Goal: Task Accomplishment & Management: Complete application form

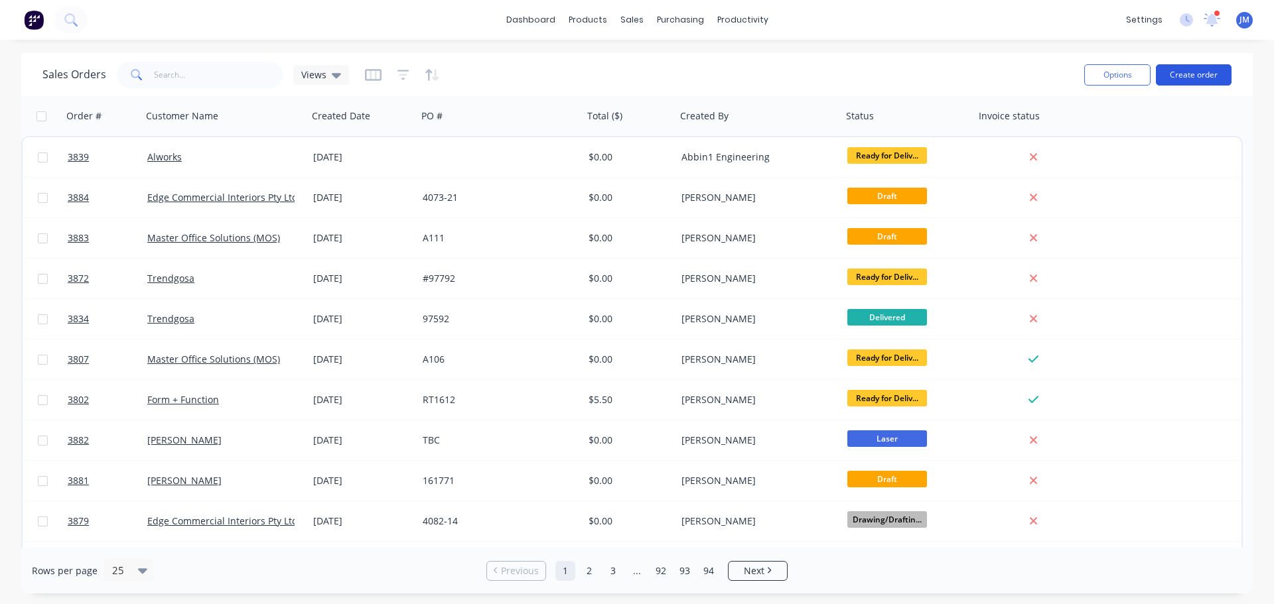
click at [1197, 69] on button "Create order" at bounding box center [1194, 74] width 76 height 21
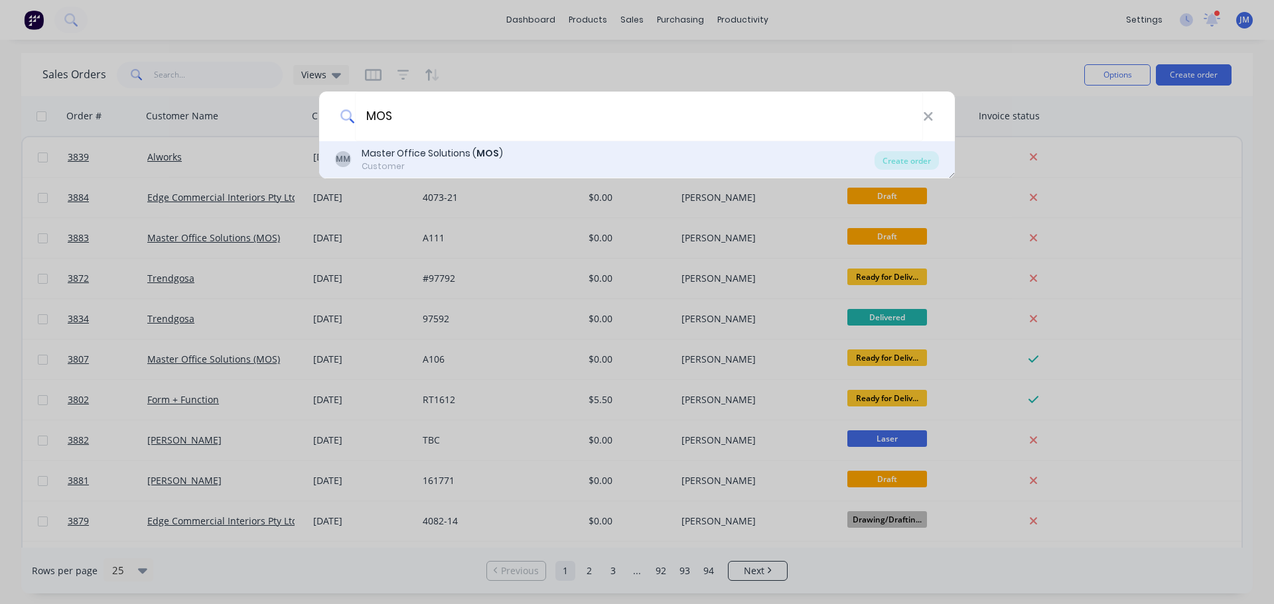
type input "MOS"
click at [407, 153] on div "Master Office Solutions ( MOS )" at bounding box center [432, 154] width 141 height 14
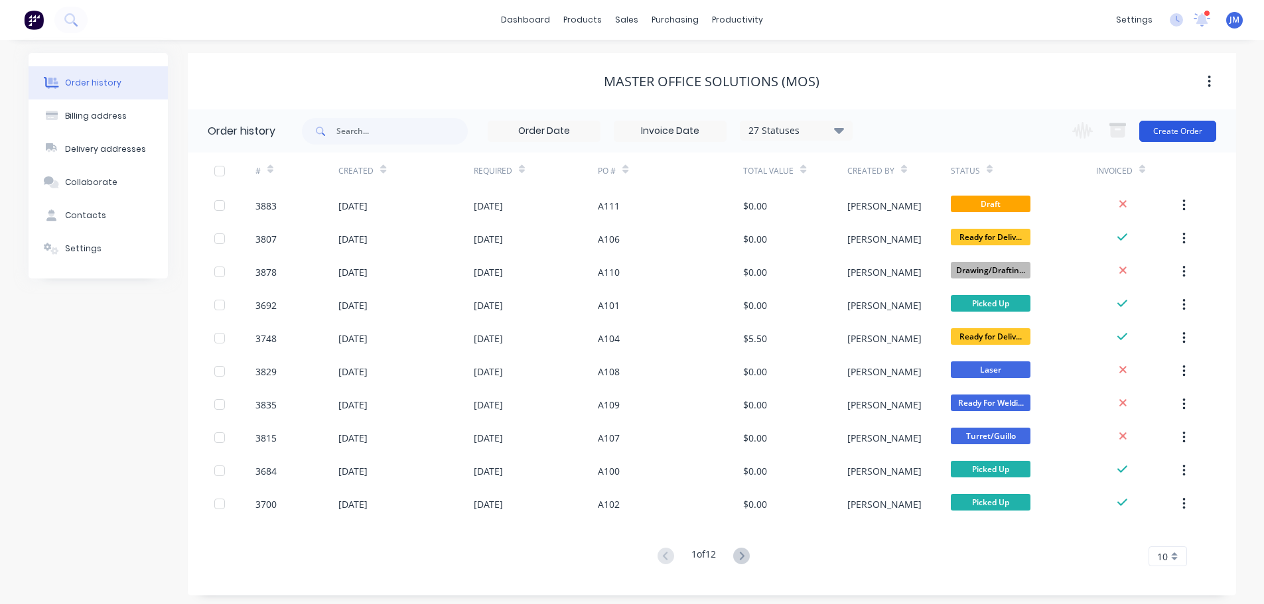
click at [1183, 129] on button "Create Order" at bounding box center [1177, 131] width 77 height 21
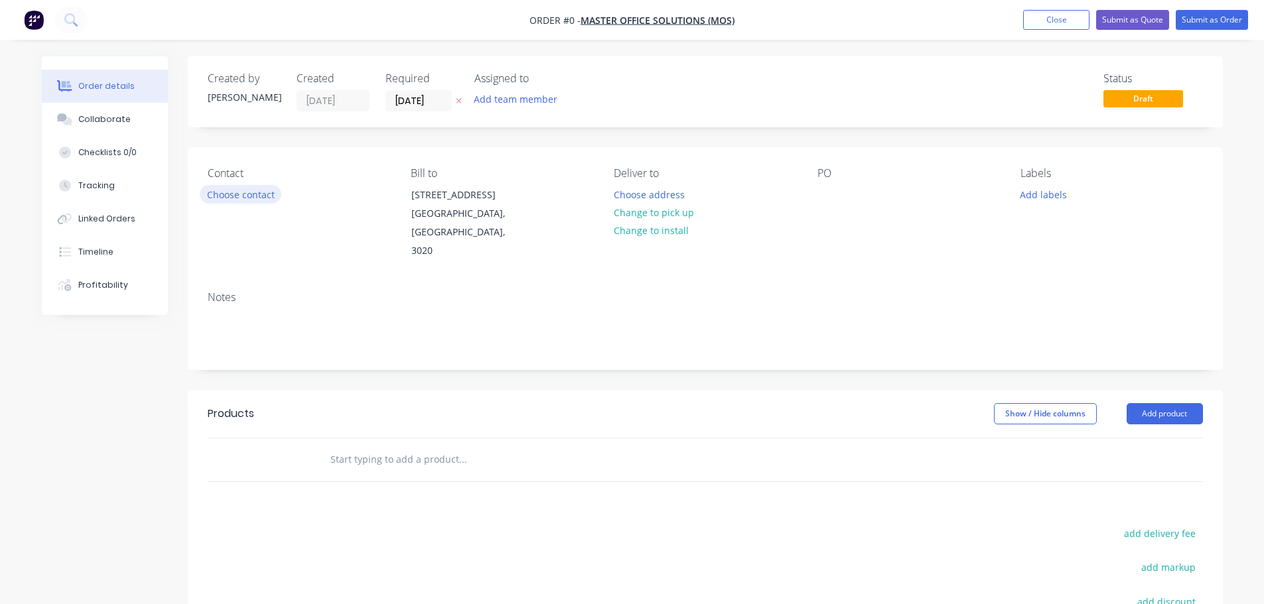
click at [254, 198] on button "Choose contact" at bounding box center [241, 194] width 82 height 18
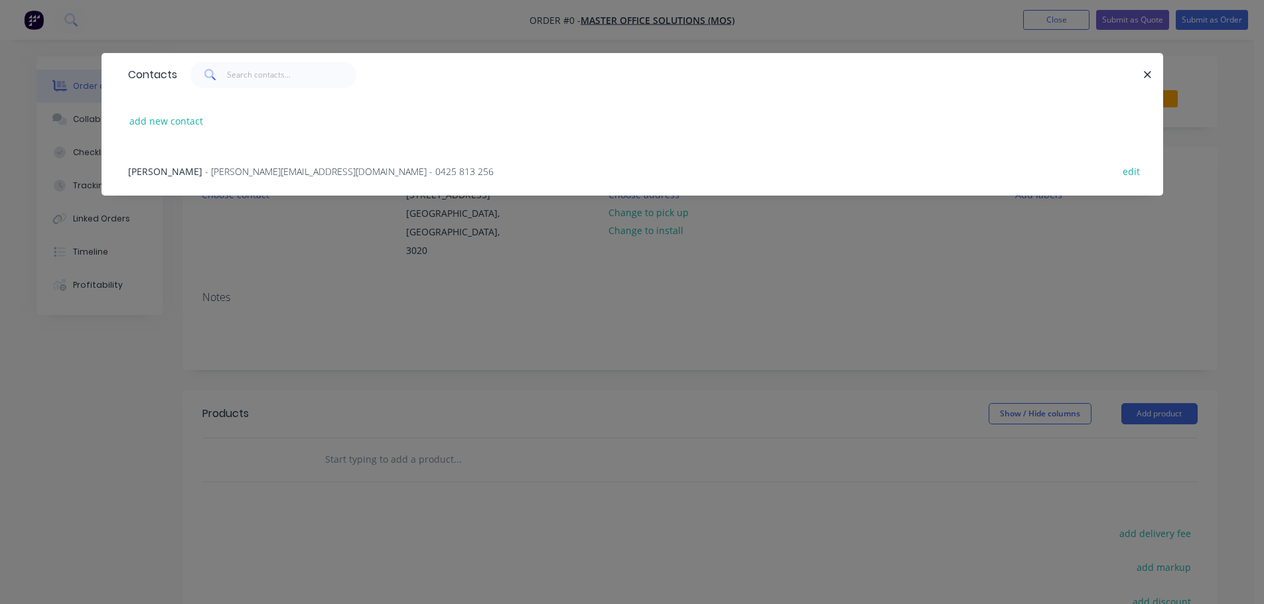
click at [249, 167] on span "- michael@masterofficesolutions.com.au - 0425 813 256" at bounding box center [349, 171] width 289 height 13
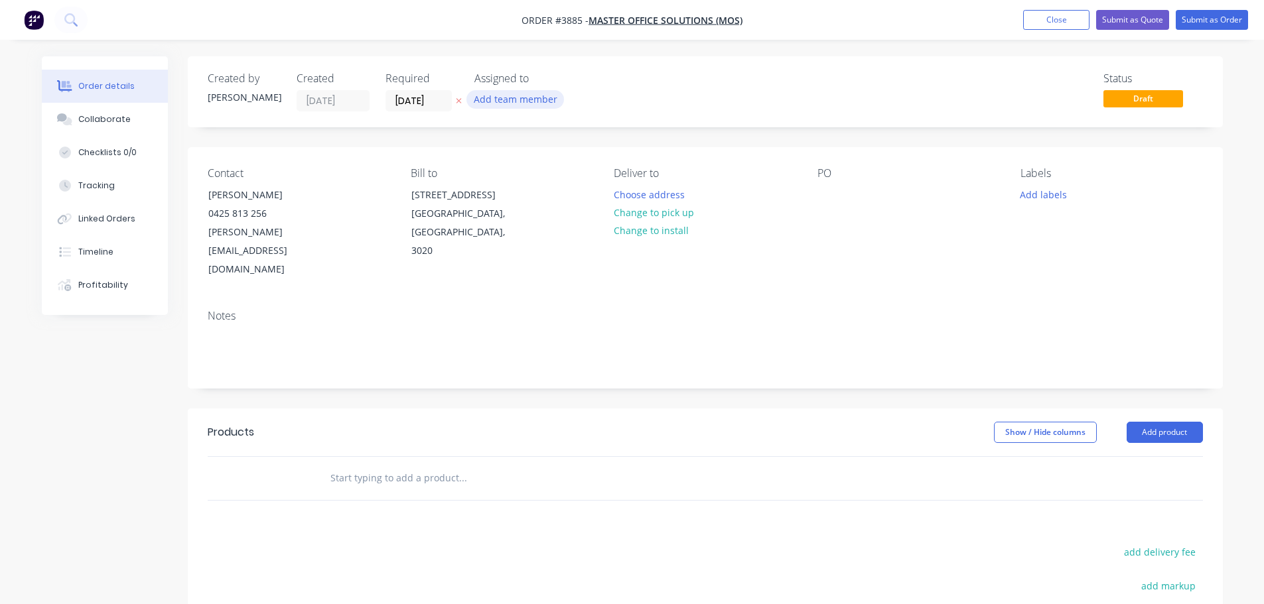
click at [501, 97] on button "Add team member" at bounding box center [515, 99] width 98 height 18
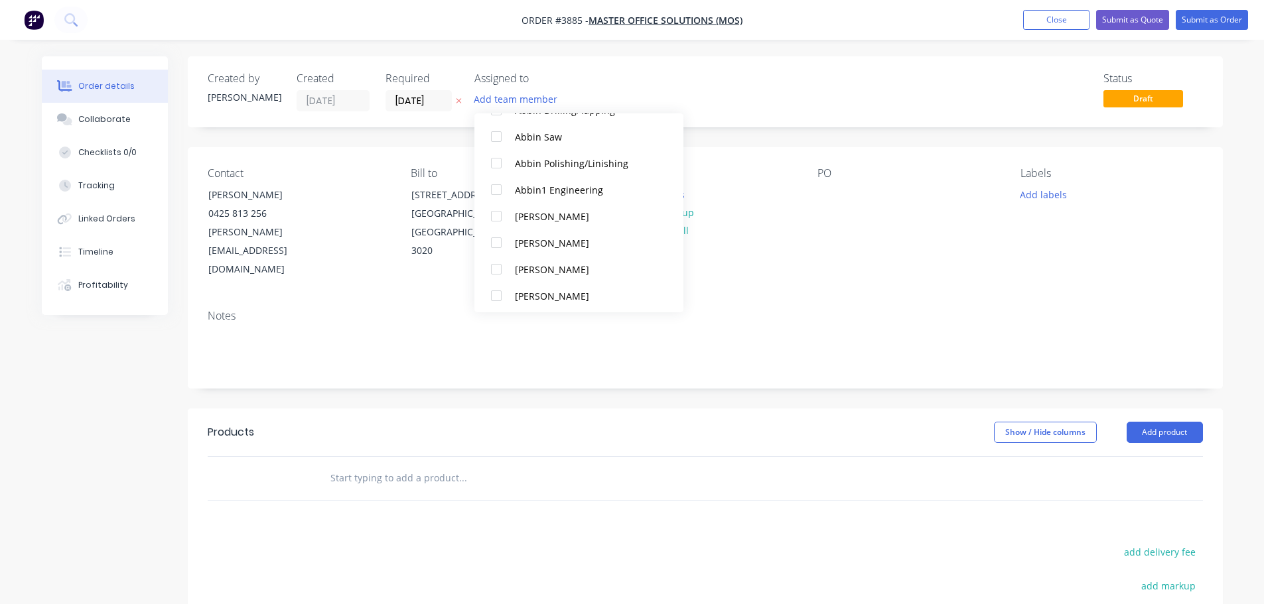
scroll to position [332, 0]
click at [498, 210] on div at bounding box center [496, 213] width 27 height 27
click at [498, 183] on div at bounding box center [496, 186] width 27 height 27
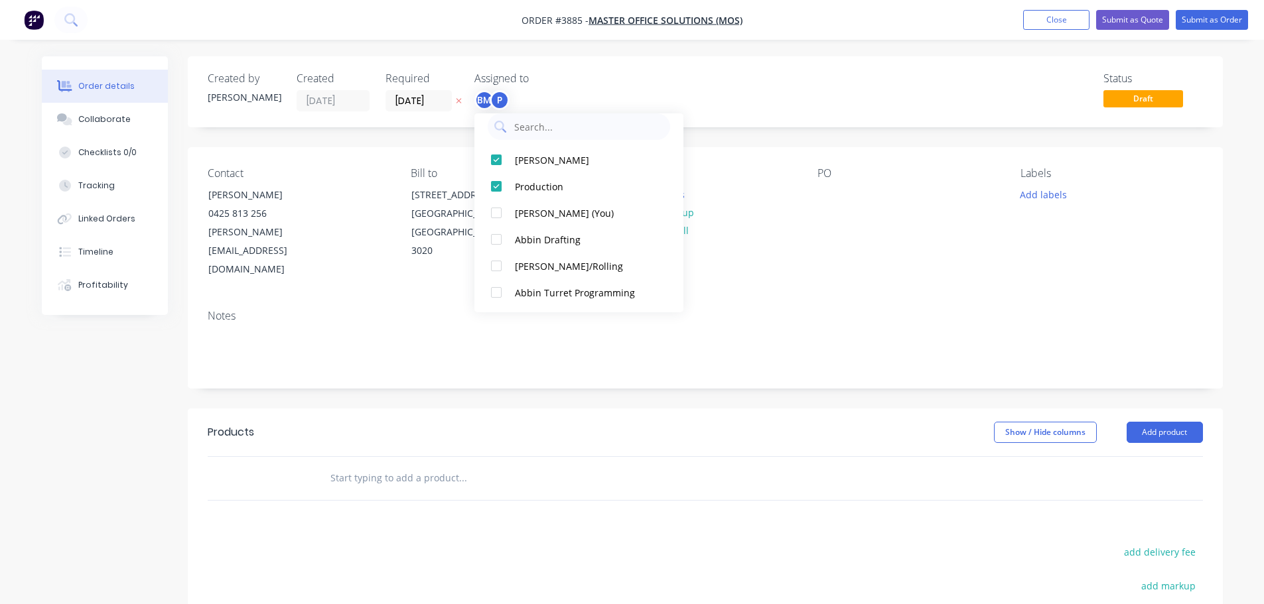
click at [895, 299] on div "Notes" at bounding box center [705, 343] width 1035 height 89
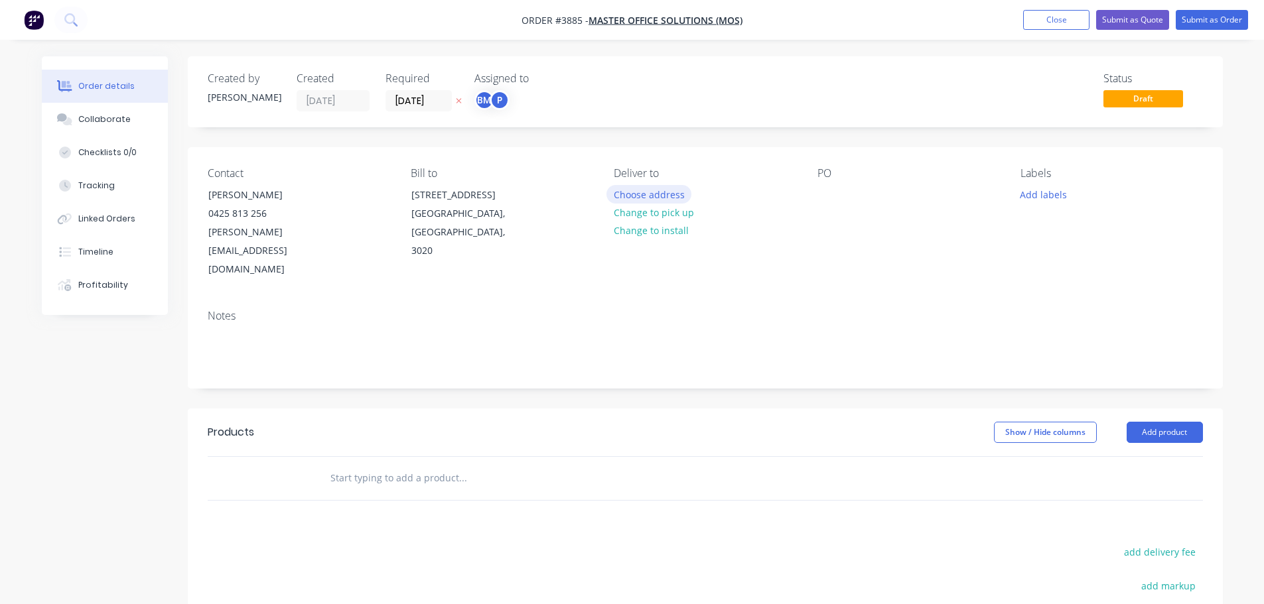
click at [656, 195] on button "Choose address" at bounding box center [648, 194] width 85 height 18
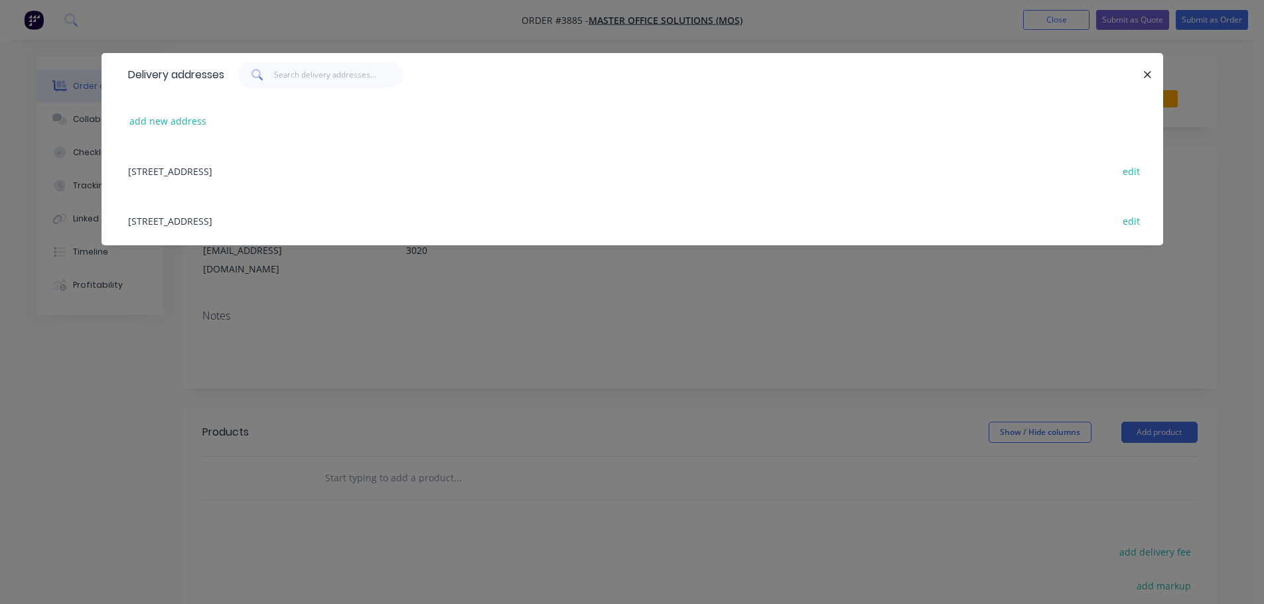
click at [256, 222] on div "[STREET_ADDRESS] edit" at bounding box center [632, 221] width 1022 height 50
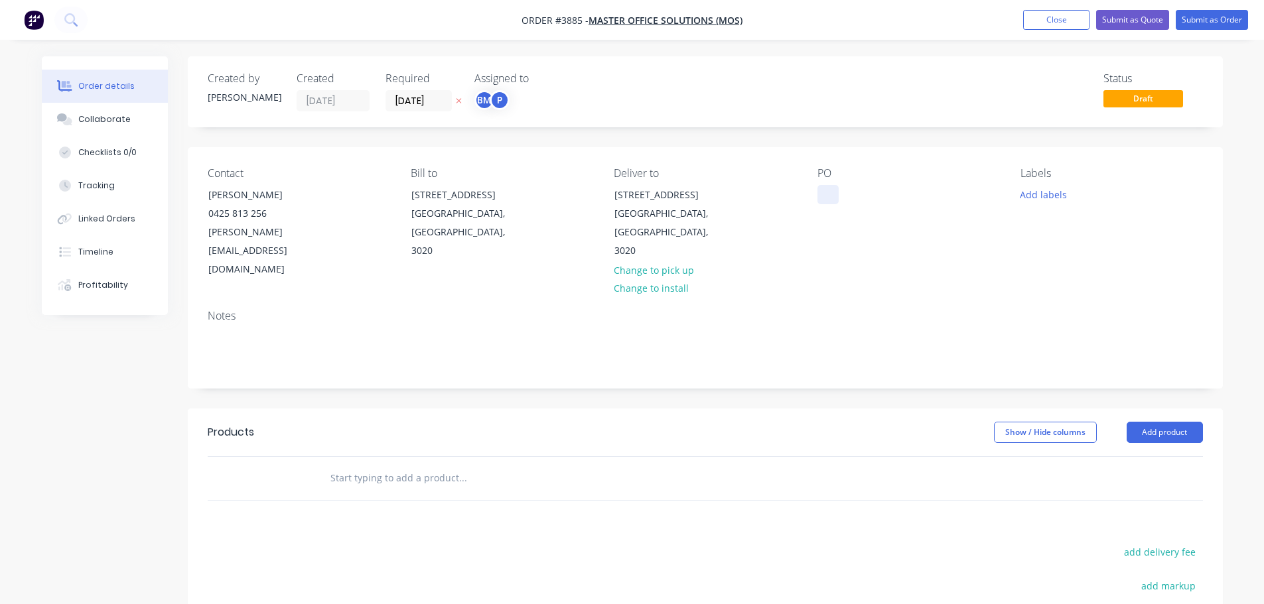
click at [821, 187] on div at bounding box center [827, 194] width 21 height 19
click at [104, 120] on div "Collaborate" at bounding box center [104, 119] width 52 height 12
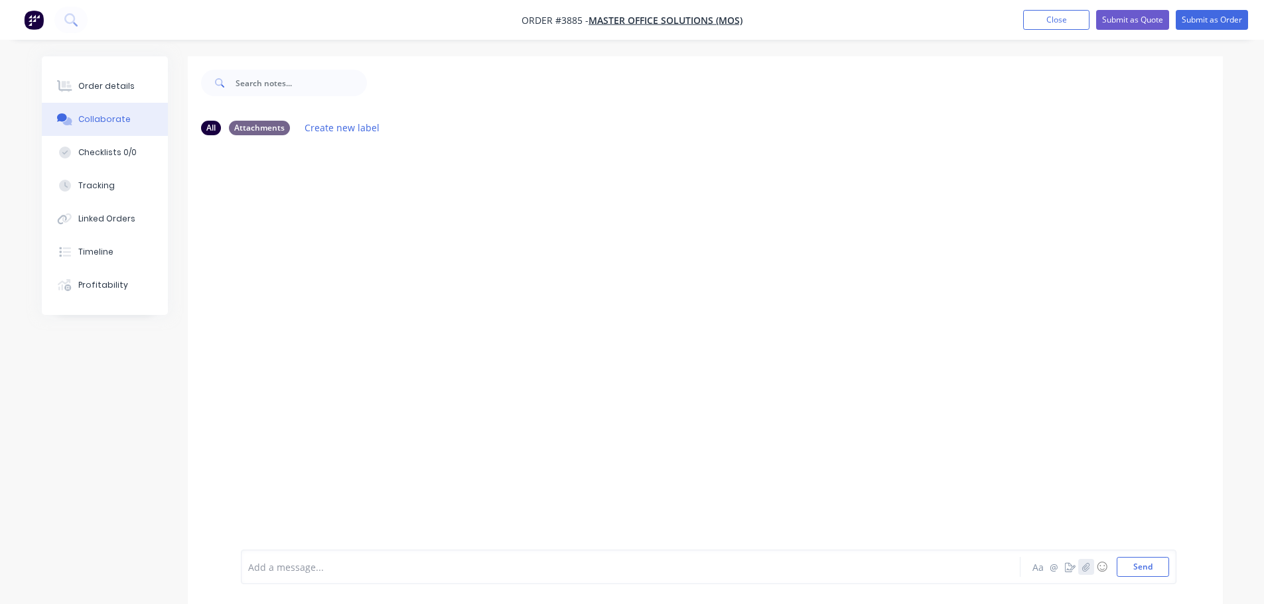
click at [1087, 574] on button "button" at bounding box center [1086, 567] width 16 height 16
click at [1144, 566] on button "Send" at bounding box center [1143, 567] width 52 height 20
click at [1085, 567] on icon "button" at bounding box center [1085, 567] width 8 height 9
click at [1145, 561] on button "Send" at bounding box center [1143, 567] width 52 height 20
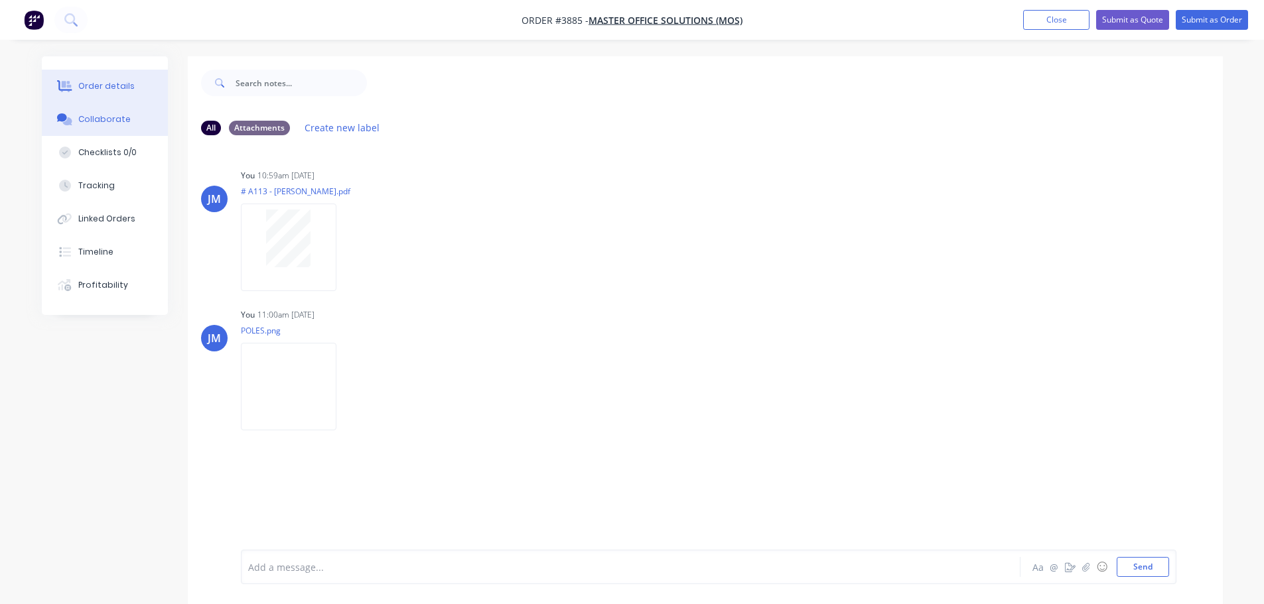
click at [102, 85] on div "Order details" at bounding box center [106, 86] width 56 height 12
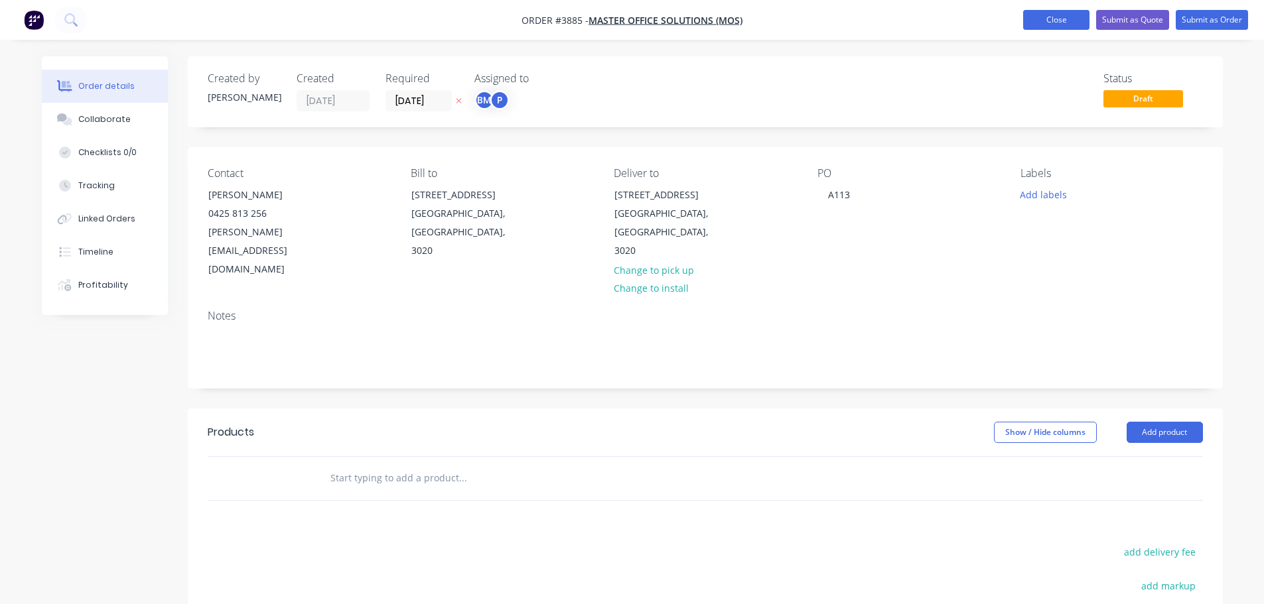
click at [1056, 19] on button "Close" at bounding box center [1056, 20] width 66 height 20
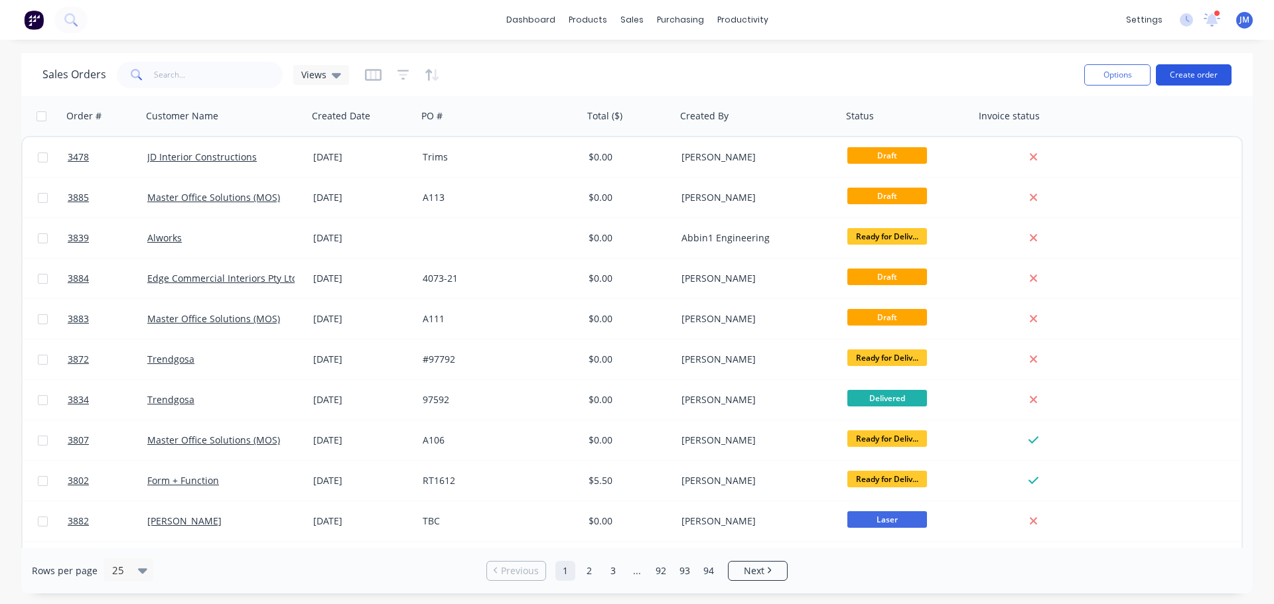
click at [1192, 70] on button "Create order" at bounding box center [1194, 74] width 76 height 21
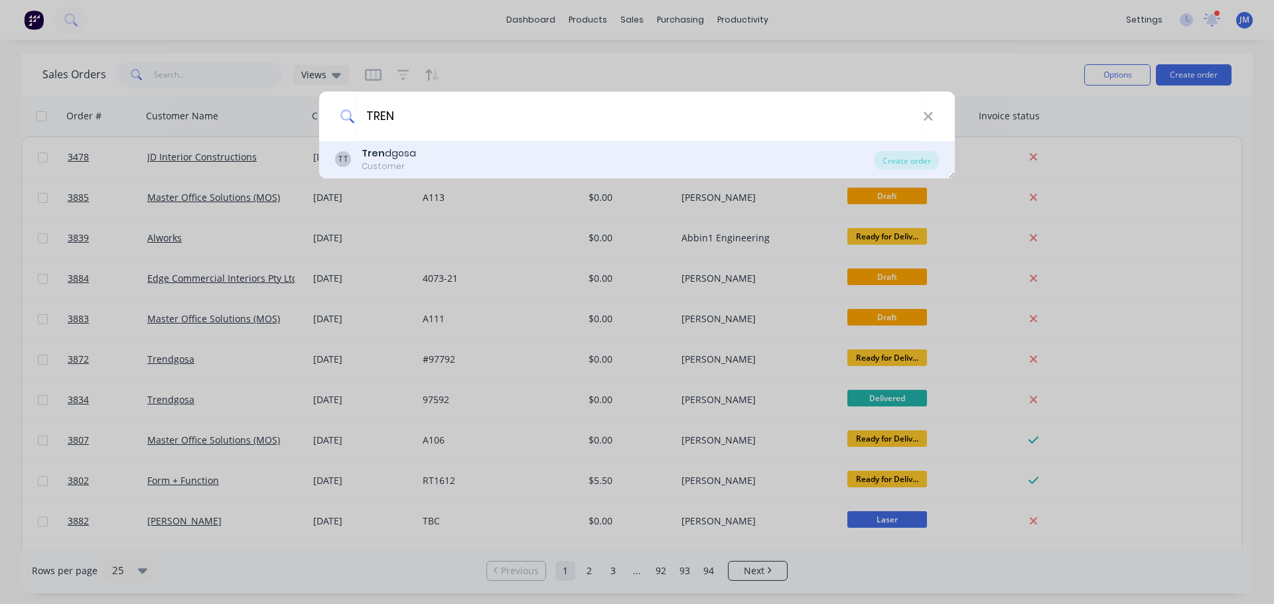
type input "TREN"
click at [397, 156] on div "Tren dgosa" at bounding box center [389, 154] width 54 height 14
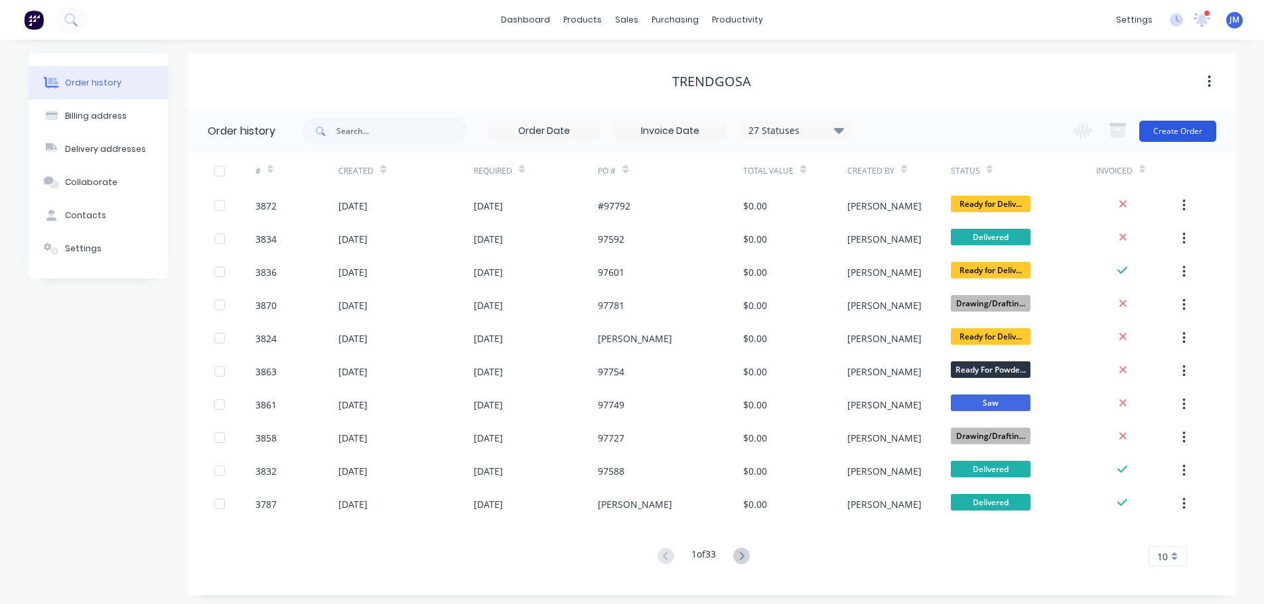
click at [1175, 137] on button "Create Order" at bounding box center [1177, 131] width 77 height 21
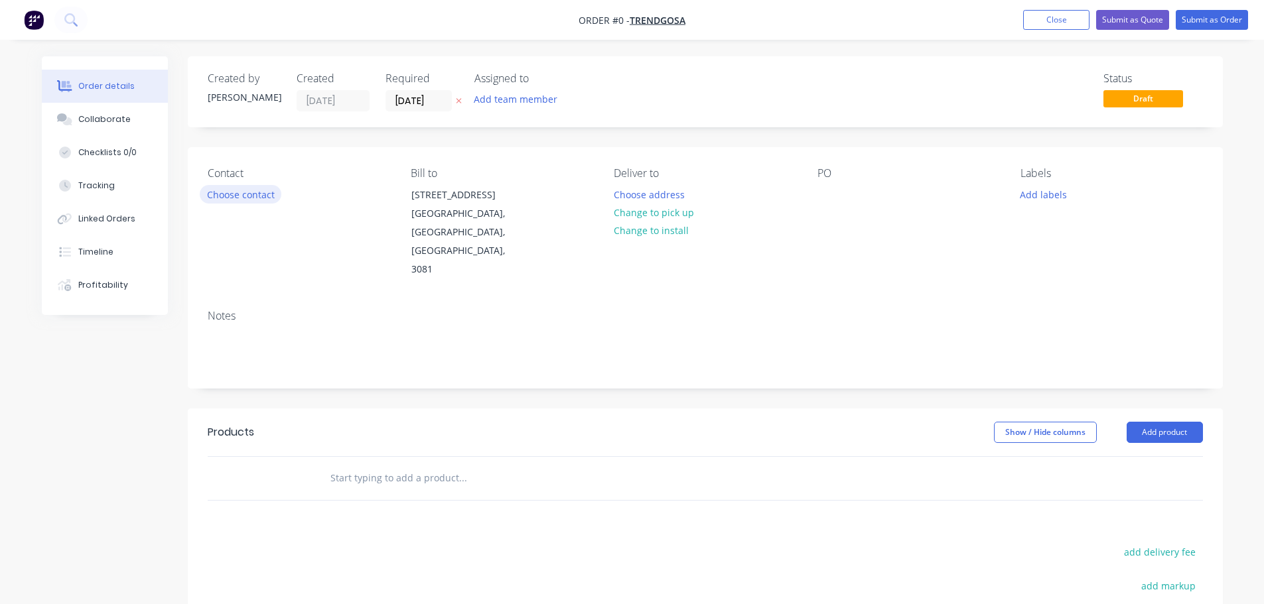
click at [234, 194] on button "Choose contact" at bounding box center [241, 194] width 82 height 18
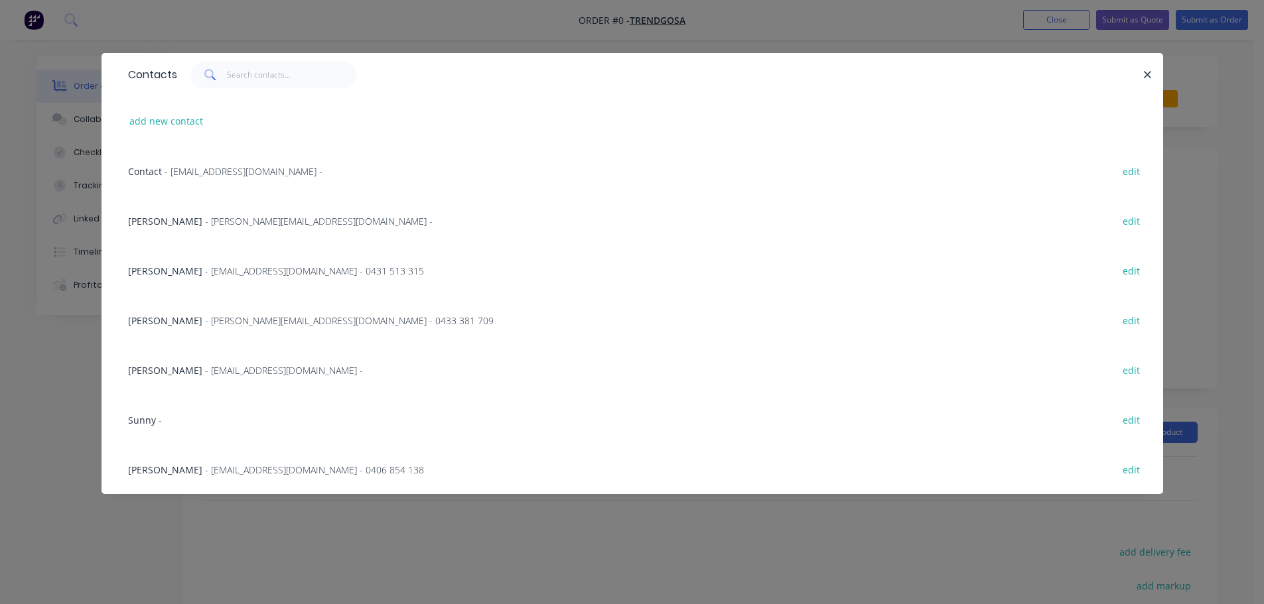
click at [220, 222] on span "- joanne@trendgosa.com.au -" at bounding box center [319, 221] width 228 height 13
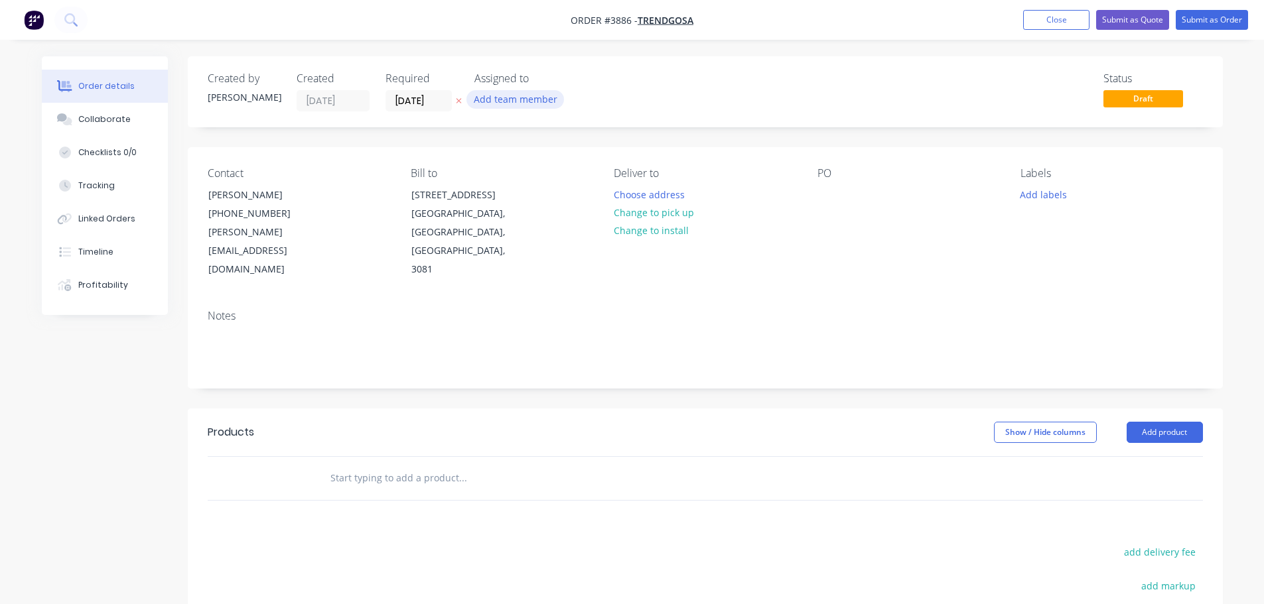
click at [516, 104] on button "Add team member" at bounding box center [515, 99] width 98 height 18
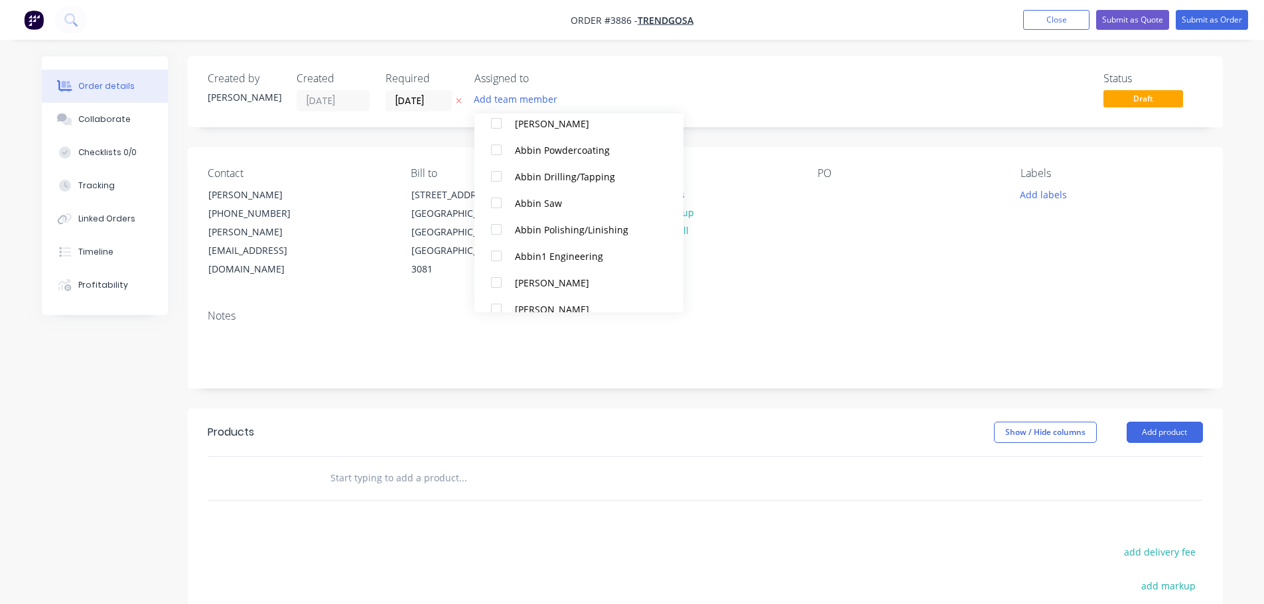
scroll to position [265, 0]
click at [494, 281] on div at bounding box center [496, 279] width 27 height 27
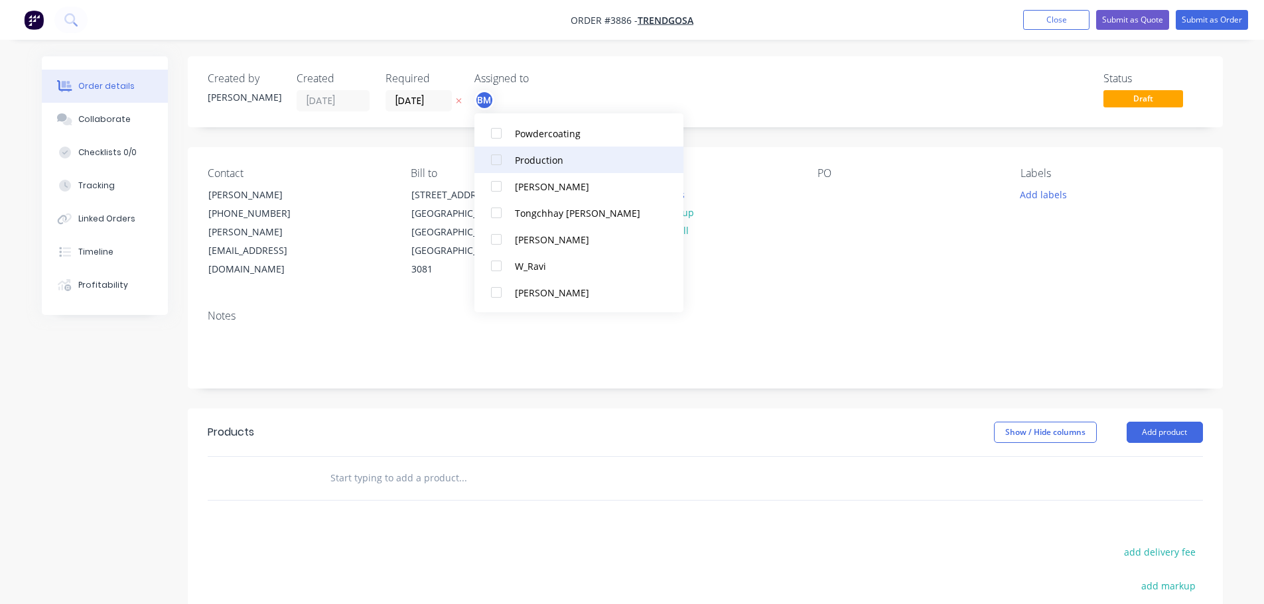
click at [501, 159] on div at bounding box center [496, 160] width 27 height 27
click at [811, 240] on div "Contact Joanne Mammoliti (03) 9459 8944 joanne@trendgosa.com.au Bill to 133-135…" at bounding box center [705, 223] width 1035 height 152
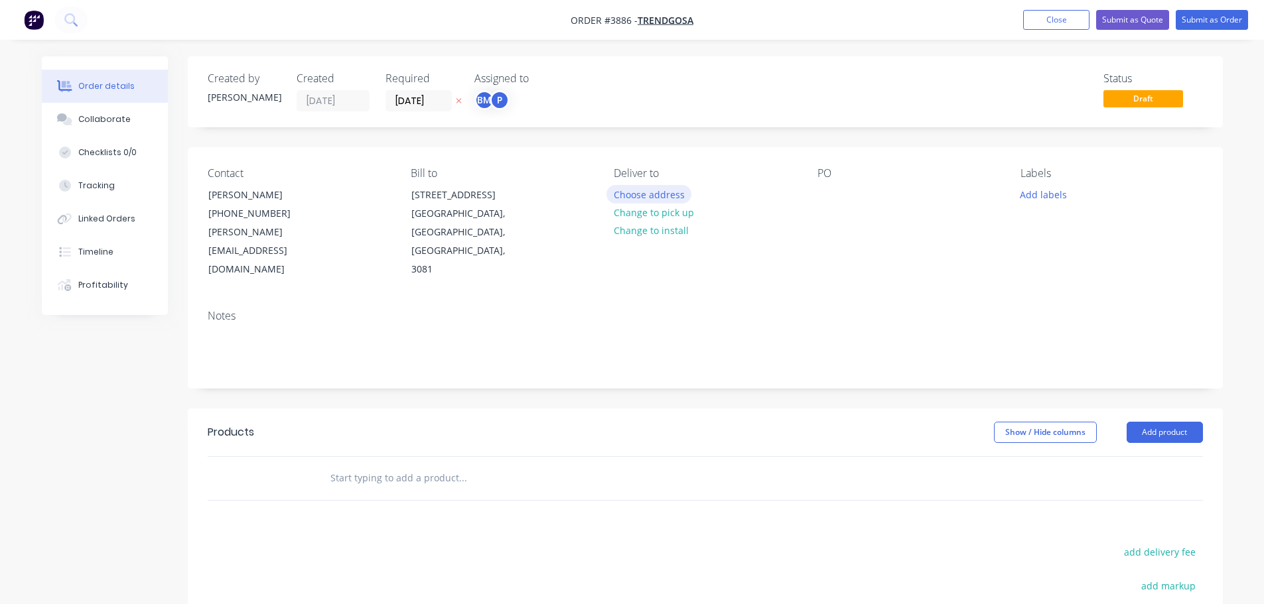
click at [646, 193] on button "Choose address" at bounding box center [648, 194] width 85 height 18
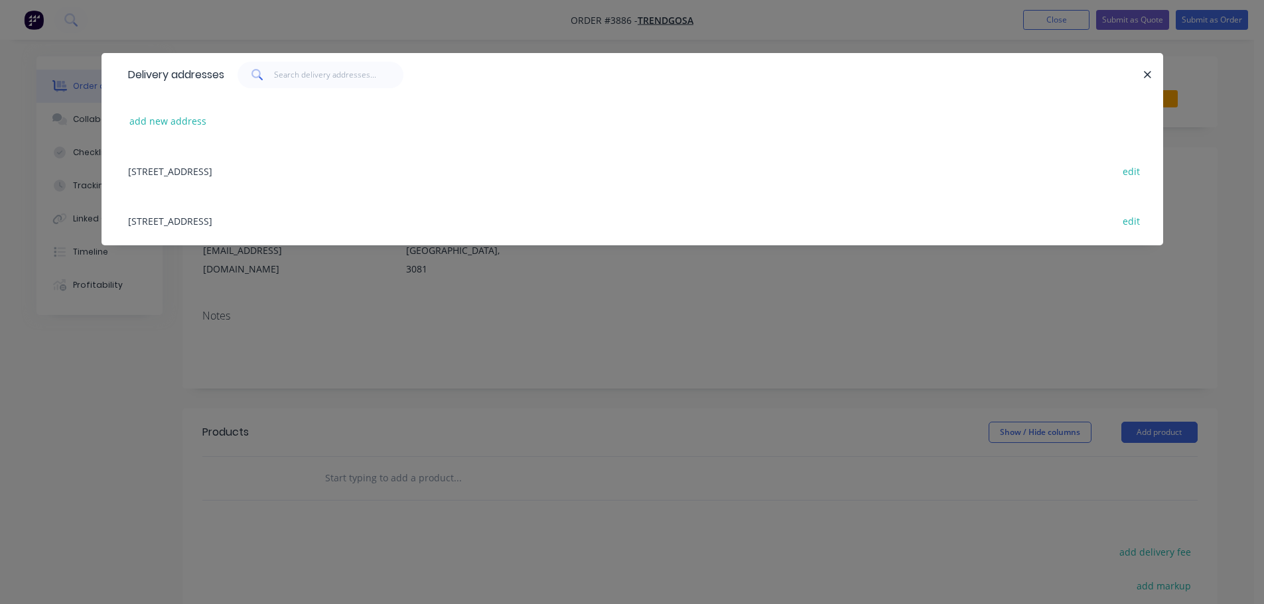
click at [248, 223] on div "133-135 Mc Ewan Road, Heidelberg Heights, Victoria, Australia, 3081 edit" at bounding box center [632, 221] width 1022 height 50
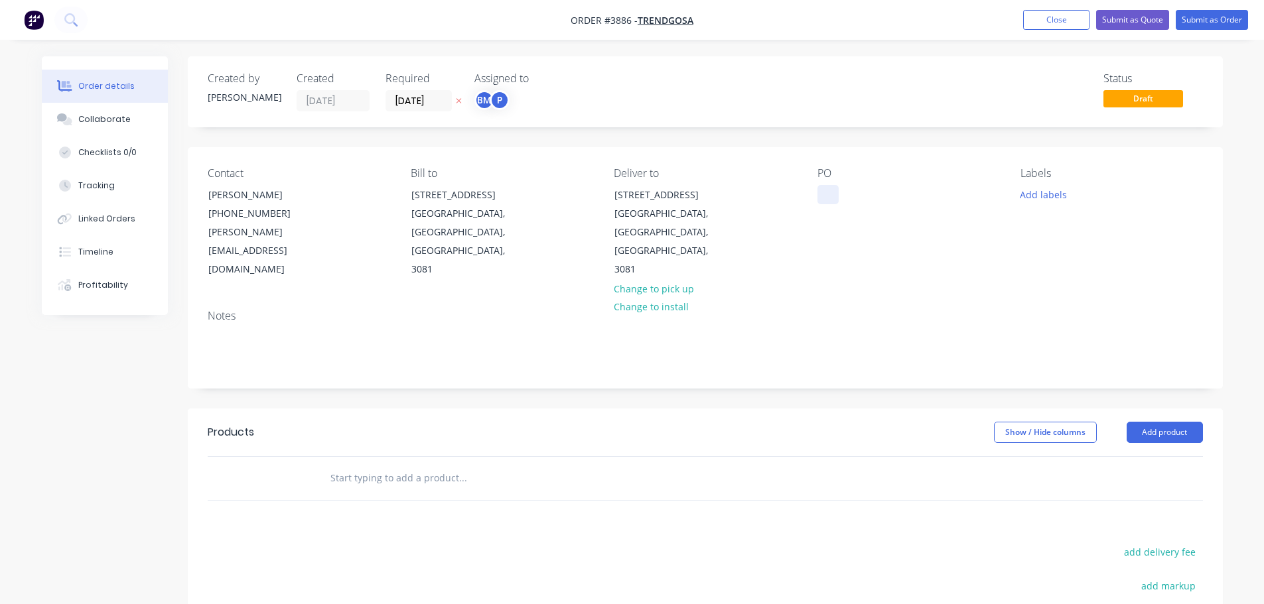
click at [825, 193] on div at bounding box center [827, 194] width 21 height 19
click at [106, 127] on button "Collaborate" at bounding box center [105, 119] width 126 height 33
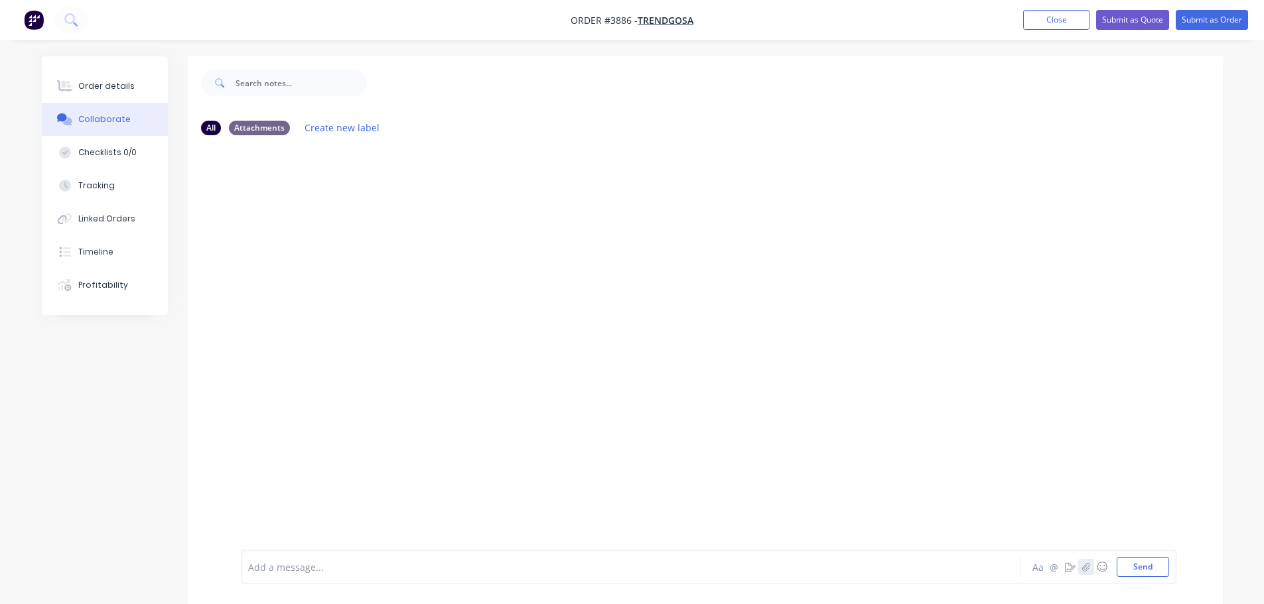
click at [1087, 567] on icon "button" at bounding box center [1085, 567] width 8 height 9
click at [1137, 570] on button "Send" at bounding box center [1143, 567] width 52 height 20
click at [98, 80] on div "Order details" at bounding box center [106, 86] width 56 height 12
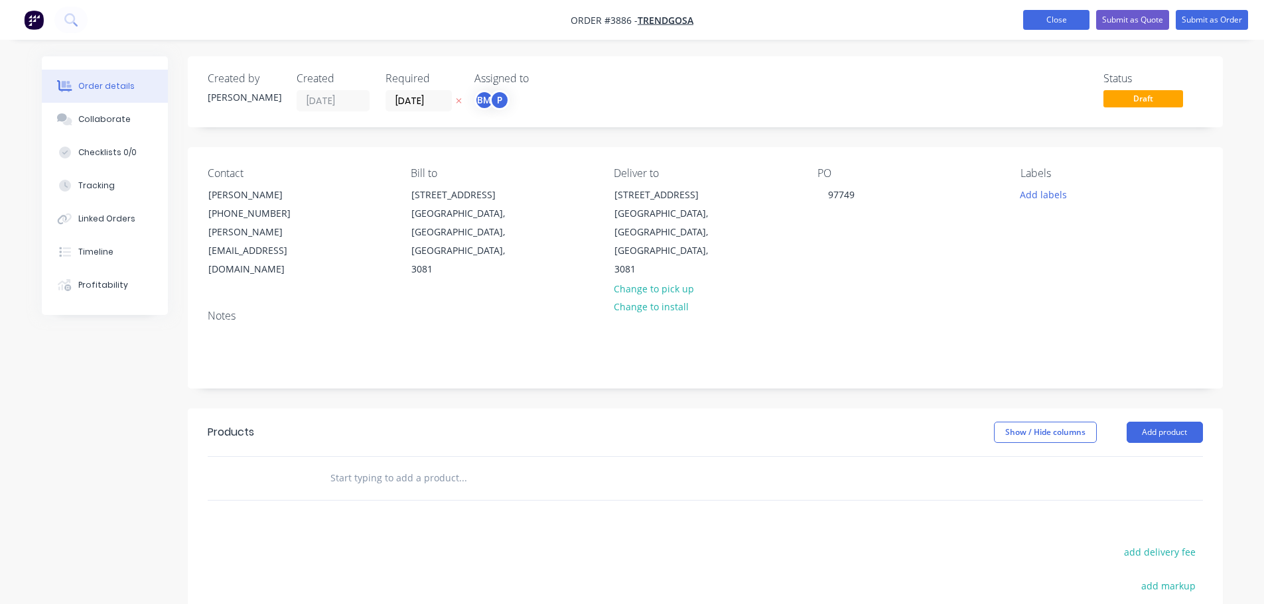
click at [1054, 21] on button "Close" at bounding box center [1056, 20] width 66 height 20
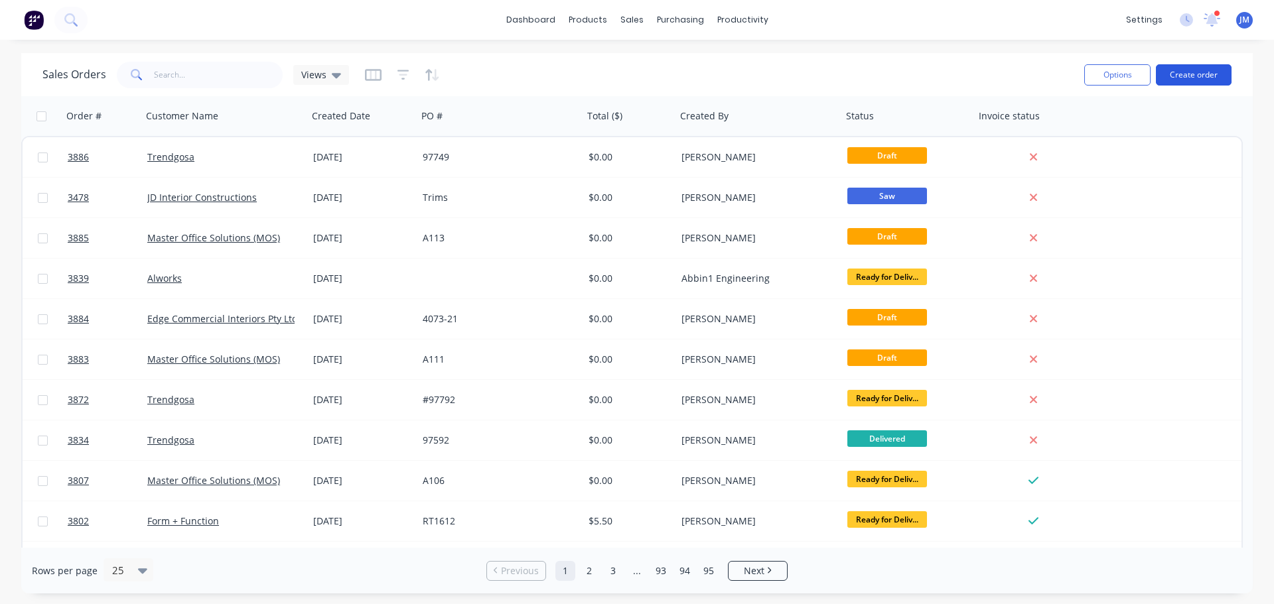
click at [1175, 76] on button "Create order" at bounding box center [1194, 74] width 76 height 21
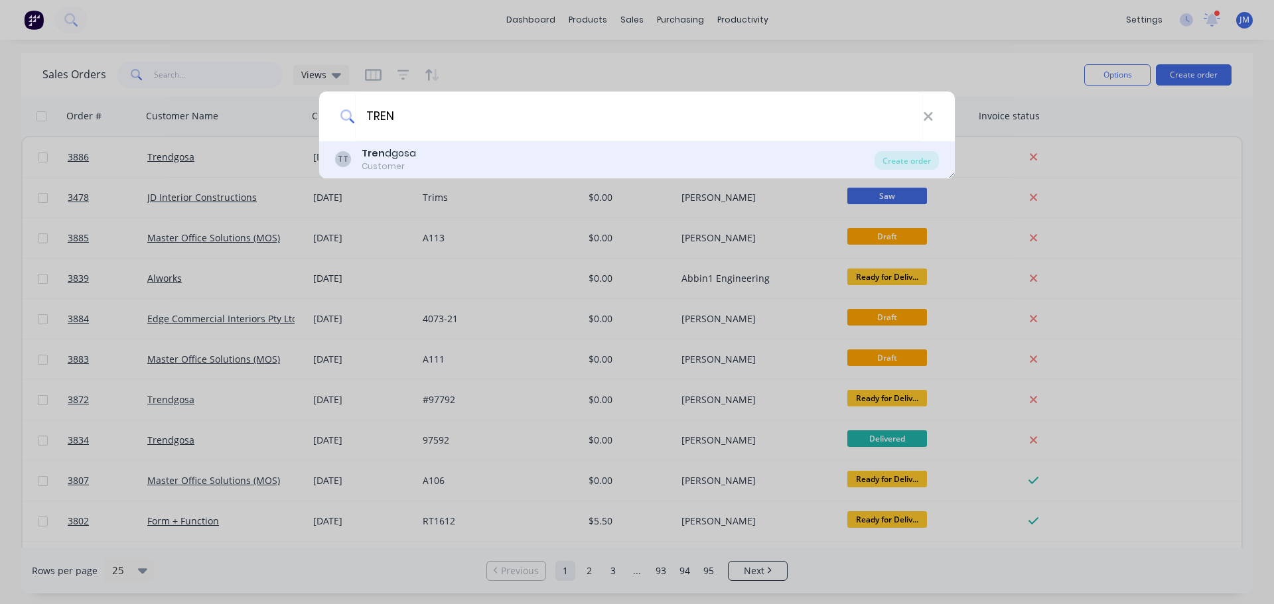
type input "TREN"
click at [416, 147] on div "TT Tren dgosa Customer" at bounding box center [604, 160] width 539 height 26
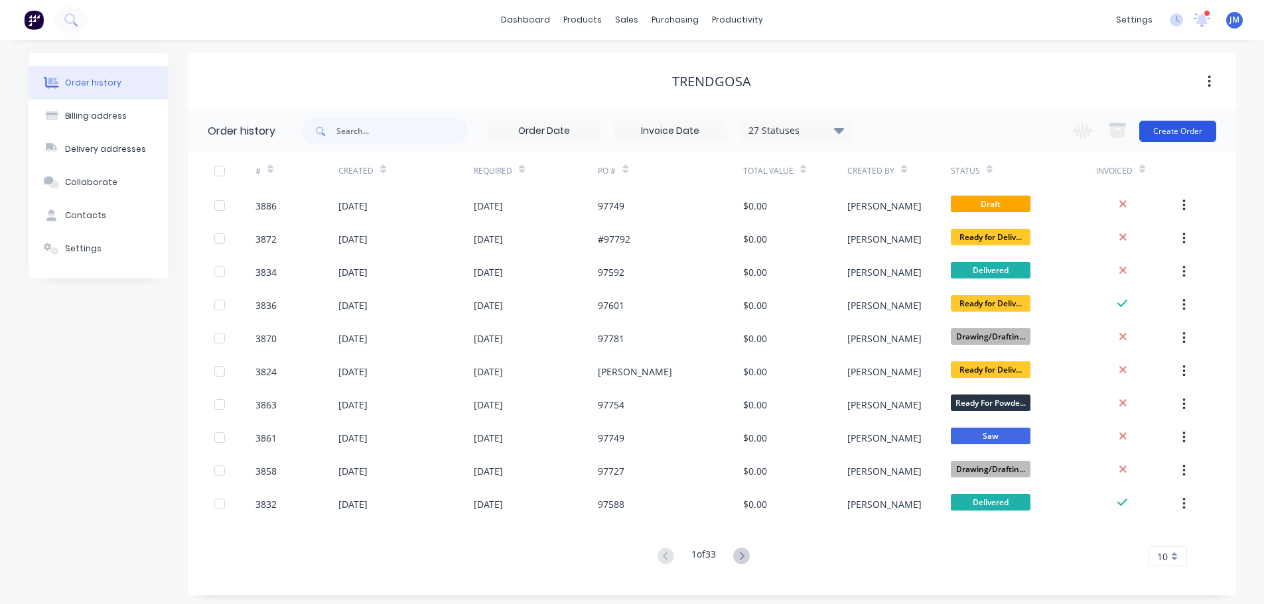
click at [1170, 136] on button "Create Order" at bounding box center [1177, 131] width 77 height 21
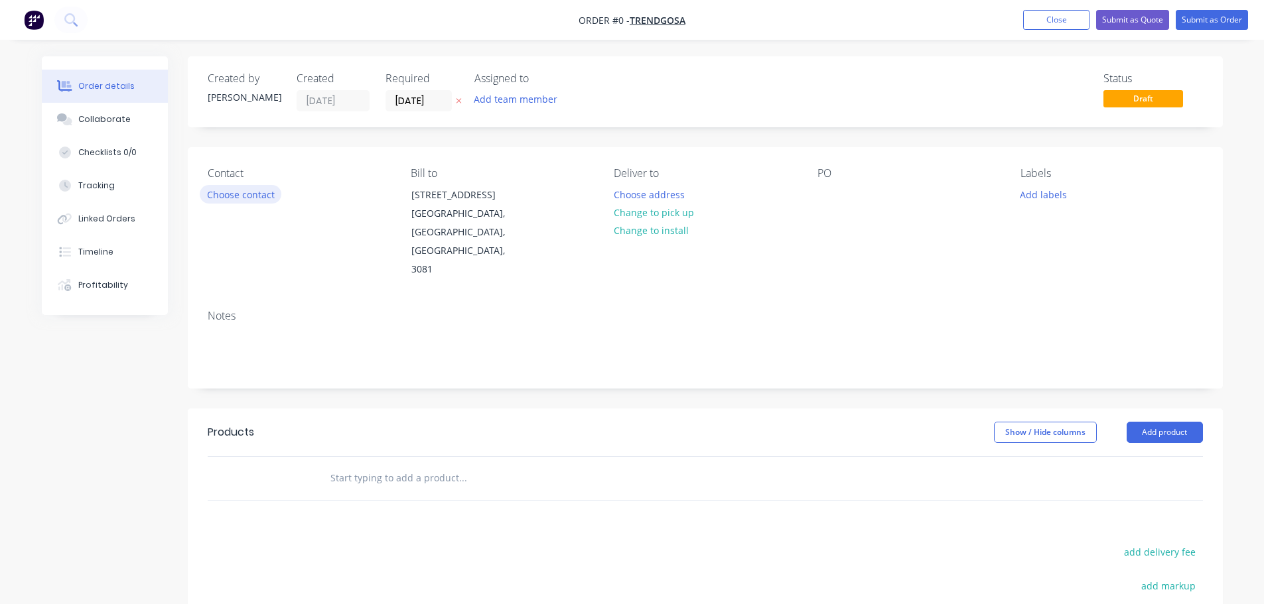
click at [242, 187] on button "Choose contact" at bounding box center [241, 194] width 82 height 18
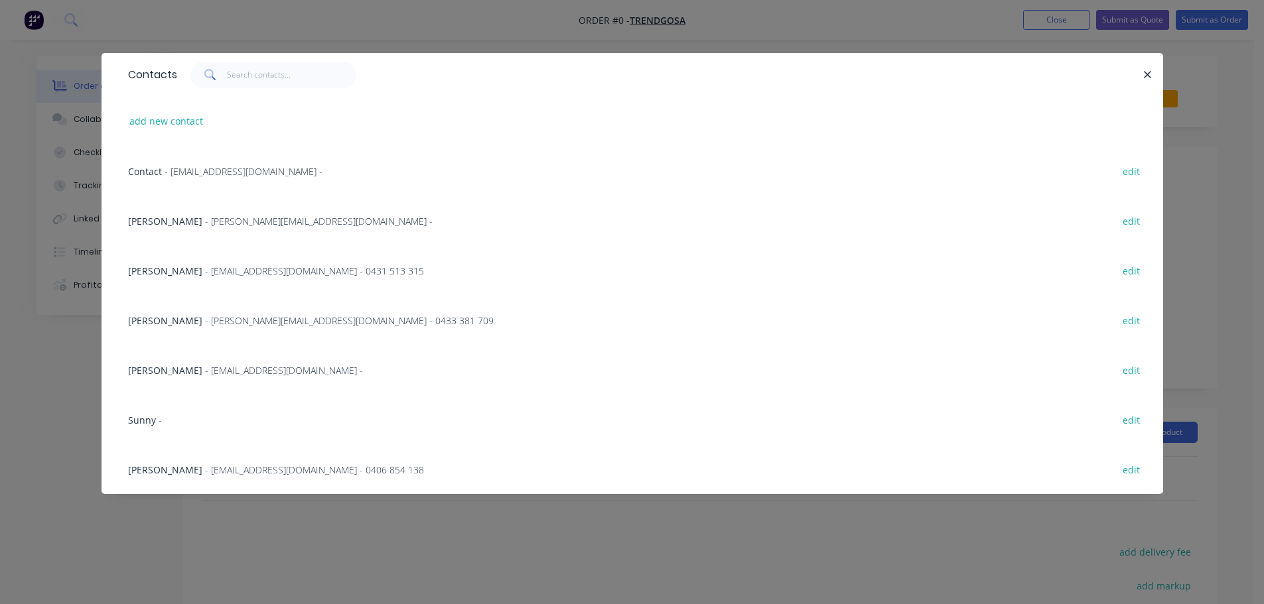
click at [219, 224] on span "- joanne@trendgosa.com.au -" at bounding box center [319, 221] width 228 height 13
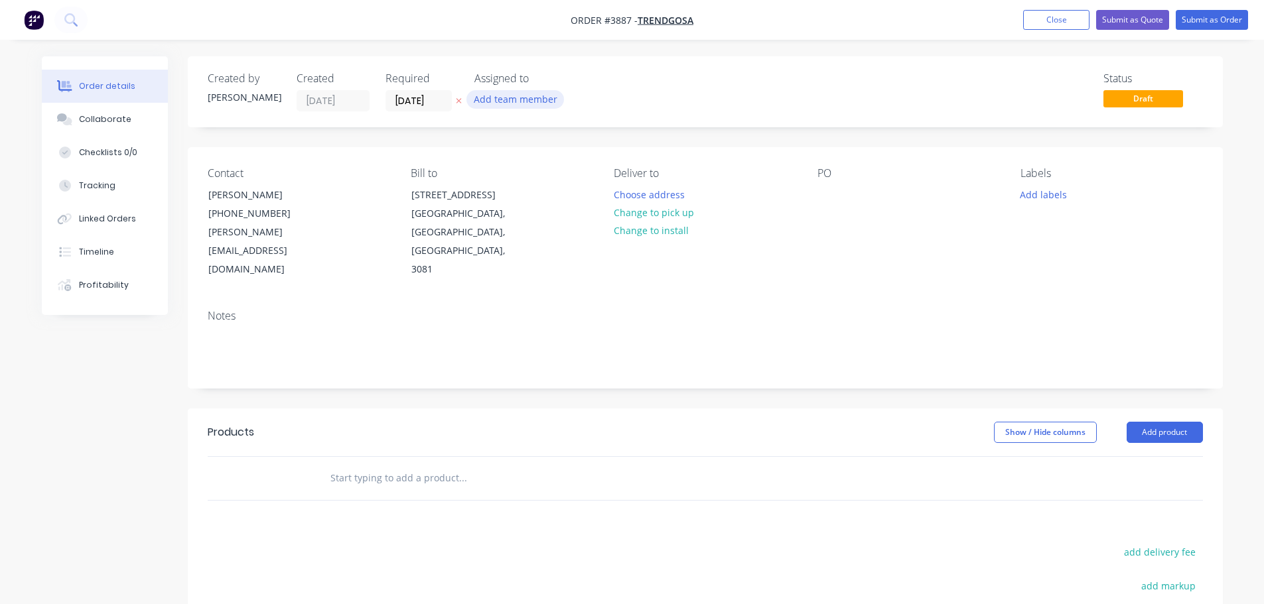
click at [497, 99] on button "Add team member" at bounding box center [515, 99] width 98 height 18
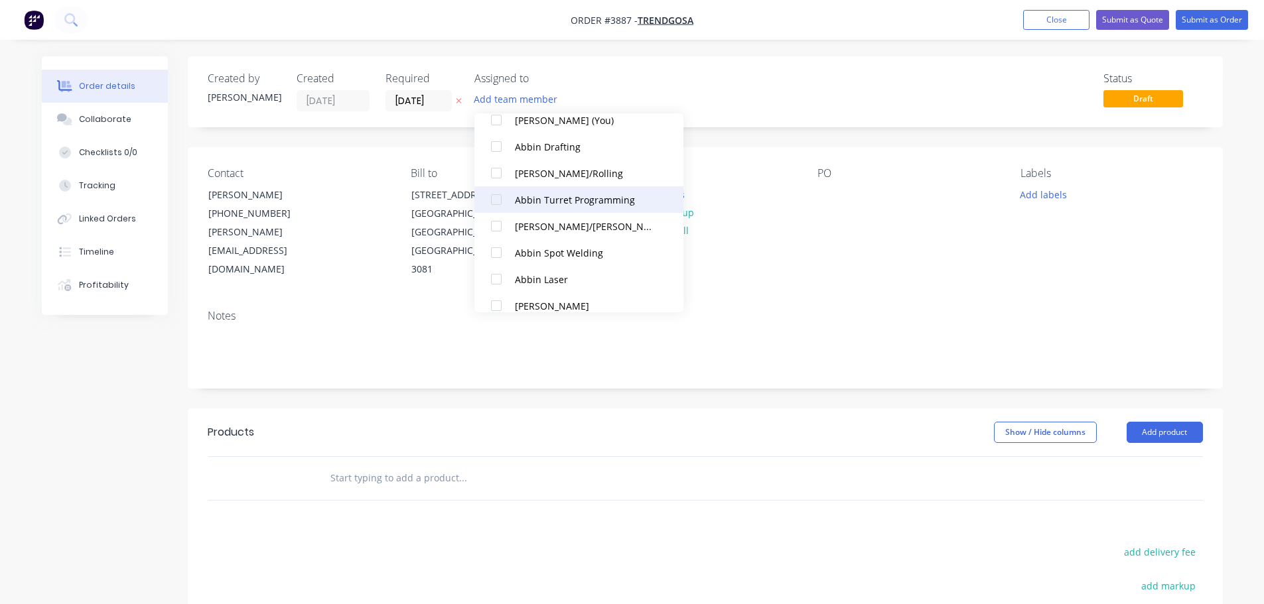
scroll to position [265, 0]
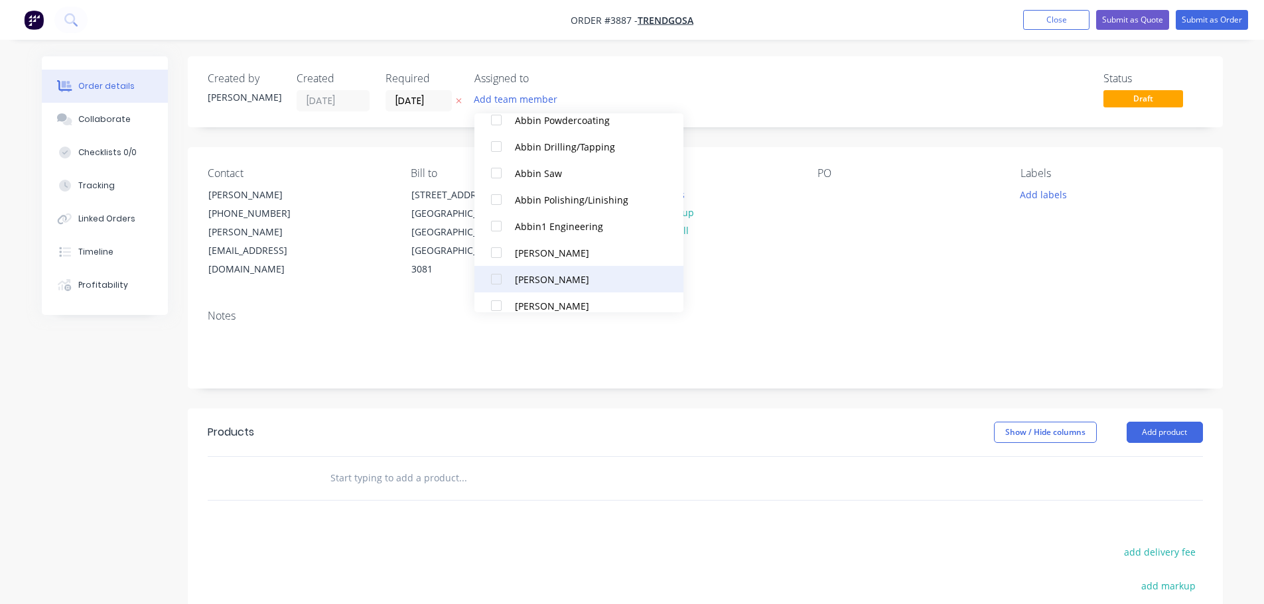
click at [497, 276] on div at bounding box center [496, 279] width 27 height 27
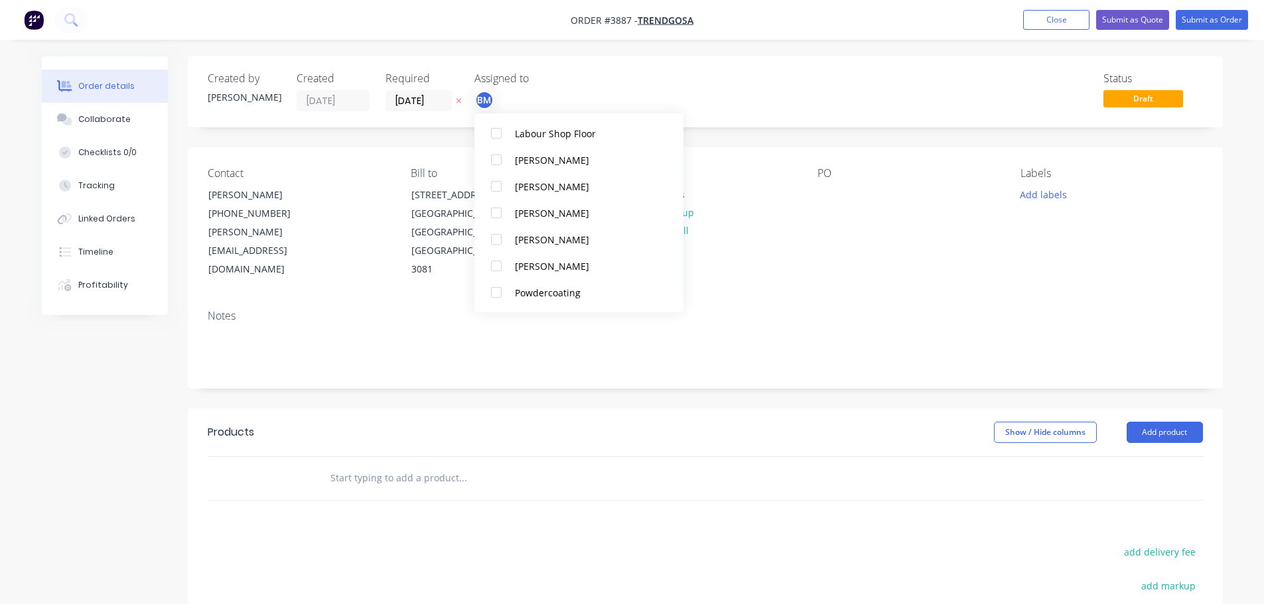
scroll to position [796, 0]
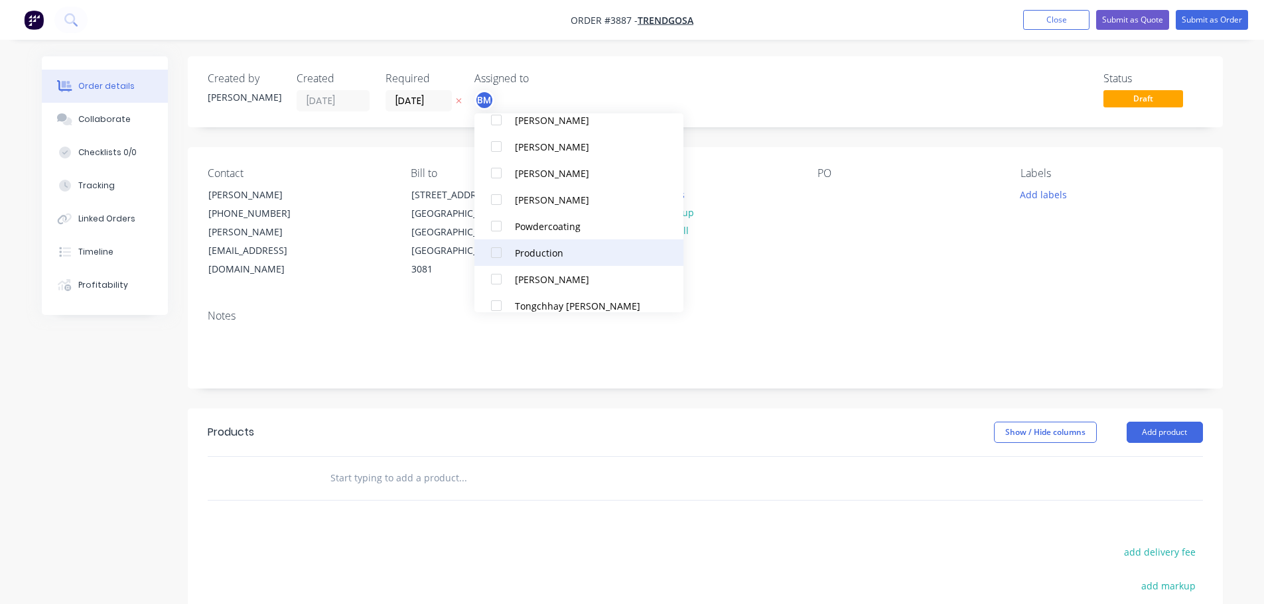
click at [500, 257] on div at bounding box center [496, 253] width 27 height 27
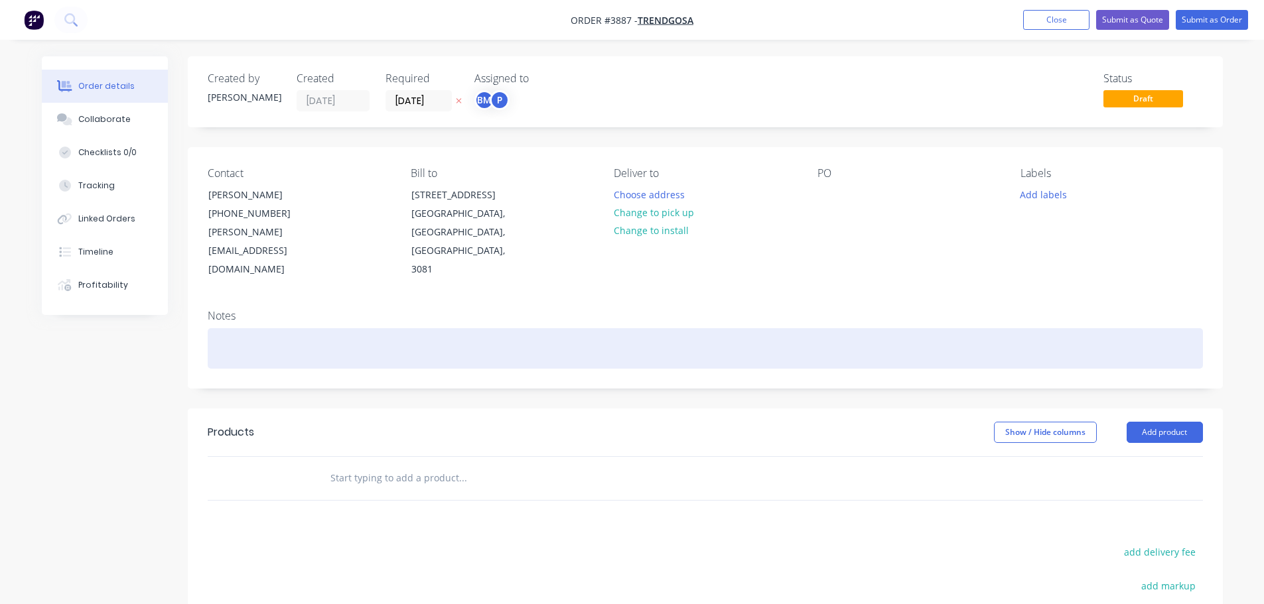
click at [796, 328] on div at bounding box center [705, 348] width 995 height 40
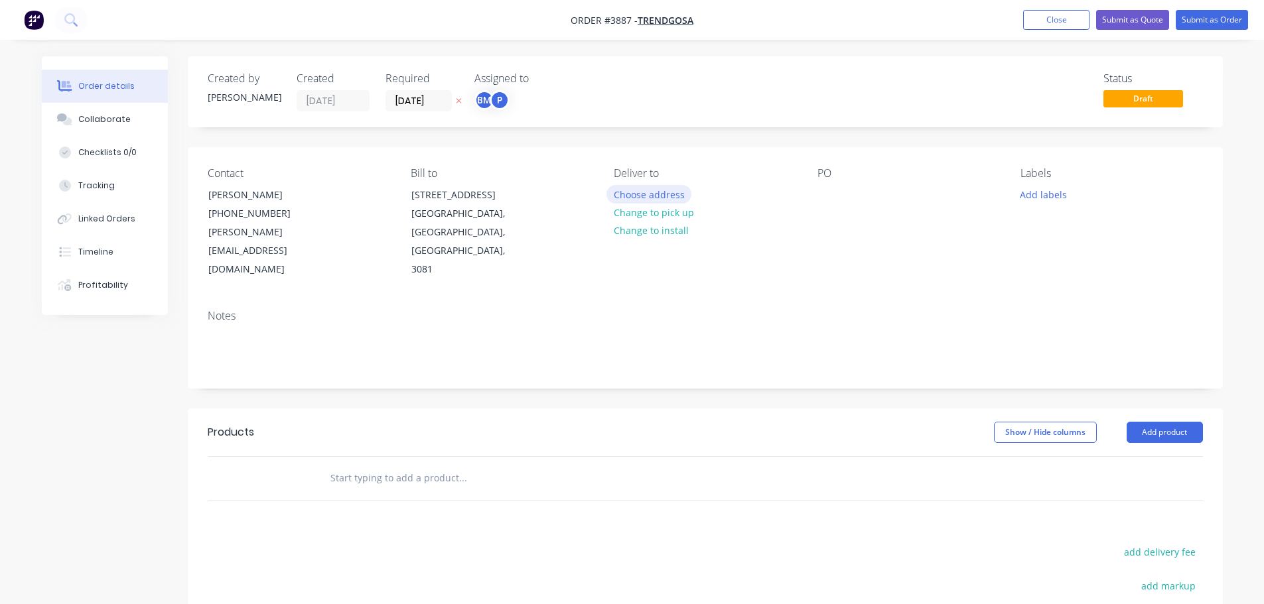
click at [629, 191] on button "Choose address" at bounding box center [648, 194] width 85 height 18
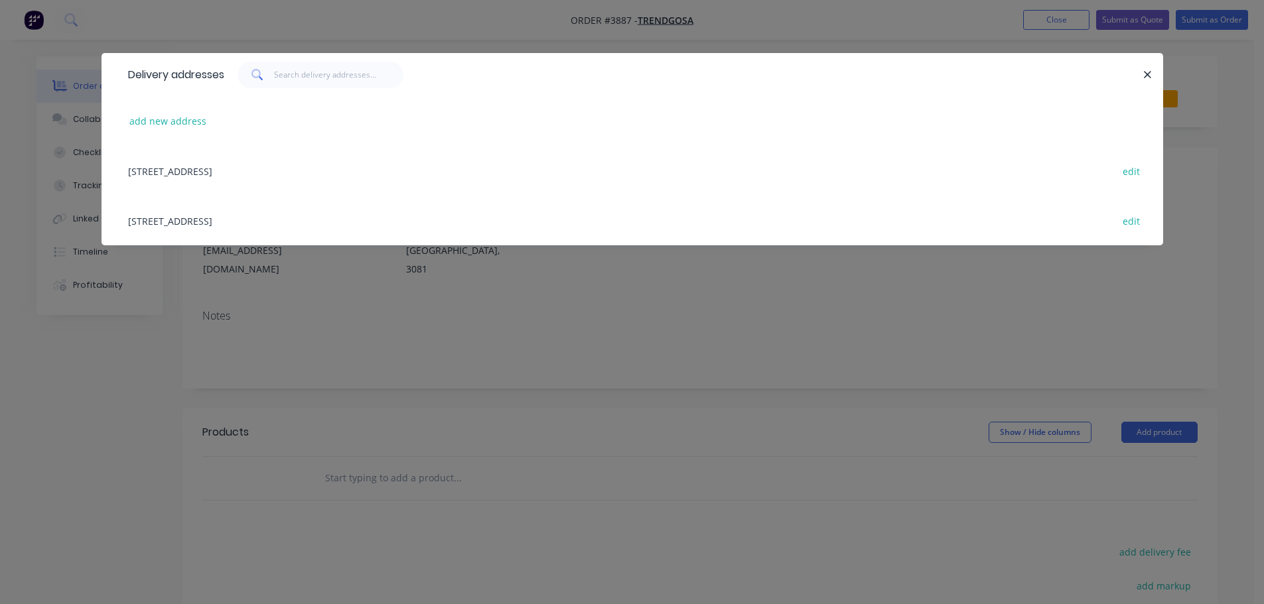
click at [320, 222] on div "133-135 Mc Ewan Road, Heidelberg Heights, Victoria, Australia, 3081 edit" at bounding box center [632, 221] width 1022 height 50
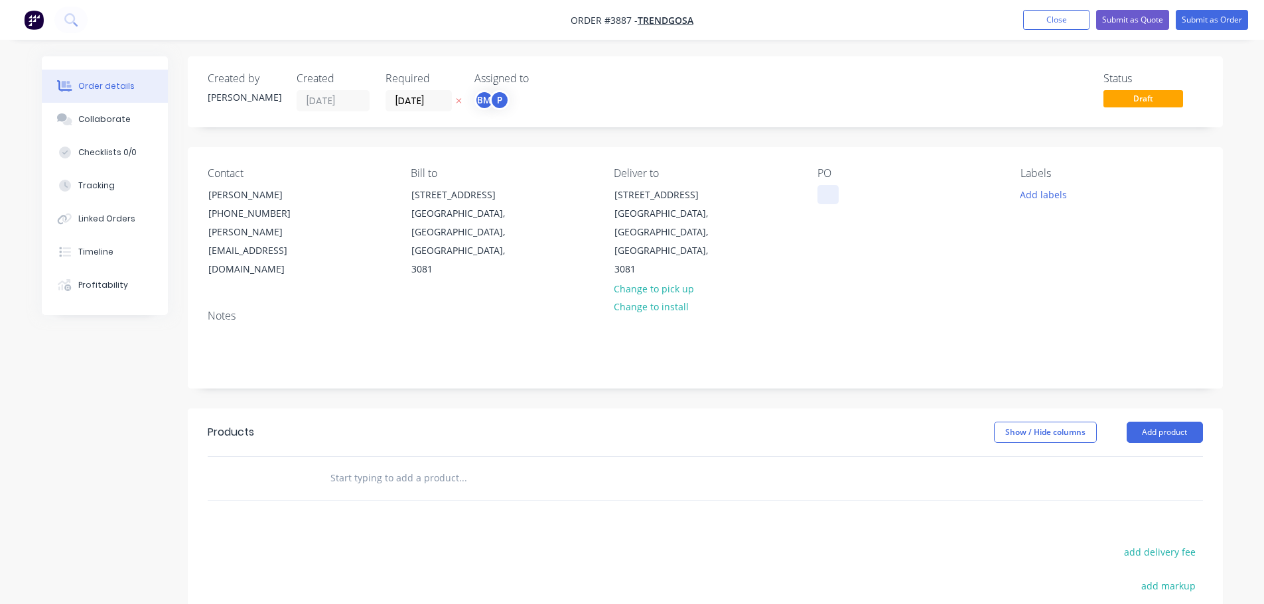
click at [818, 198] on div at bounding box center [827, 194] width 21 height 19
click at [110, 122] on div "Collaborate" at bounding box center [104, 119] width 52 height 12
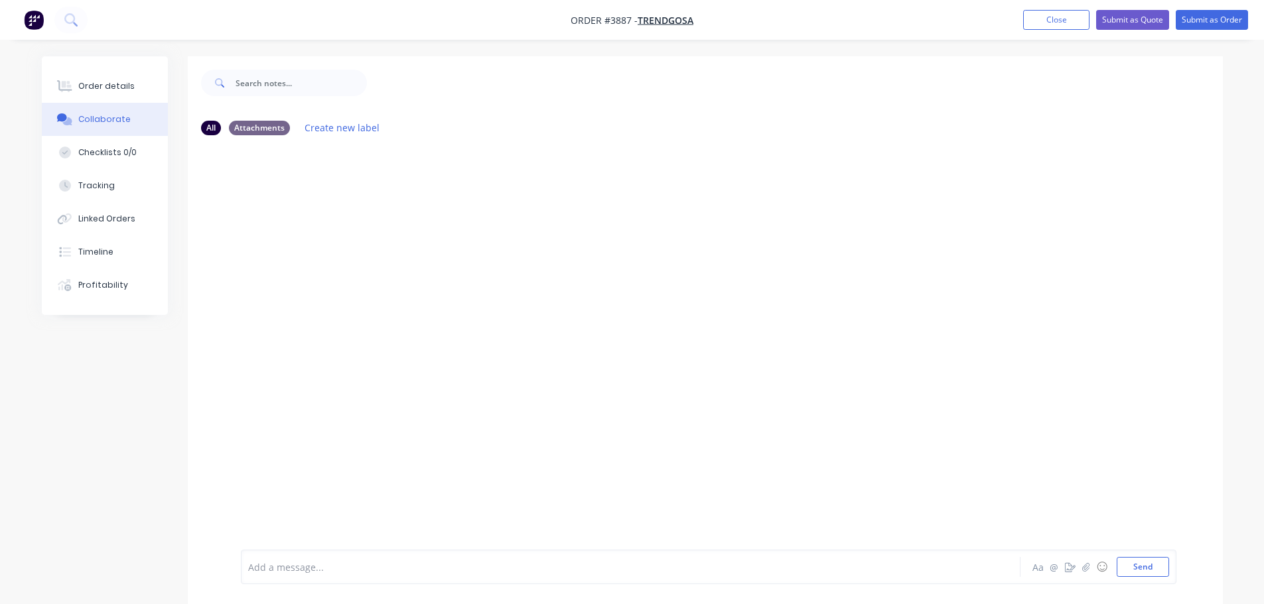
click at [1089, 576] on div "Aa @ ☺ Send" at bounding box center [1099, 567] width 139 height 20
click at [1087, 565] on icon "button" at bounding box center [1085, 567] width 7 height 9
click at [1149, 560] on button "Send" at bounding box center [1143, 567] width 52 height 20
click at [121, 92] on button "Order details" at bounding box center [105, 86] width 126 height 33
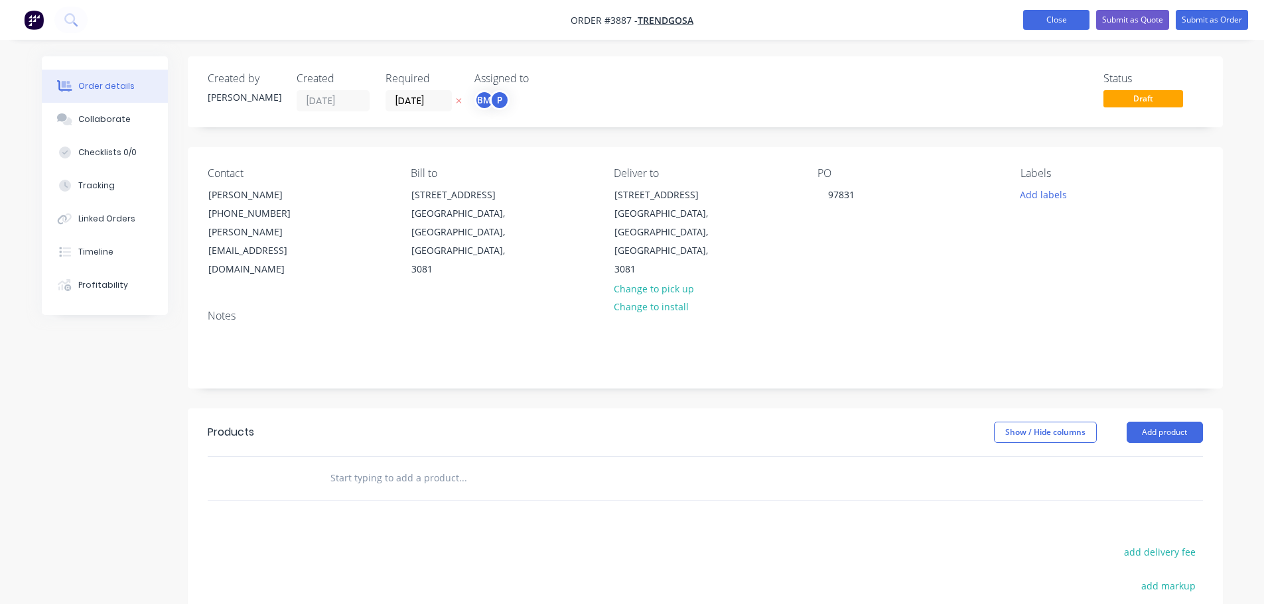
click at [1065, 14] on button "Close" at bounding box center [1056, 20] width 66 height 20
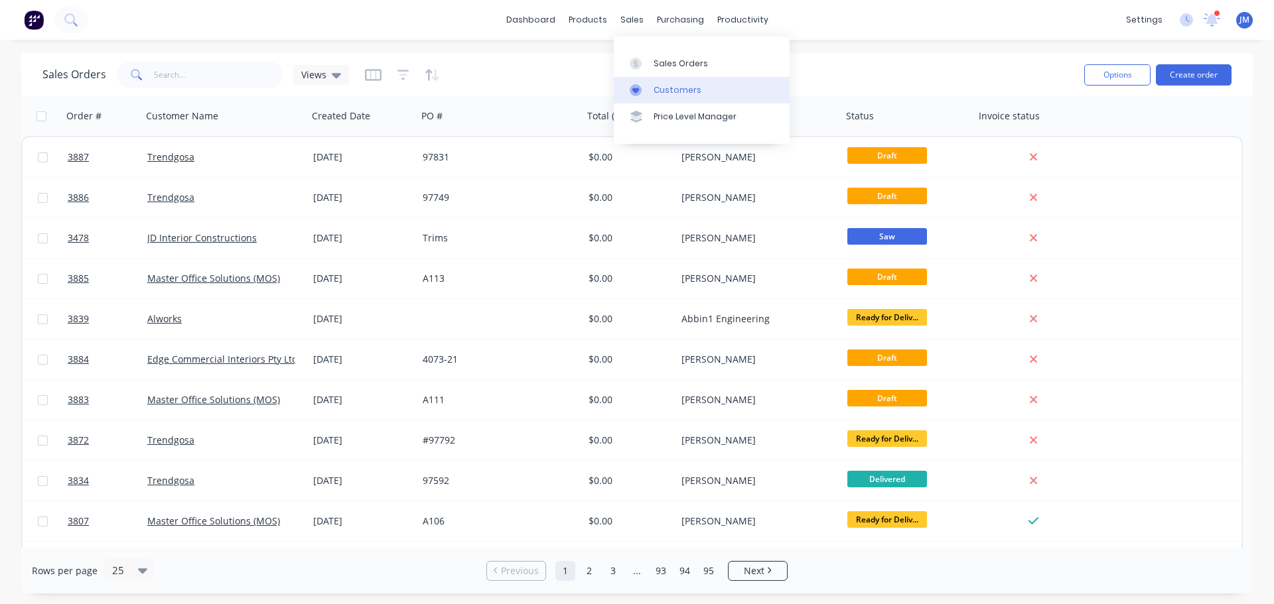
click at [661, 89] on div "Customers" at bounding box center [678, 90] width 48 height 12
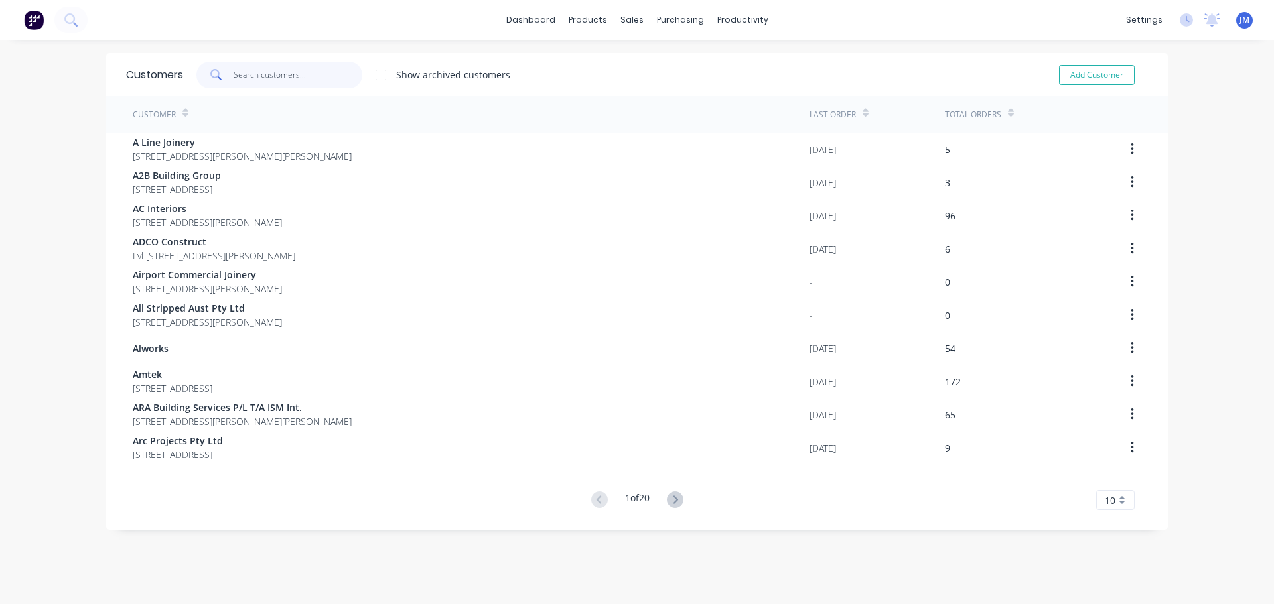
click at [242, 66] on input "text" at bounding box center [298, 75] width 129 height 27
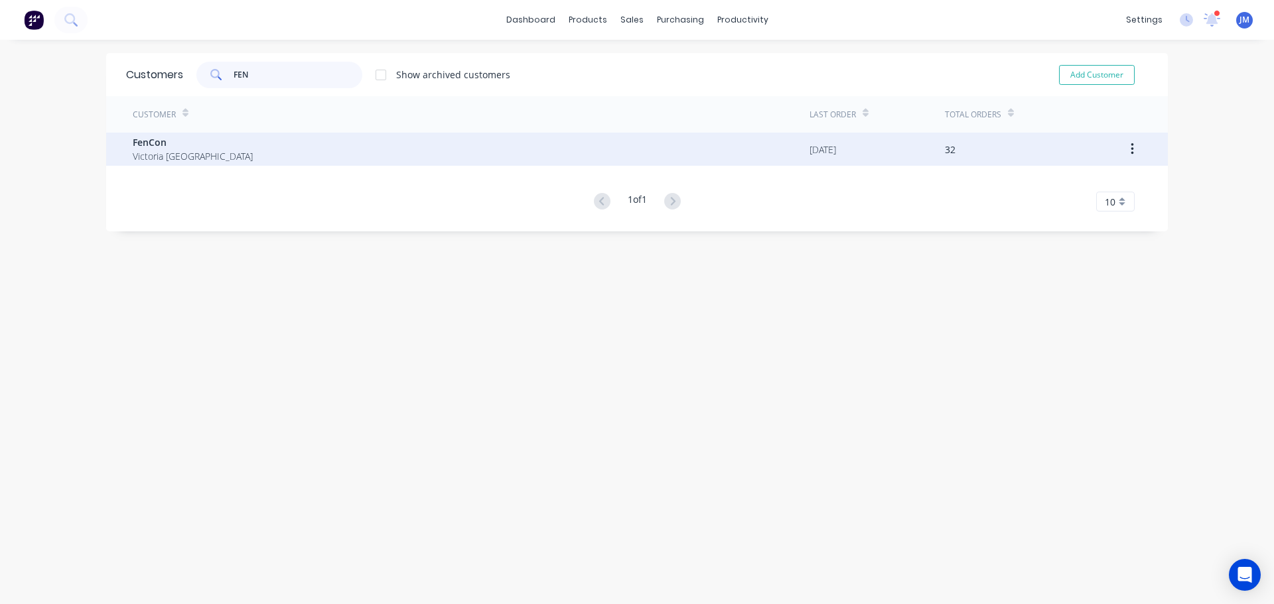
type input "FEN"
click at [159, 140] on span "FenCon" at bounding box center [193, 142] width 120 height 14
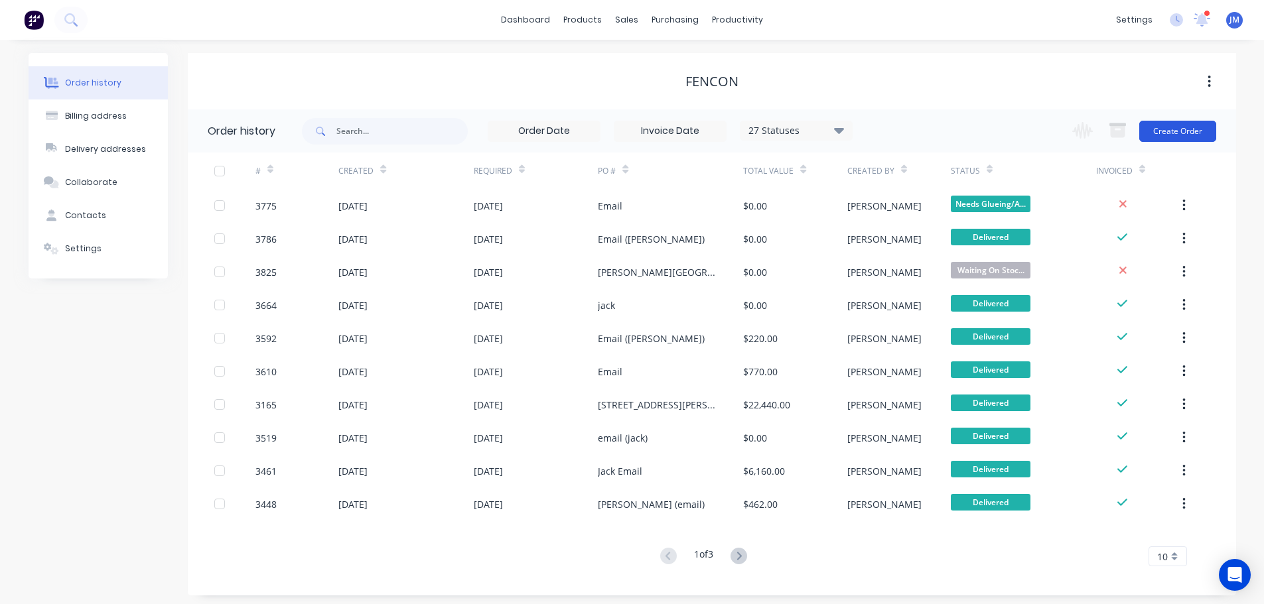
click at [1162, 129] on button "Create Order" at bounding box center [1177, 131] width 77 height 21
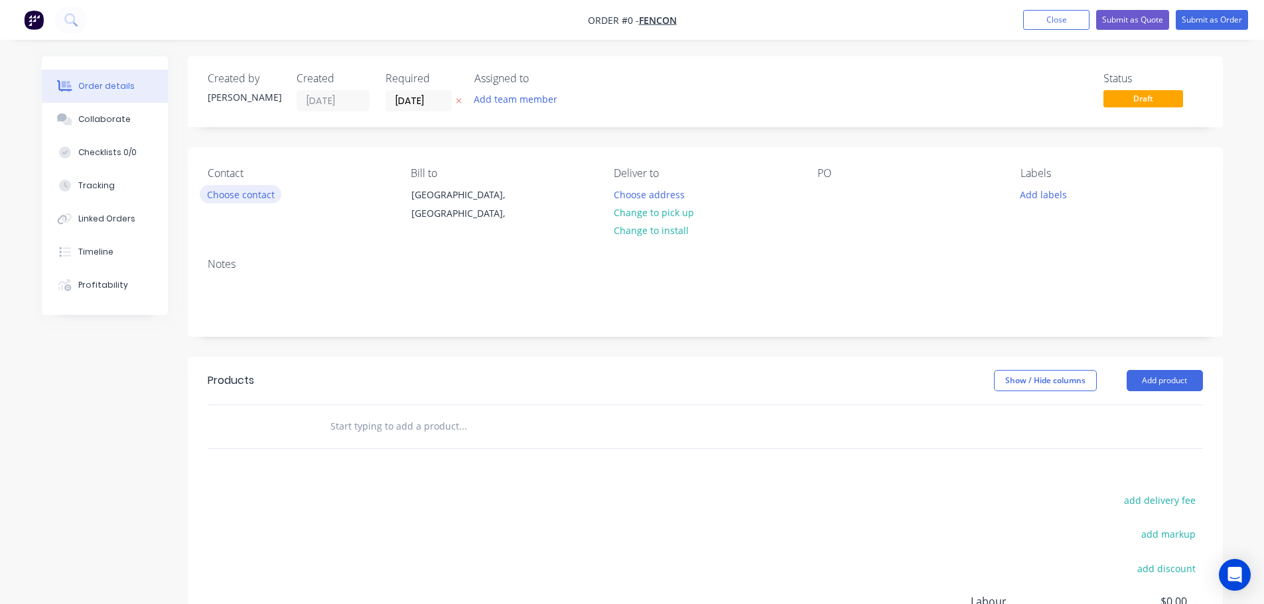
click at [261, 193] on button "Choose contact" at bounding box center [241, 194] width 82 height 18
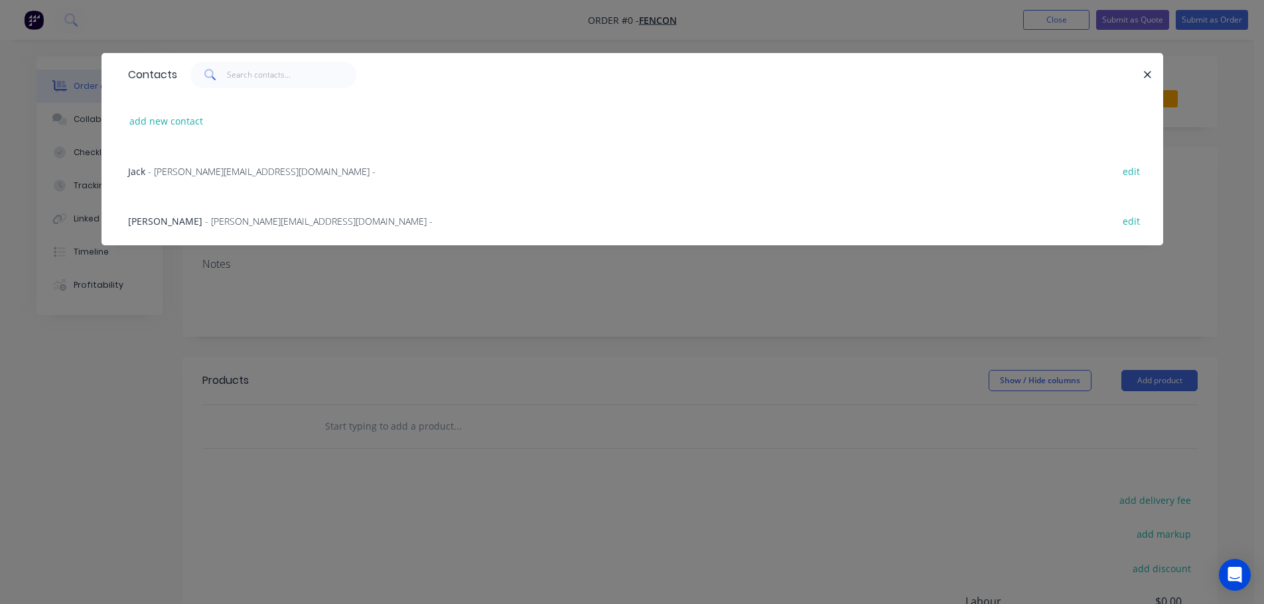
click at [194, 174] on span "- Jack@fencon.co -" at bounding box center [262, 171] width 228 height 13
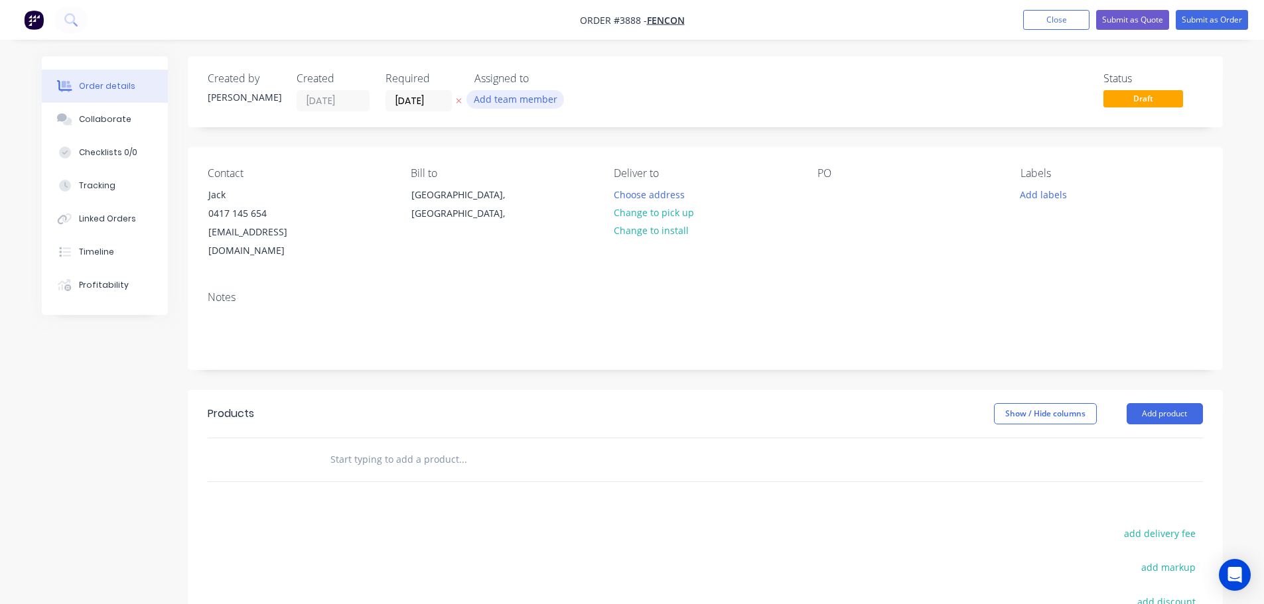
click at [540, 98] on button "Add team member" at bounding box center [515, 99] width 98 height 18
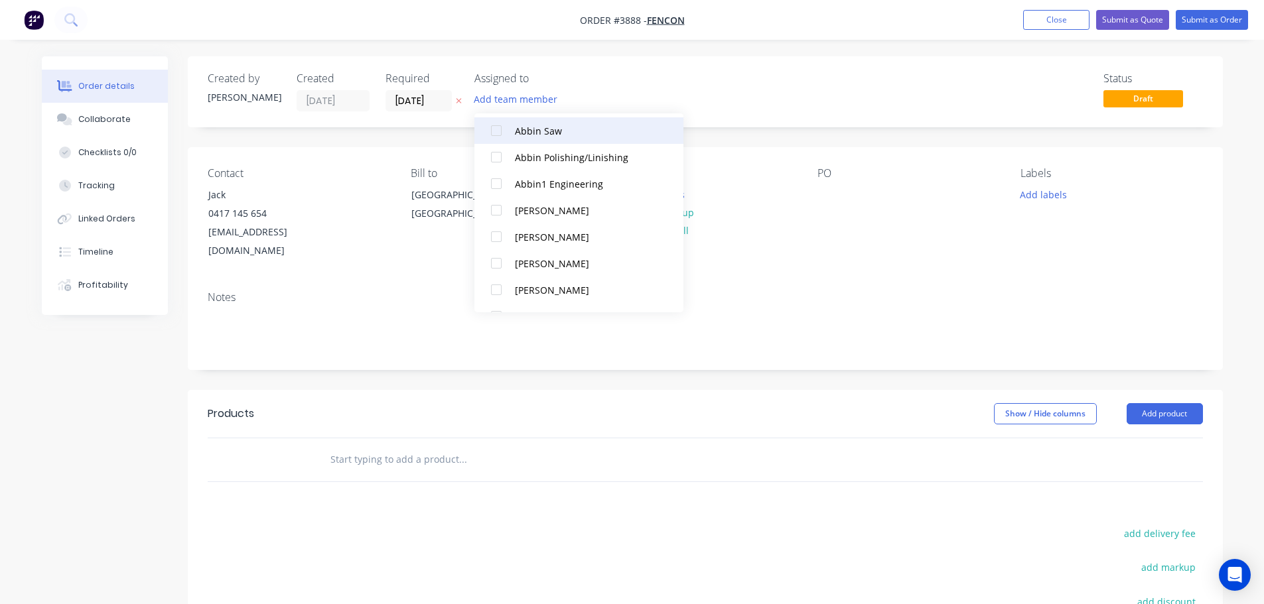
scroll to position [332, 0]
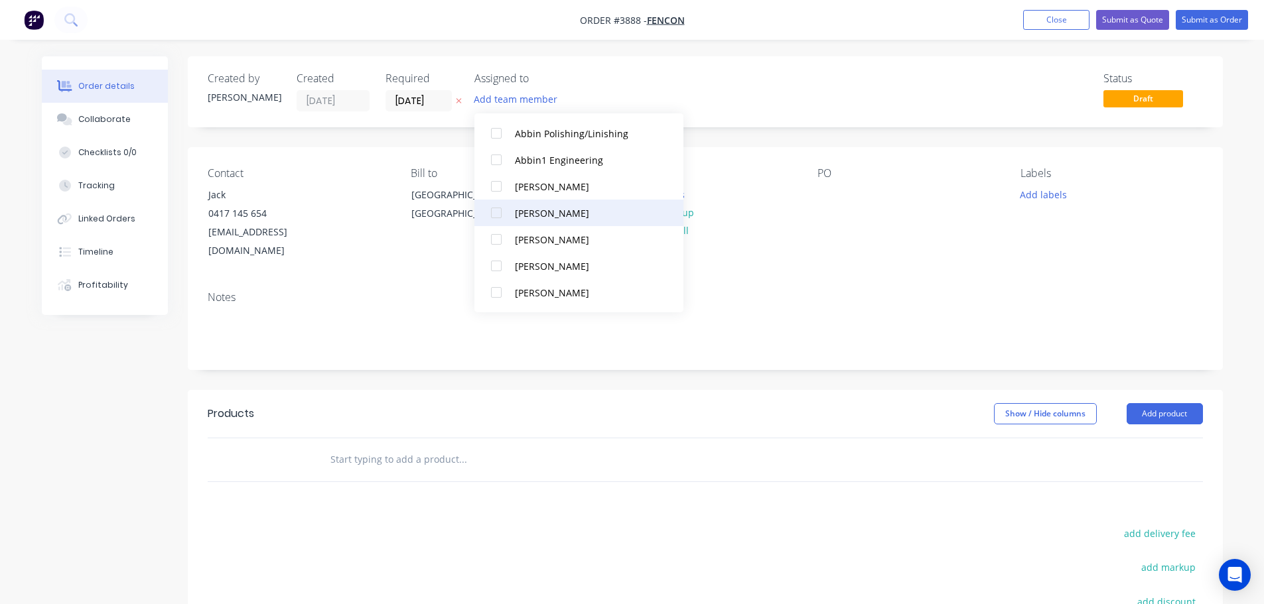
click at [498, 205] on div at bounding box center [496, 213] width 27 height 27
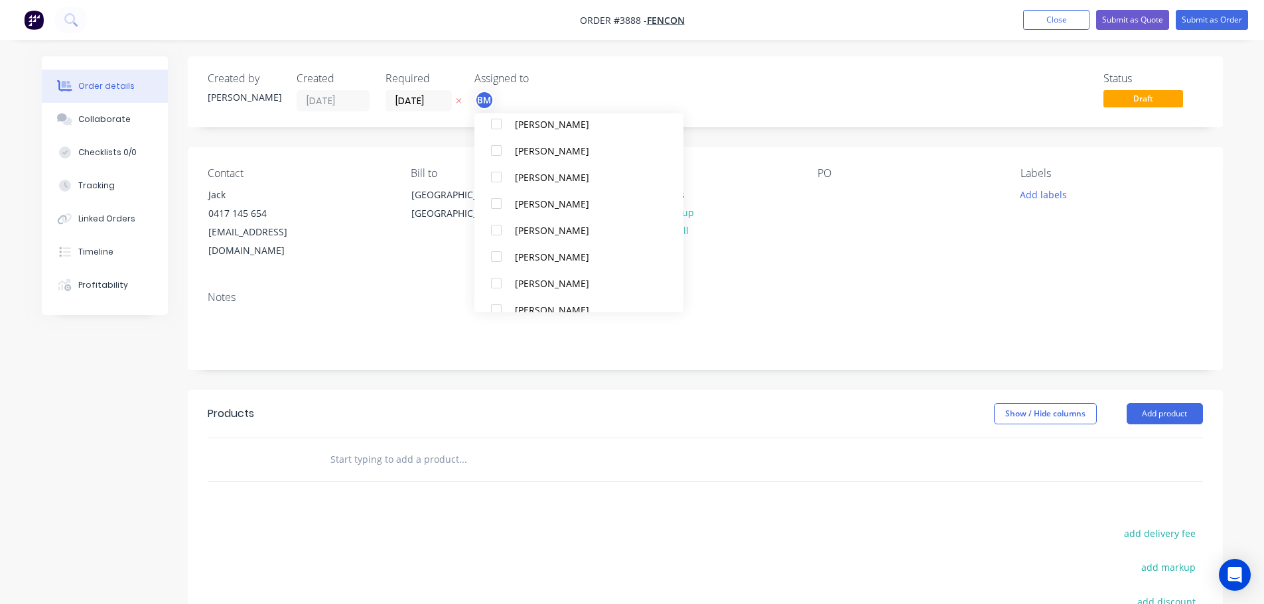
scroll to position [531, 0]
click at [496, 217] on div at bounding box center [496, 226] width 27 height 27
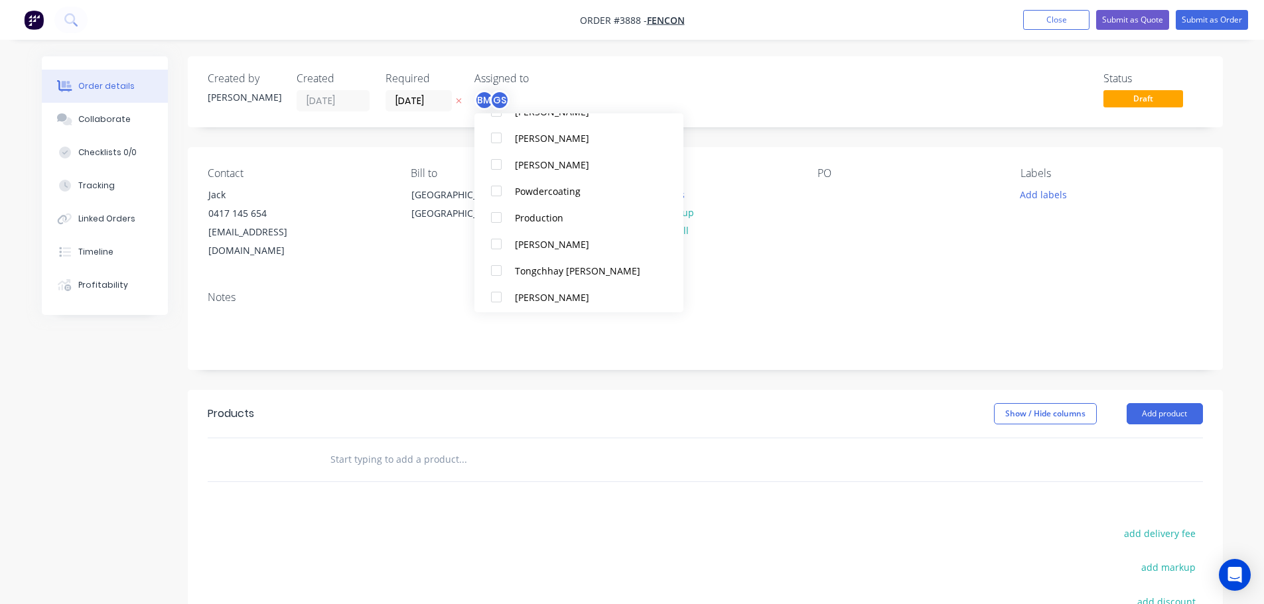
scroll to position [863, 0]
click at [496, 195] on div at bounding box center [496, 186] width 27 height 27
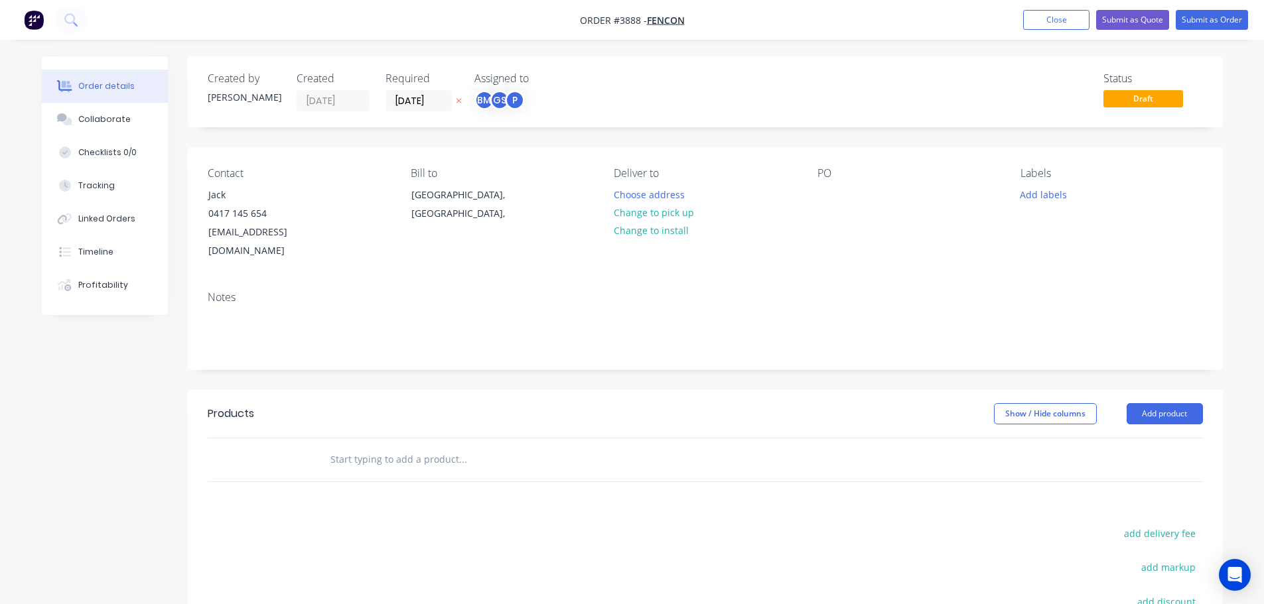
click at [806, 259] on div "Contact Jack 0417 145 654 Jack@fencon.co Bill to Victoria, Australia, Deliver t…" at bounding box center [705, 213] width 1035 height 133
click at [656, 192] on button "Choose address" at bounding box center [648, 194] width 85 height 18
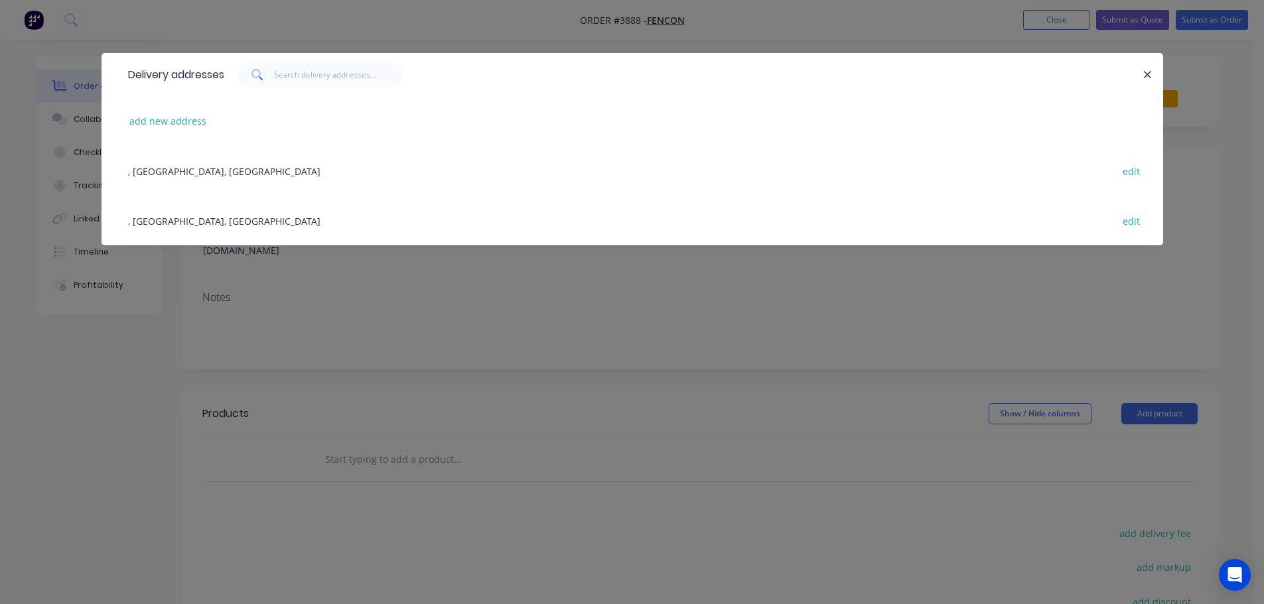
click at [188, 226] on div ", Victoria, Australia edit" at bounding box center [632, 221] width 1022 height 50
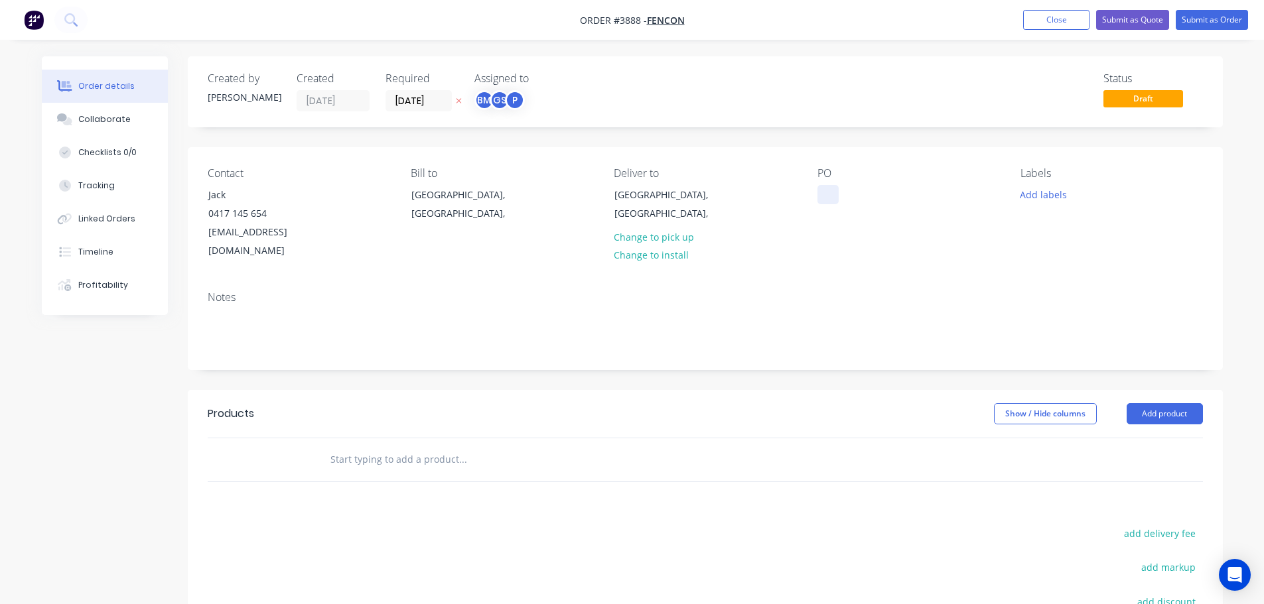
click at [830, 192] on div at bounding box center [827, 194] width 21 height 19
click at [106, 113] on button "Collaborate" at bounding box center [105, 119] width 126 height 33
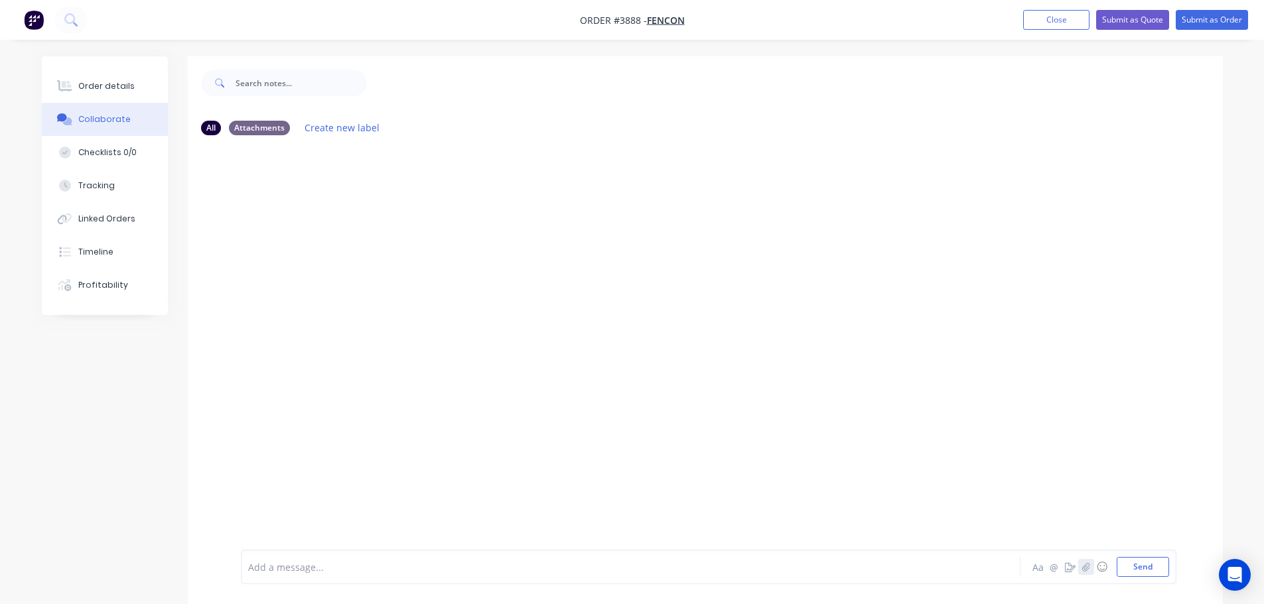
click at [1086, 568] on icon "button" at bounding box center [1085, 567] width 8 height 9
click at [1135, 568] on button "Send" at bounding box center [1143, 567] width 52 height 20
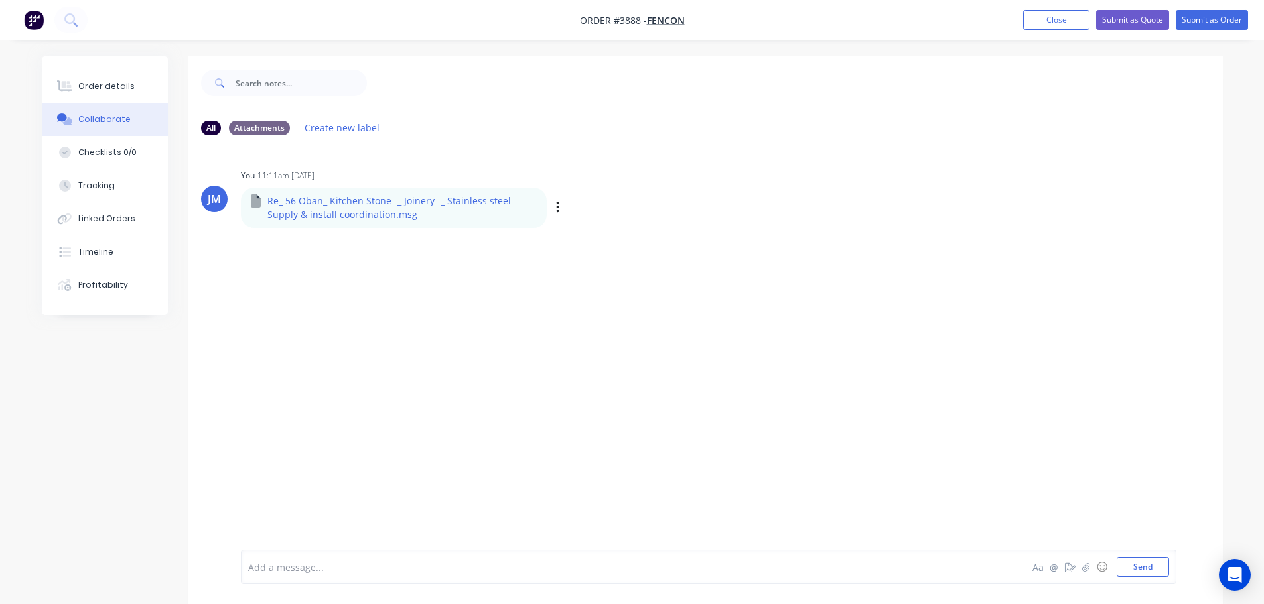
click at [304, 211] on p "Re_ 56 Oban_ Kitchen Stone -_ Joinery -_ Stainless steel Supply & install coord…" at bounding box center [401, 207] width 269 height 27
click at [557, 205] on icon "button" at bounding box center [558, 207] width 4 height 15
click at [332, 207] on p "Re_ 56 Oban_ Kitchen Stone -_ Joinery -_ Stainless steel Supply & install coord…" at bounding box center [401, 207] width 269 height 27
click at [223, 202] on div "JM" at bounding box center [214, 199] width 27 height 27
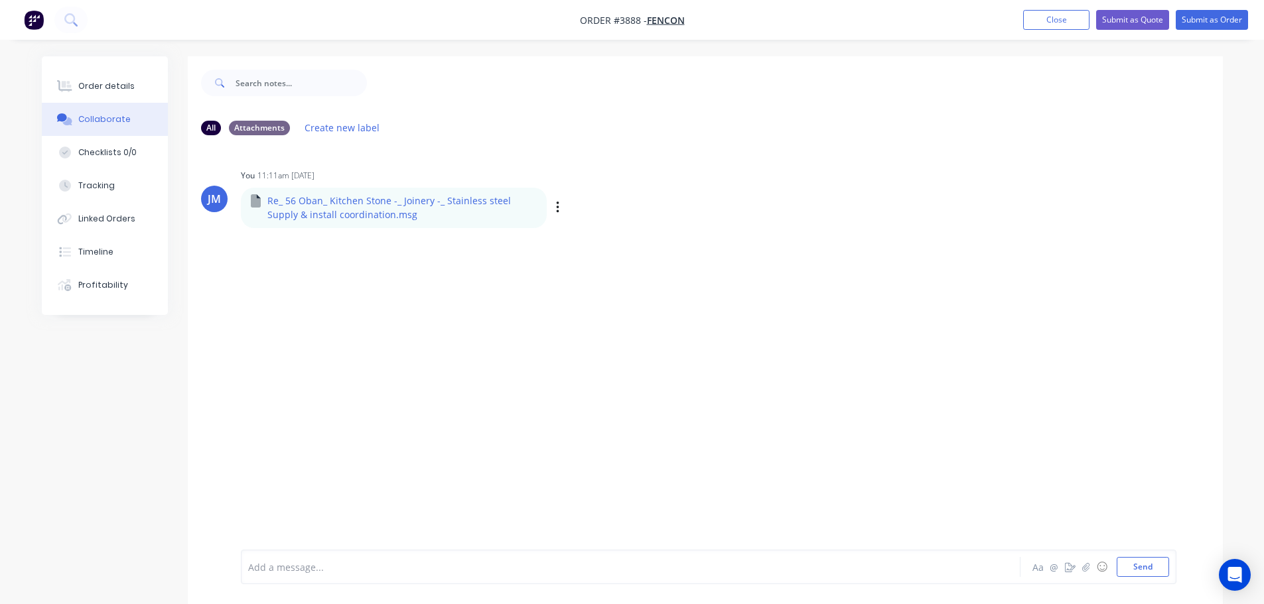
click at [223, 202] on div "JM" at bounding box center [214, 199] width 27 height 27
click at [366, 203] on p "Re_ 56 Oban_ Kitchen Stone -_ Joinery -_ Stainless steel Supply & install coord…" at bounding box center [401, 207] width 269 height 27
click at [336, 228] on div "Re_ 56 Oban_ Kitchen Stone -_ Joinery -_ Stainless steel Supply & install coord…" at bounding box center [448, 208] width 415 height 42
click at [350, 284] on div "JM You 11:11am 03/09/25 Re_ 56 Oban_ Kitchen Stone -_ Joinery -_ Stainless stee…" at bounding box center [705, 348] width 1035 height 404
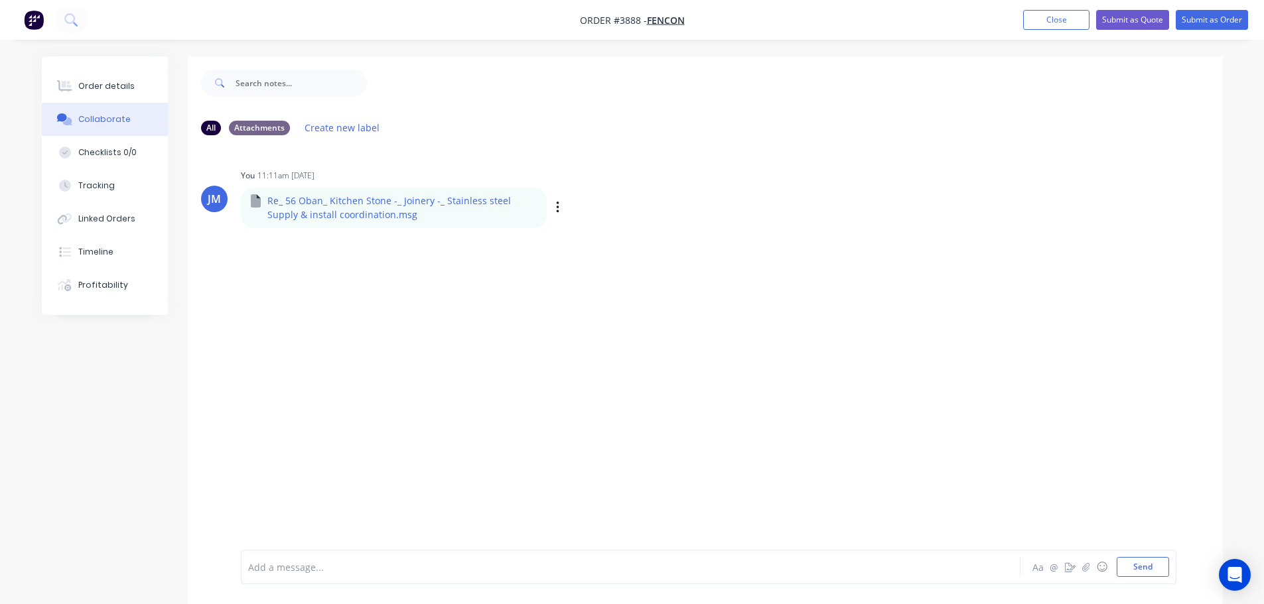
click at [251, 202] on icon at bounding box center [256, 200] width 10 height 13
click at [334, 212] on p "Re_ 56 Oban_ Kitchen Stone -_ Joinery -_ Stainless steel Supply & install coord…" at bounding box center [401, 207] width 269 height 27
click at [398, 246] on div "JM You 11:11am 03/09/25 Re_ 56 Oban_ Kitchen Stone -_ Joinery -_ Stainless stee…" at bounding box center [705, 348] width 1035 height 404
click at [557, 204] on button "button" at bounding box center [557, 207] width 5 height 19
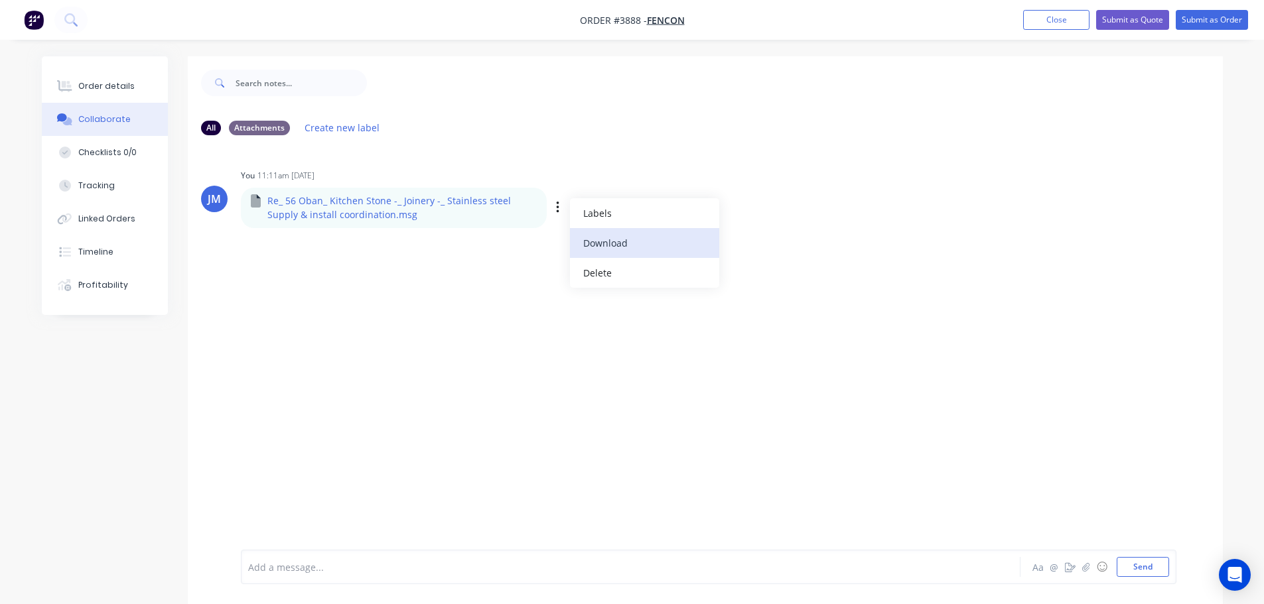
click at [598, 239] on button "Download" at bounding box center [644, 243] width 149 height 30
click at [556, 212] on icon "button" at bounding box center [557, 208] width 3 height 12
click at [605, 234] on button "Download" at bounding box center [644, 243] width 149 height 30
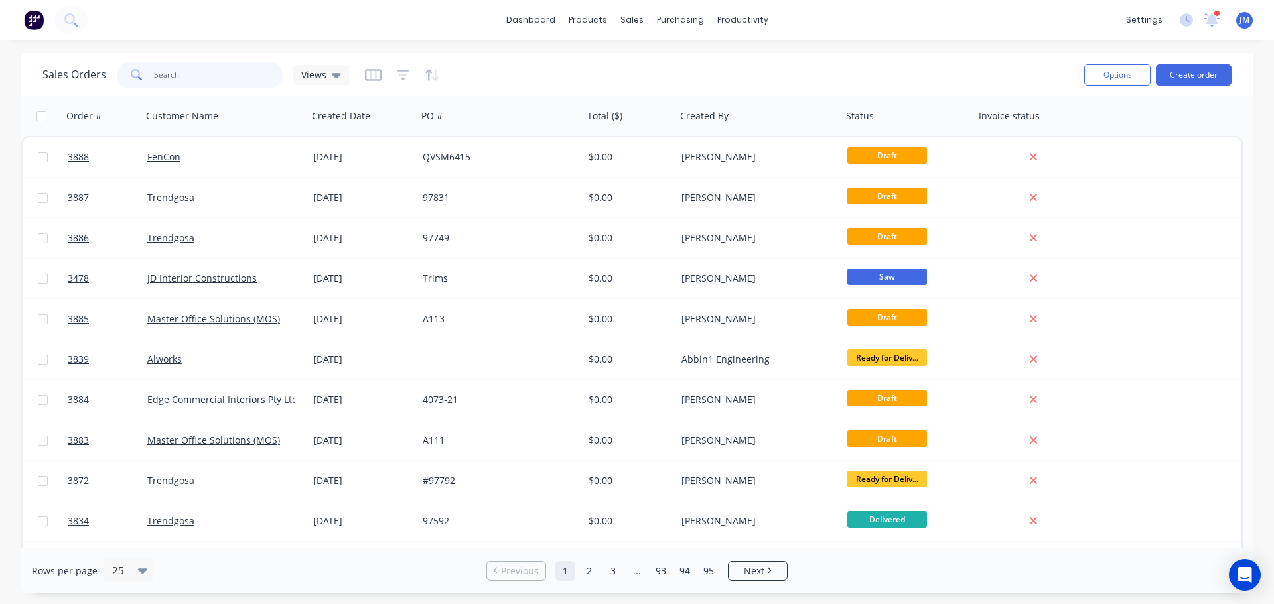
click at [184, 76] on input "text" at bounding box center [218, 75] width 129 height 27
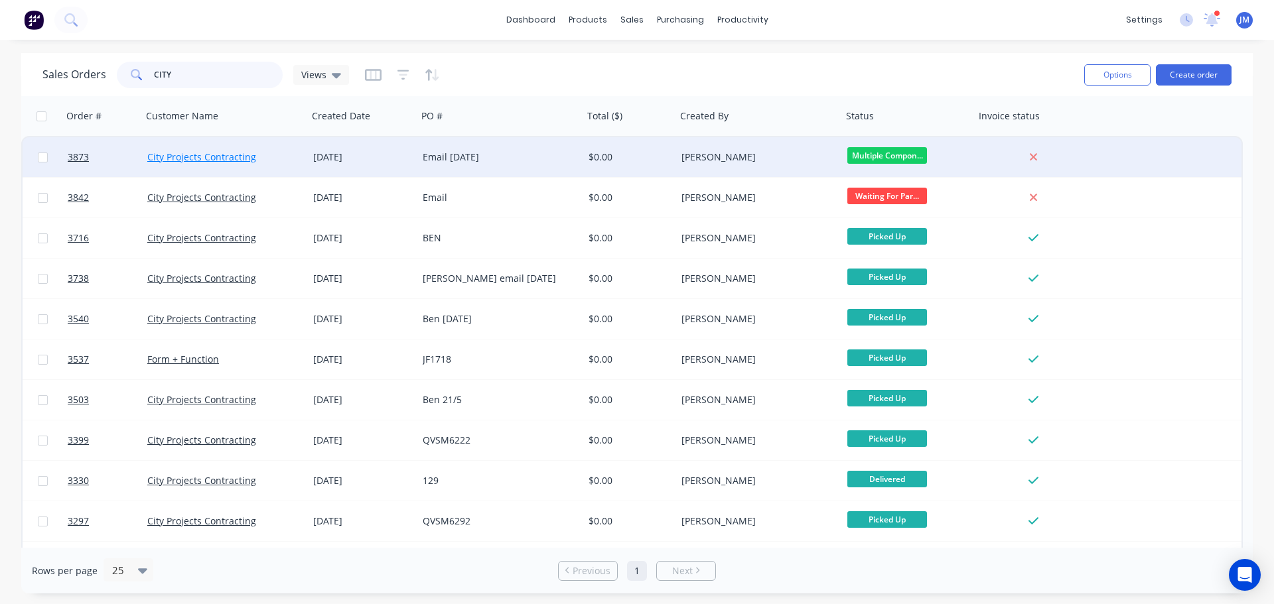
type input "CITY"
click at [214, 155] on link "City Projects Contracting" at bounding box center [201, 157] width 109 height 13
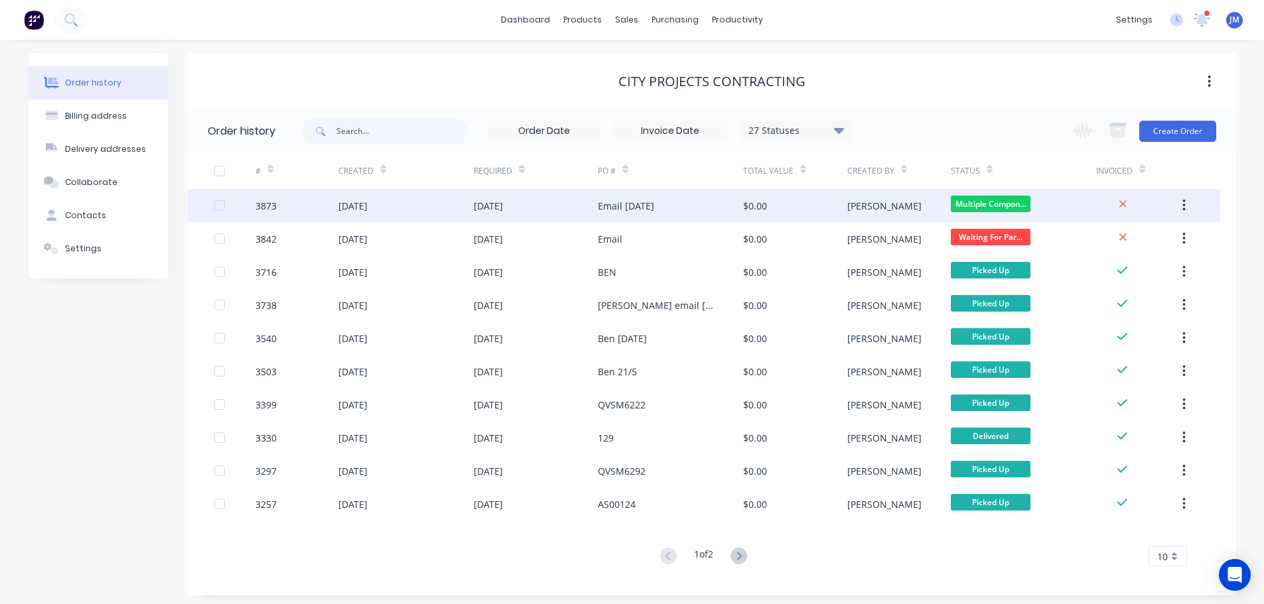
click at [623, 207] on div "Email [DATE]" at bounding box center [626, 206] width 56 height 14
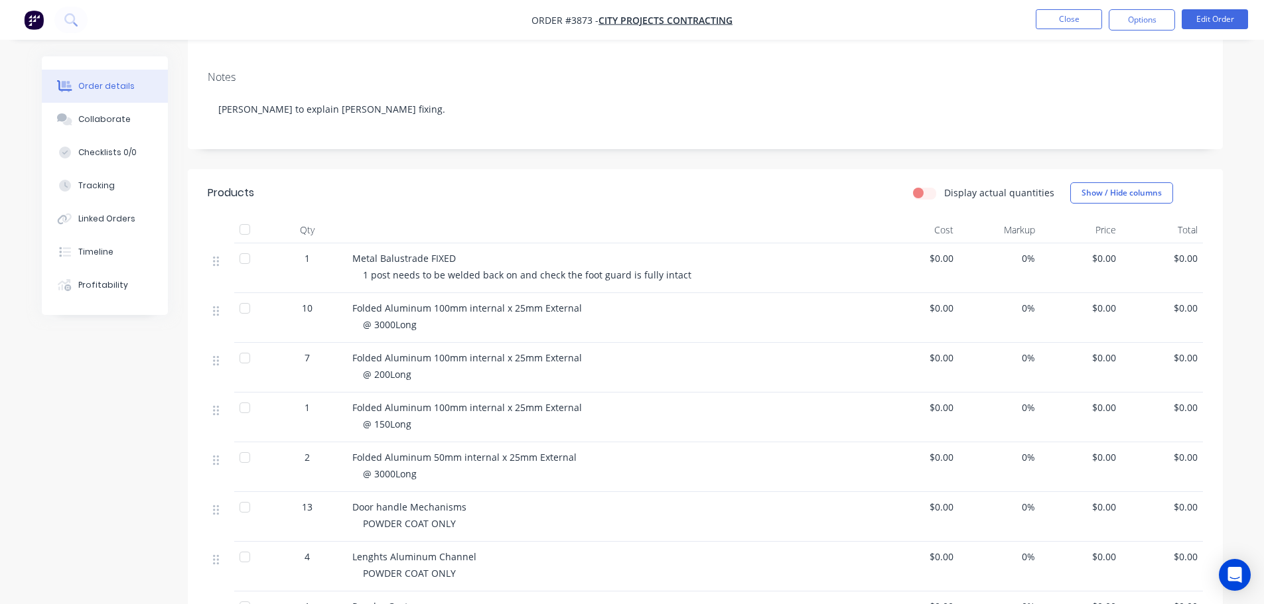
scroll to position [199, 0]
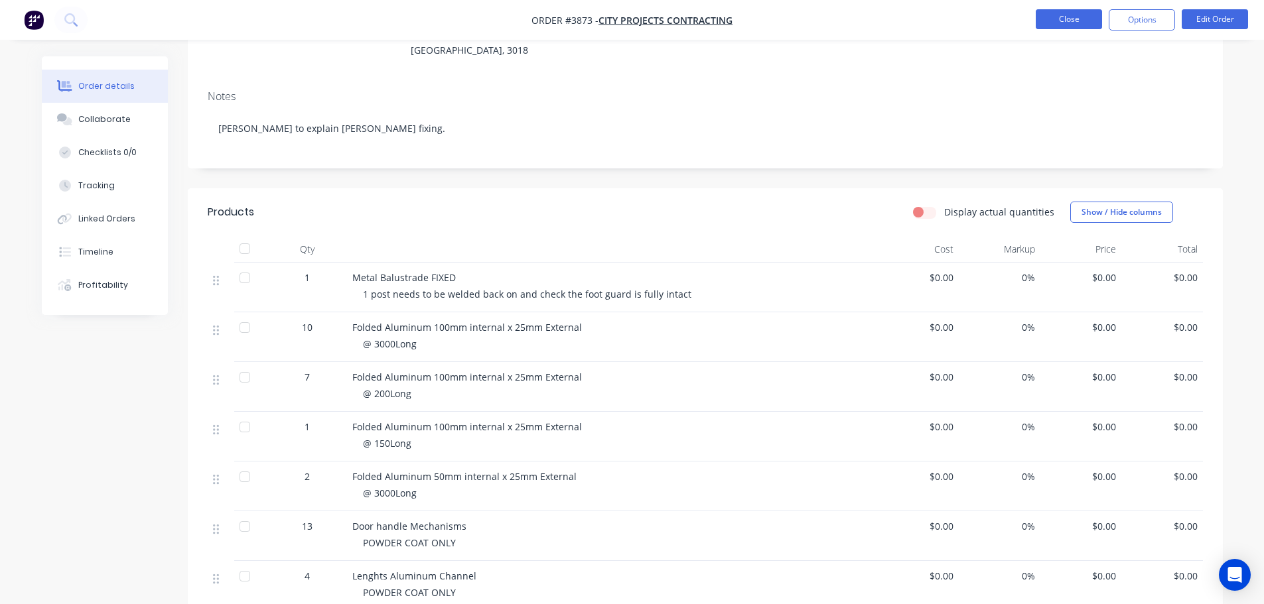
click at [1082, 19] on button "Close" at bounding box center [1069, 19] width 66 height 20
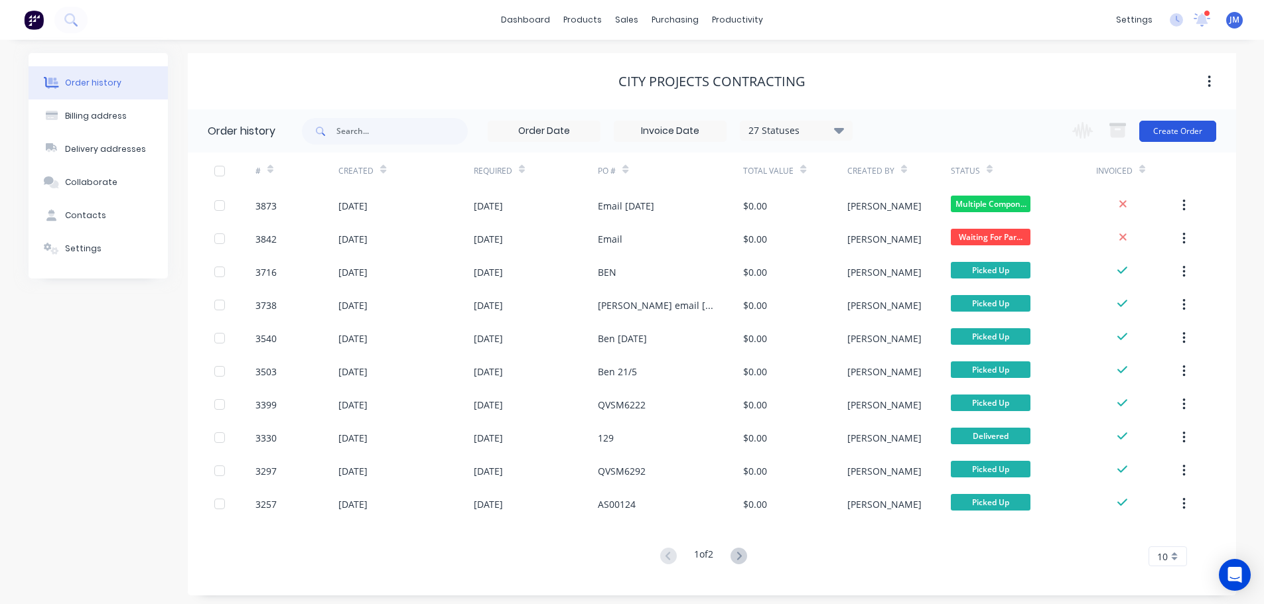
click at [1179, 124] on button "Create Order" at bounding box center [1177, 131] width 77 height 21
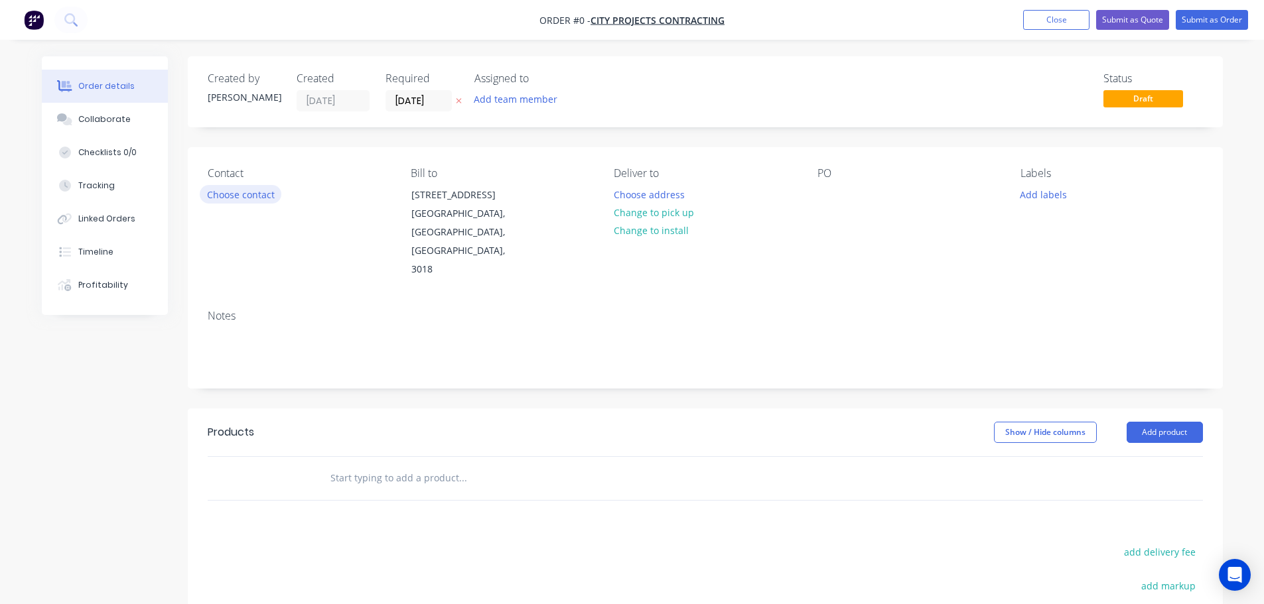
click at [253, 194] on button "Choose contact" at bounding box center [241, 194] width 82 height 18
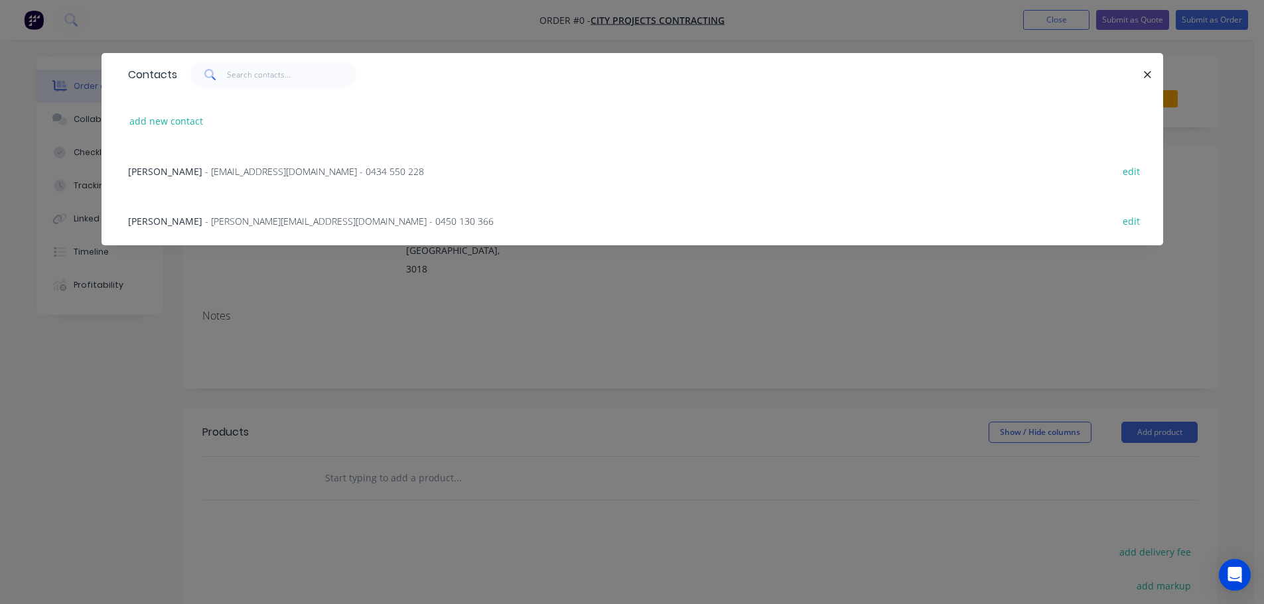
click at [230, 150] on div "Ben Sardelic - ben@cityprojects.com.au - 0434 550 228 edit" at bounding box center [632, 171] width 1022 height 50
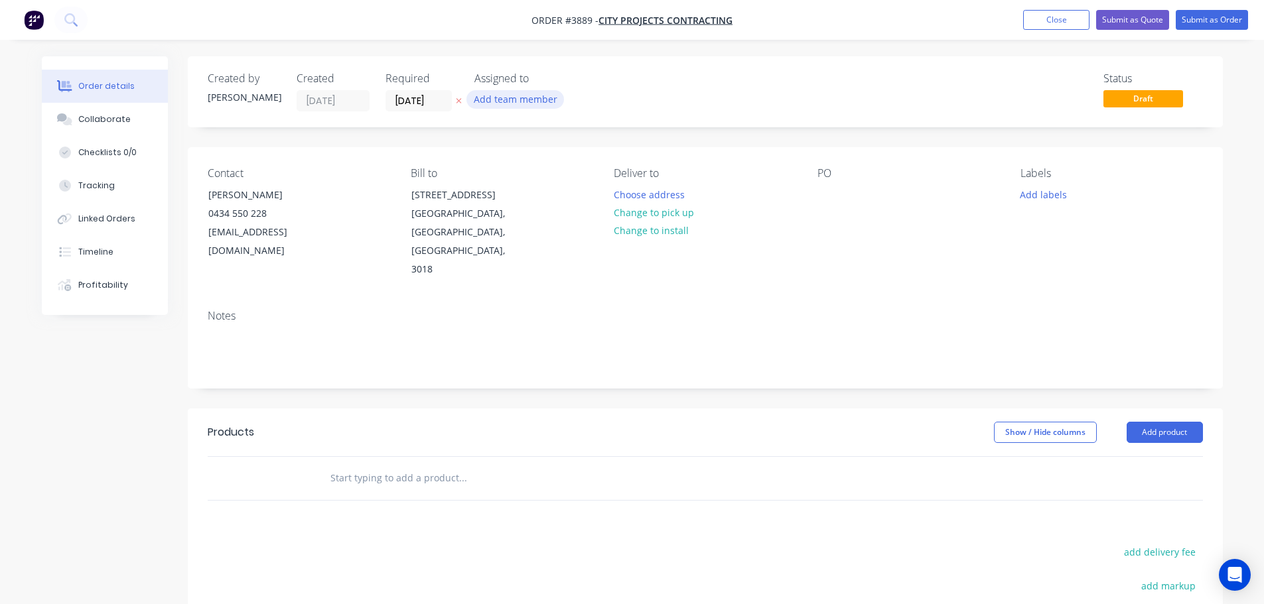
click at [490, 99] on button "Add team member" at bounding box center [515, 99] width 98 height 18
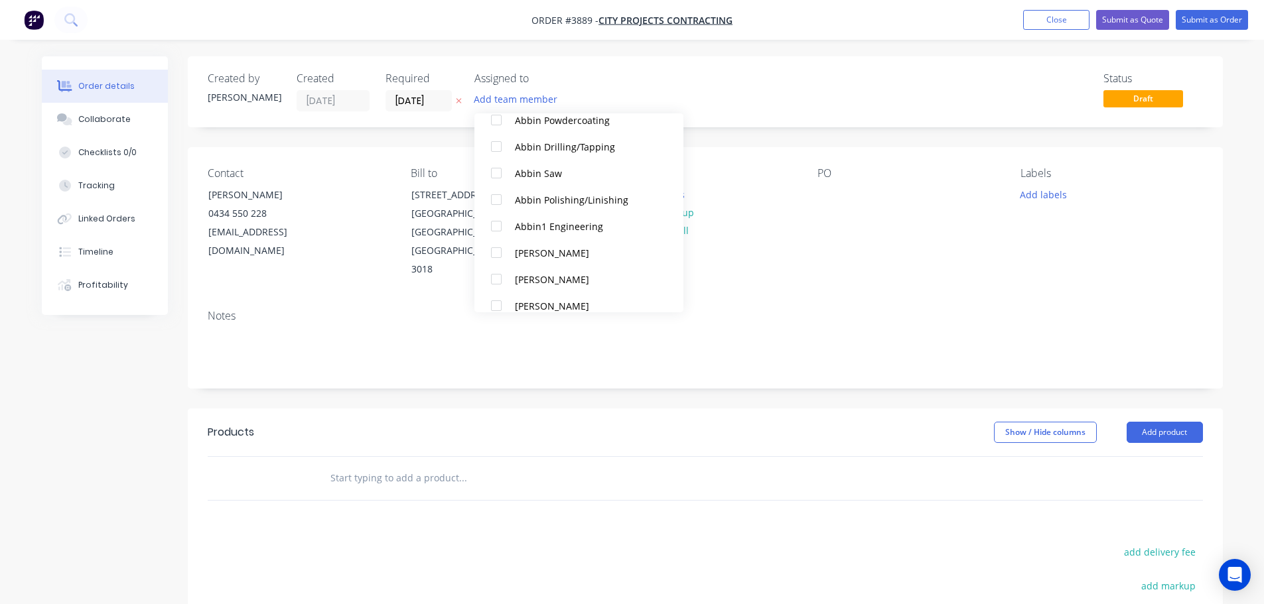
scroll to position [332, 0]
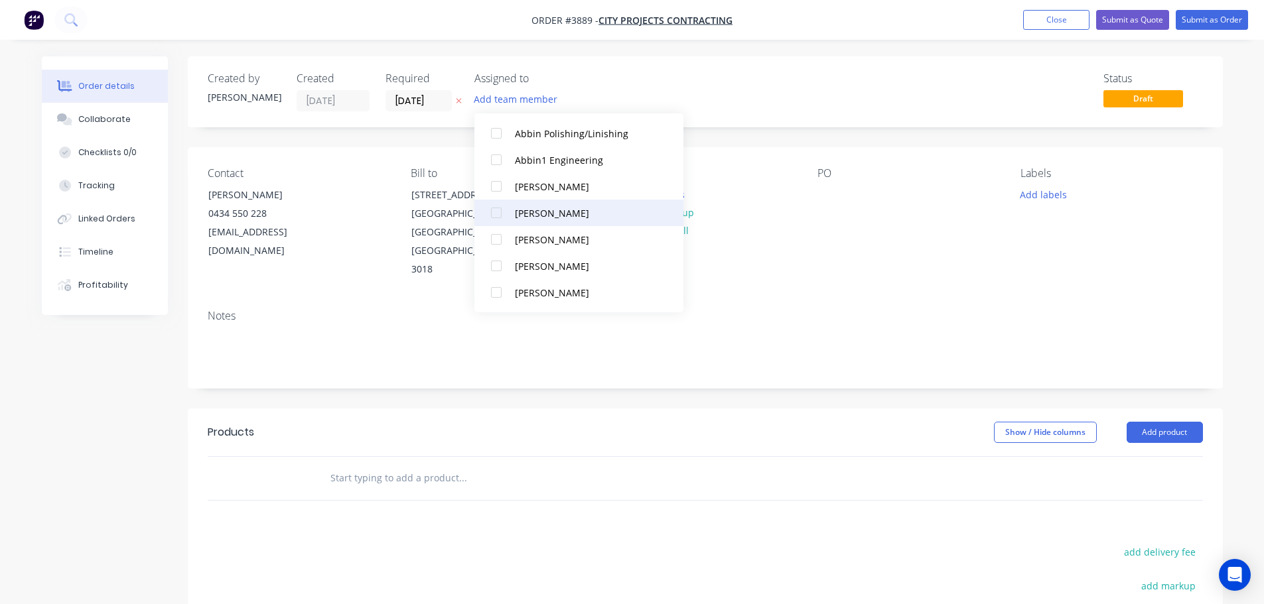
click at [500, 209] on div at bounding box center [496, 213] width 27 height 27
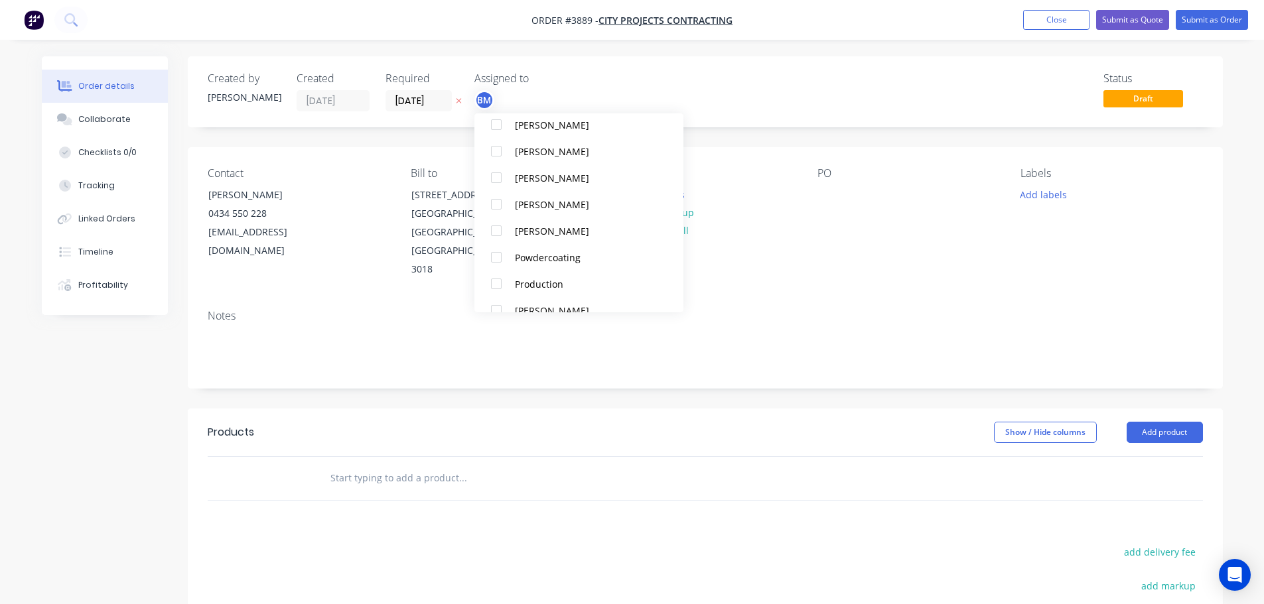
scroll to position [796, 0]
click at [499, 255] on div at bounding box center [496, 253] width 27 height 27
click at [842, 257] on div "Contact Ben Sardelic 0434 550 228 ben@cityprojects.com.au Bill to Unit 10/15-17…" at bounding box center [705, 223] width 1035 height 152
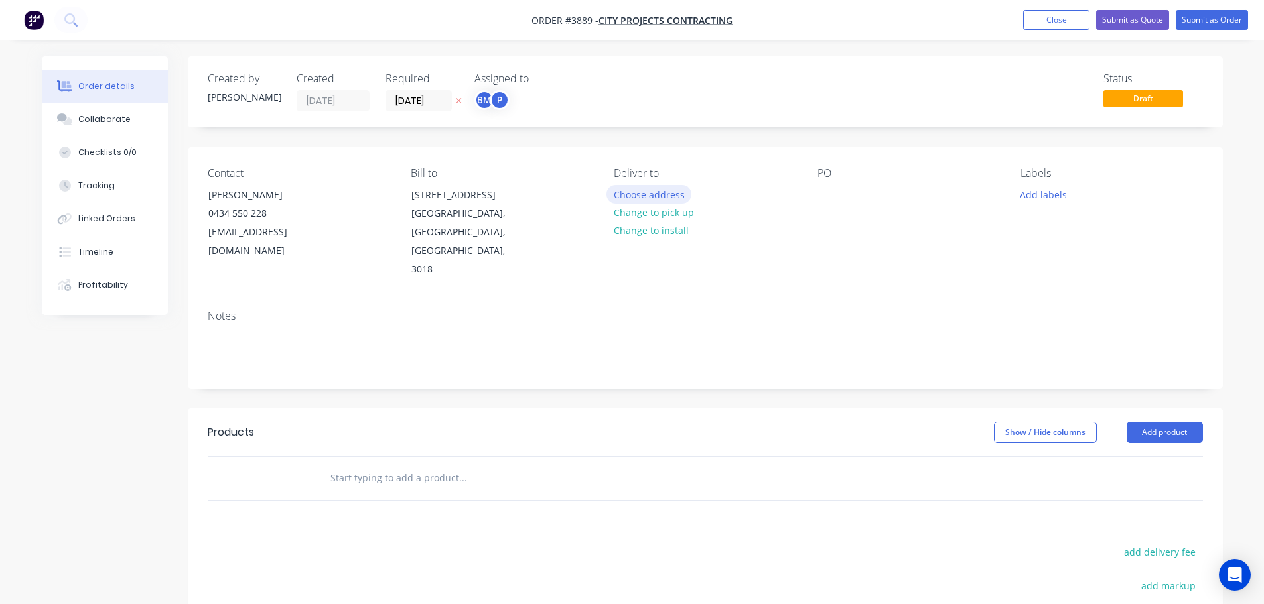
click at [654, 196] on button "Choose address" at bounding box center [648, 194] width 85 height 18
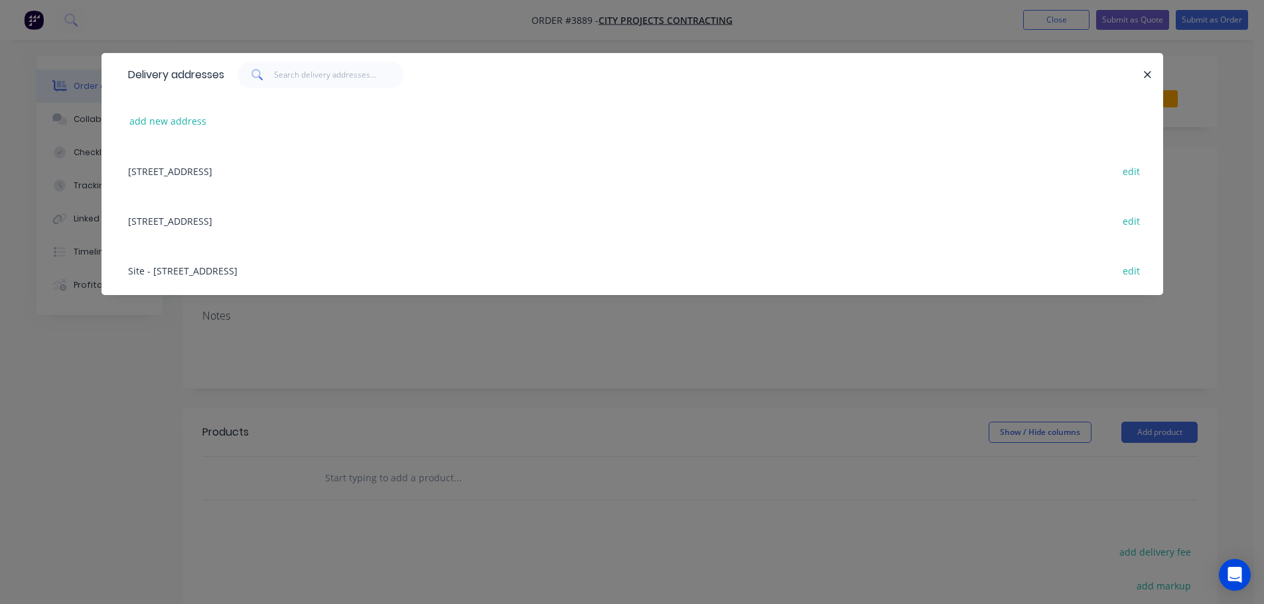
drag, startPoint x: 230, startPoint y: 220, endPoint x: 244, endPoint y: 219, distance: 13.9
click at [231, 220] on div "Unit 10/15-17 Slough Rd, Altona, Victoria, Australia, 3018 edit" at bounding box center [632, 221] width 1022 height 50
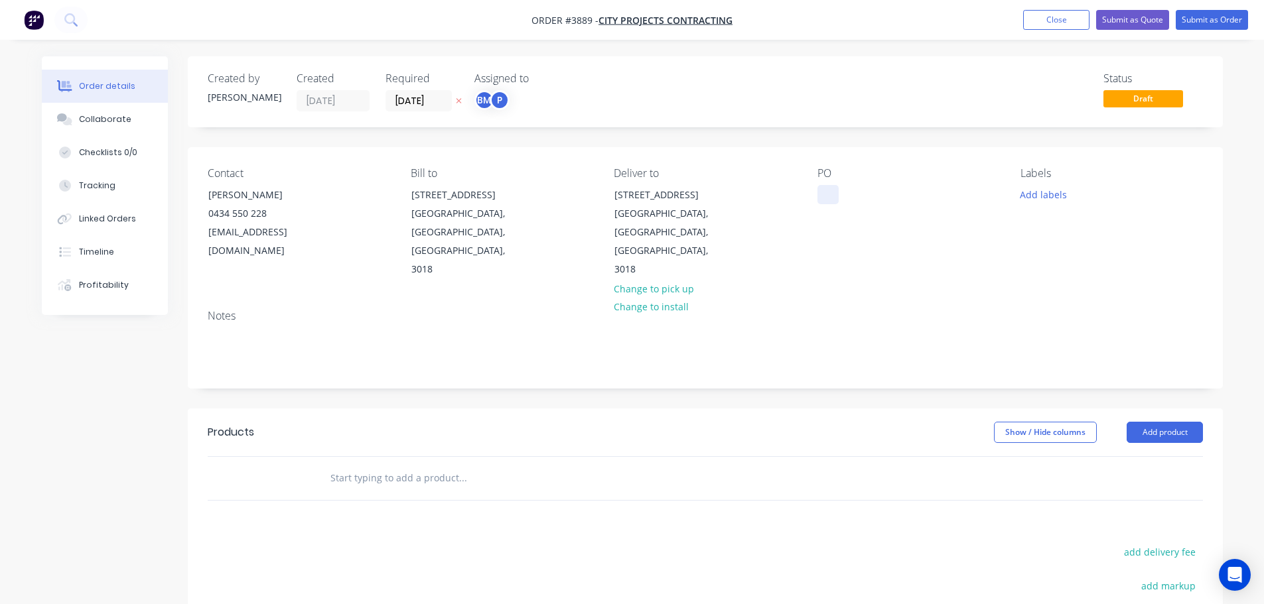
click at [819, 190] on div at bounding box center [827, 194] width 21 height 19
click at [869, 245] on div "Contact Ben Sardelic 0434 550 228 ben@cityprojects.com.au Bill to Unit 10/15-17…" at bounding box center [705, 223] width 1035 height 152
click at [115, 121] on div "Collaborate" at bounding box center [104, 119] width 52 height 12
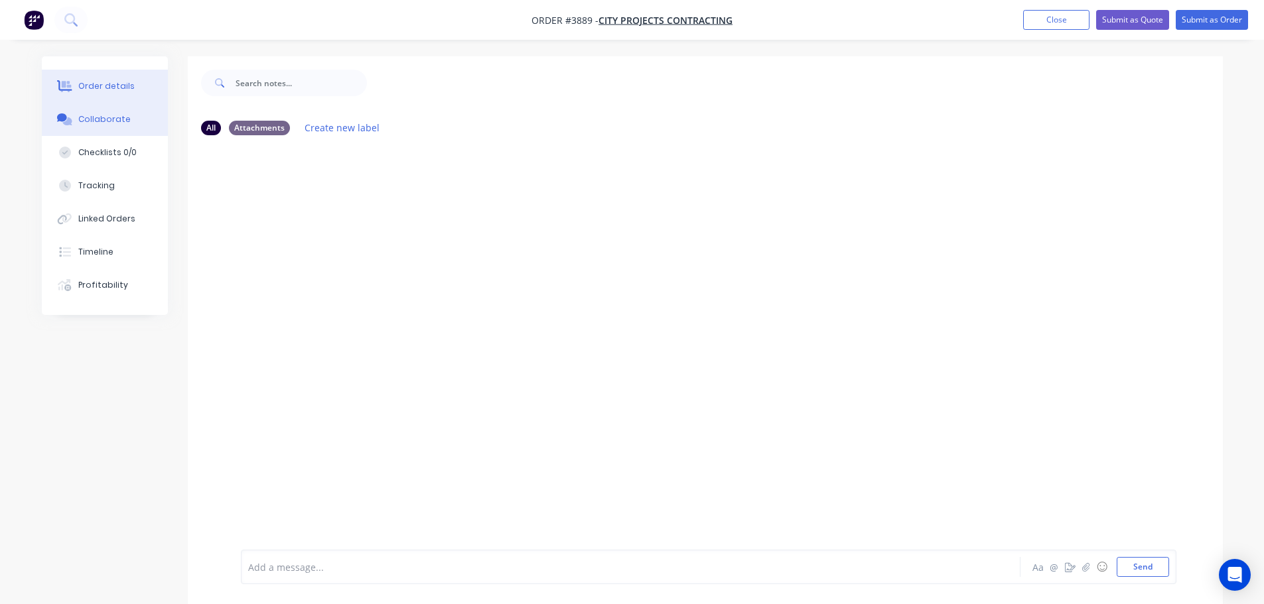
click at [105, 81] on div "Order details" at bounding box center [106, 86] width 56 height 12
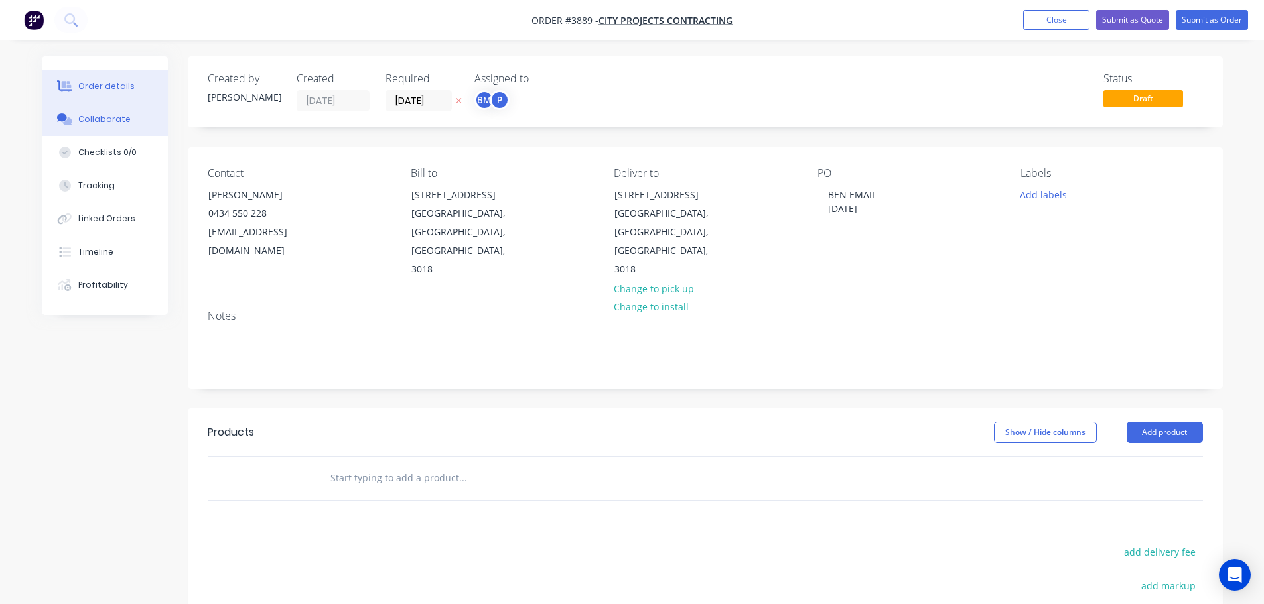
click at [121, 119] on div "Collaborate" at bounding box center [104, 119] width 52 height 12
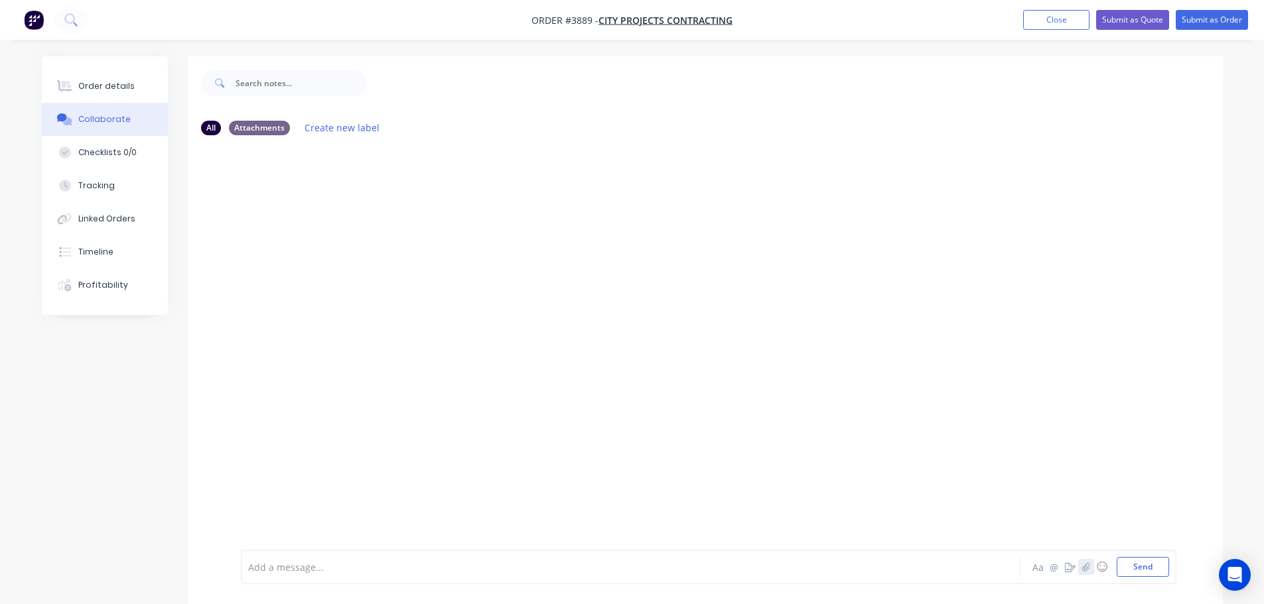
click at [1084, 567] on icon "button" at bounding box center [1085, 567] width 8 height 9
click at [1137, 564] on button "Send" at bounding box center [1143, 567] width 52 height 20
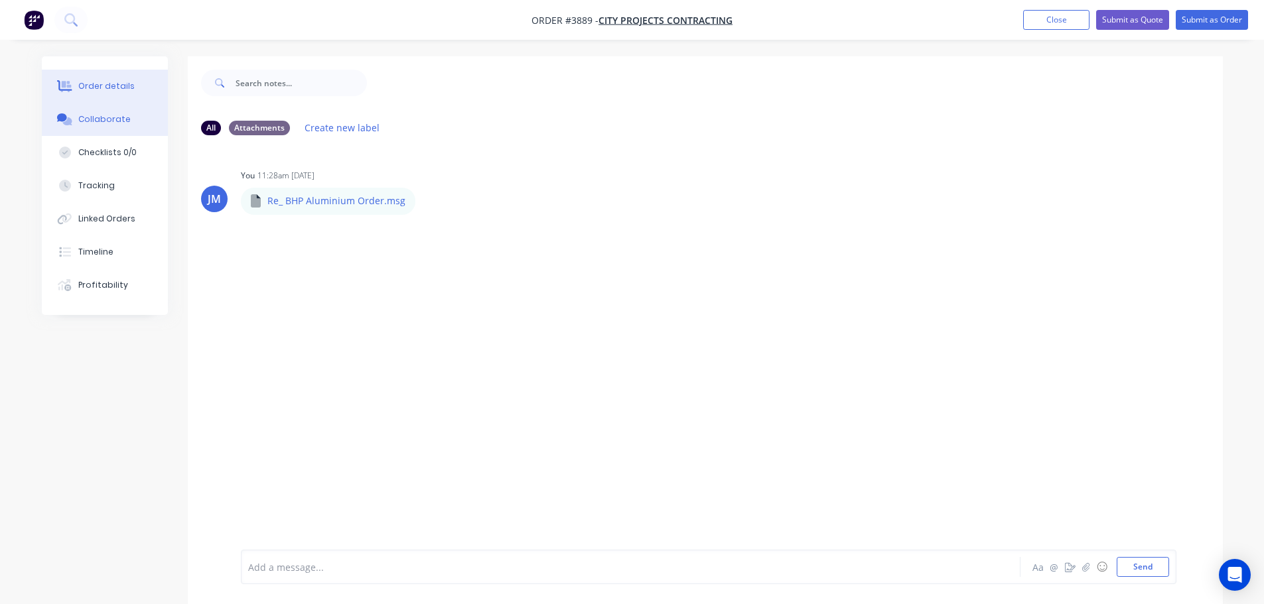
click at [97, 78] on button "Order details" at bounding box center [105, 86] width 126 height 33
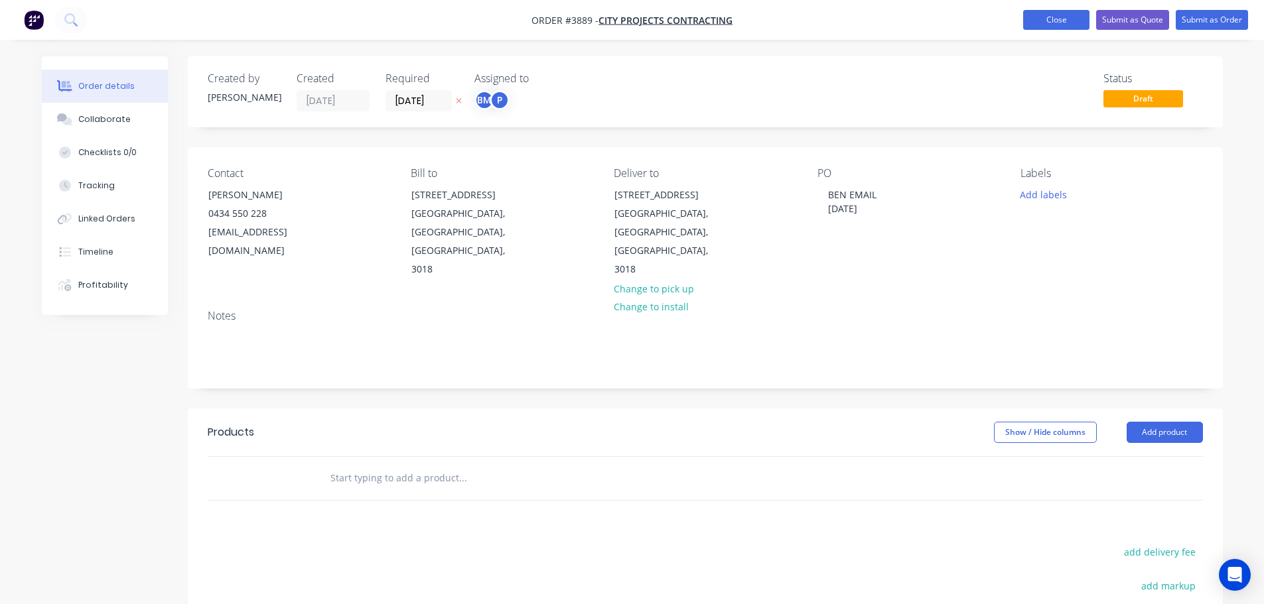
click at [1063, 23] on button "Close" at bounding box center [1056, 20] width 66 height 20
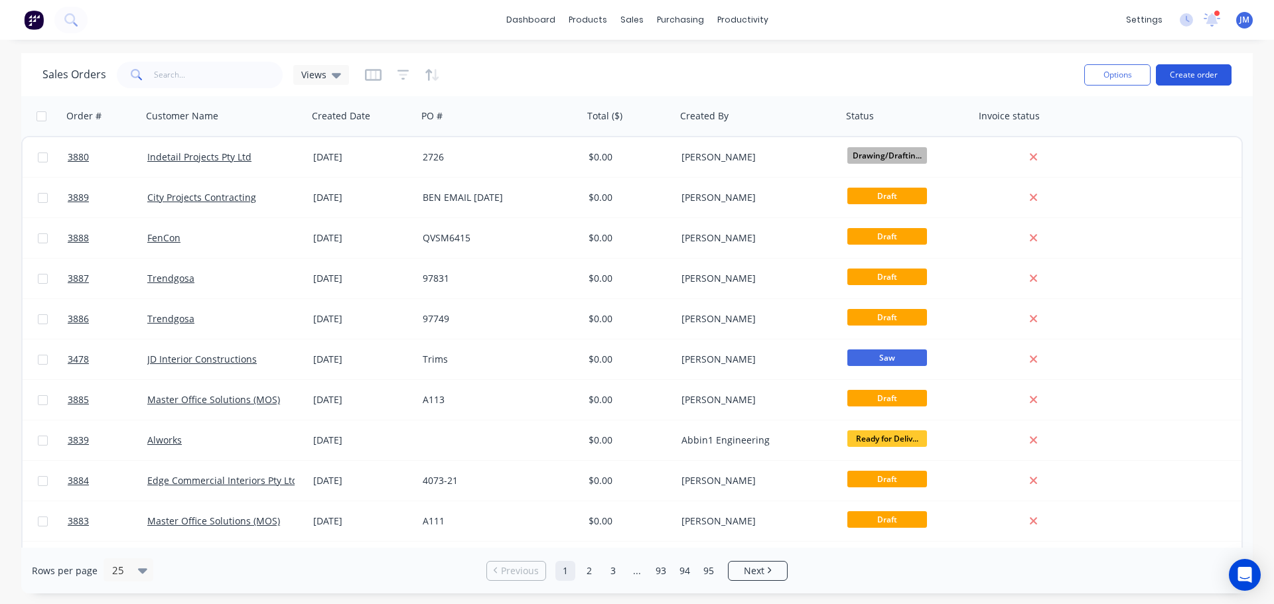
click at [1193, 79] on button "Create order" at bounding box center [1194, 74] width 76 height 21
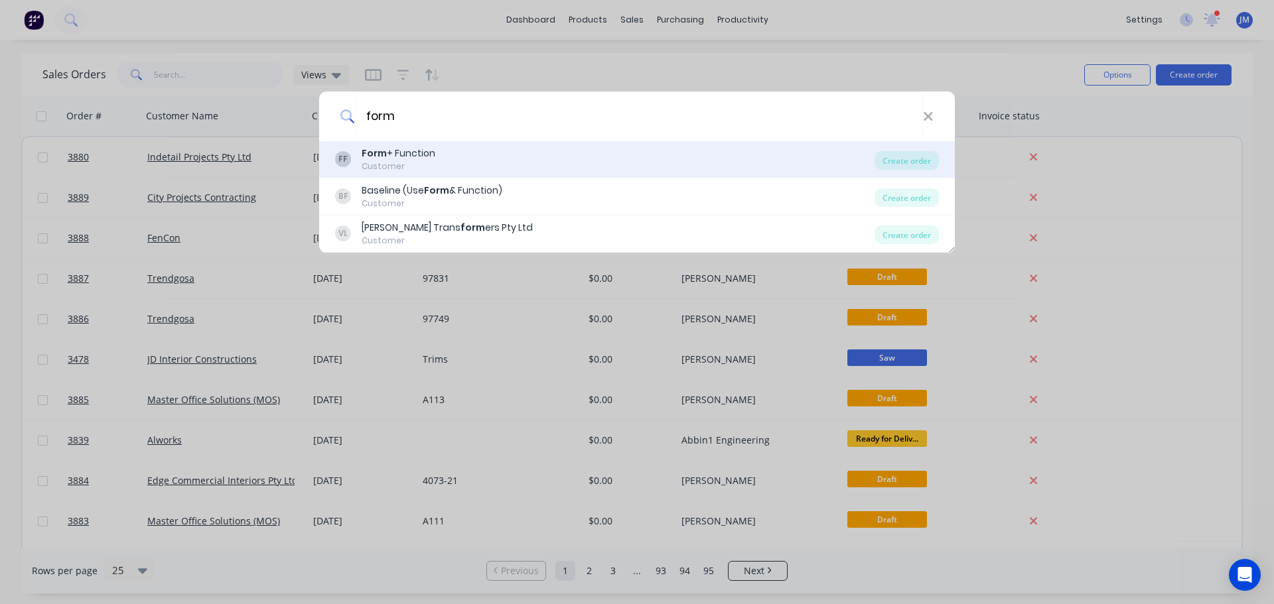
type input "form"
click at [400, 158] on div "Form + Function" at bounding box center [399, 154] width 74 height 14
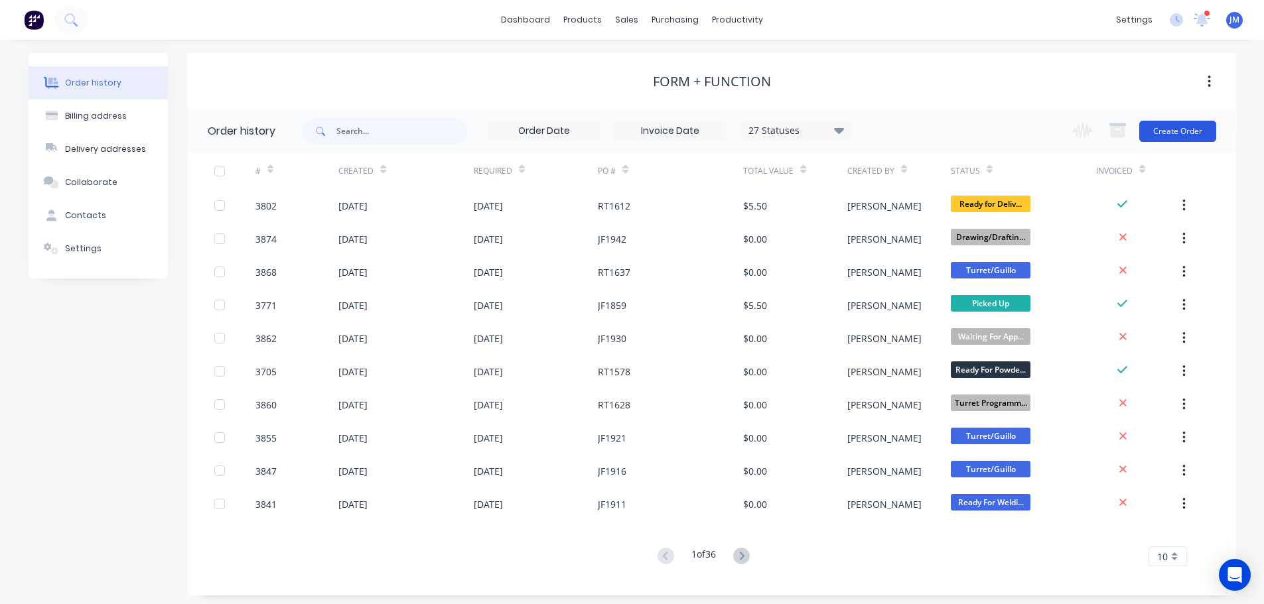
click at [1181, 127] on button "Create Order" at bounding box center [1177, 131] width 77 height 21
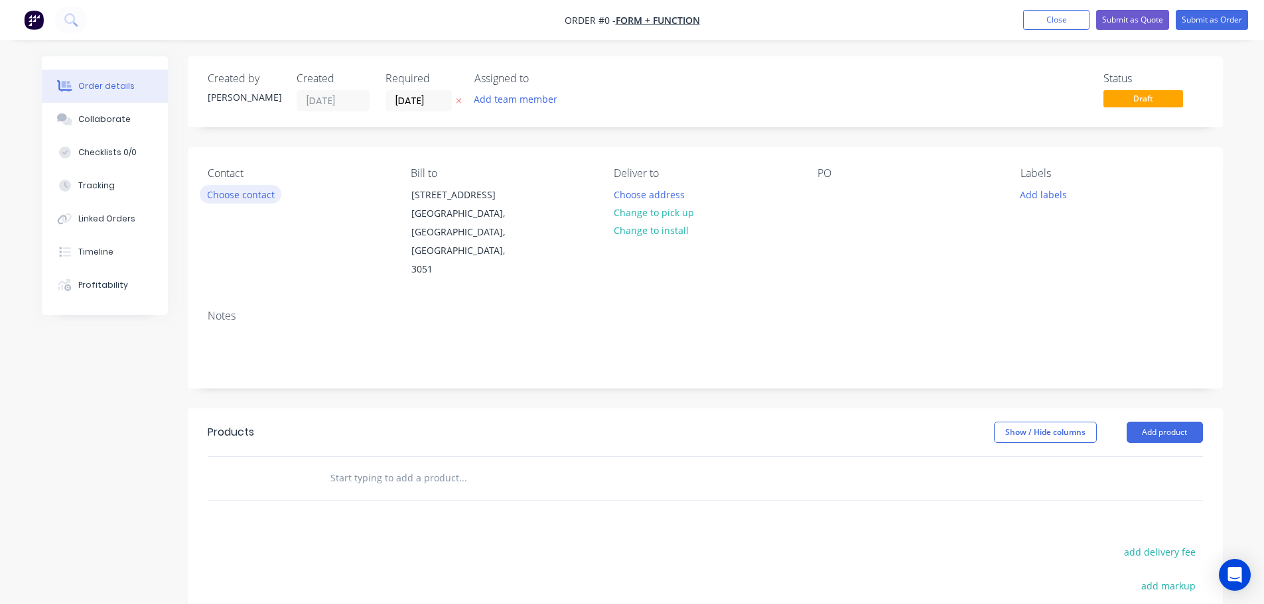
click at [232, 195] on button "Choose contact" at bounding box center [241, 194] width 82 height 18
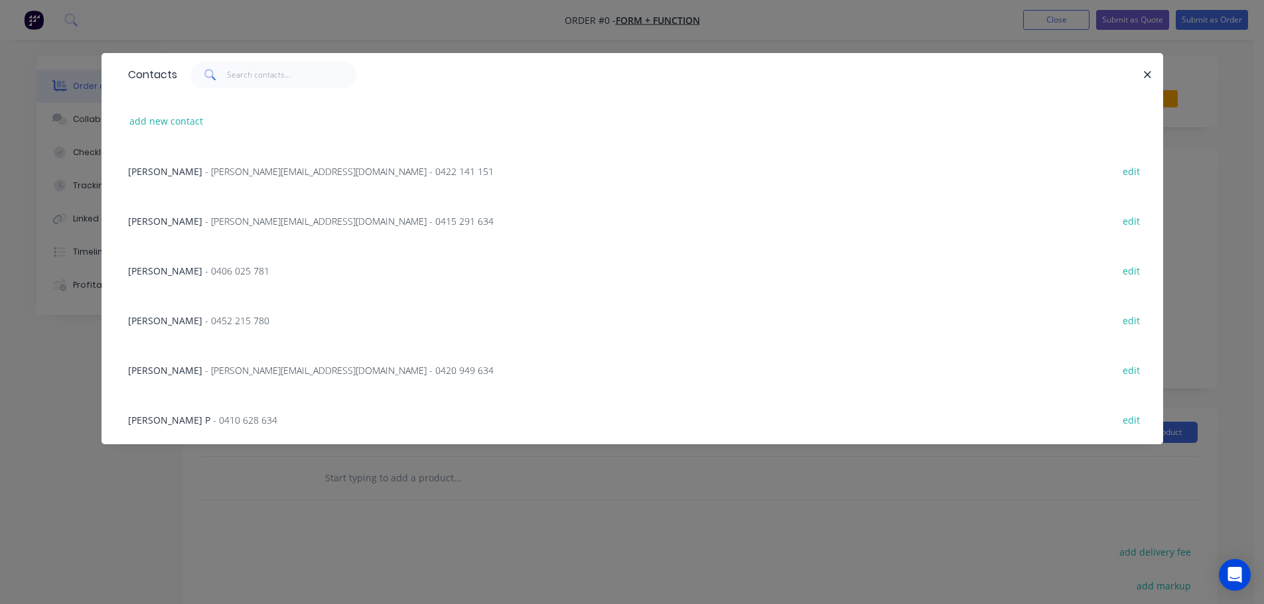
click at [206, 166] on span "- [PERSON_NAME][EMAIL_ADDRESS][DOMAIN_NAME] - 0422 141 151" at bounding box center [349, 171] width 289 height 13
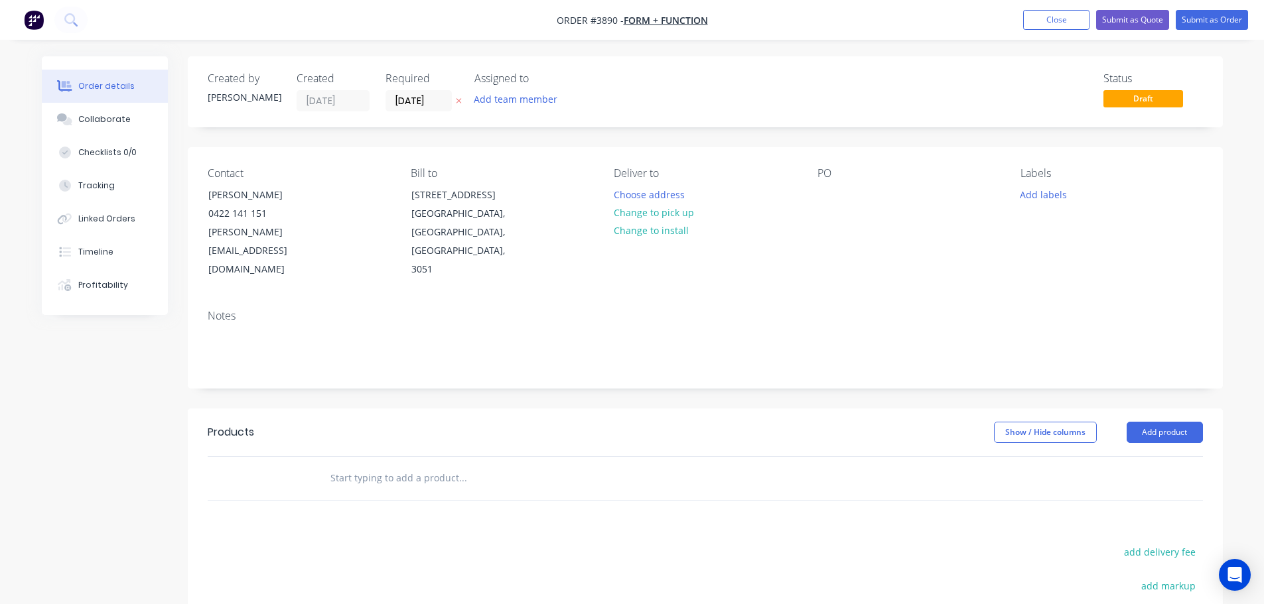
click at [487, 90] on div "Assigned to Add team member" at bounding box center [540, 91] width 133 height 39
click at [492, 99] on button "Add team member" at bounding box center [515, 99] width 98 height 18
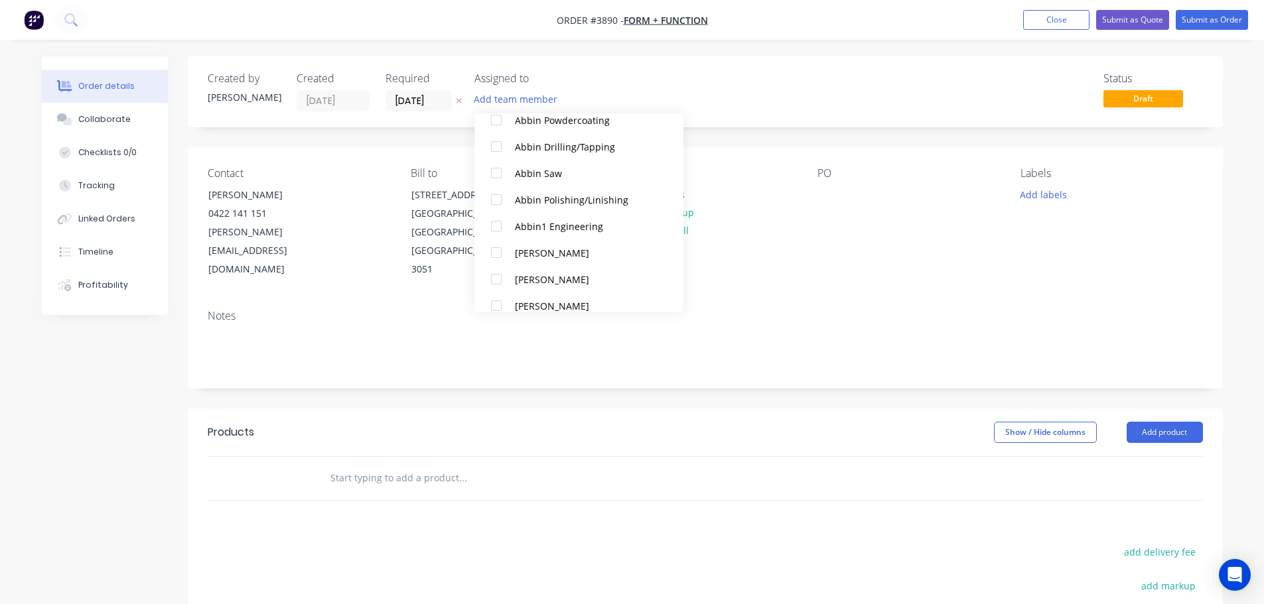
scroll to position [332, 0]
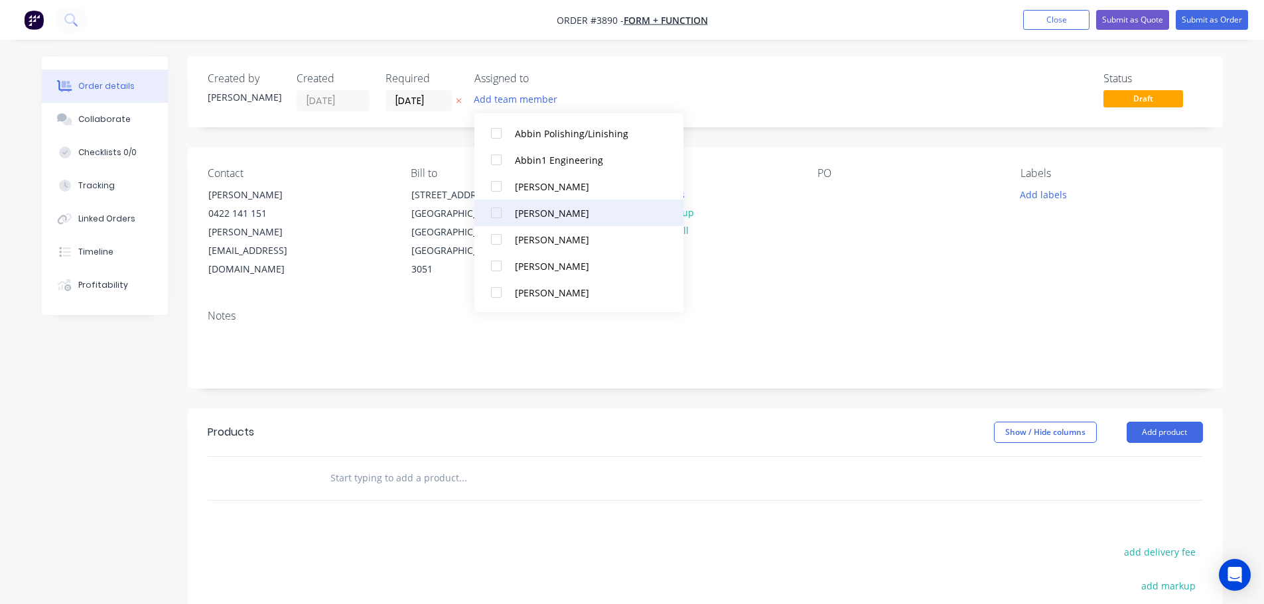
click at [492, 217] on div at bounding box center [496, 213] width 27 height 27
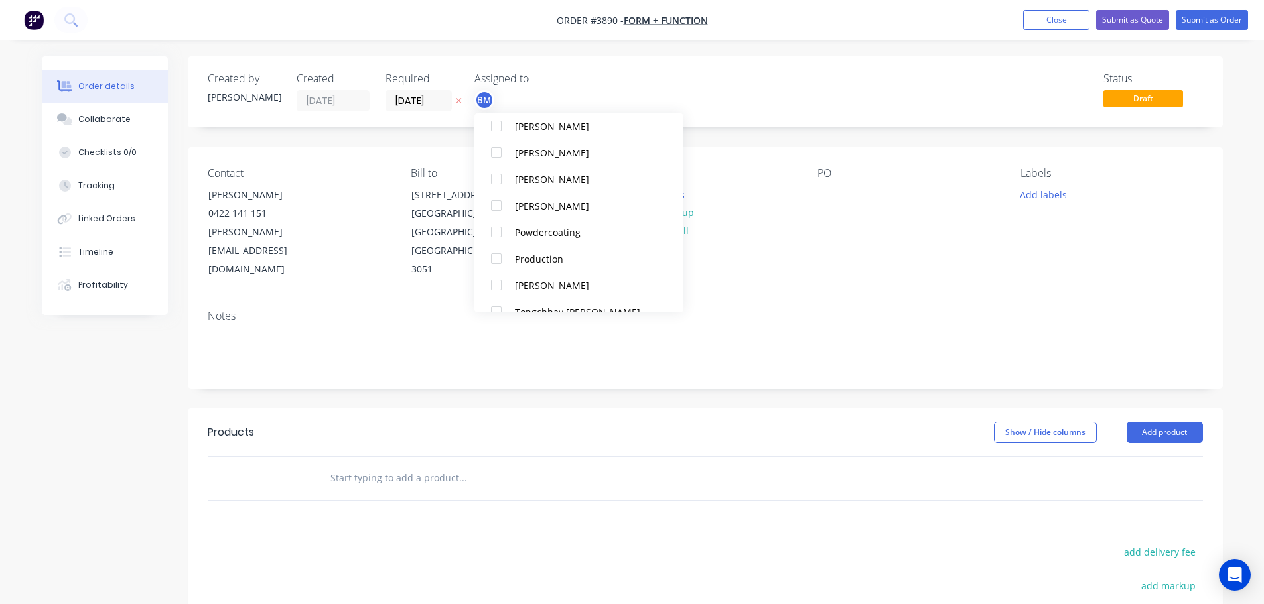
scroll to position [796, 0]
click at [499, 249] on div at bounding box center [496, 253] width 27 height 27
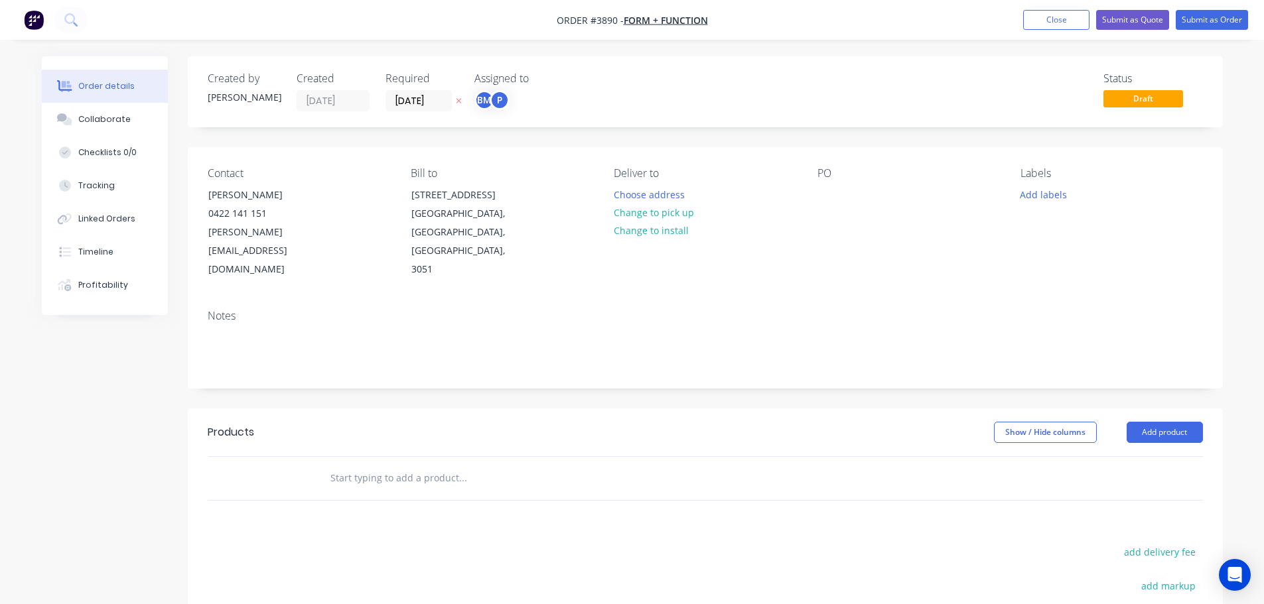
click at [900, 260] on div "PO" at bounding box center [908, 223] width 182 height 112
click at [619, 196] on button "Choose address" at bounding box center [648, 194] width 85 height 18
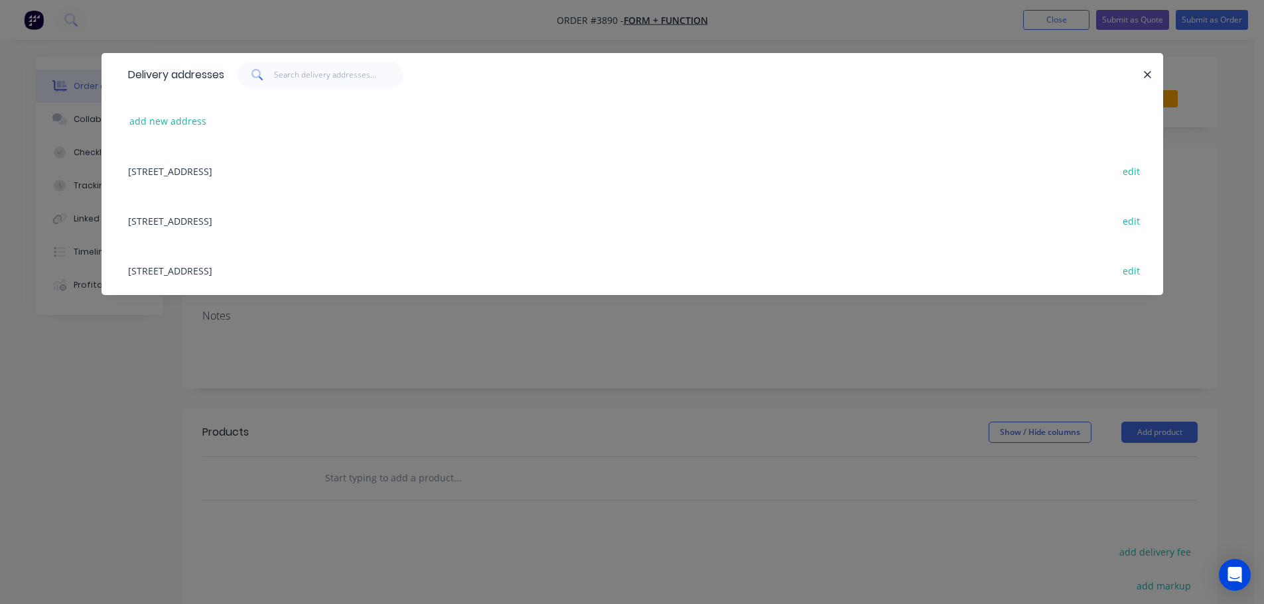
click at [206, 220] on div "48 Industrial Drive, Sunshine West, Victoria, Australia, 3020 edit" at bounding box center [632, 221] width 1022 height 50
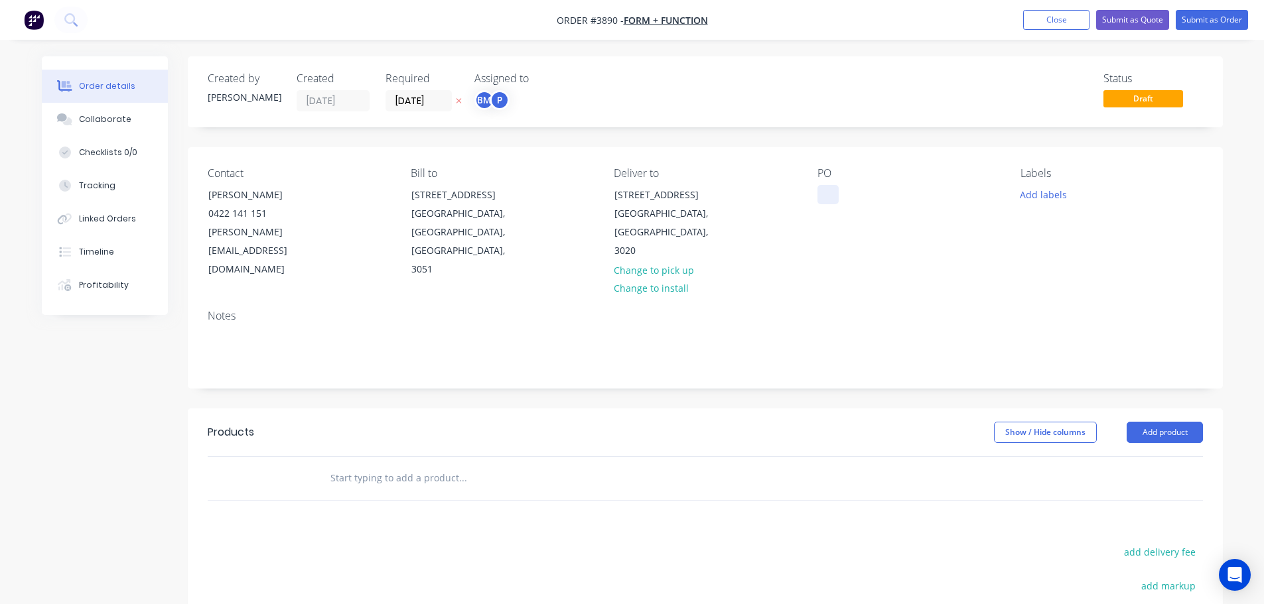
click at [823, 196] on div at bounding box center [827, 194] width 21 height 19
click at [109, 123] on div "Collaborate" at bounding box center [104, 119] width 52 height 12
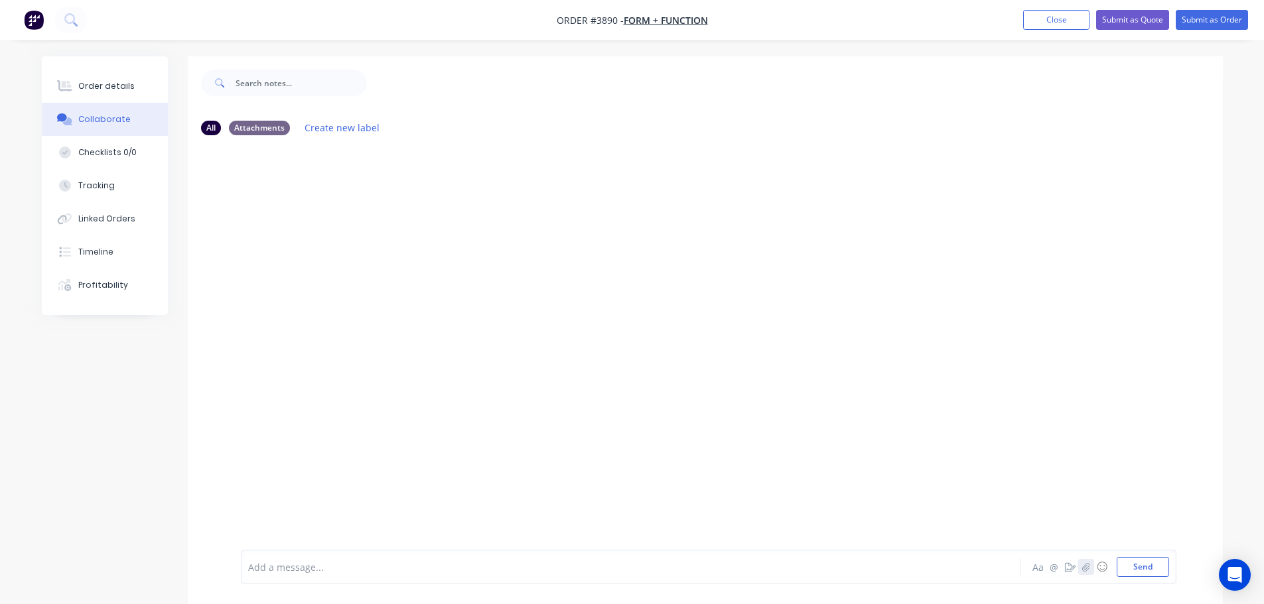
click at [1085, 565] on icon "button" at bounding box center [1085, 567] width 7 height 9
click at [1154, 571] on button "Send" at bounding box center [1143, 567] width 52 height 20
click at [118, 89] on div "Order details" at bounding box center [106, 86] width 56 height 12
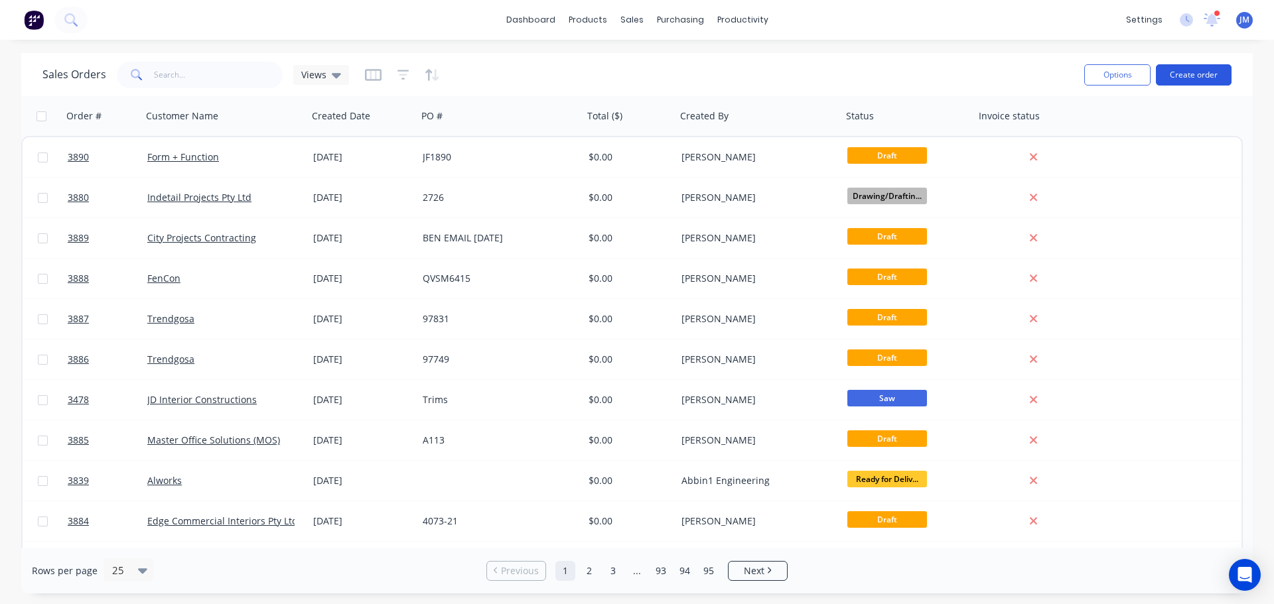
click at [1194, 69] on button "Create order" at bounding box center [1194, 74] width 76 height 21
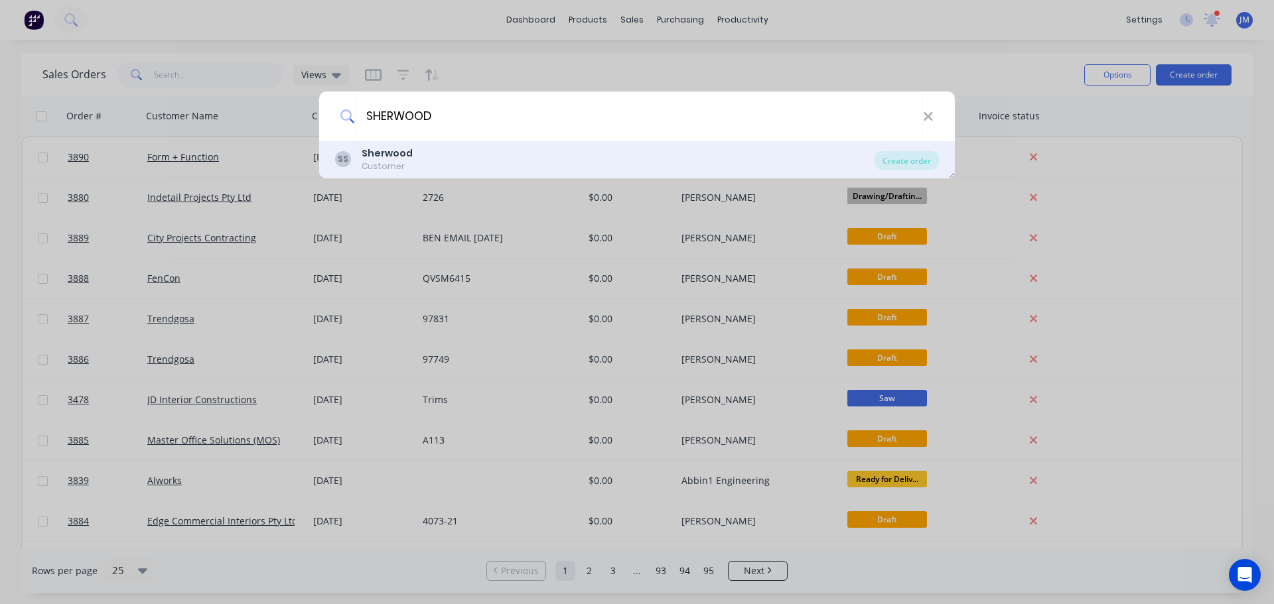
type input "SHERWOOD"
click at [511, 150] on div "SS Sherwood Customer" at bounding box center [604, 160] width 539 height 26
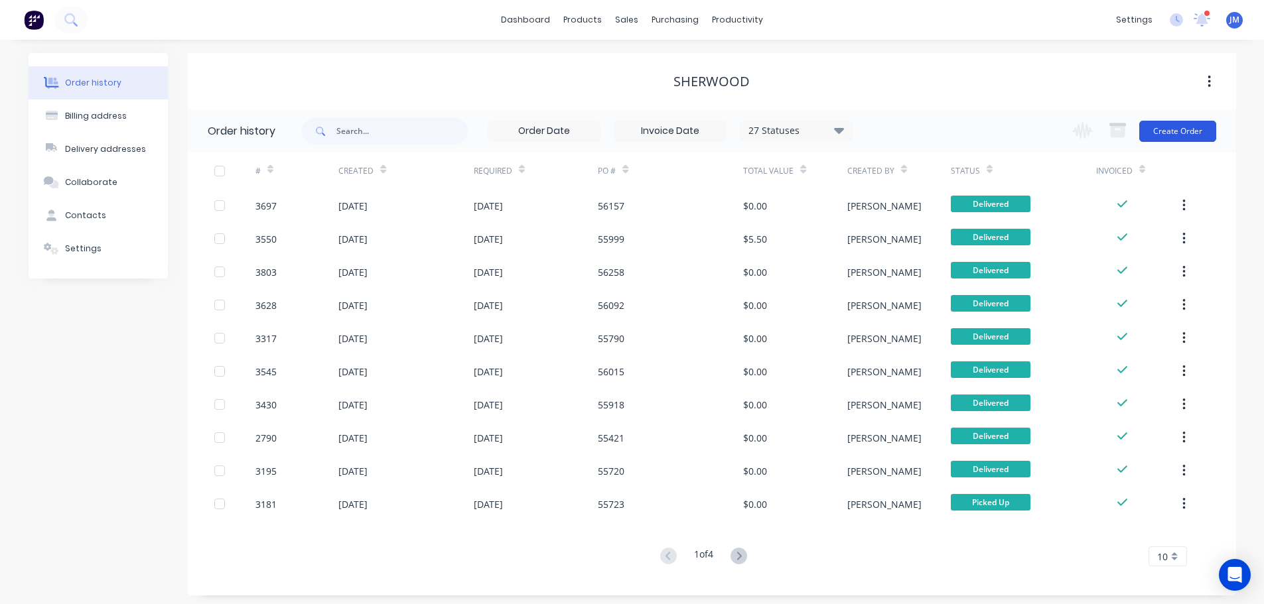
click at [1203, 131] on button "Create Order" at bounding box center [1177, 131] width 77 height 21
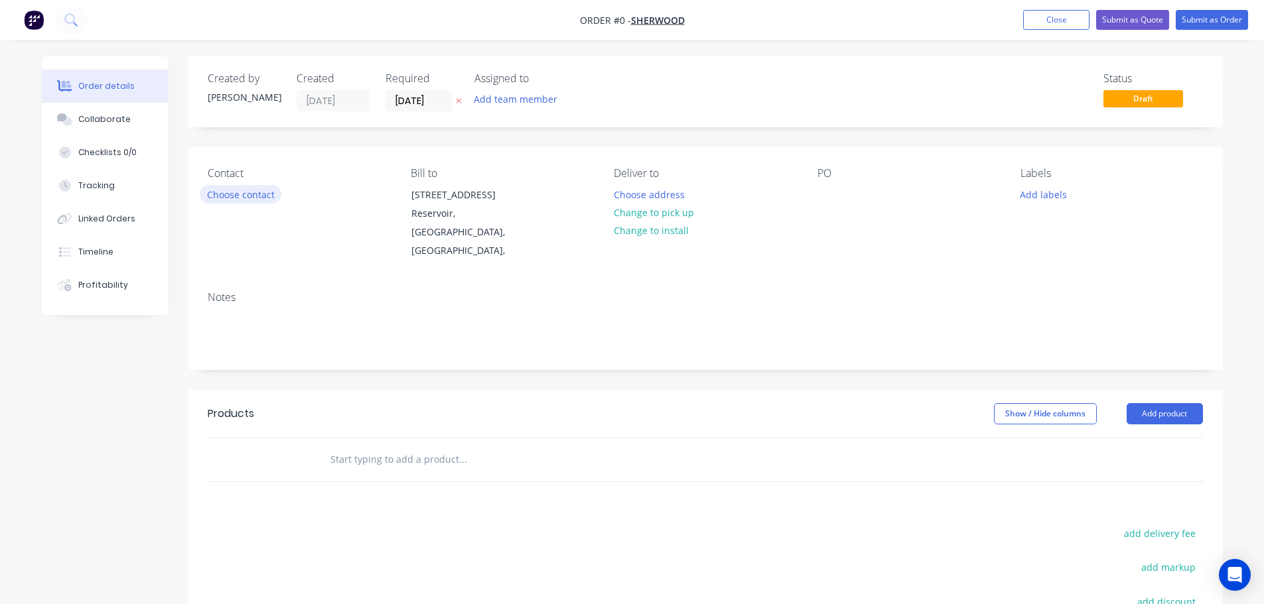
click at [229, 199] on button "Choose contact" at bounding box center [241, 194] width 82 height 18
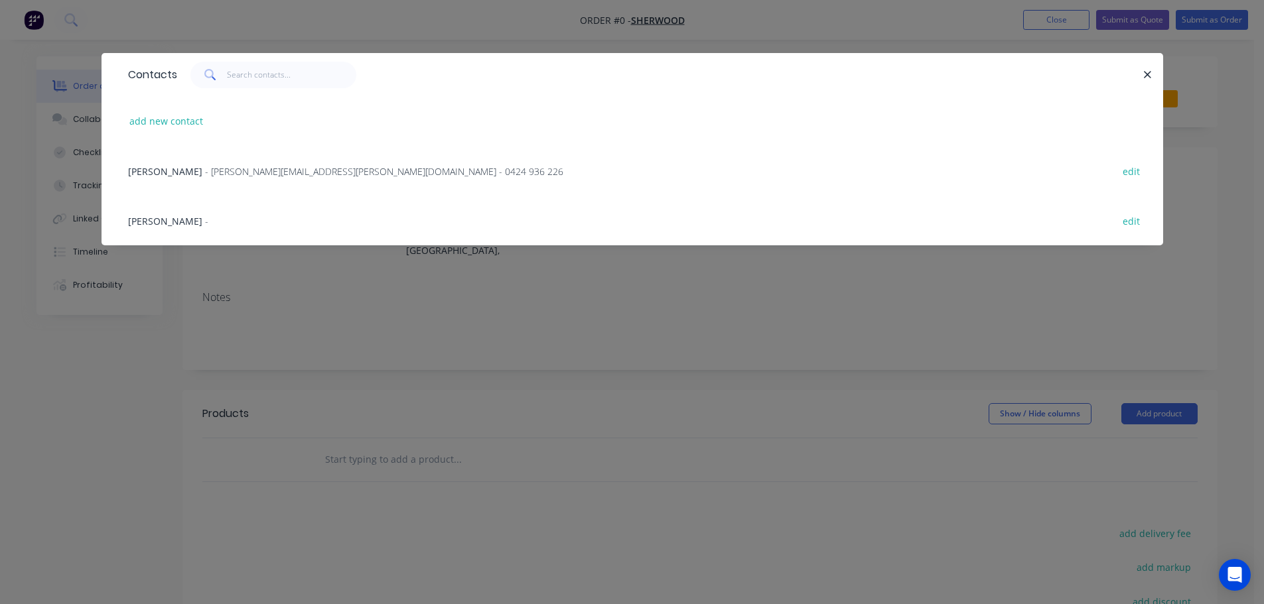
click at [205, 170] on span "- david@sherwood.com.au - 0424 936 226" at bounding box center [384, 171] width 358 height 13
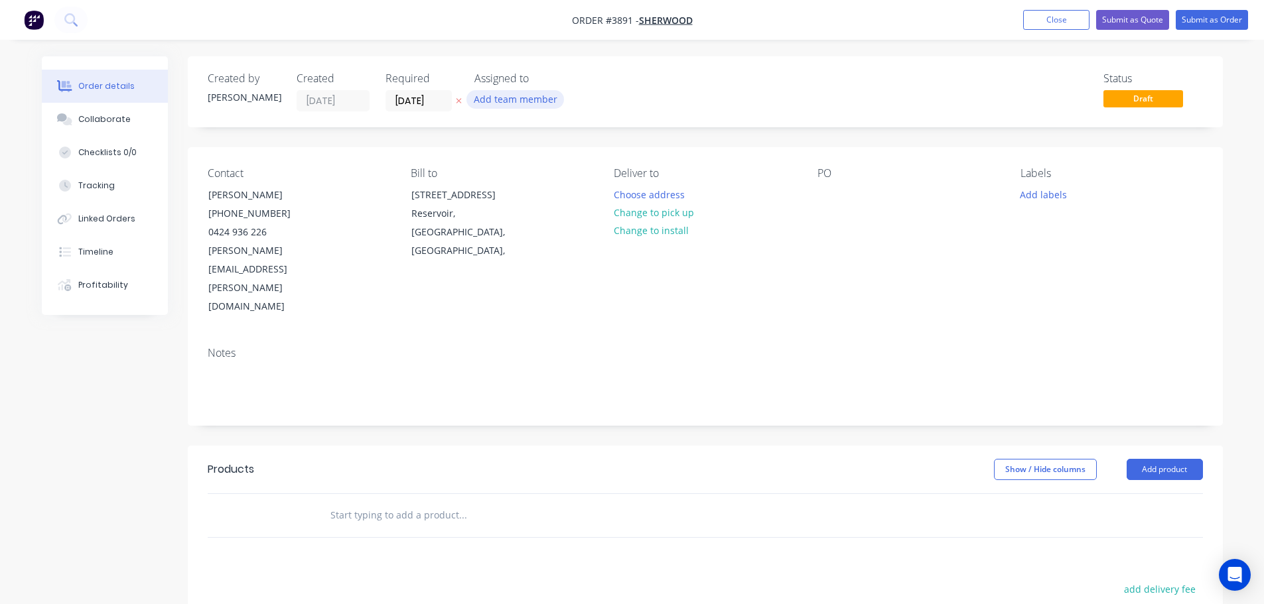
click at [504, 102] on button "Add team member" at bounding box center [515, 99] width 98 height 18
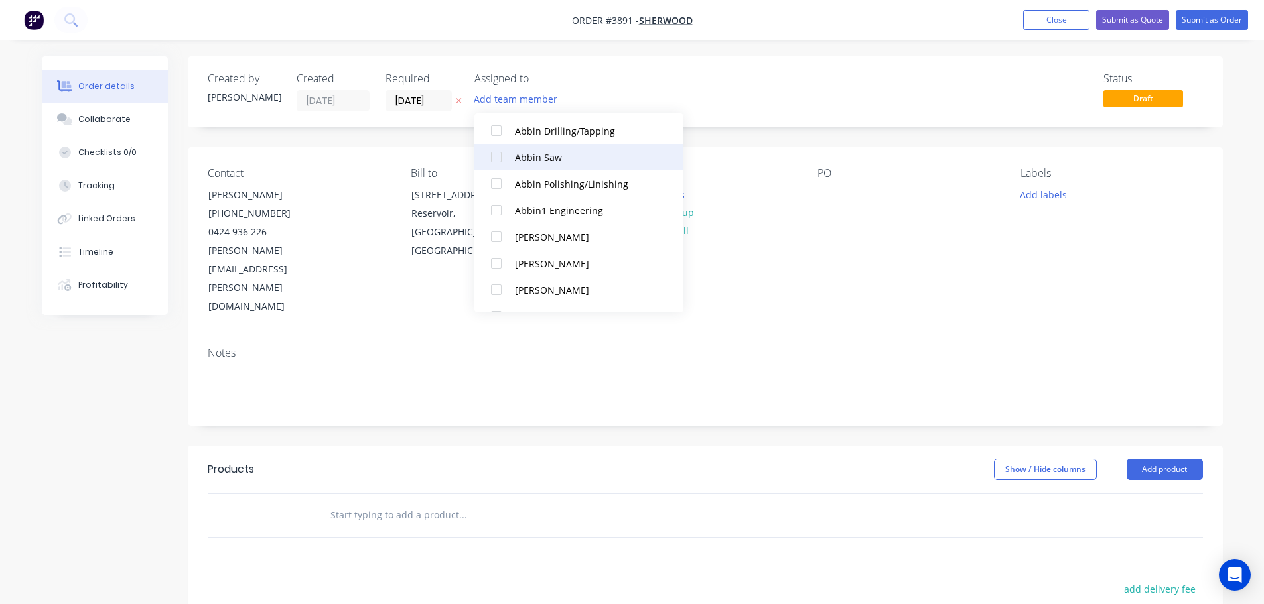
scroll to position [332, 0]
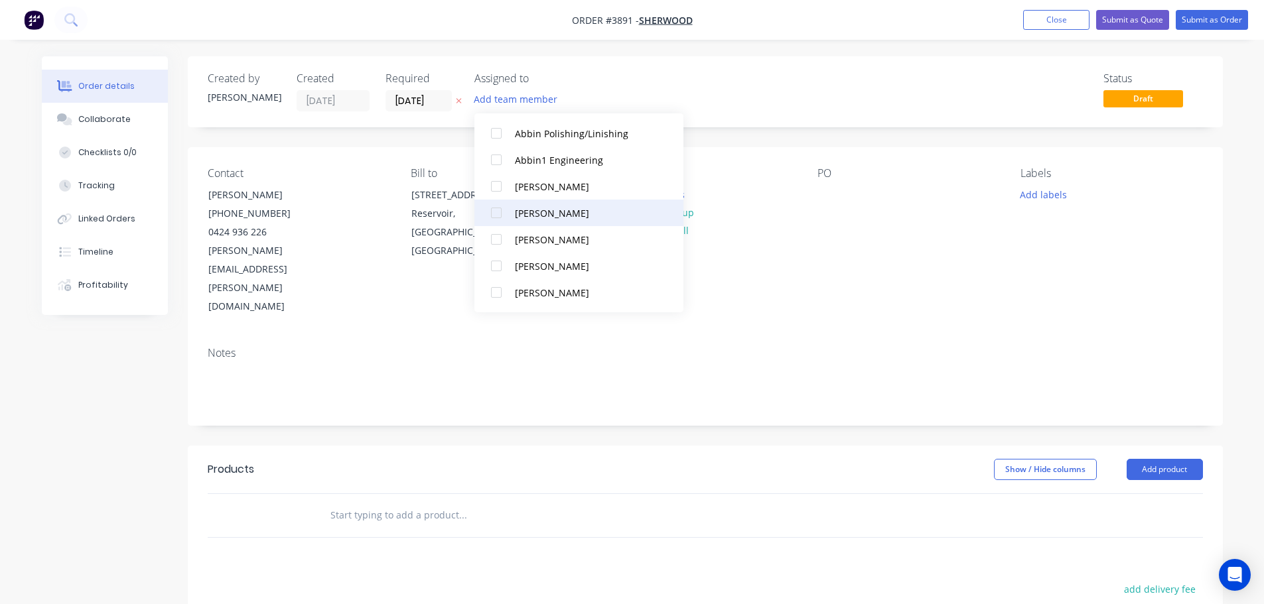
click at [496, 210] on div at bounding box center [496, 213] width 27 height 27
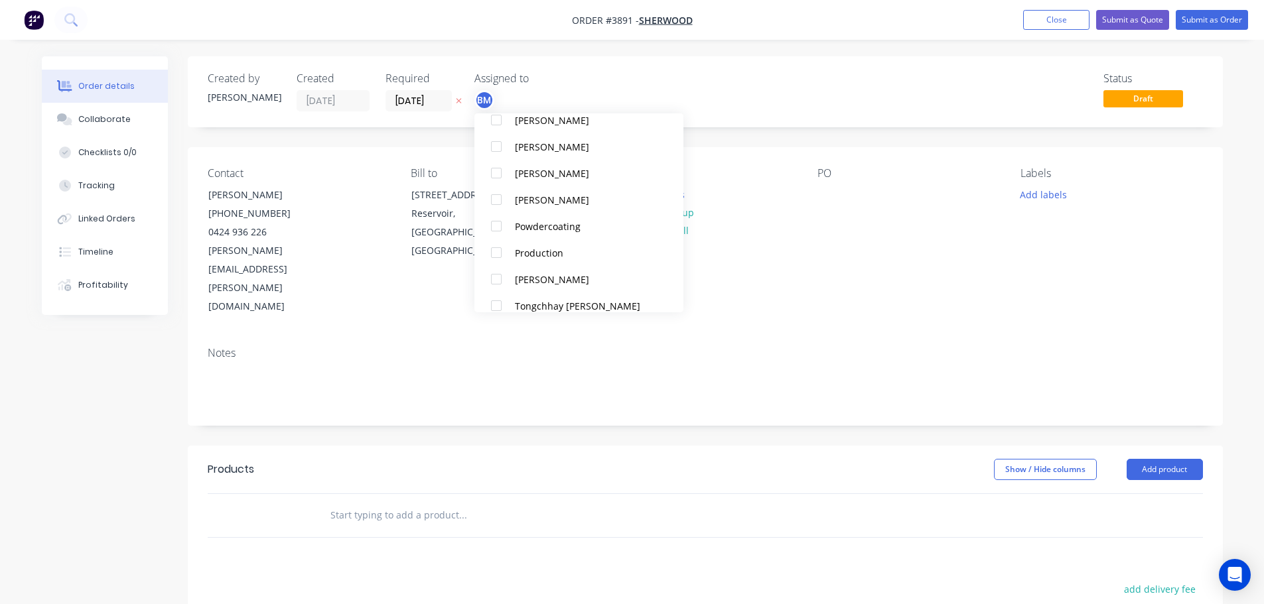
scroll to position [863, 0]
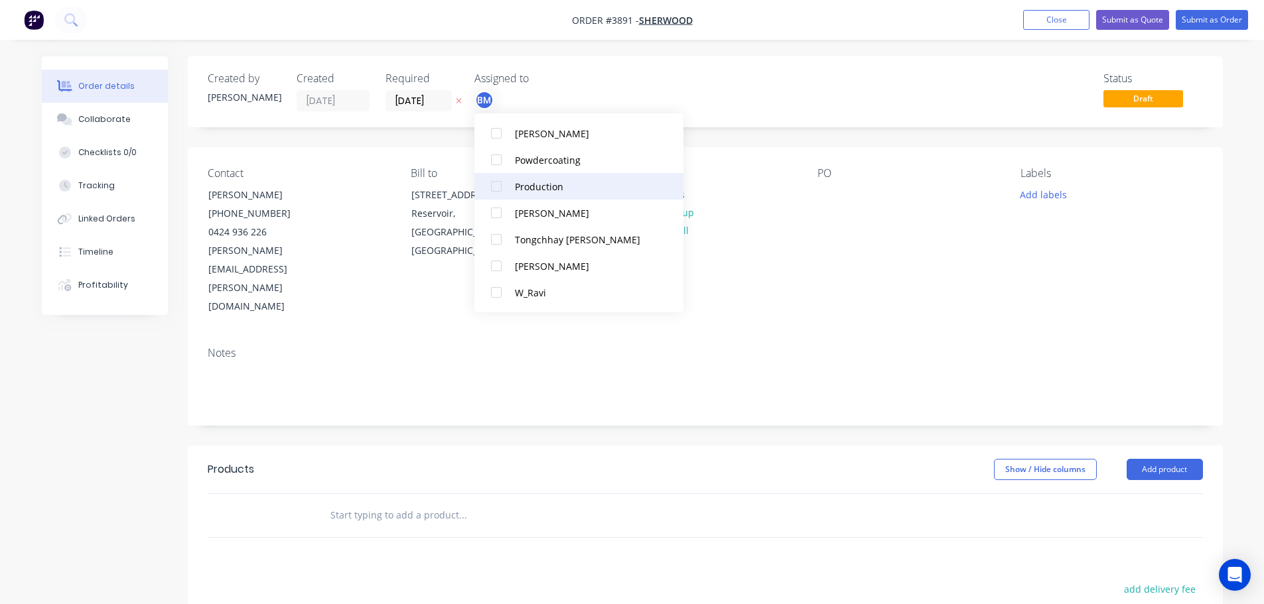
click at [497, 190] on div at bounding box center [496, 186] width 27 height 27
click at [850, 254] on div "PO" at bounding box center [908, 241] width 182 height 149
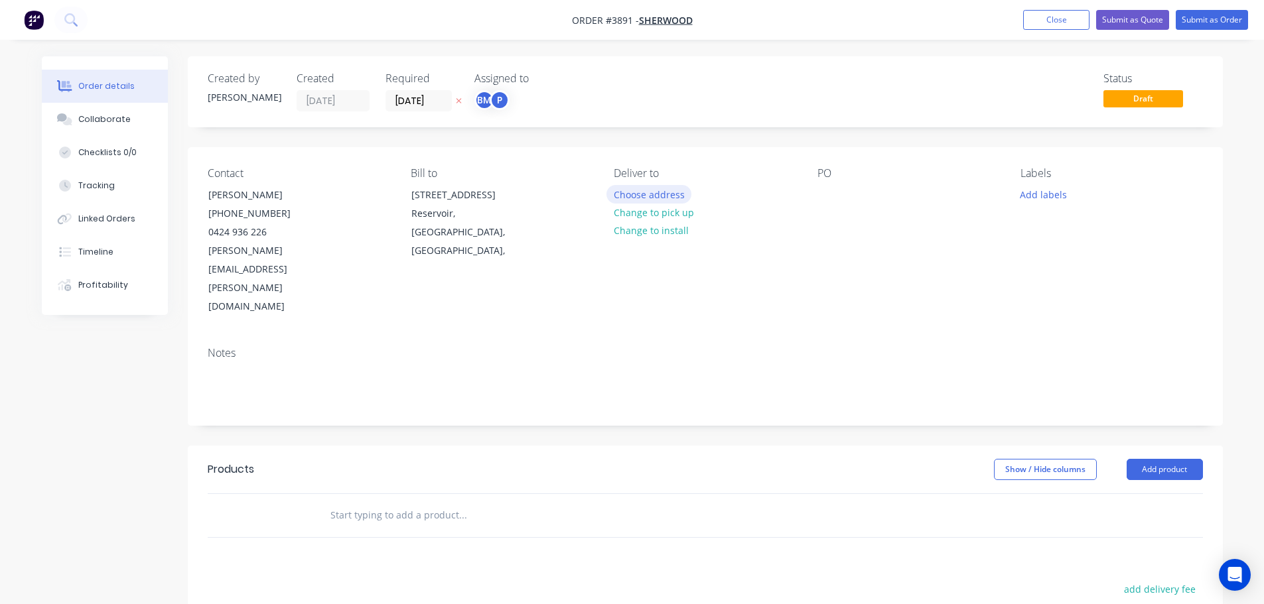
click at [652, 195] on button "Choose address" at bounding box center [648, 194] width 85 height 18
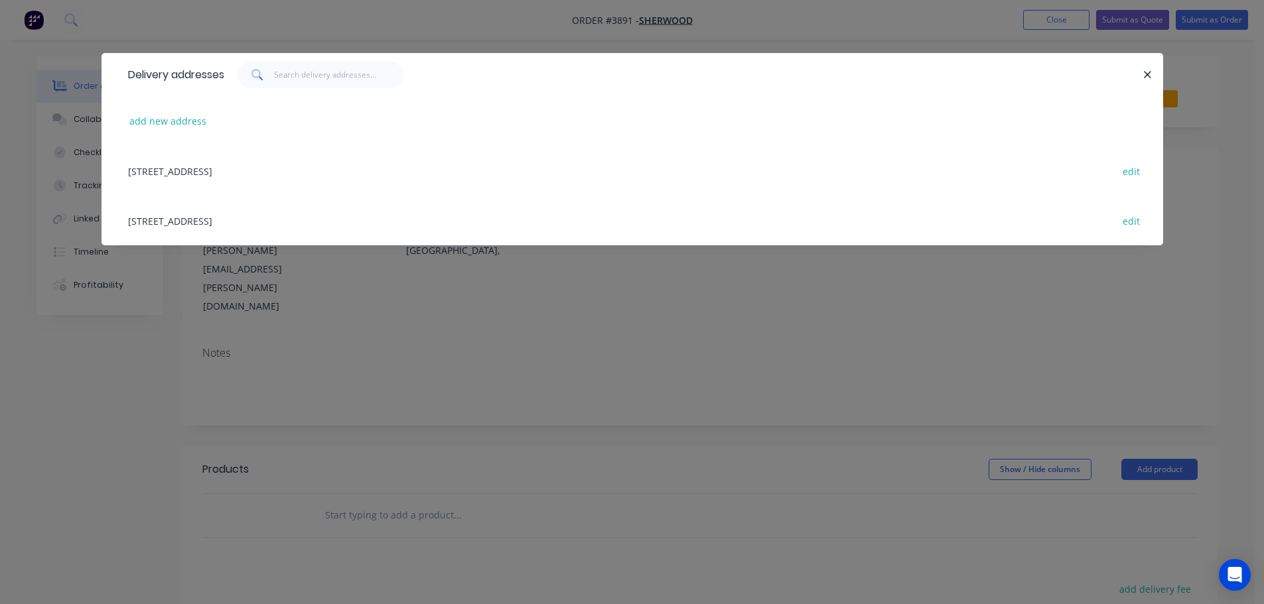
click at [208, 172] on div "4-6 Kurnai Ave, Reservoir, Victoria, Australia edit" at bounding box center [632, 171] width 1022 height 50
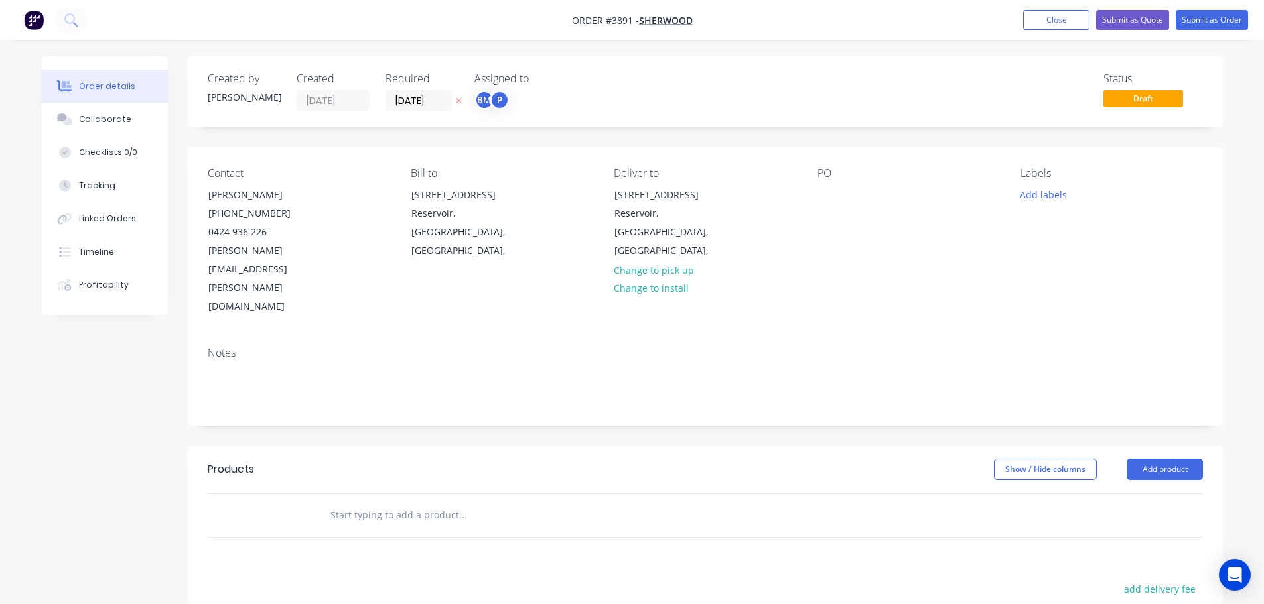
click at [813, 198] on div "Contact David Ross (03) 9469 3606 0424 936 226 david@sherwood.com.au Bill to 4-…" at bounding box center [705, 241] width 1035 height 189
click at [823, 198] on div at bounding box center [827, 194] width 21 height 19
click at [123, 131] on button "Collaborate" at bounding box center [105, 119] width 126 height 33
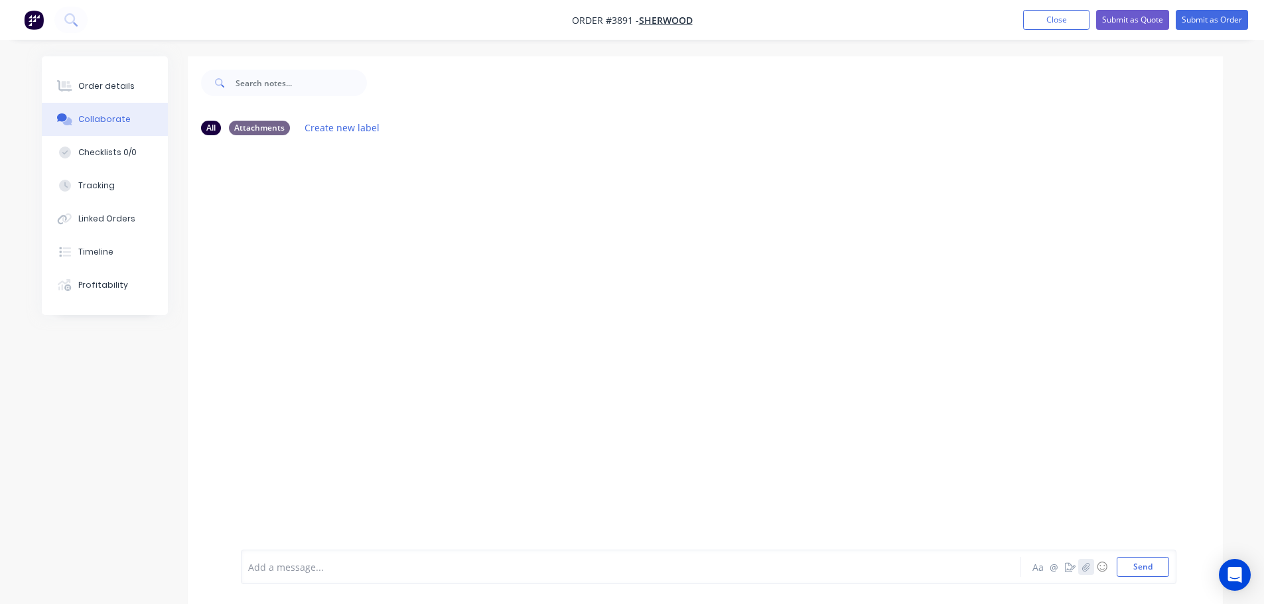
click at [1084, 570] on icon "button" at bounding box center [1085, 567] width 8 height 9
click at [1142, 569] on button "Send" at bounding box center [1143, 567] width 52 height 20
click at [1089, 568] on icon "button" at bounding box center [1085, 567] width 7 height 9
click at [1139, 571] on button "Send" at bounding box center [1143, 567] width 52 height 20
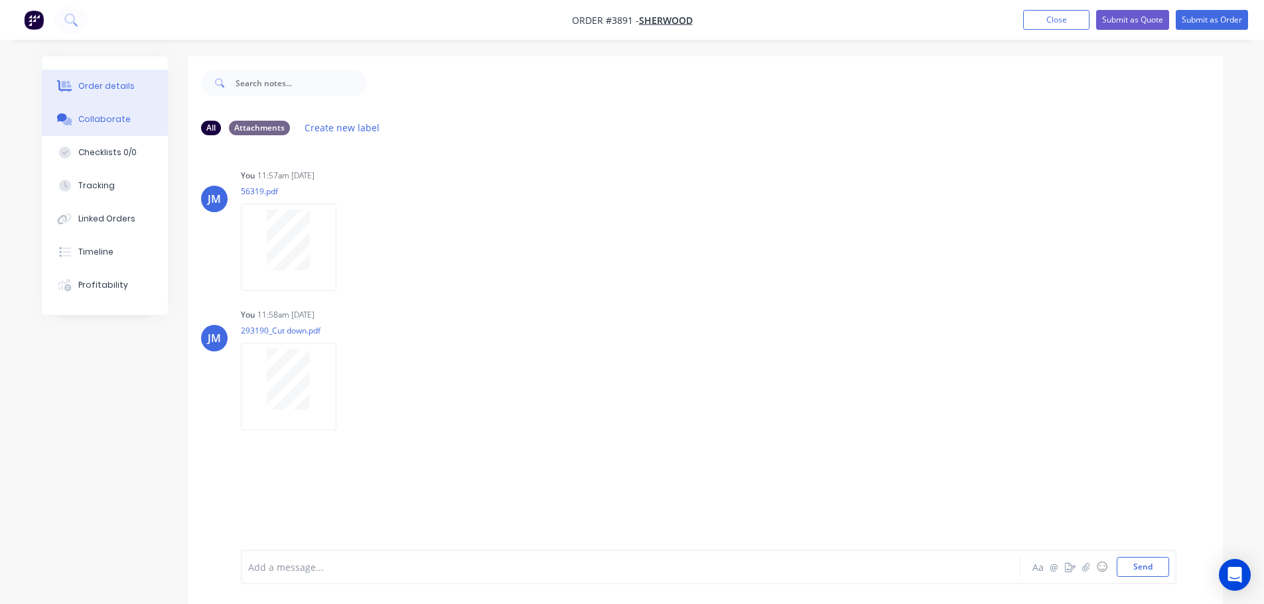
click at [98, 87] on div "Order details" at bounding box center [106, 86] width 56 height 12
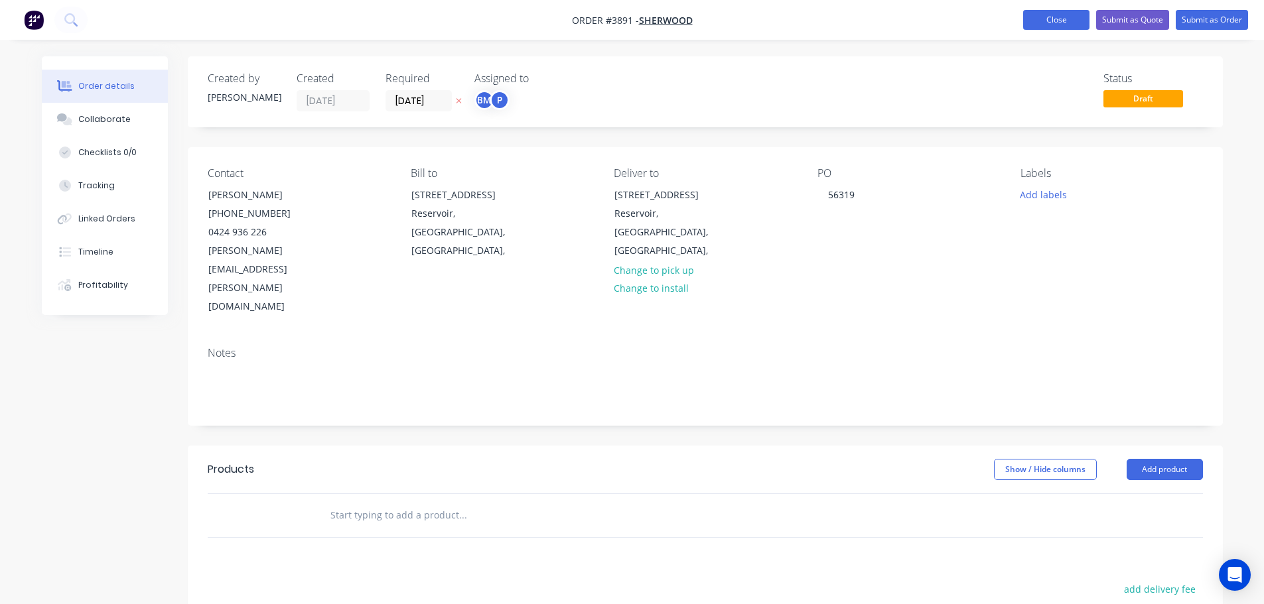
click at [1056, 25] on button "Close" at bounding box center [1056, 20] width 66 height 20
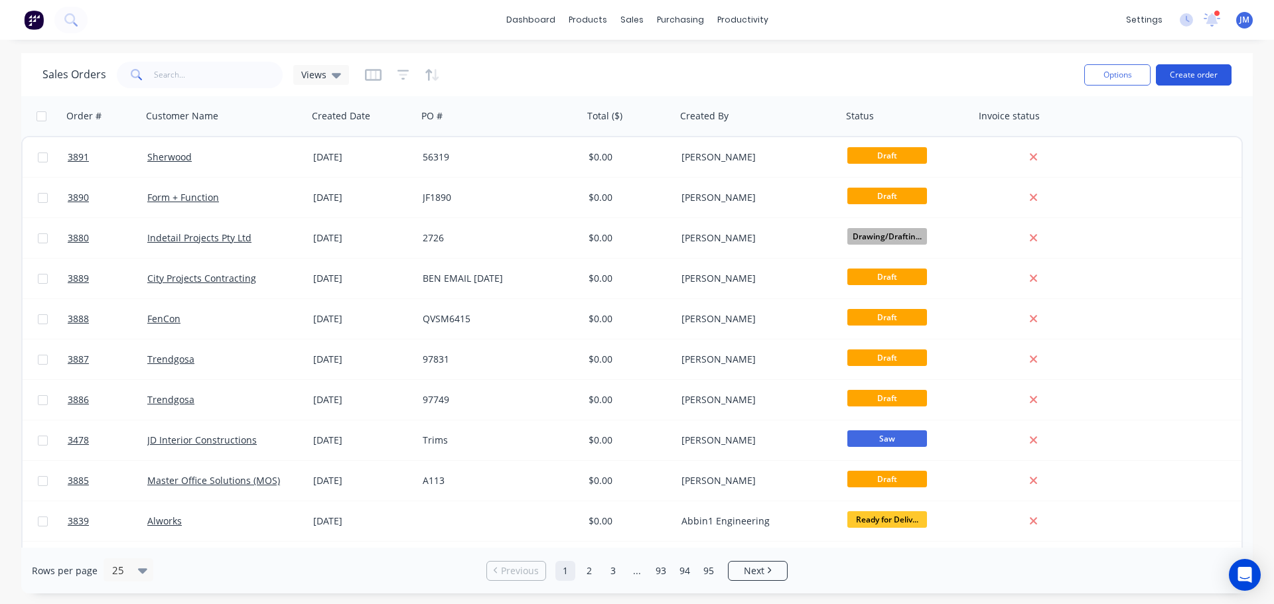
click at [1194, 72] on button "Create order" at bounding box center [1194, 74] width 76 height 21
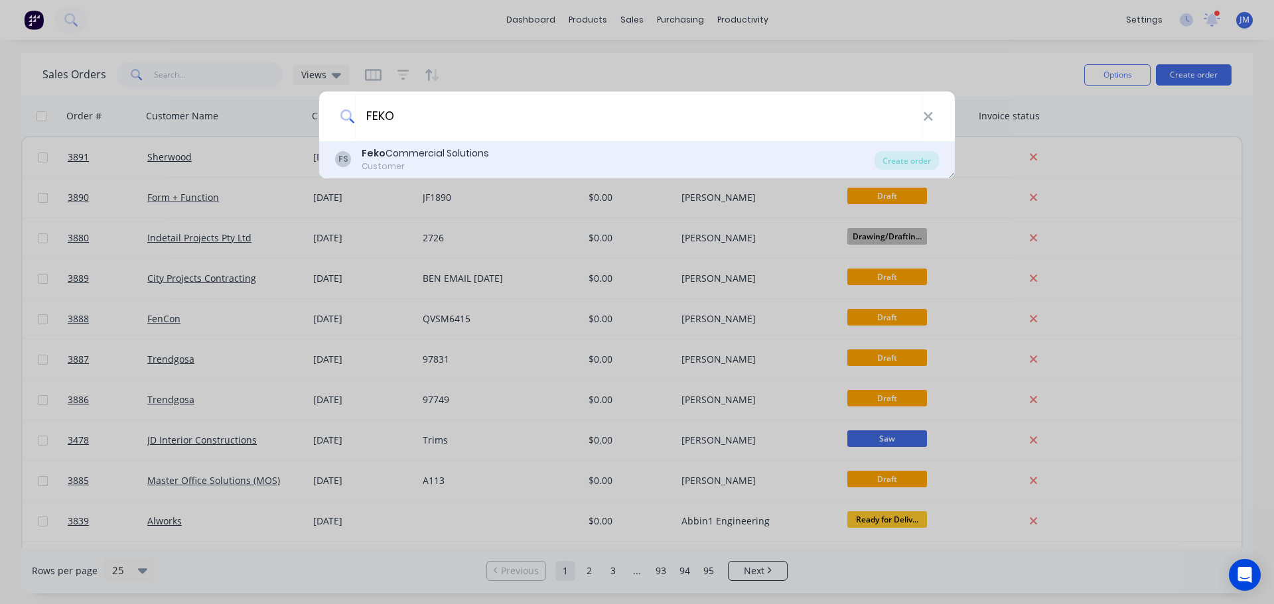
type input "FEKO"
click at [373, 159] on b "Feko" at bounding box center [374, 153] width 24 height 13
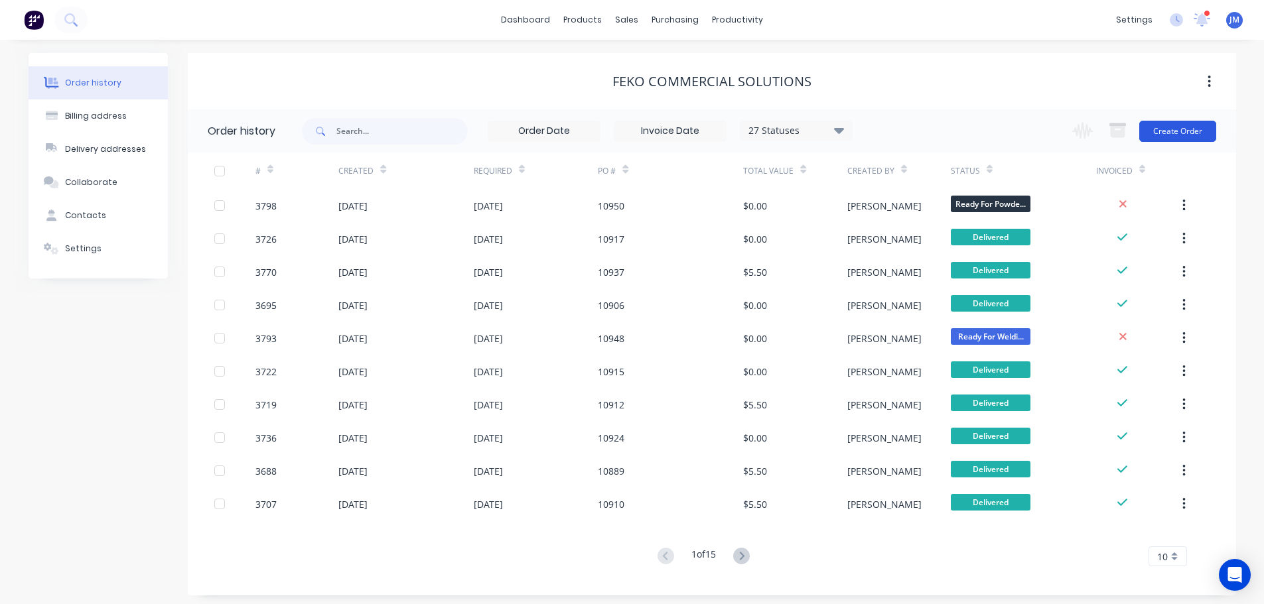
click at [1167, 129] on button "Create Order" at bounding box center [1177, 131] width 77 height 21
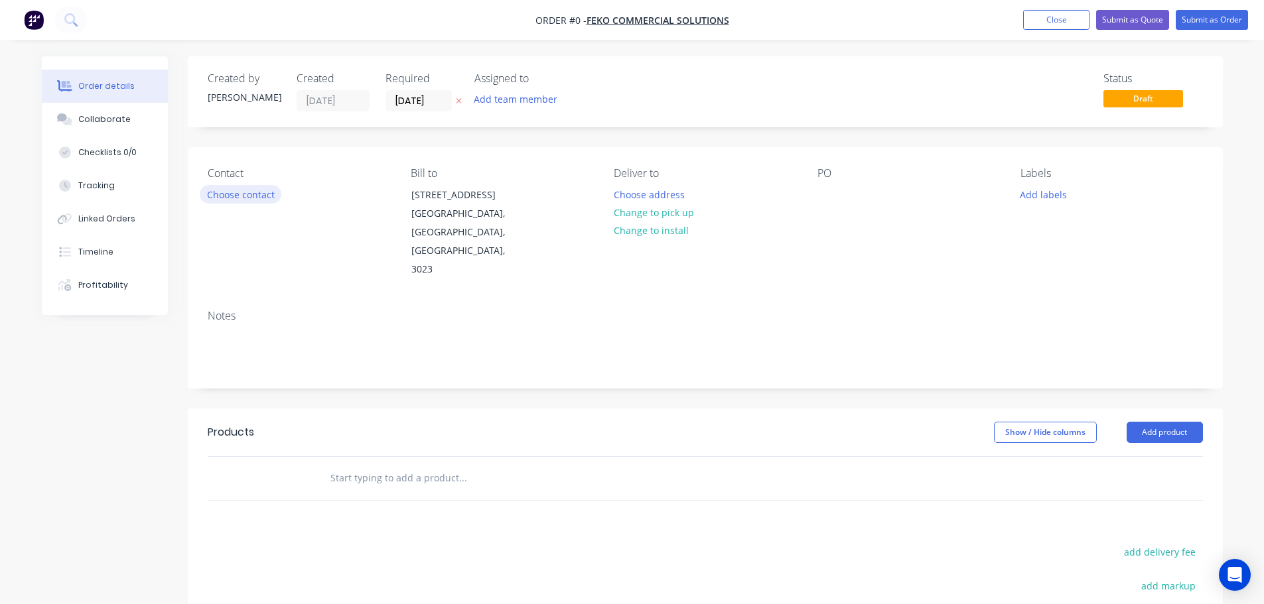
click at [235, 196] on button "Choose contact" at bounding box center [241, 194] width 82 height 18
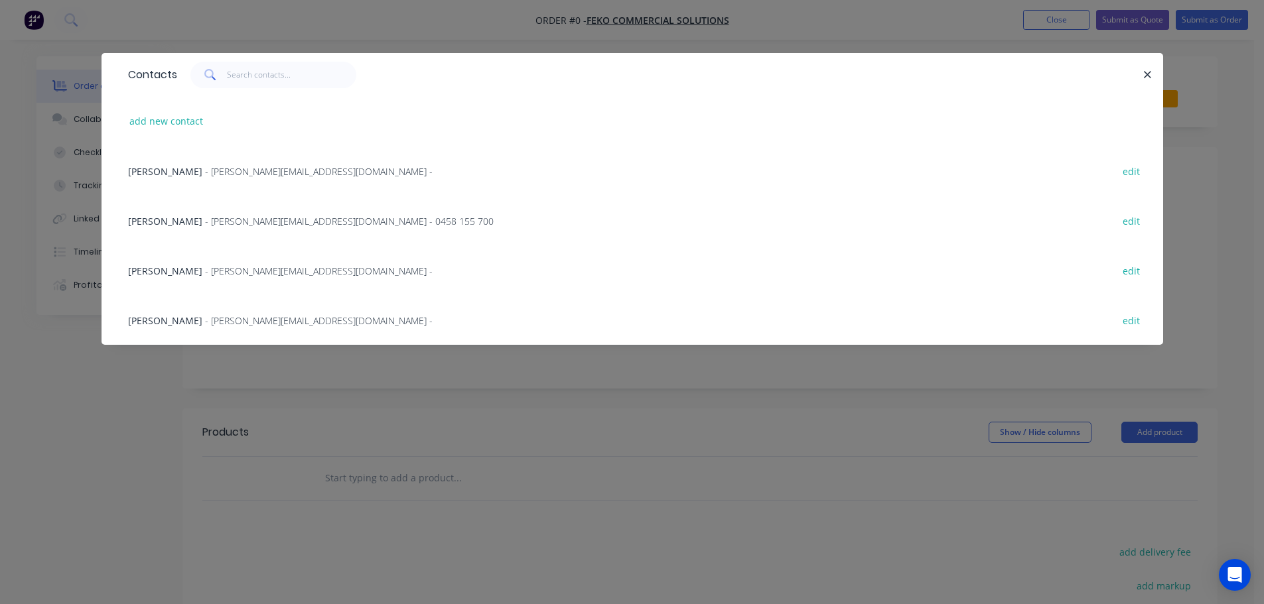
click at [173, 271] on span "Howard Feltham" at bounding box center [165, 271] width 74 height 13
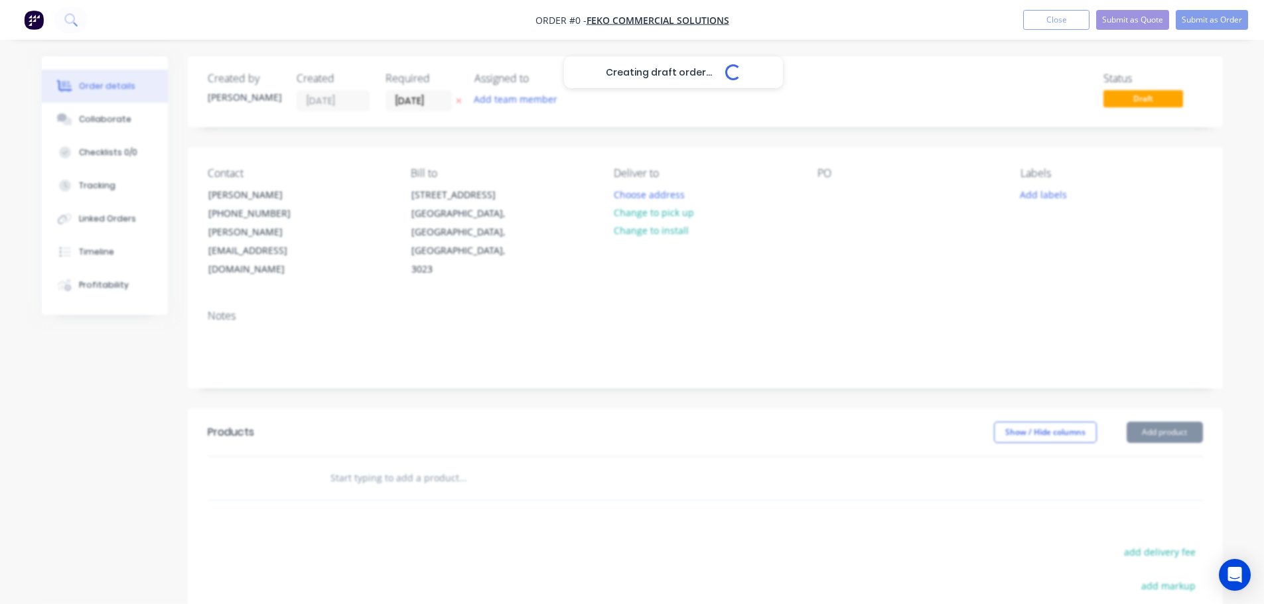
click at [511, 109] on div "Creating draft order... Loading..." at bounding box center [674, 358] width 1264 height 604
click at [514, 102] on button "Add team member" at bounding box center [515, 99] width 98 height 18
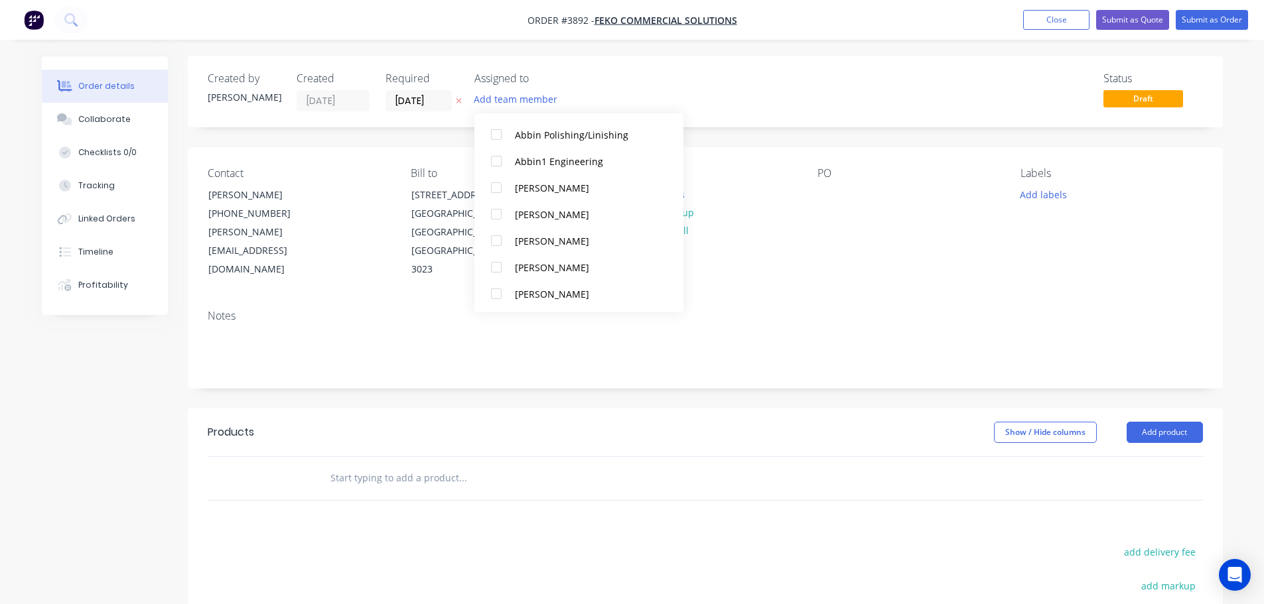
scroll to position [332, 0]
click at [494, 216] on div at bounding box center [496, 213] width 27 height 27
click at [496, 152] on div at bounding box center [496, 160] width 27 height 27
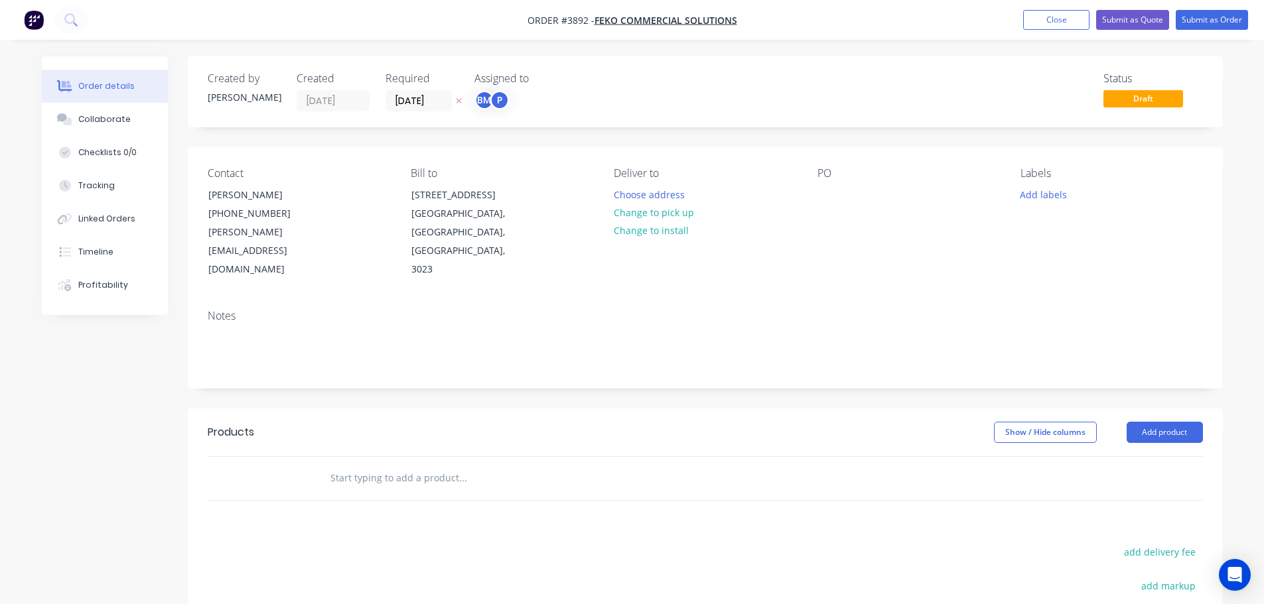
click at [861, 211] on div "PO" at bounding box center [908, 223] width 182 height 112
click at [640, 191] on button "Choose address" at bounding box center [648, 194] width 85 height 18
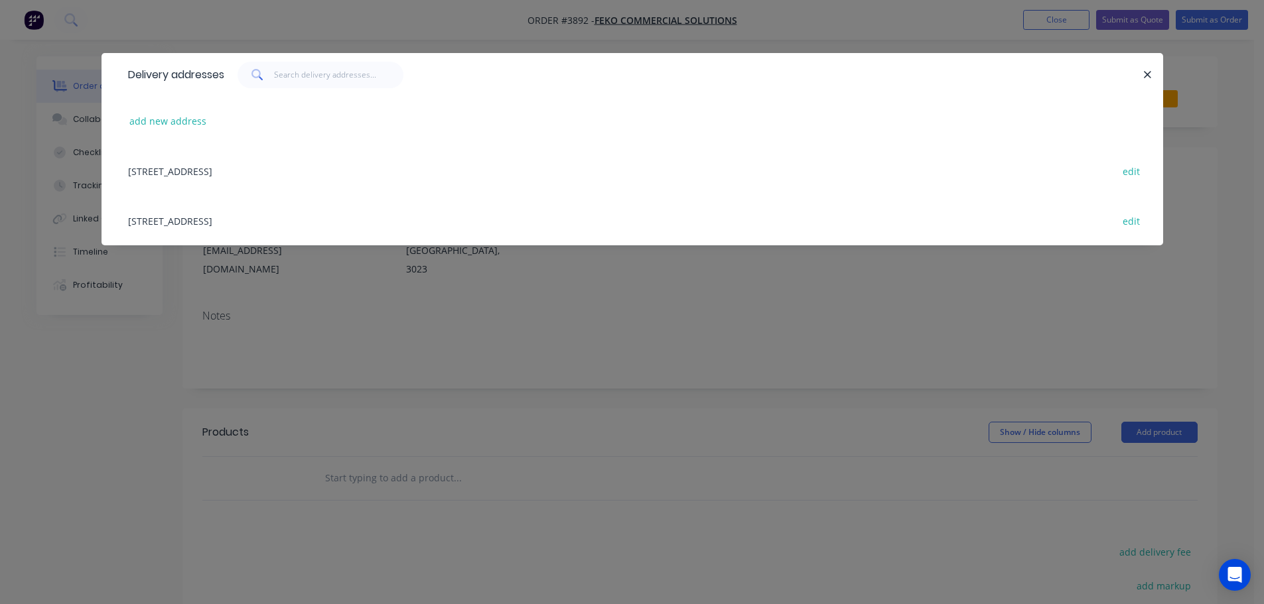
click at [204, 172] on div "391 Foleys Road, Deer Park, Victoria, Australia, 3023 edit" at bounding box center [632, 171] width 1022 height 50
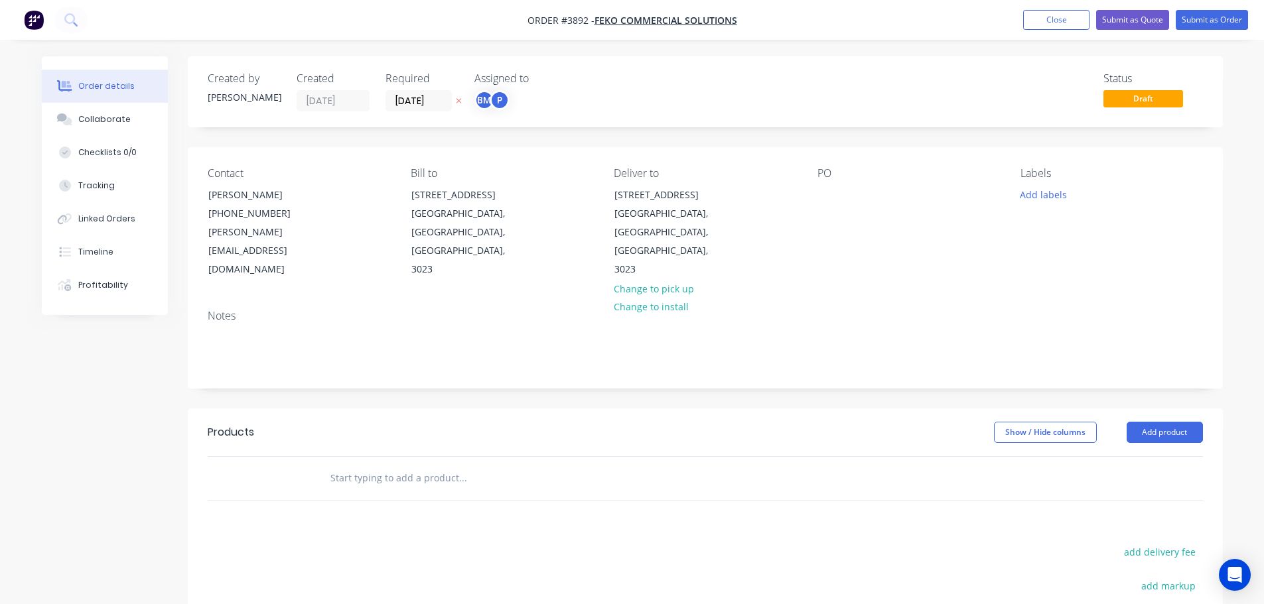
click at [850, 200] on div "PO" at bounding box center [908, 223] width 182 height 112
click at [821, 196] on div at bounding box center [827, 194] width 21 height 19
click at [94, 124] on div "Collaborate" at bounding box center [104, 119] width 52 height 12
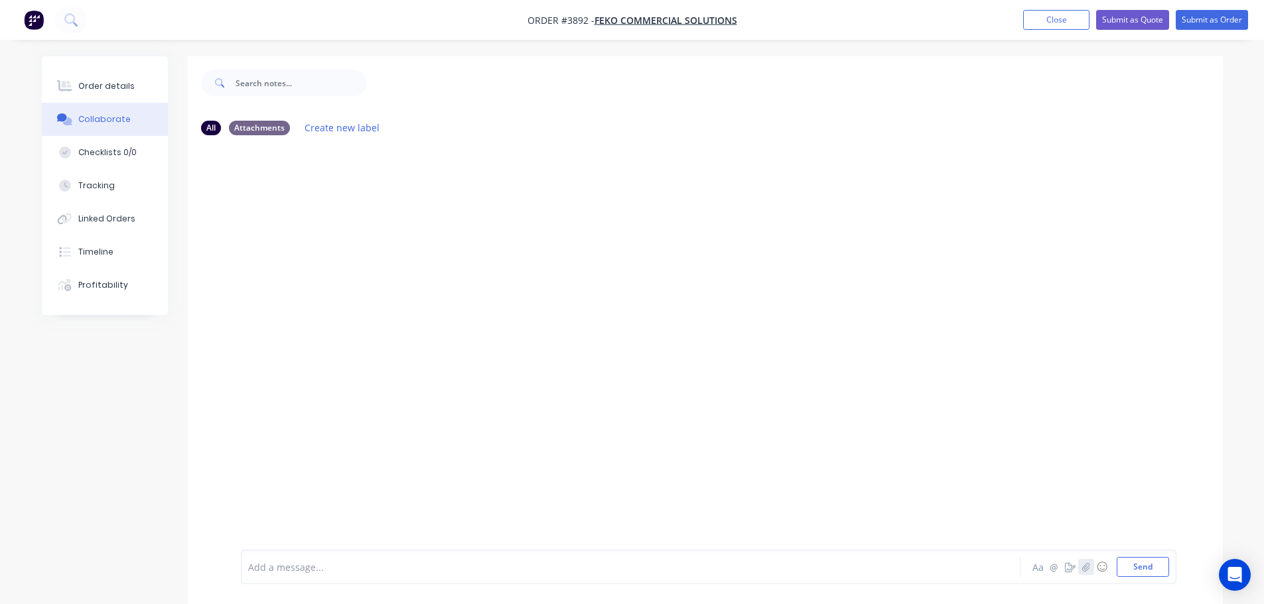
click at [1084, 565] on icon "button" at bounding box center [1085, 567] width 8 height 9
click at [1144, 567] on button "Send" at bounding box center [1143, 567] width 52 height 20
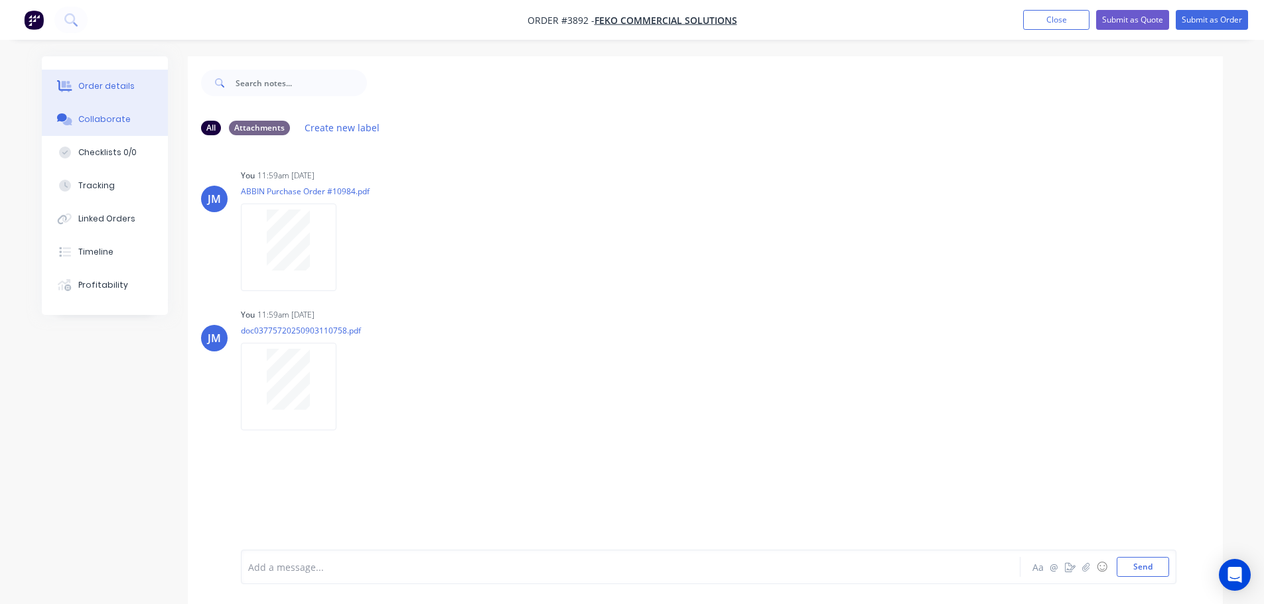
click at [109, 89] on div "Order details" at bounding box center [106, 86] width 56 height 12
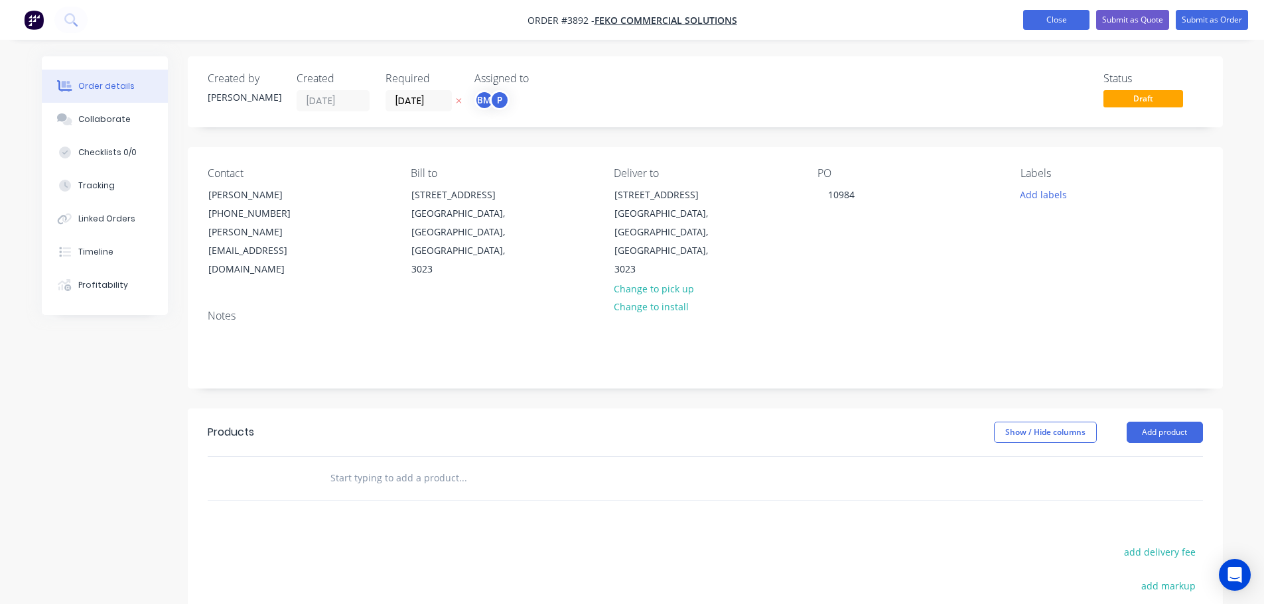
click at [1062, 20] on button "Close" at bounding box center [1056, 20] width 66 height 20
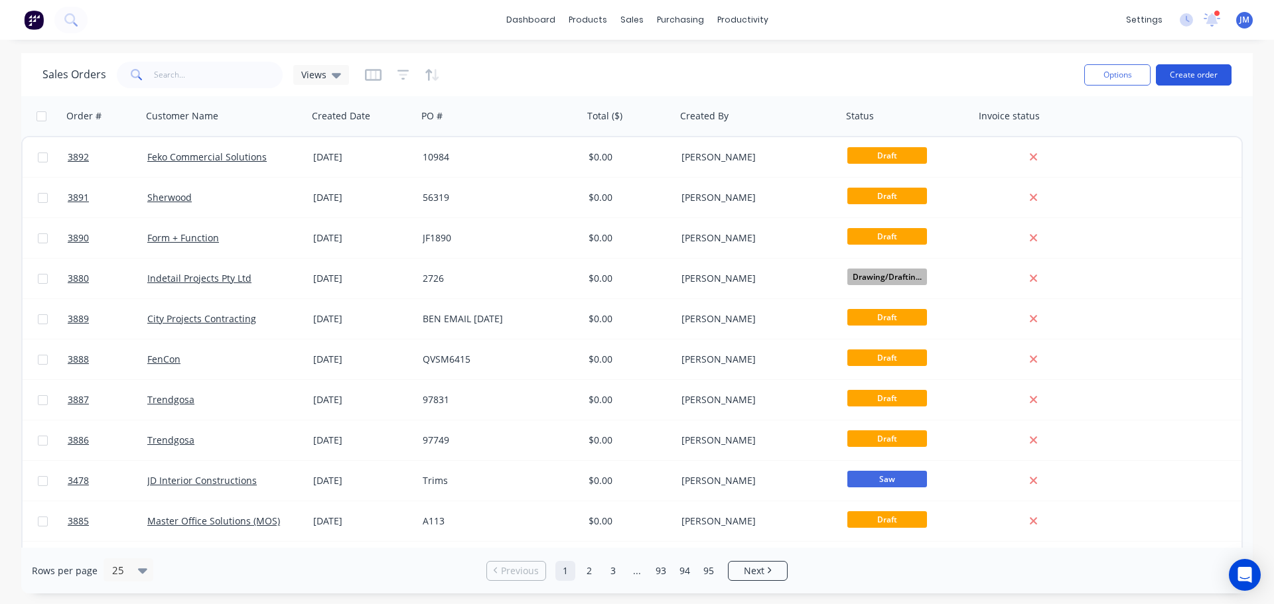
click at [1177, 71] on button "Create order" at bounding box center [1194, 74] width 76 height 21
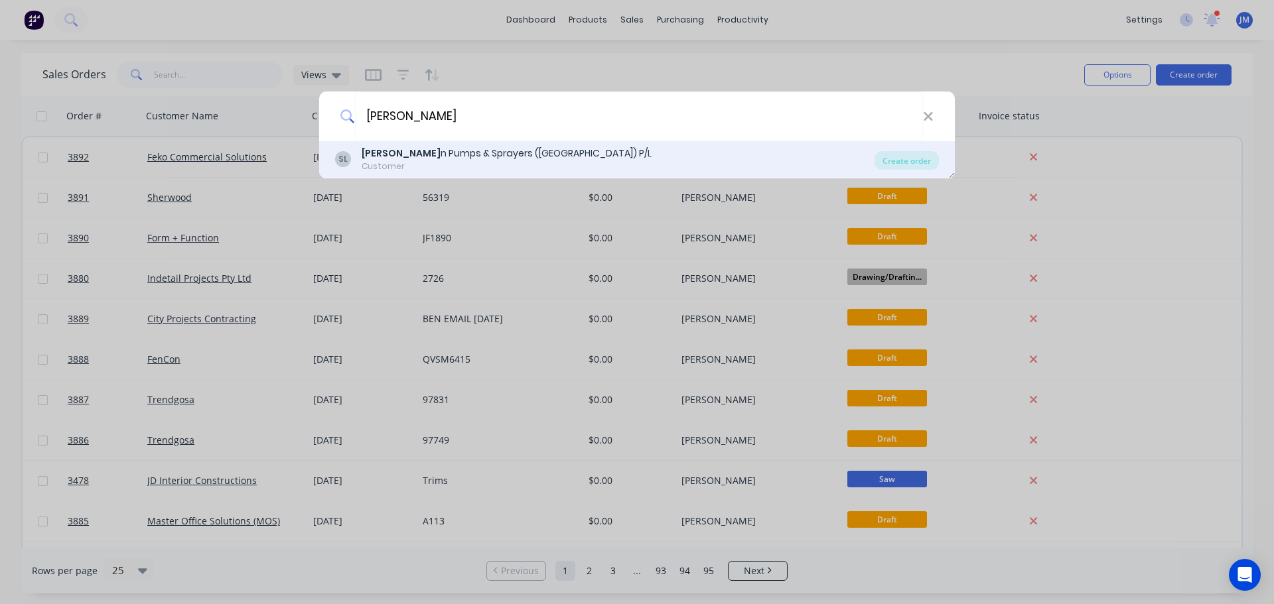
type input "SILVA"
click at [387, 165] on div "Customer" at bounding box center [507, 167] width 290 height 12
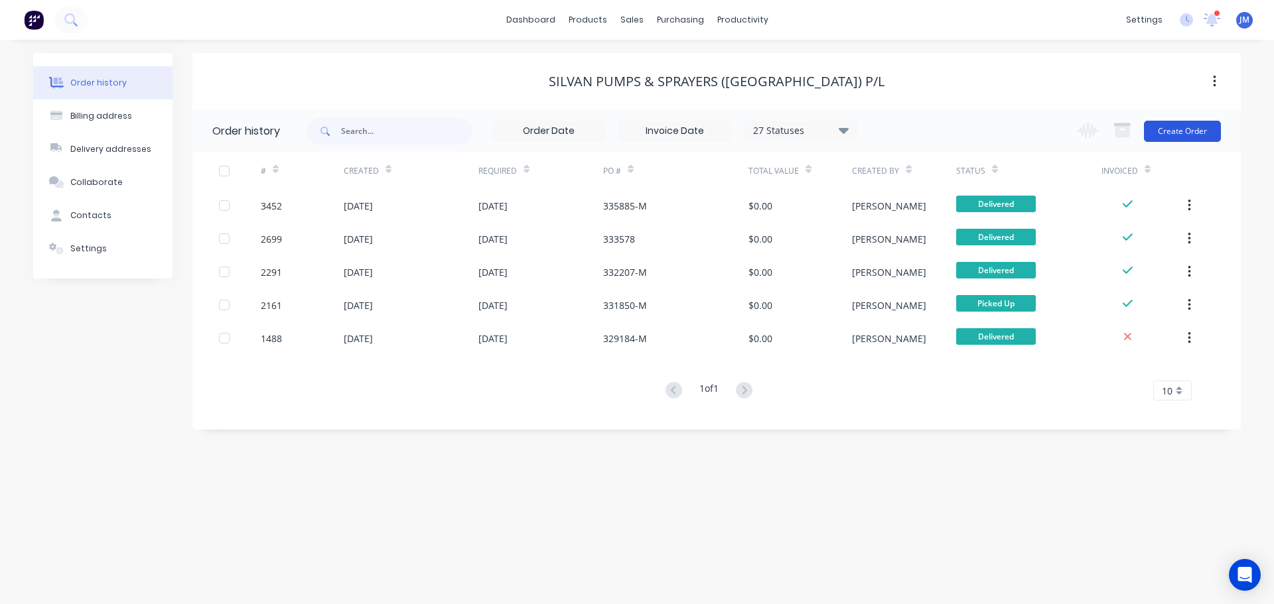
click at [1172, 123] on button "Create Order" at bounding box center [1182, 131] width 77 height 21
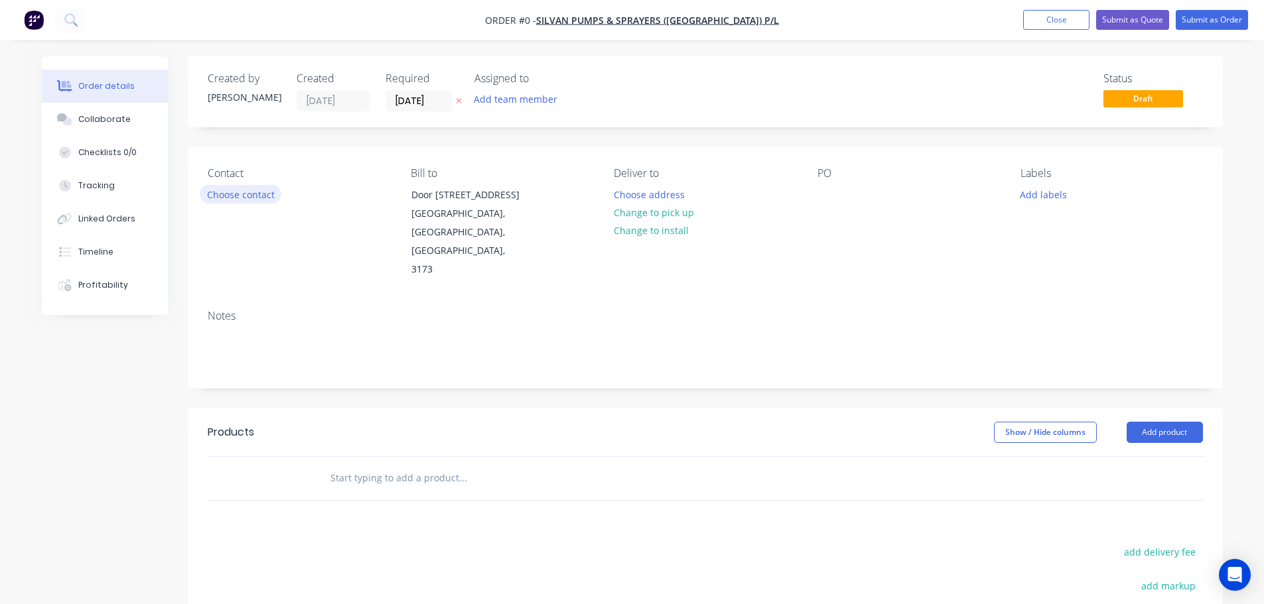
click at [238, 199] on button "Choose contact" at bounding box center [241, 194] width 82 height 18
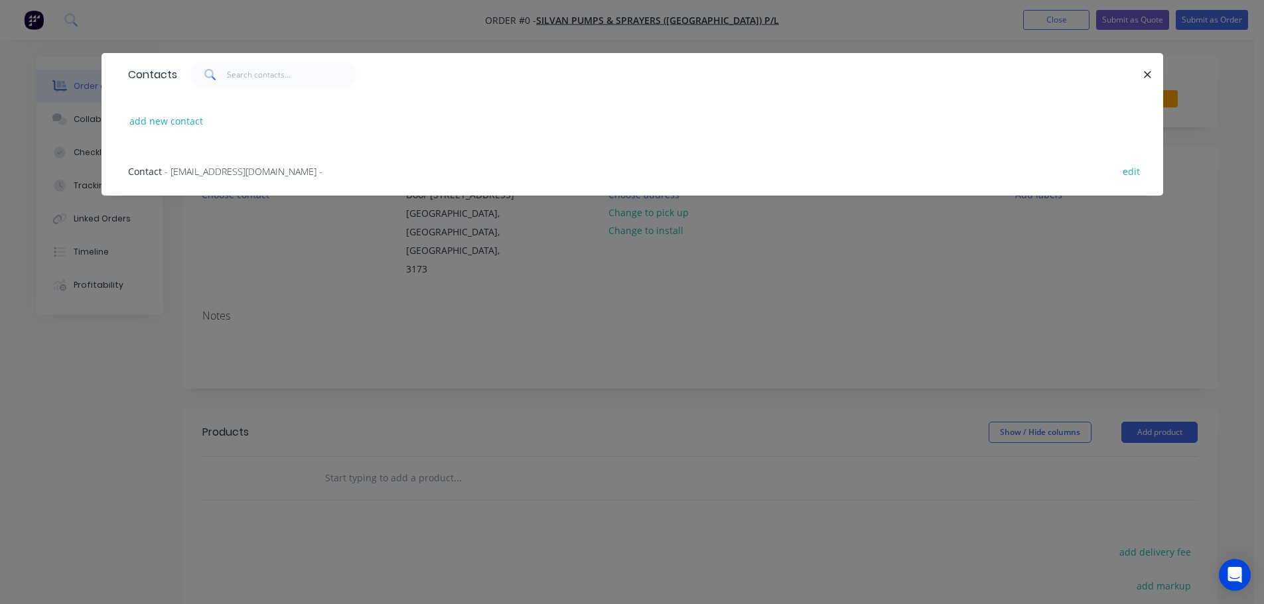
click at [198, 170] on span "- creditors@silvanaust.com -" at bounding box center [244, 171] width 158 height 13
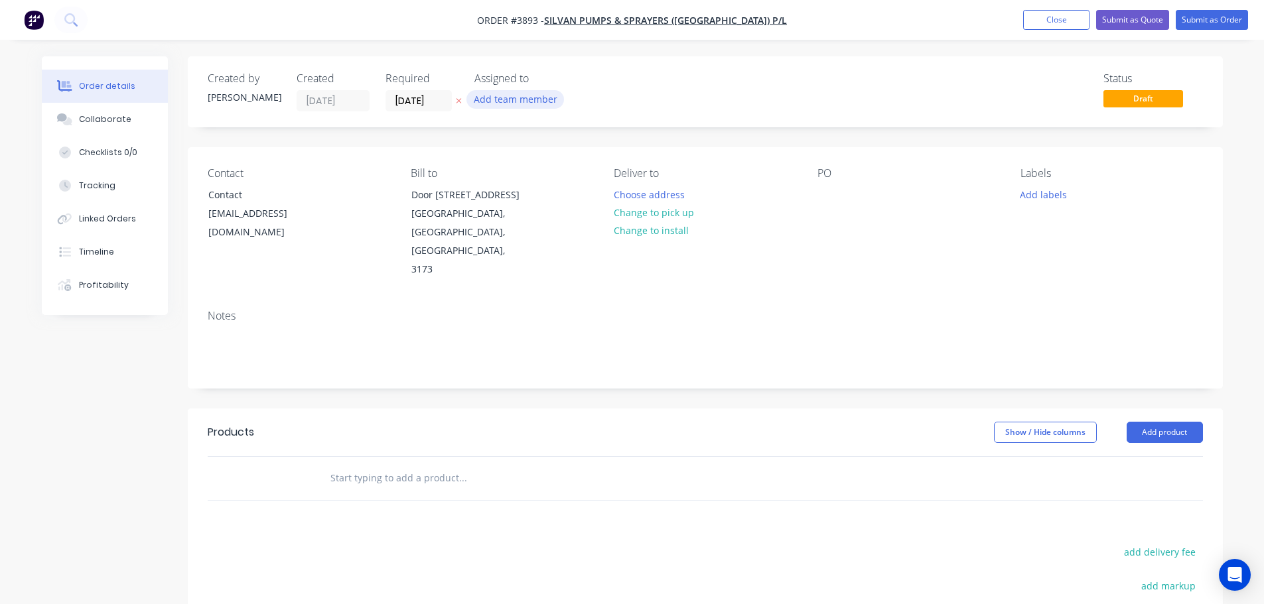
click at [504, 96] on button "Add team member" at bounding box center [515, 99] width 98 height 18
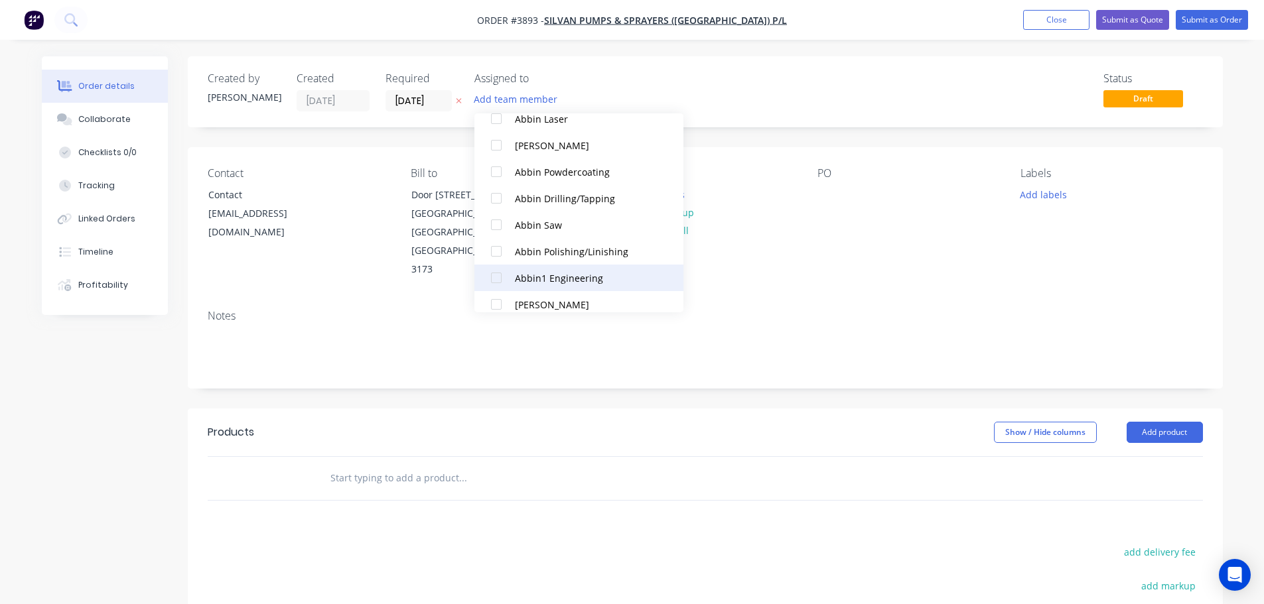
scroll to position [265, 0]
click at [496, 277] on div at bounding box center [496, 279] width 27 height 27
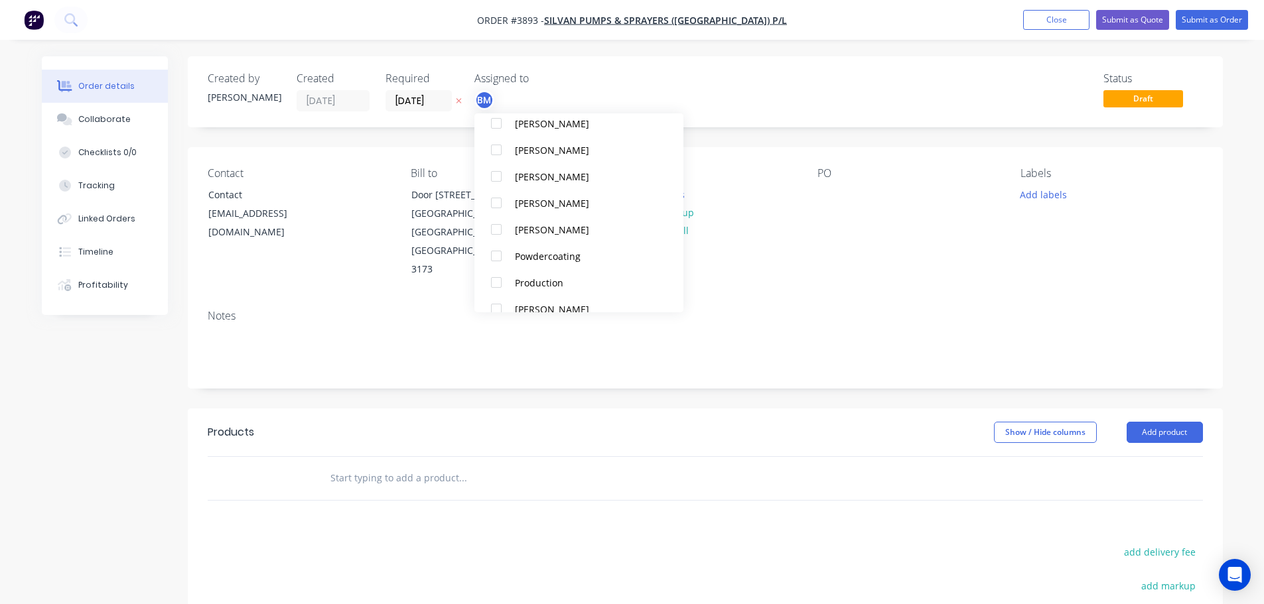
scroll to position [796, 0]
click at [496, 252] on div at bounding box center [496, 253] width 27 height 27
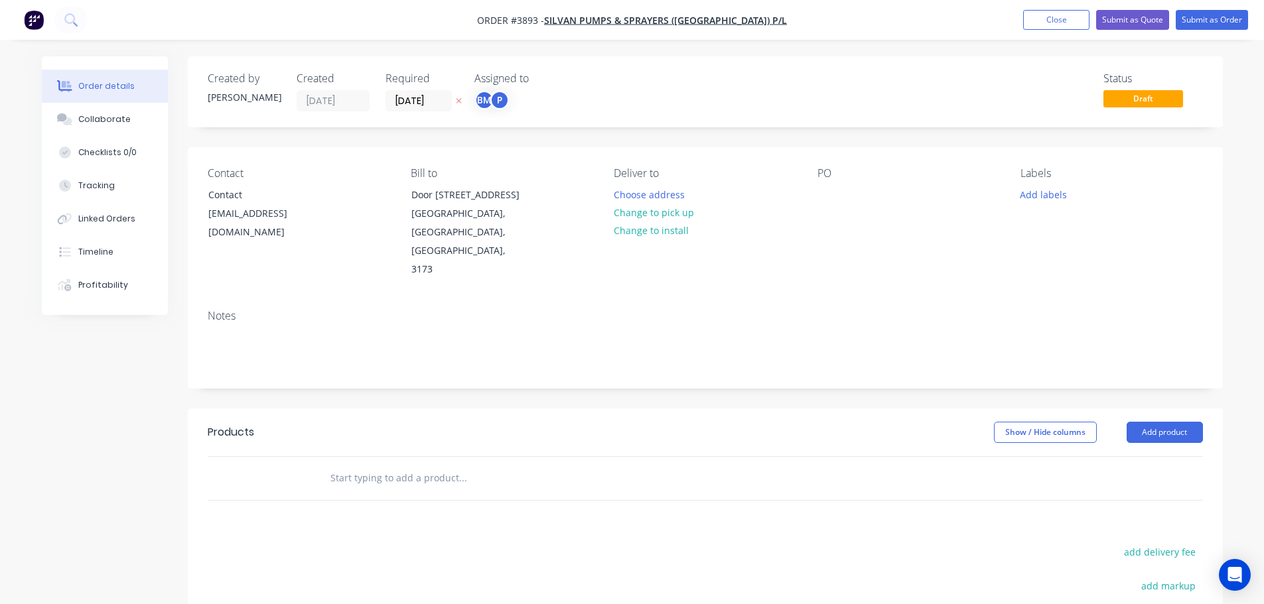
click at [803, 310] on div "Notes" at bounding box center [705, 316] width 995 height 13
click at [625, 194] on button "Choose address" at bounding box center [648, 194] width 85 height 18
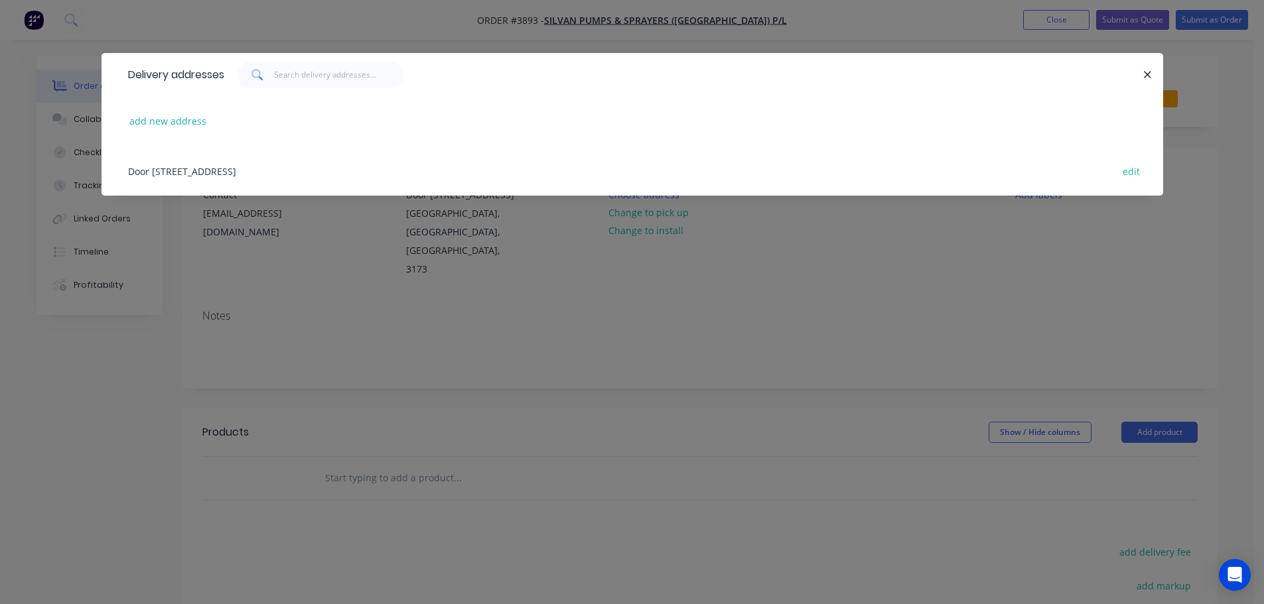
click at [227, 171] on div "Door 4, 68 Atlantic Drive, Keysborough, Victoria, Australia, 3173 edit" at bounding box center [632, 171] width 1022 height 50
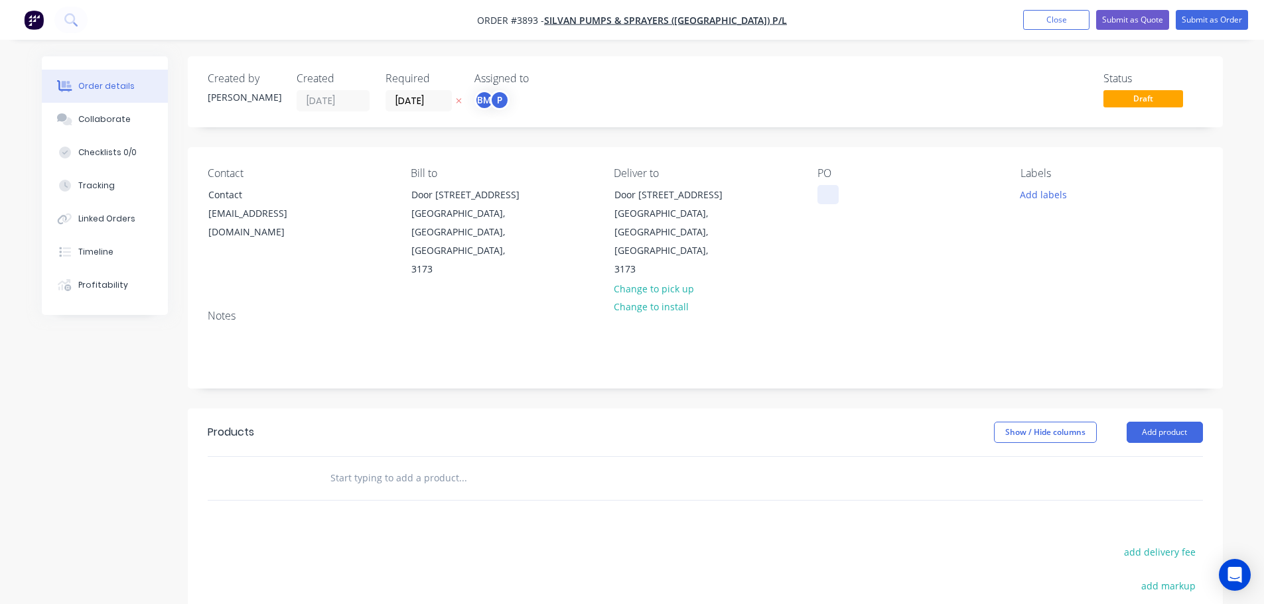
click at [832, 192] on div at bounding box center [827, 194] width 21 height 19
click at [839, 199] on div "33989-M" at bounding box center [847, 194] width 60 height 19
click at [850, 310] on div "Notes" at bounding box center [705, 316] width 995 height 13
click at [98, 116] on div "Collaborate" at bounding box center [104, 119] width 52 height 12
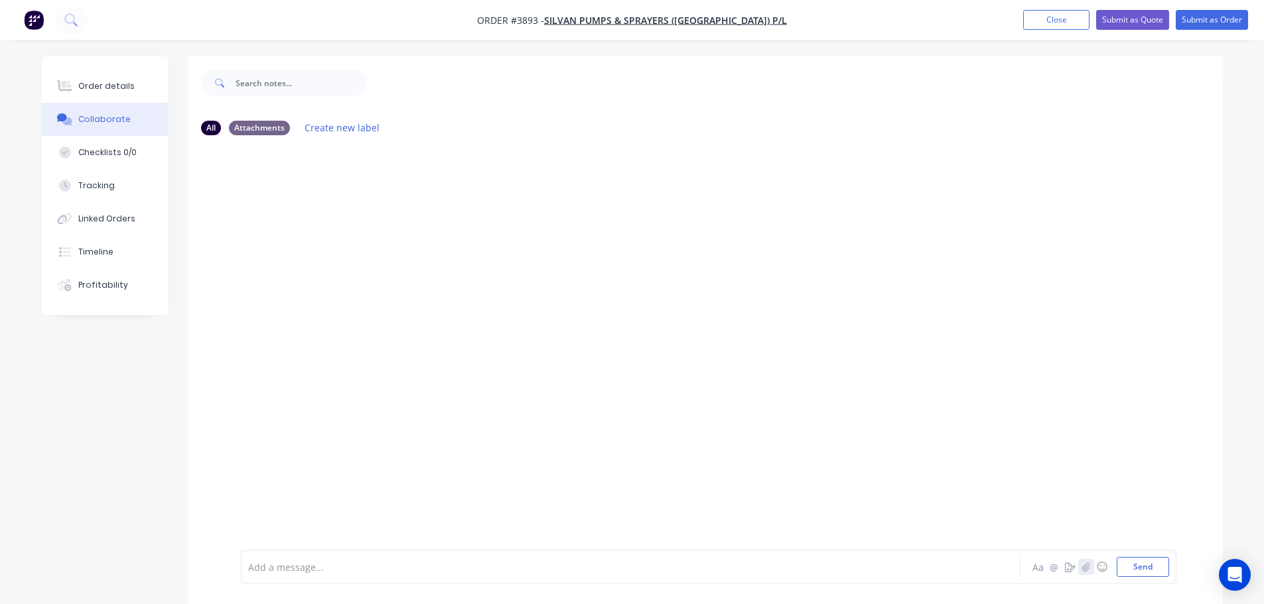
click at [1090, 573] on button "button" at bounding box center [1086, 567] width 16 height 16
click at [1148, 565] on button "Send" at bounding box center [1143, 567] width 52 height 20
click at [114, 88] on div "Order details" at bounding box center [106, 86] width 56 height 12
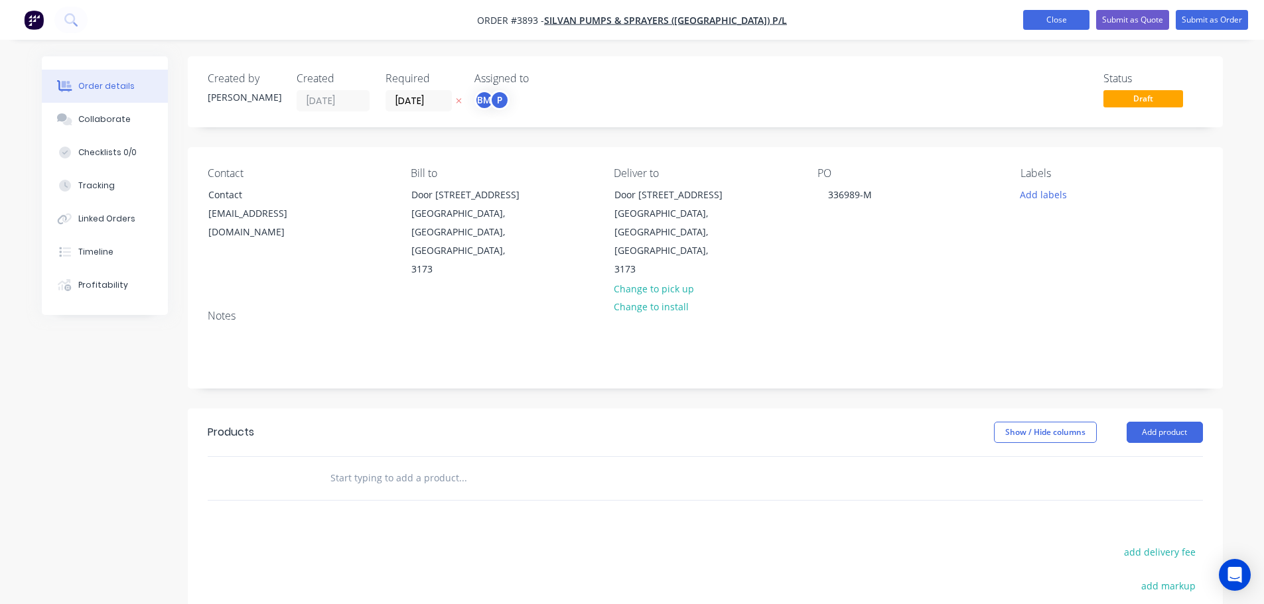
click at [1040, 17] on button "Close" at bounding box center [1056, 20] width 66 height 20
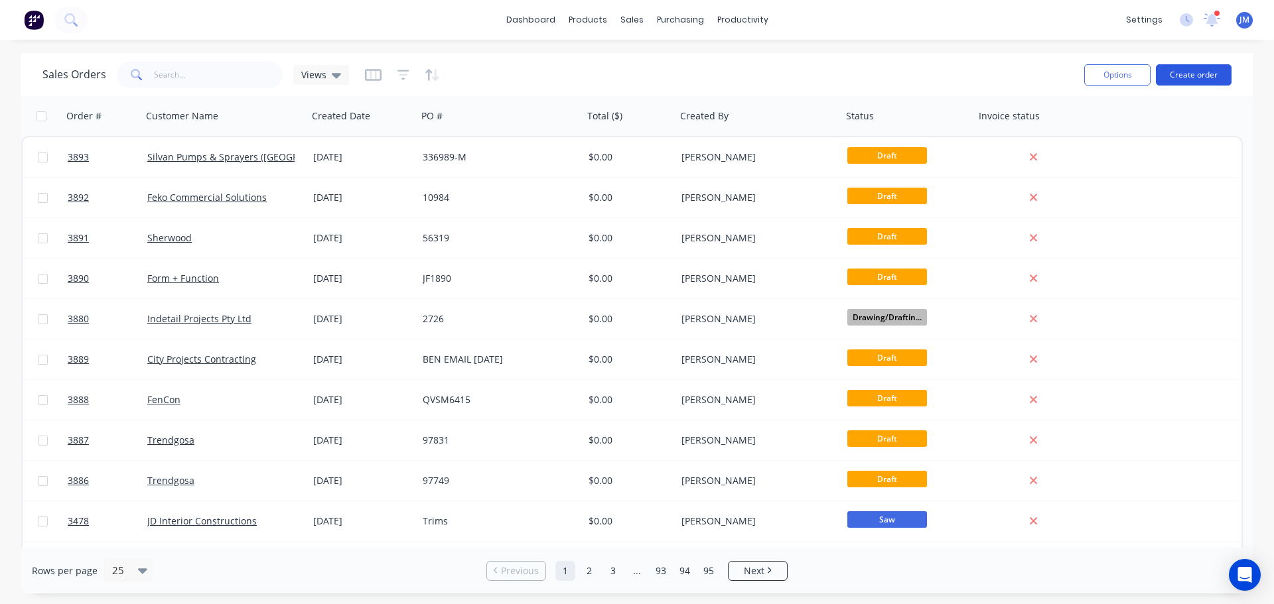
click at [1194, 73] on button "Create order" at bounding box center [1194, 74] width 76 height 21
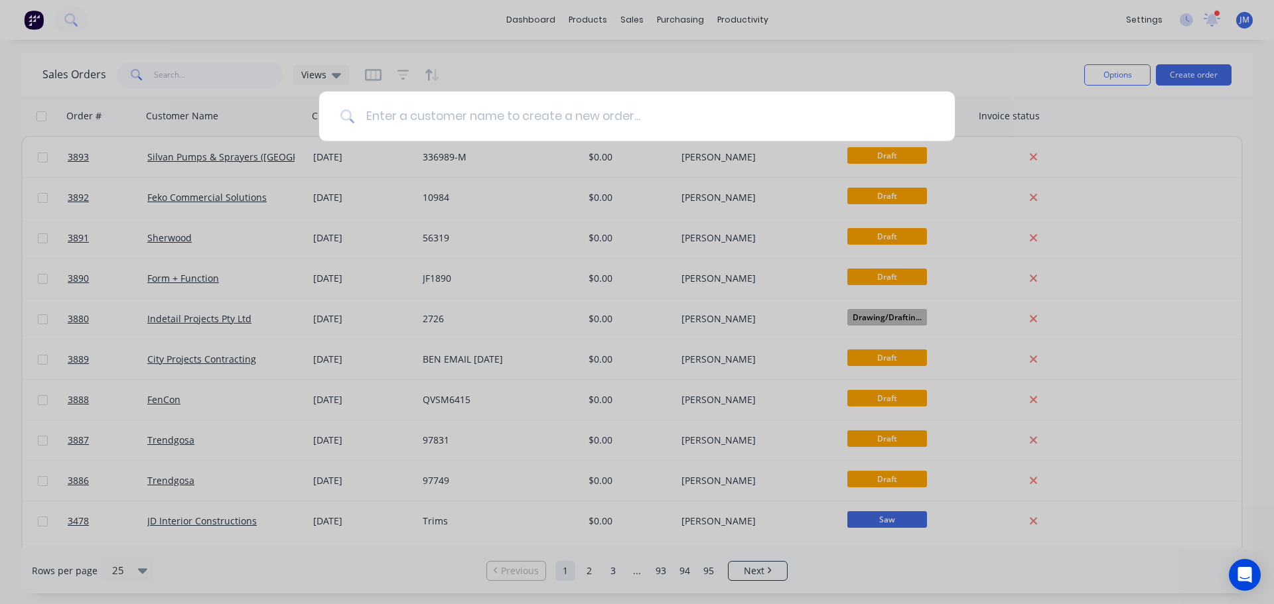
click at [386, 117] on input at bounding box center [644, 117] width 579 height 50
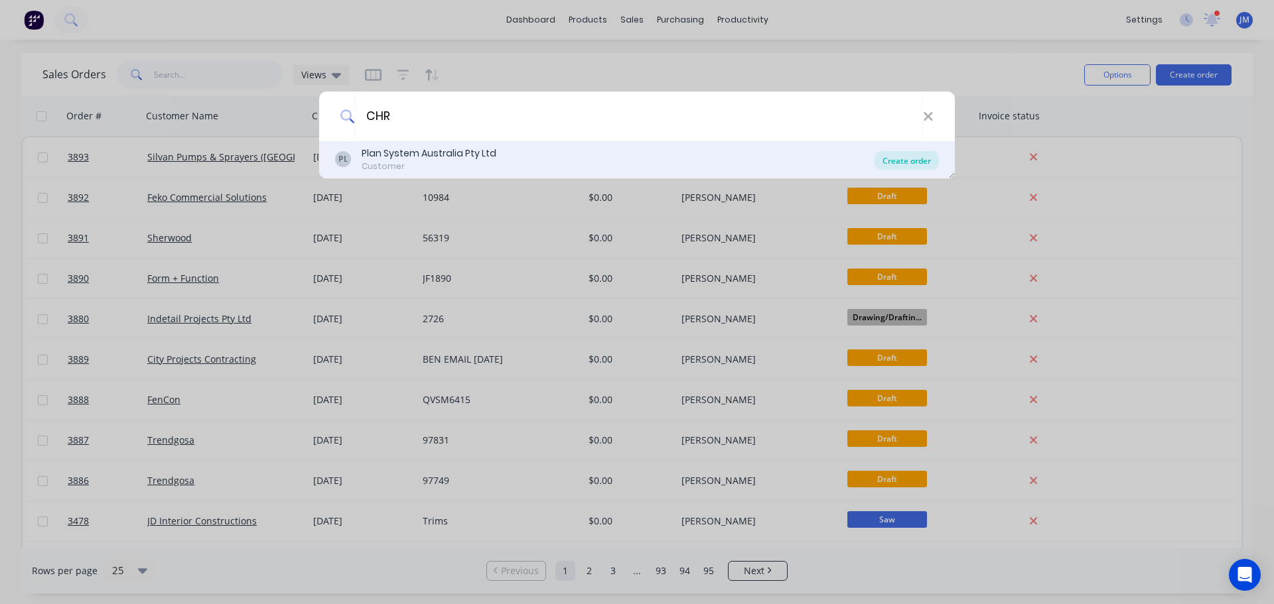
type input "CHR"
click at [903, 156] on div "Create order" at bounding box center [906, 160] width 64 height 19
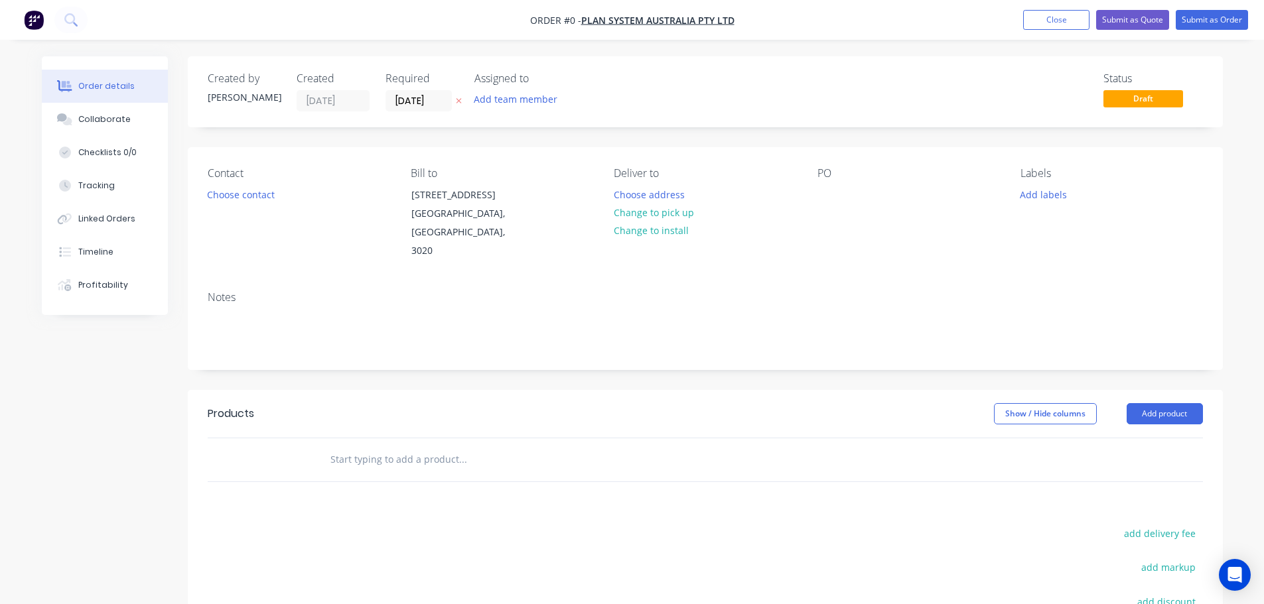
click at [1075, 30] on nav "Order #0 - Plan System Australia Pty Ltd Add product Close Submit as Quote Subm…" at bounding box center [632, 20] width 1264 height 40
click at [1034, 20] on button "Close" at bounding box center [1056, 20] width 66 height 20
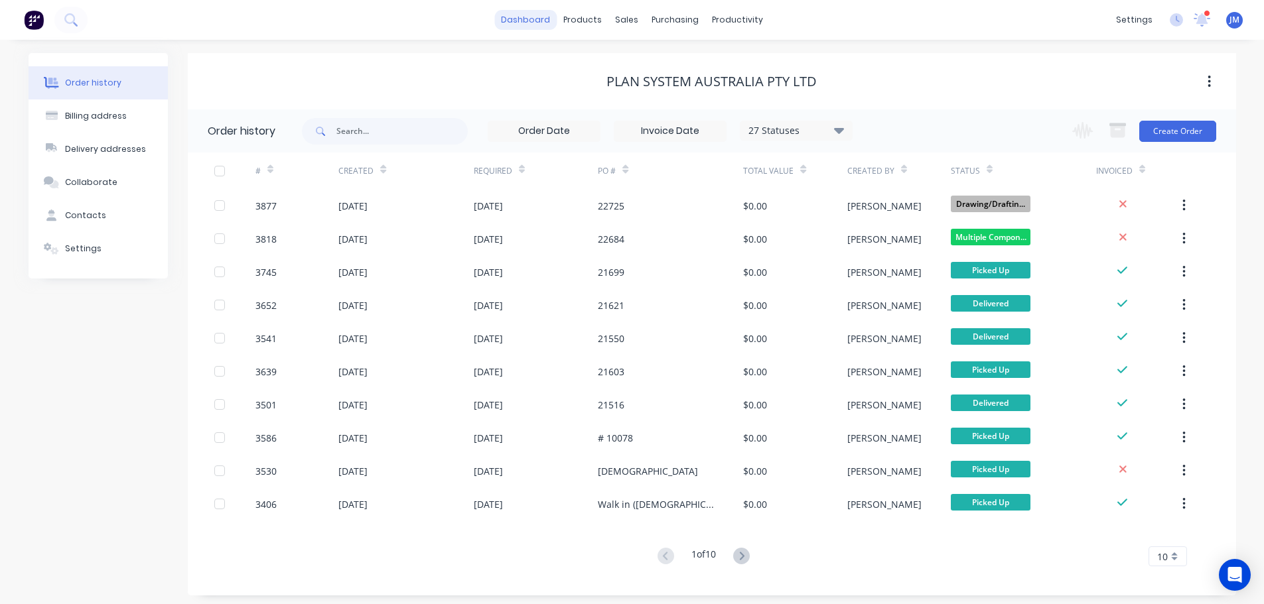
click at [534, 27] on link "dashboard" at bounding box center [525, 20] width 62 height 20
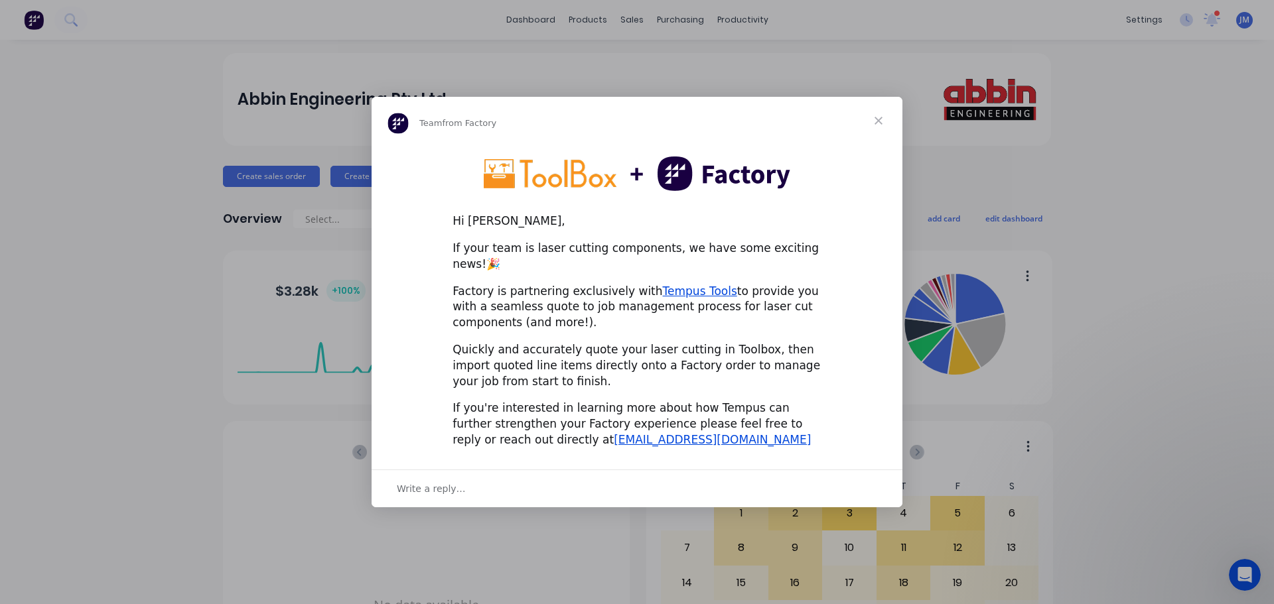
click at [880, 125] on span "Close" at bounding box center [879, 121] width 48 height 48
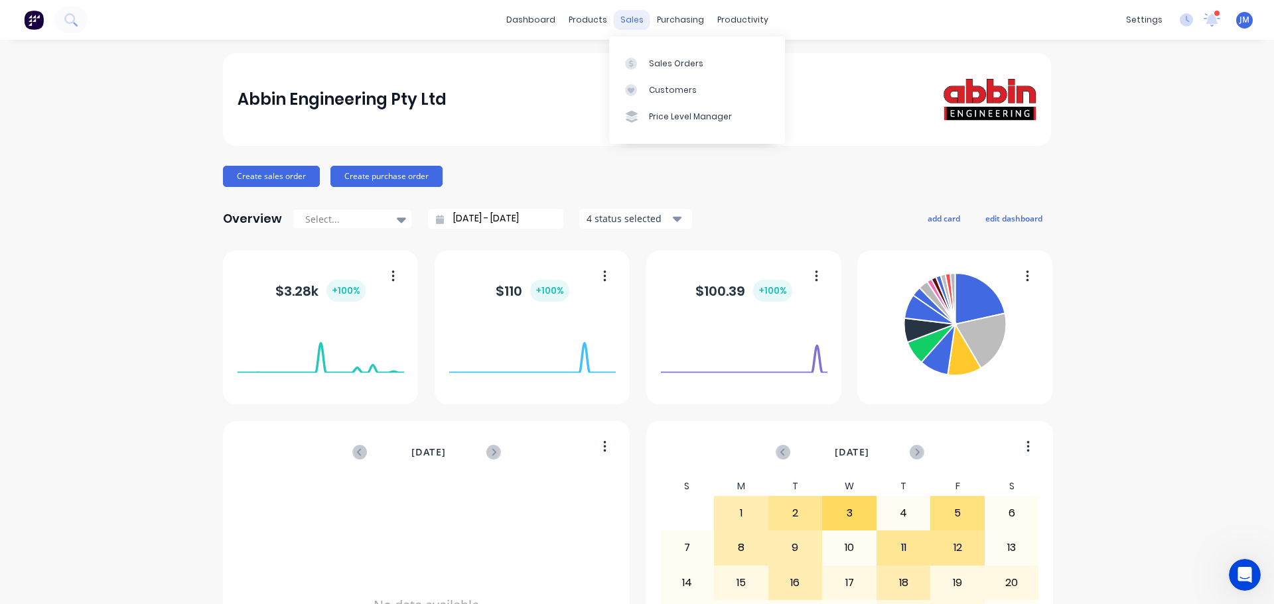
click at [628, 26] on div "sales" at bounding box center [632, 20] width 36 height 20
click at [661, 86] on div "Customers" at bounding box center [673, 90] width 48 height 12
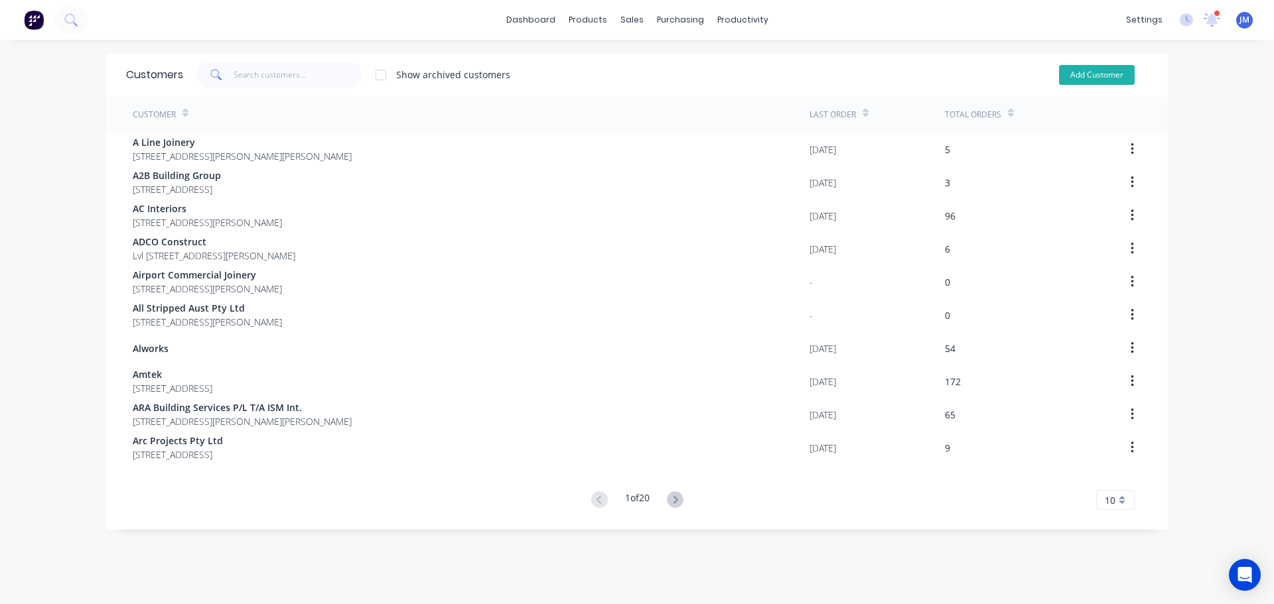
click at [1074, 70] on button "Add Customer" at bounding box center [1097, 75] width 76 height 20
select select "AU"
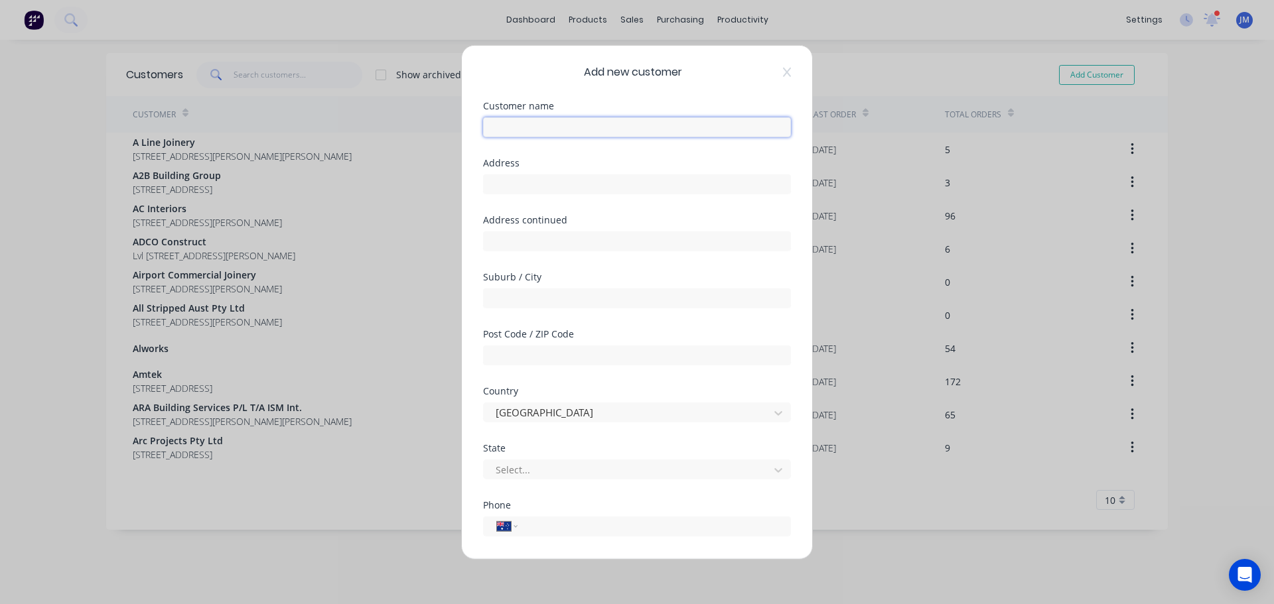
click at [535, 122] on input "text" at bounding box center [637, 127] width 308 height 20
type input "c"
type input "Chroma Group Pty Ltd"
click at [524, 180] on input "text" at bounding box center [637, 184] width 308 height 20
click at [521, 238] on input "text" at bounding box center [637, 241] width 308 height 20
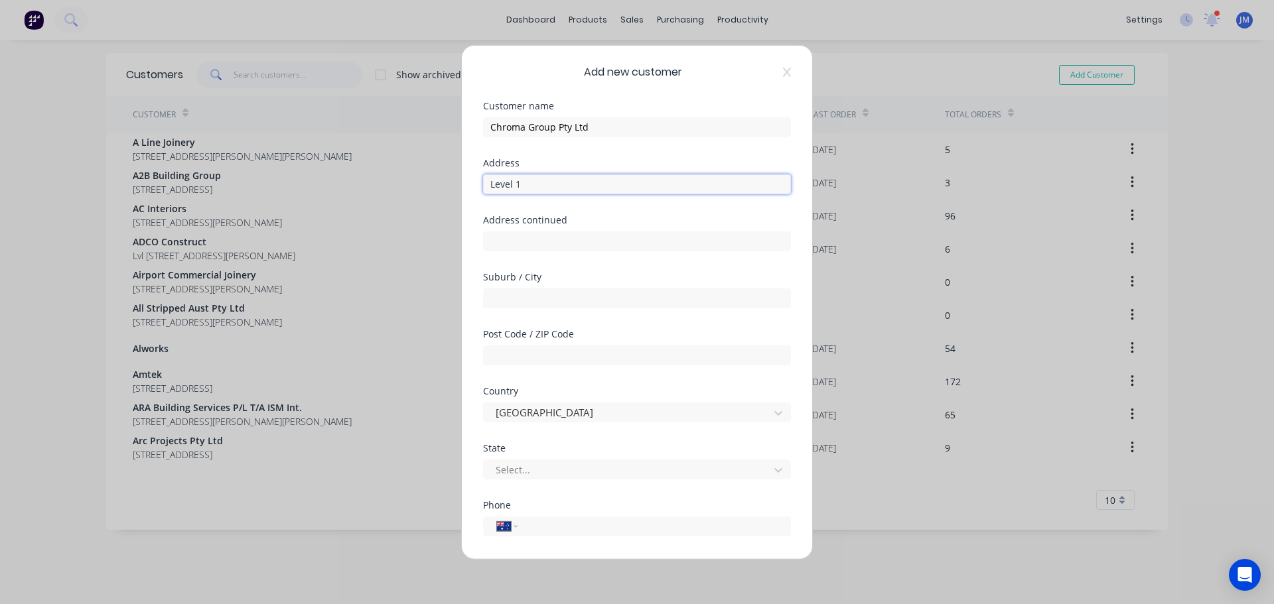
click at [539, 179] on input "Level 1" at bounding box center [637, 184] width 308 height 20
type input "Level 1, 219"
click at [523, 240] on input "text" at bounding box center [637, 241] width 308 height 20
type input "[PERSON_NAME] st"
click at [513, 294] on input "text" at bounding box center [637, 298] width 308 height 20
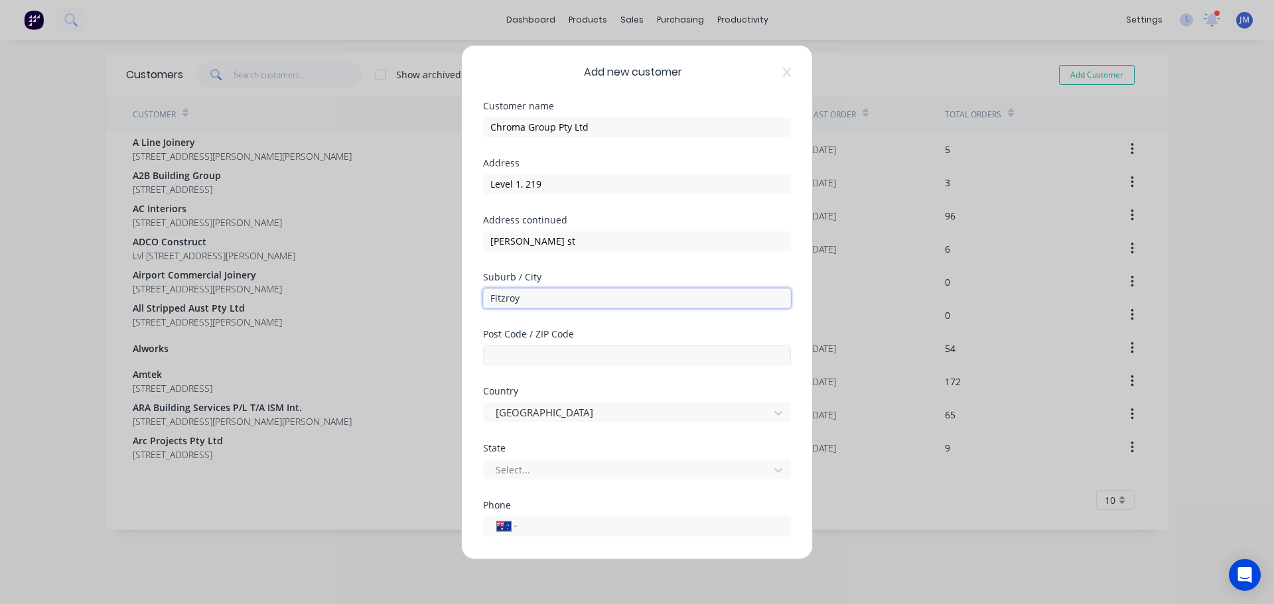
type input "Fitzroy"
click at [504, 351] on input "text" at bounding box center [637, 355] width 308 height 20
type input "3065"
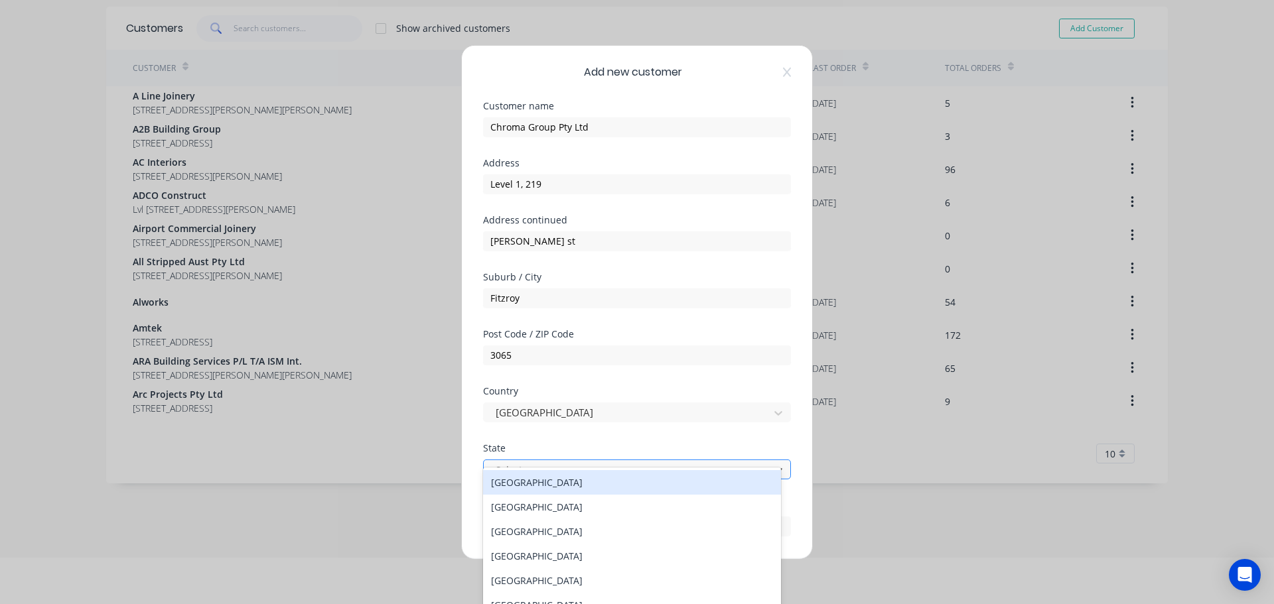
click at [527, 471] on div at bounding box center [628, 470] width 268 height 17
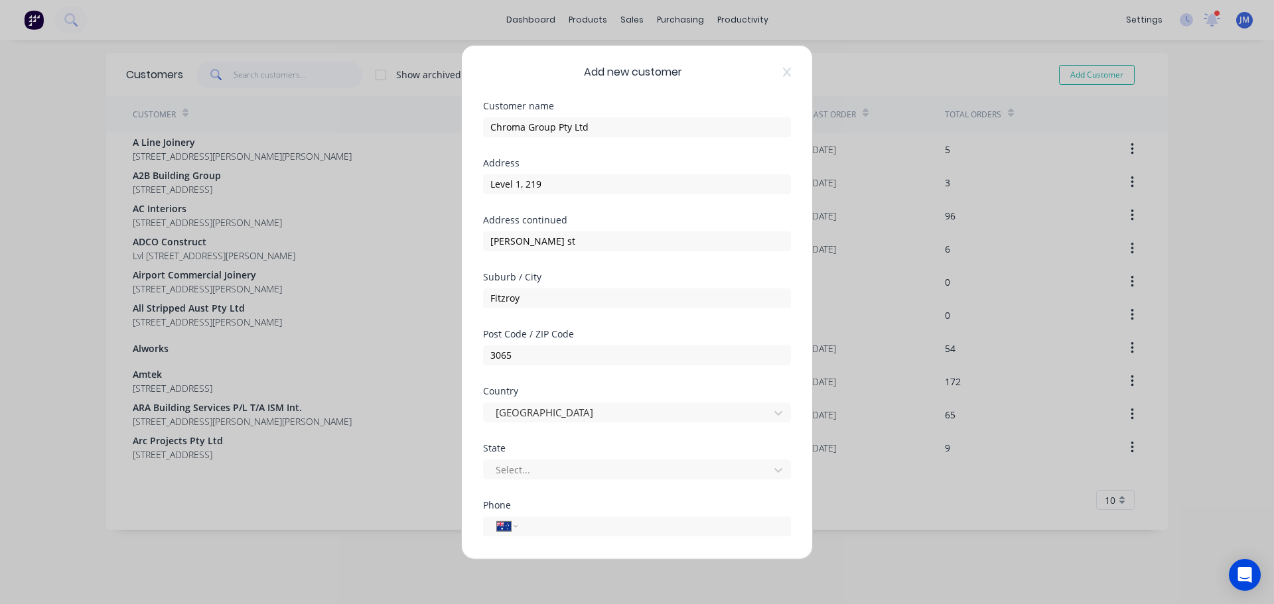
drag, startPoint x: 1271, startPoint y: 355, endPoint x: 1269, endPoint y: 387, distance: 32.6
click at [1269, 387] on div "Add new customer Customer name Chroma Group Pty Ltd Address Level 1, 219 Addres…" at bounding box center [637, 302] width 1274 height 604
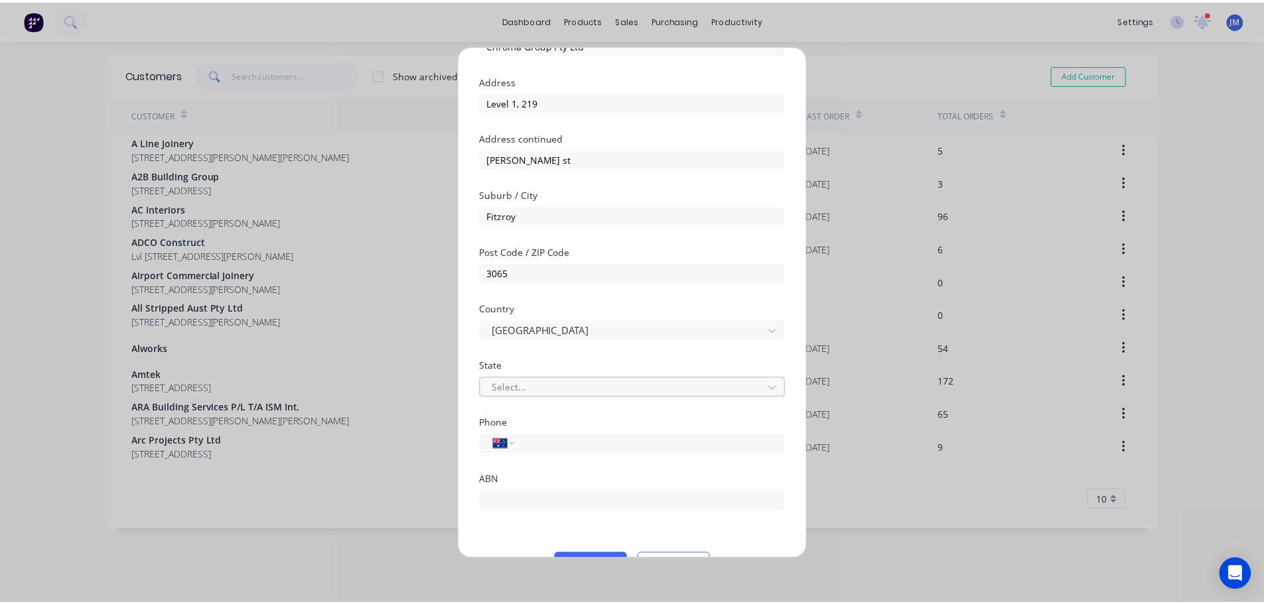
scroll to position [117, 0]
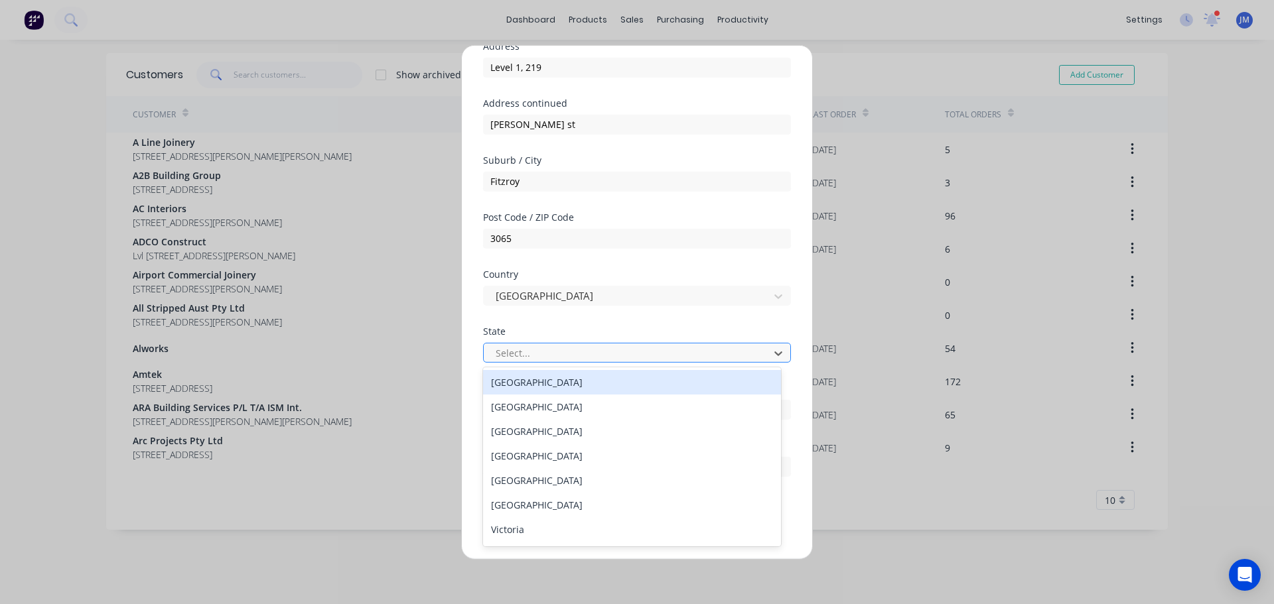
click at [601, 354] on div at bounding box center [628, 353] width 268 height 17
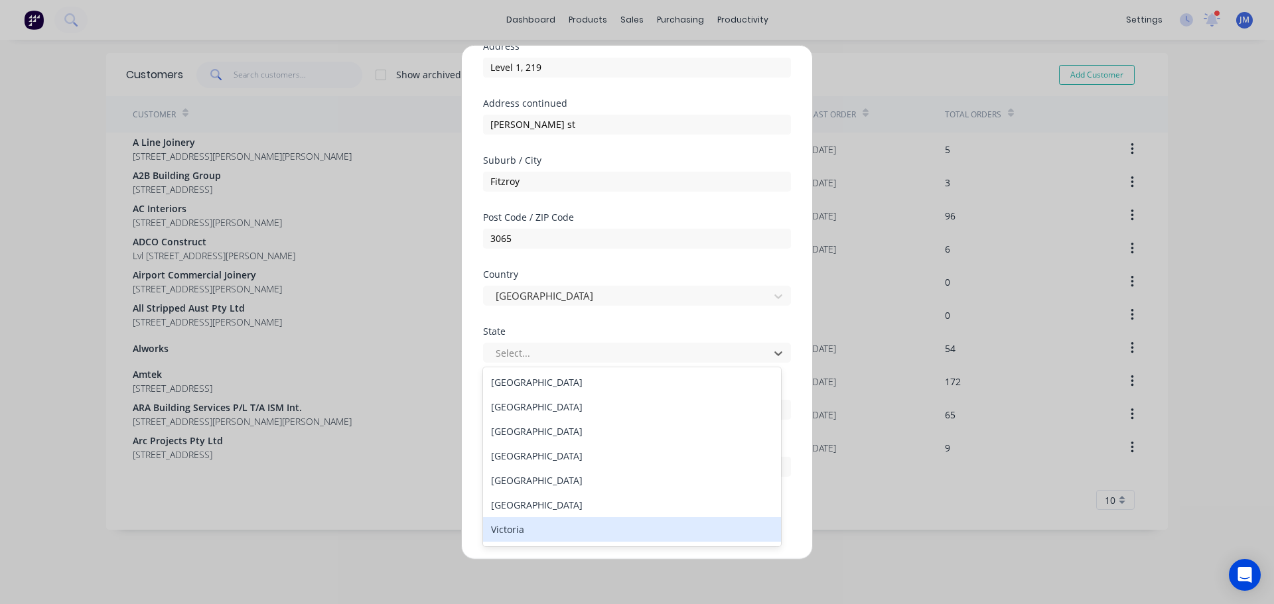
click at [518, 529] on div "Victoria" at bounding box center [632, 530] width 298 height 25
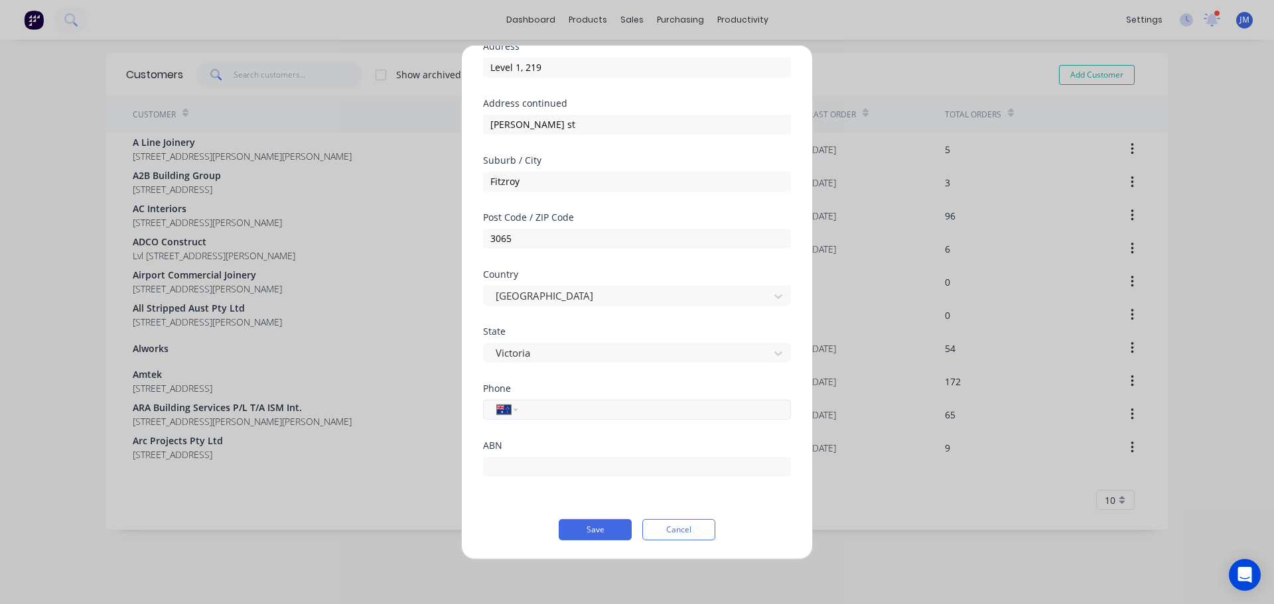
click at [540, 405] on input "tel" at bounding box center [652, 409] width 250 height 15
click at [541, 451] on div "ABN" at bounding box center [637, 459] width 308 height 36
click at [528, 450] on div "ABN" at bounding box center [637, 445] width 308 height 9
click at [522, 470] on input "text" at bounding box center [637, 466] width 308 height 20
type input "64614704193"
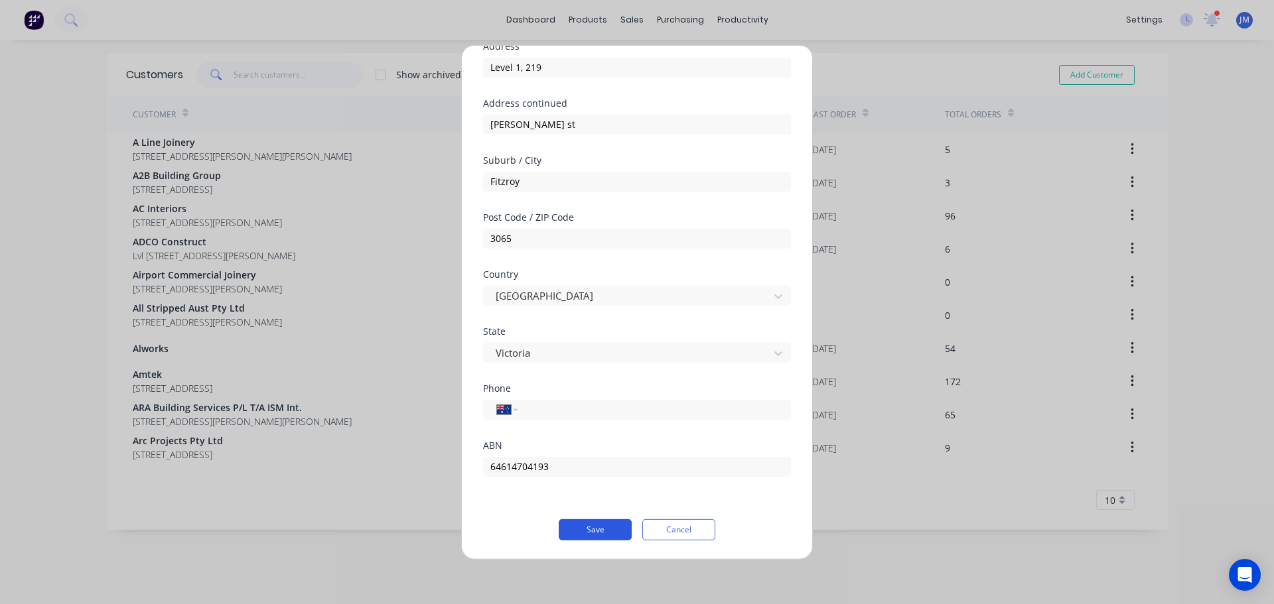
click at [593, 525] on button "Save" at bounding box center [595, 529] width 73 height 21
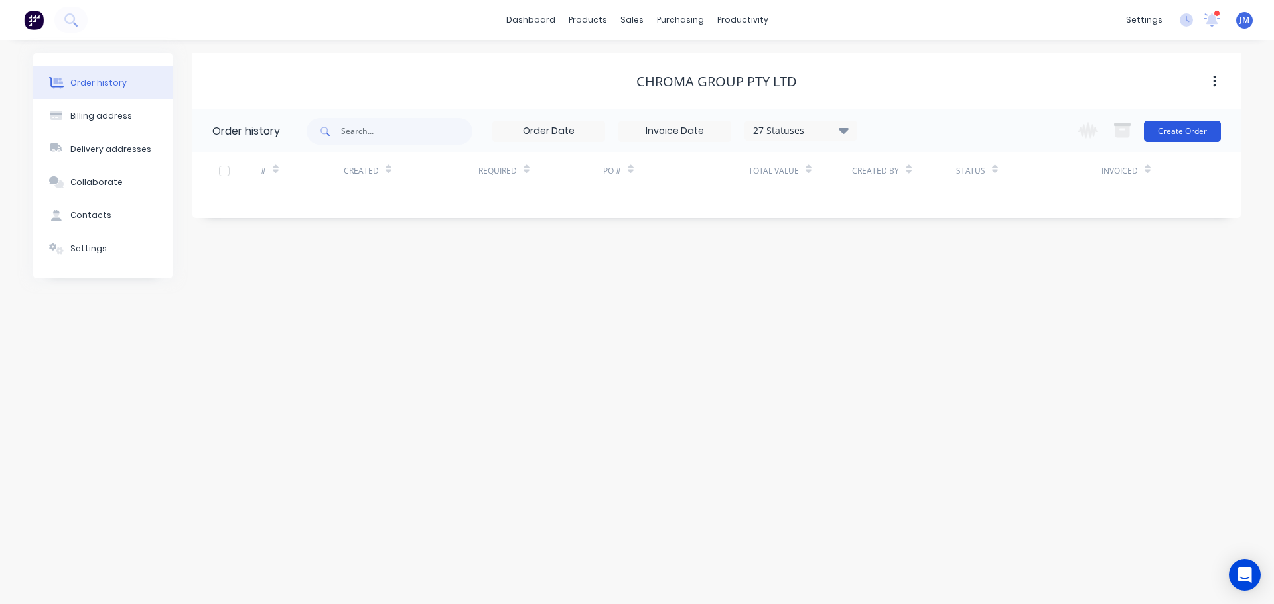
click at [1176, 131] on button "Create Order" at bounding box center [1182, 131] width 77 height 21
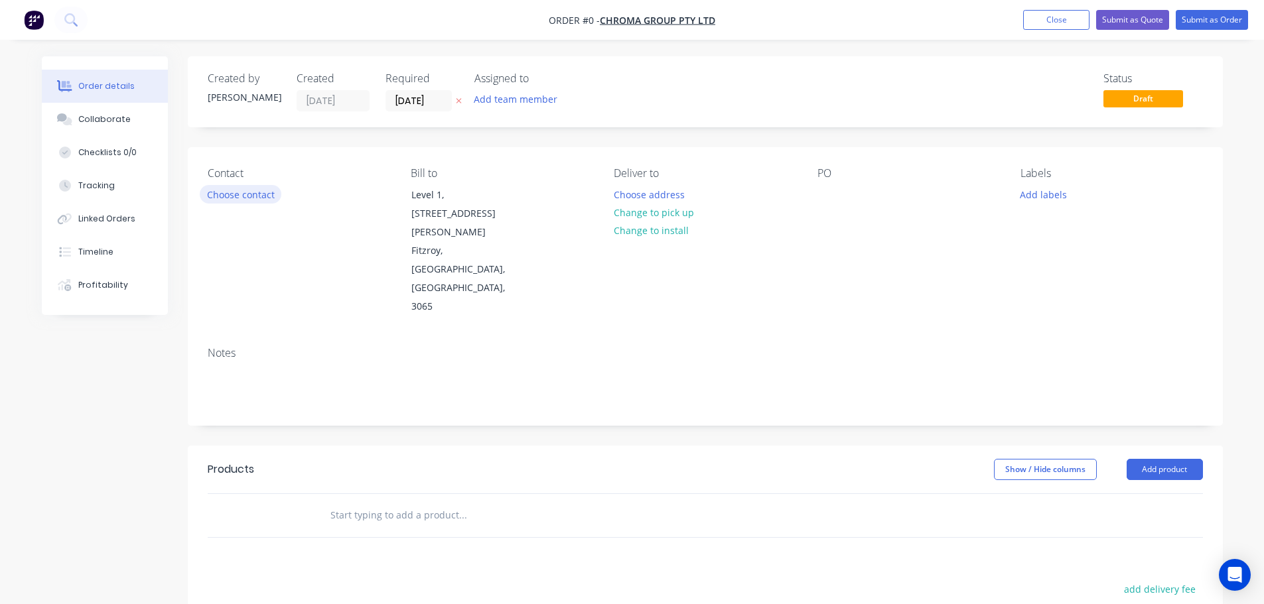
click at [245, 194] on button "Choose contact" at bounding box center [241, 194] width 82 height 18
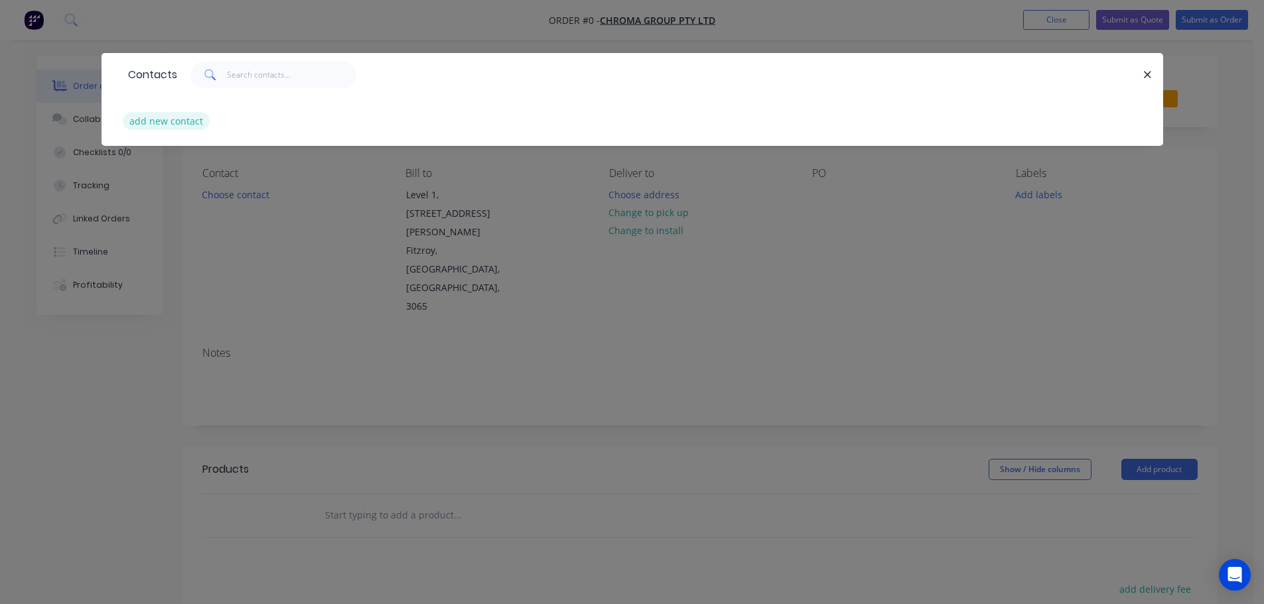
click at [172, 117] on button "add new contact" at bounding box center [167, 121] width 88 height 18
select select "AU"
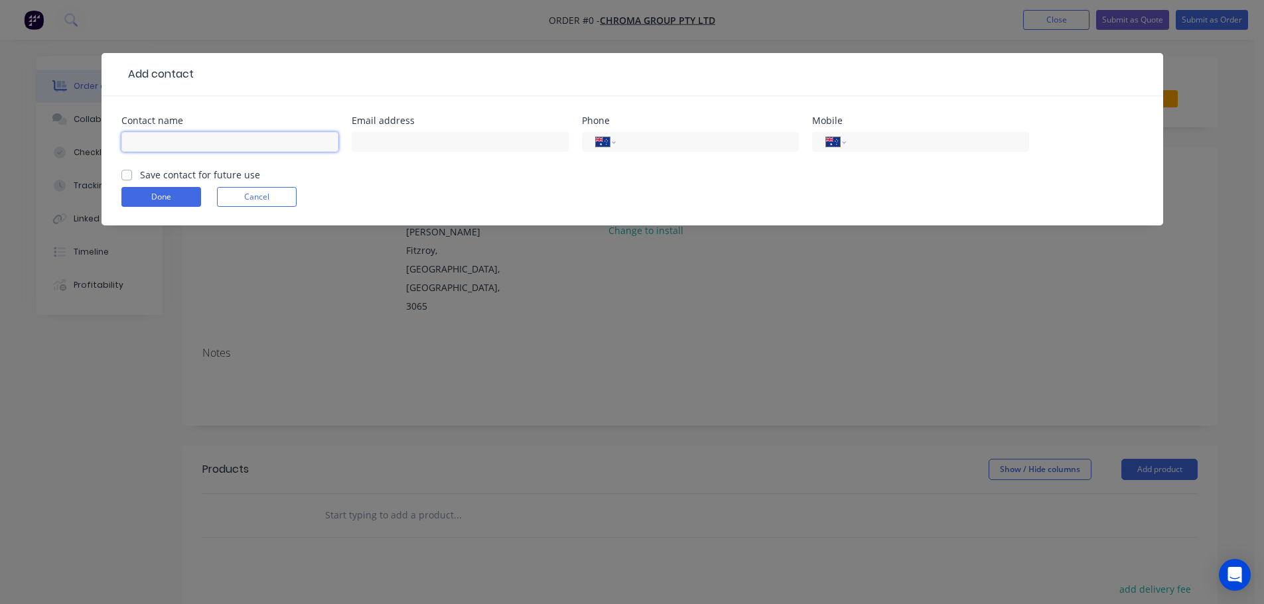
click at [207, 141] on input "text" at bounding box center [229, 142] width 217 height 20
click at [210, 141] on input "[GEOGRAPHIC_DATA]" at bounding box center [229, 142] width 217 height 20
type input "[PERSON_NAME]"
click at [636, 191] on div "Done Cancel" at bounding box center [632, 197] width 1022 height 20
click at [1211, 109] on div "Add contact Contact name [GEOGRAPHIC_DATA] RE Email address Phone International…" at bounding box center [632, 302] width 1264 height 604
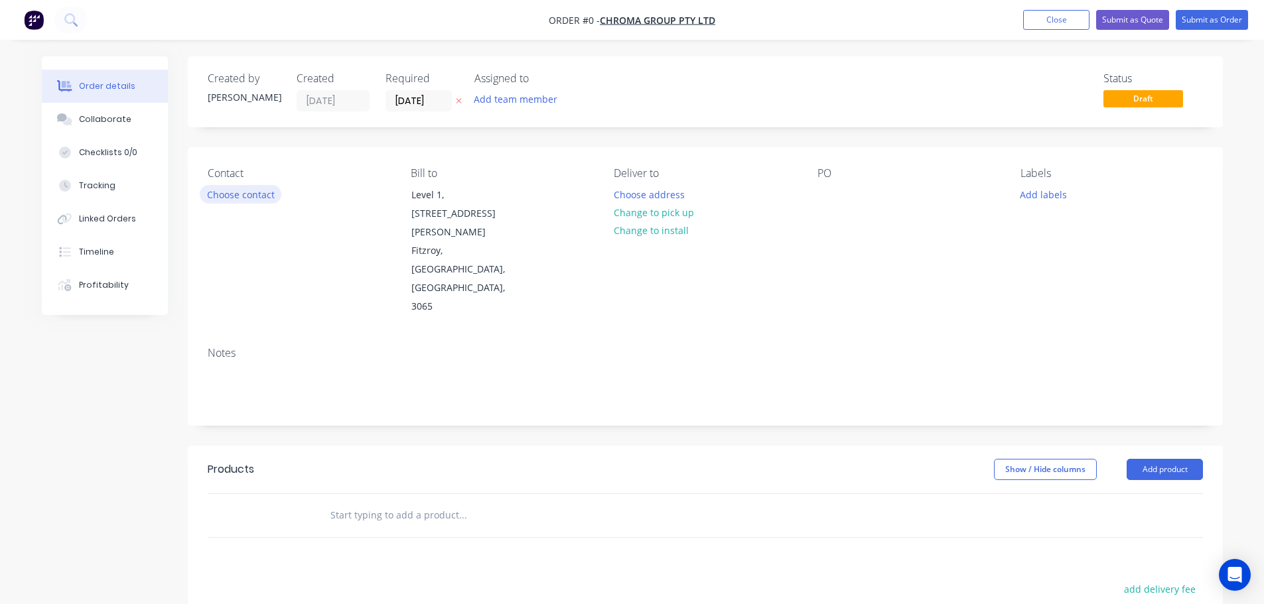
click at [245, 192] on button "Choose contact" at bounding box center [241, 194] width 82 height 18
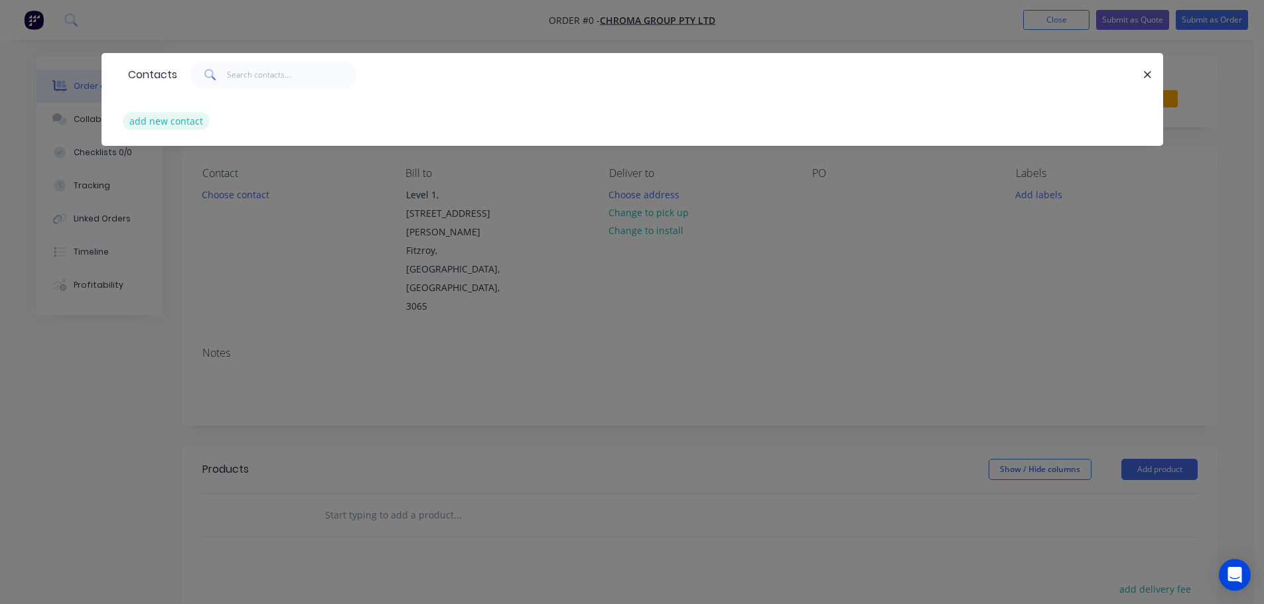
click at [173, 121] on button "add new contact" at bounding box center [167, 121] width 88 height 18
select select "AU"
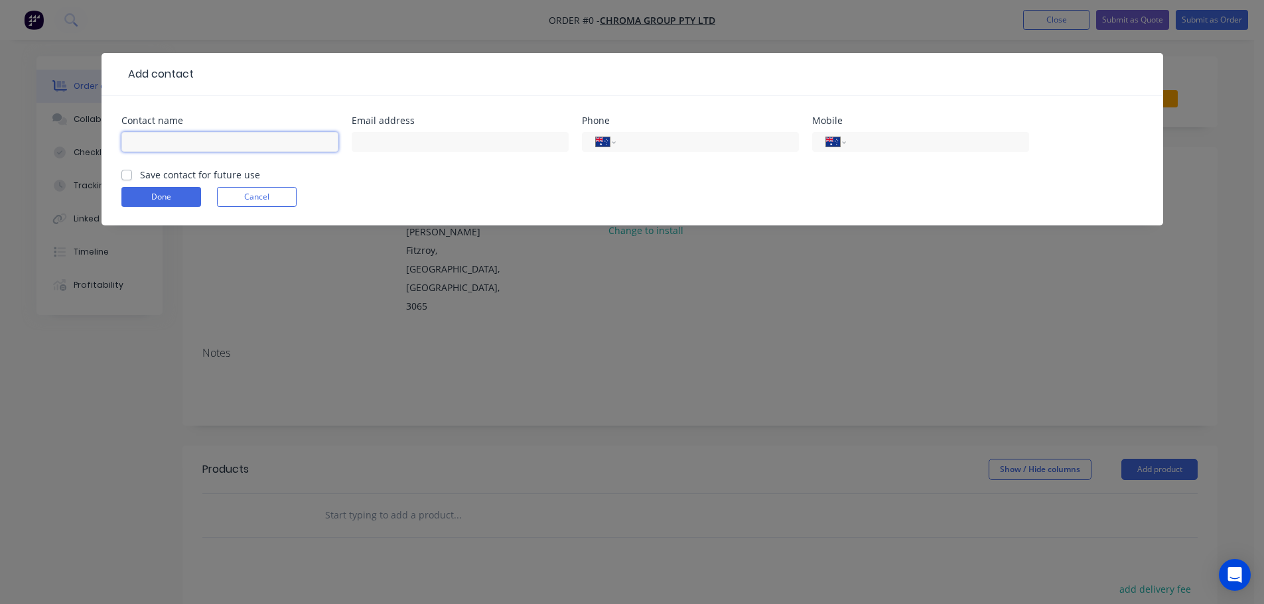
click at [173, 150] on input "text" at bounding box center [229, 142] width 217 height 20
type input "[GEOGRAPHIC_DATA]"
click at [140, 171] on label "Save contact for future use" at bounding box center [200, 175] width 120 height 14
click at [131, 171] on input "Save contact for future use" at bounding box center [126, 174] width 11 height 13
checkbox input "true"
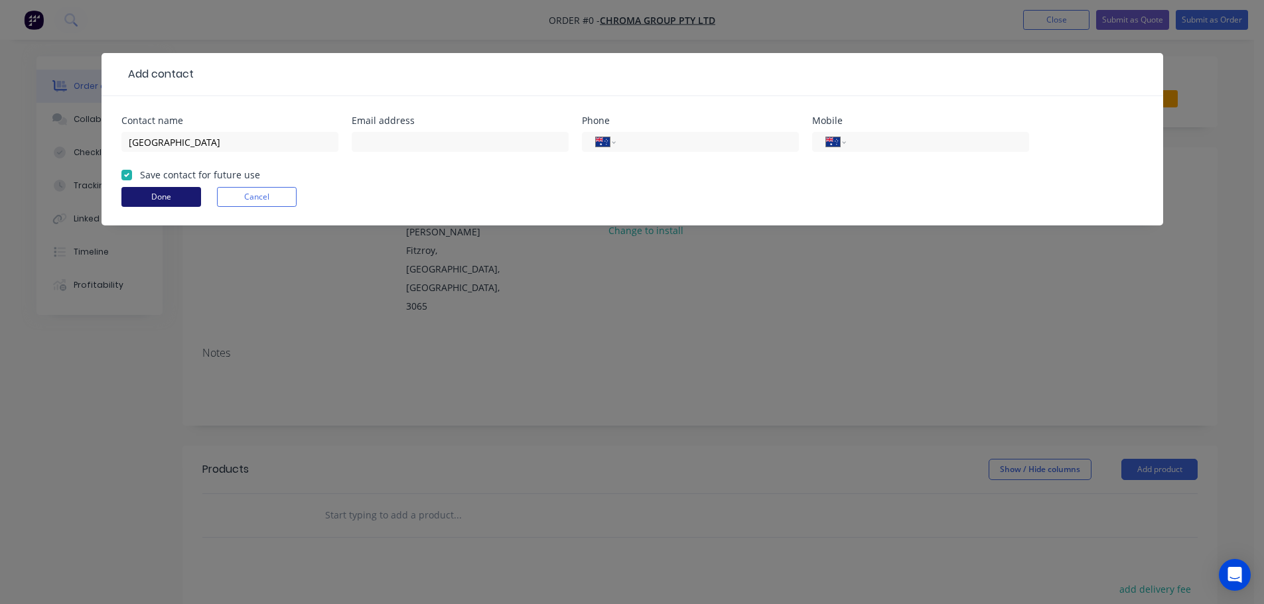
click at [165, 200] on button "Done" at bounding box center [161, 197] width 80 height 20
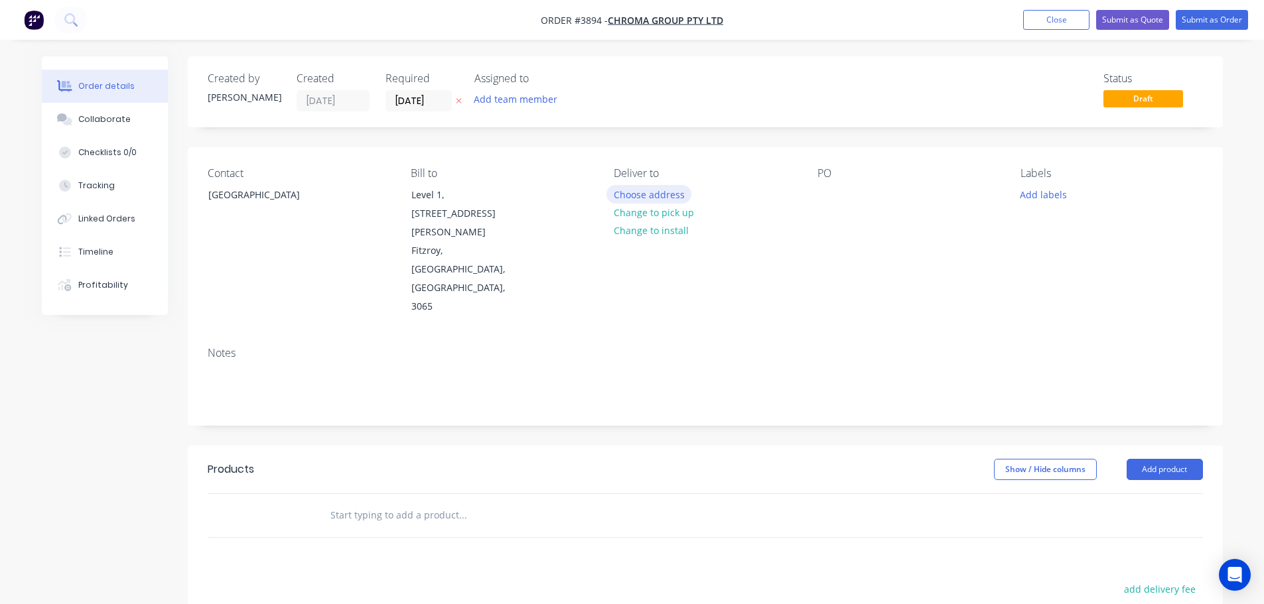
click at [652, 193] on button "Choose address" at bounding box center [648, 194] width 85 height 18
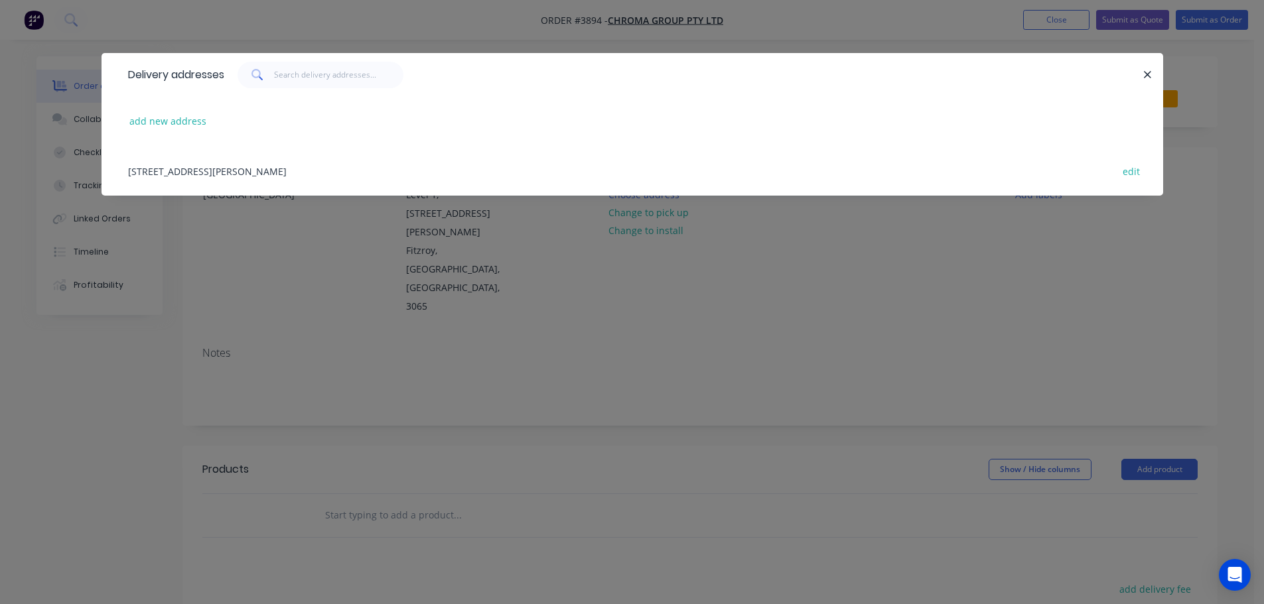
click at [196, 162] on div "Level 1, [STREET_ADDRESS][PERSON_NAME] edit" at bounding box center [632, 171] width 1022 height 50
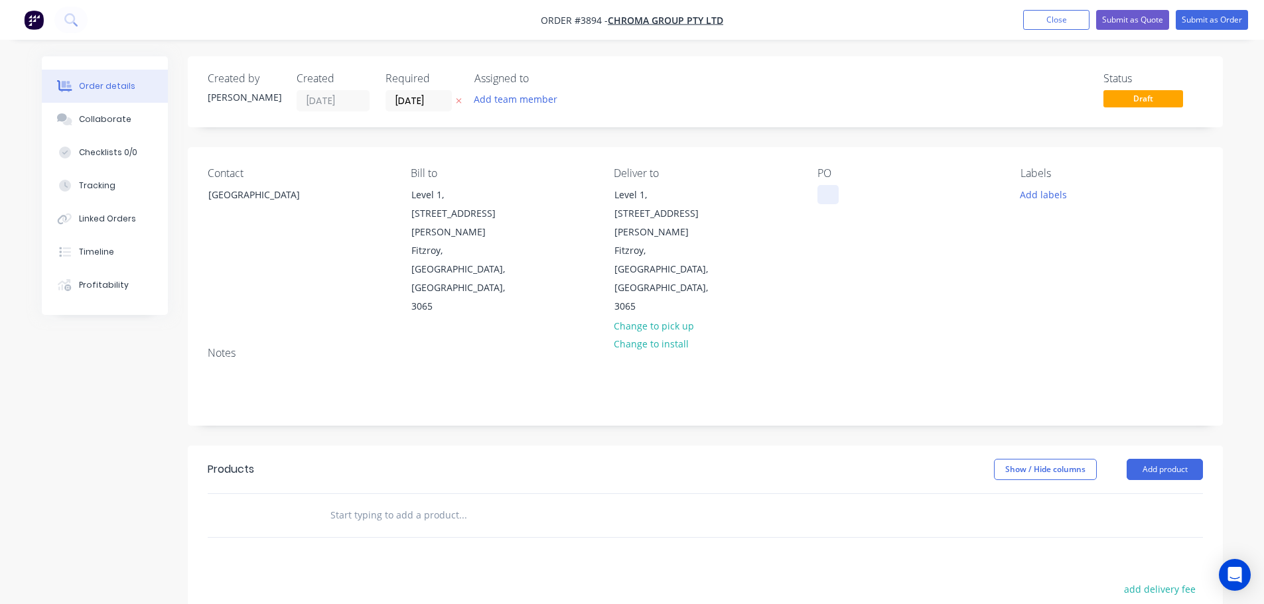
click at [831, 196] on div at bounding box center [827, 194] width 21 height 19
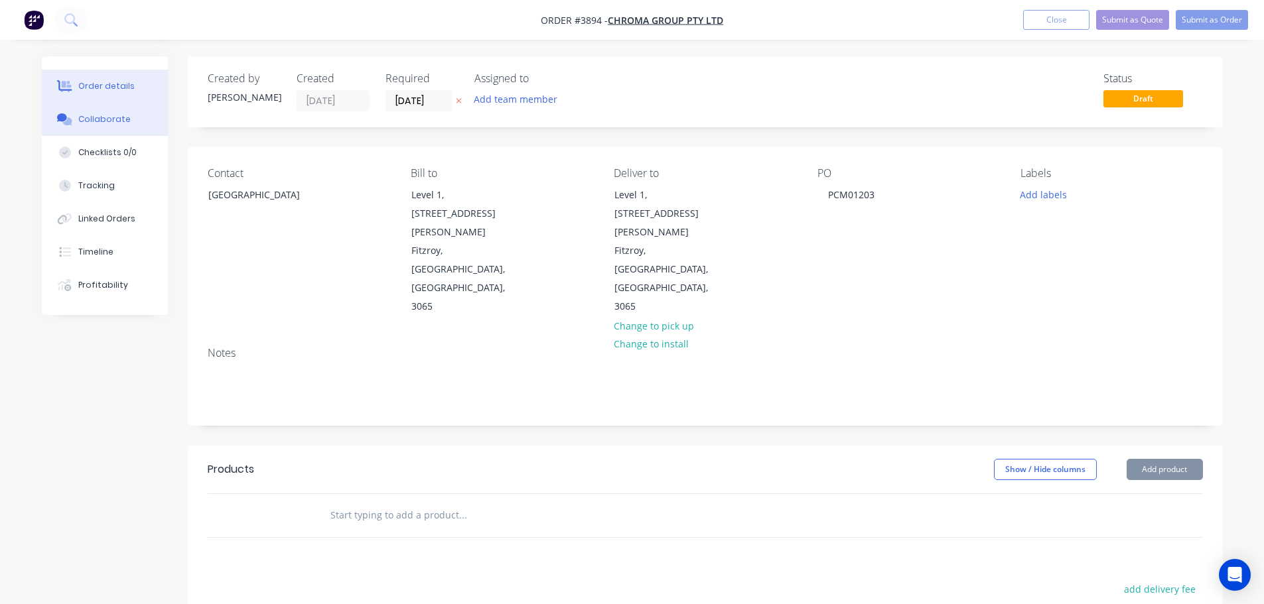
click at [121, 113] on button "Collaborate" at bounding box center [105, 119] width 126 height 33
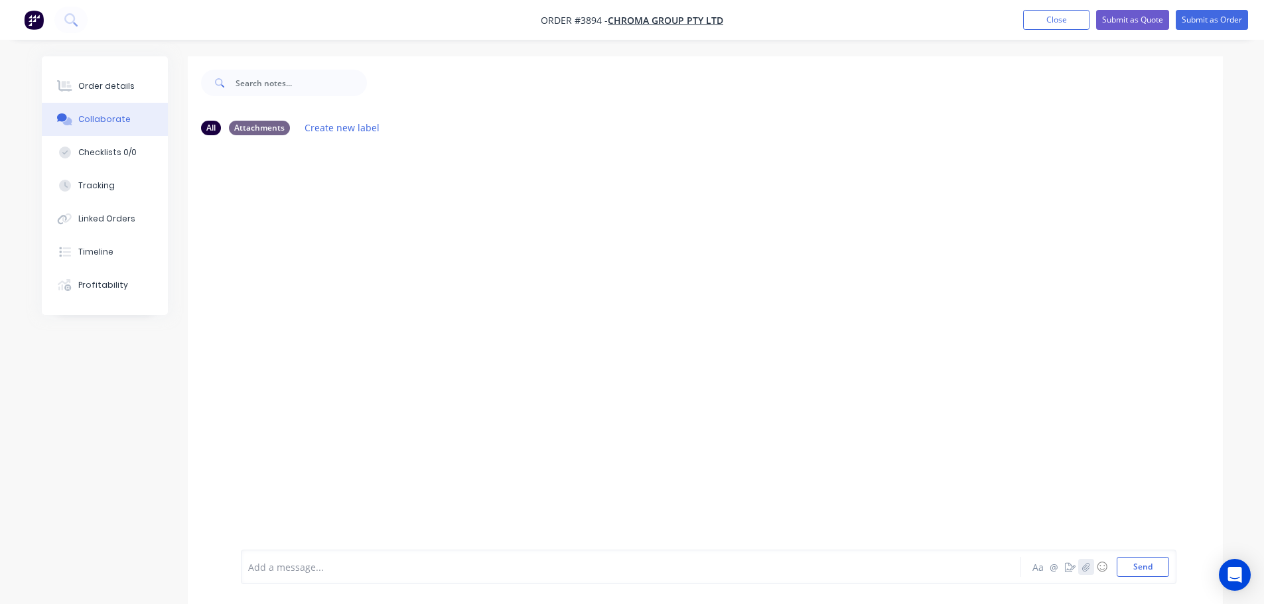
click at [1083, 571] on icon "button" at bounding box center [1085, 567] width 8 height 9
click at [1133, 563] on button "Send" at bounding box center [1143, 567] width 52 height 20
click at [109, 82] on div "Order details" at bounding box center [106, 86] width 56 height 12
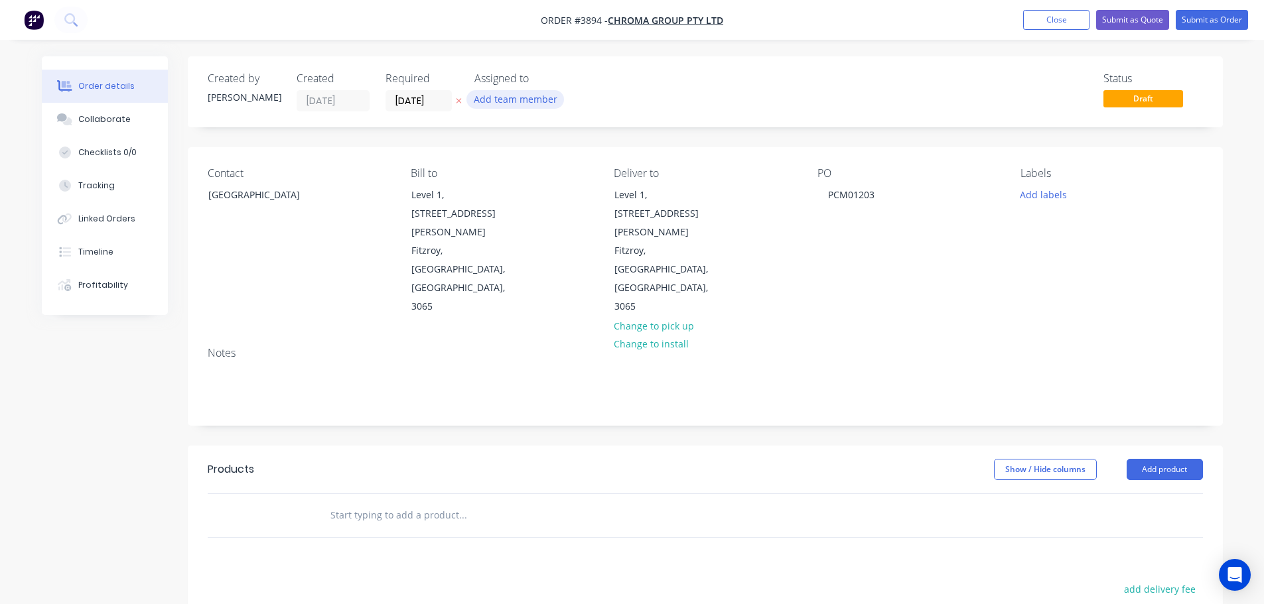
click at [527, 94] on button "Add team member" at bounding box center [515, 99] width 98 height 18
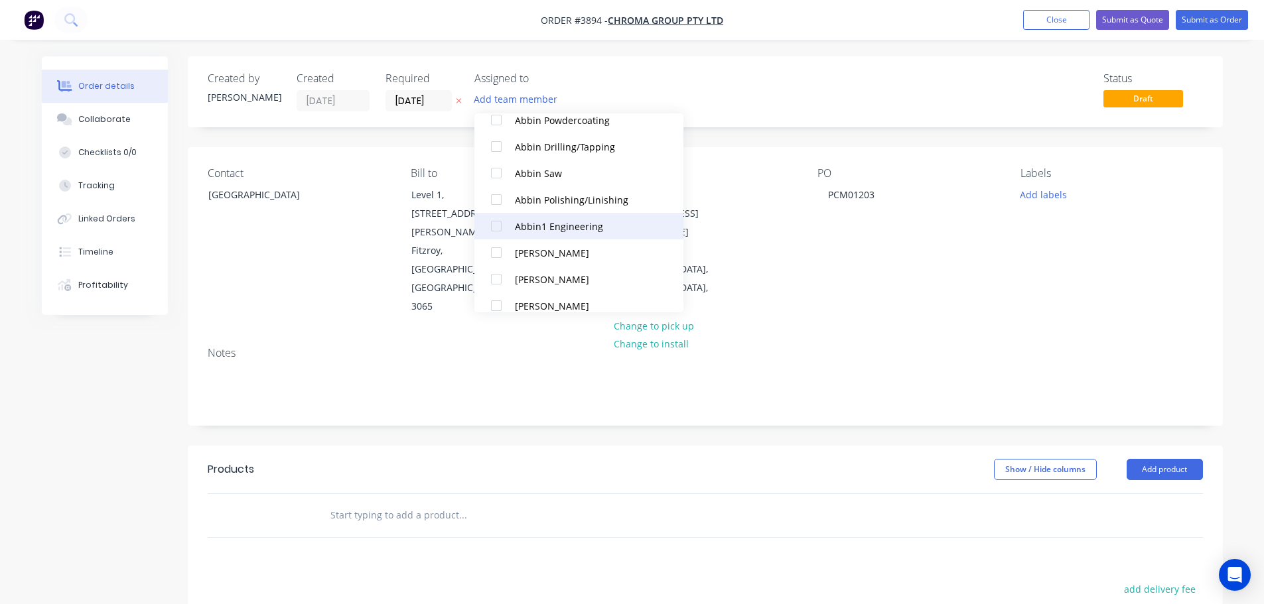
scroll to position [332, 0]
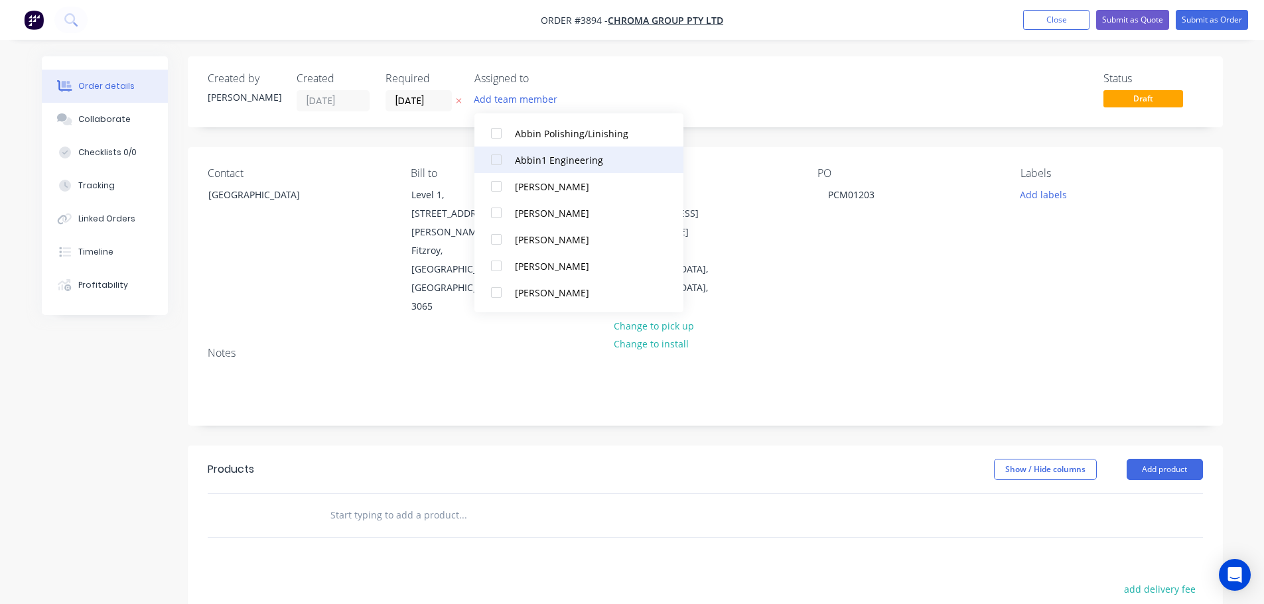
click at [496, 214] on div at bounding box center [496, 213] width 27 height 27
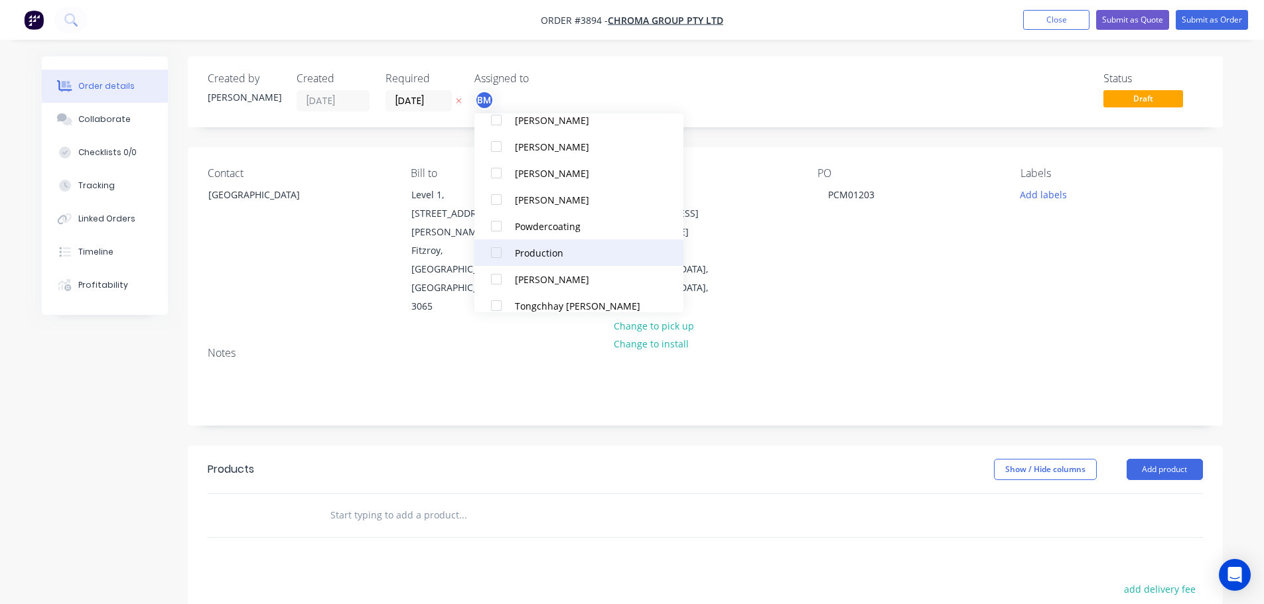
click at [500, 246] on div at bounding box center [496, 253] width 27 height 27
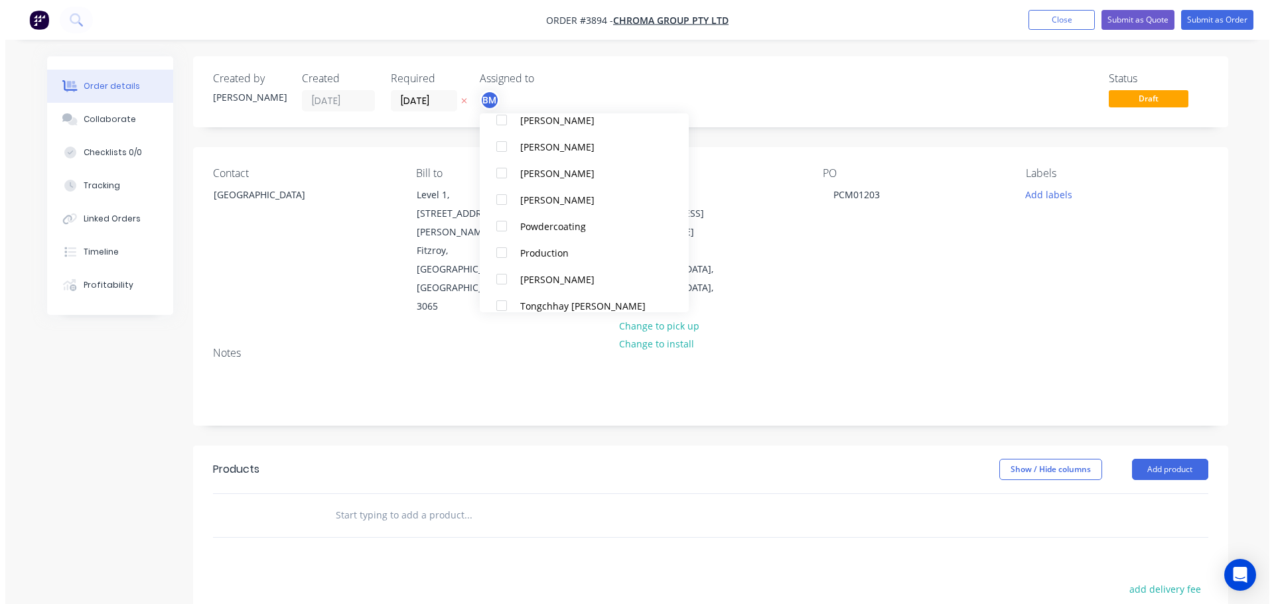
scroll to position [0, 0]
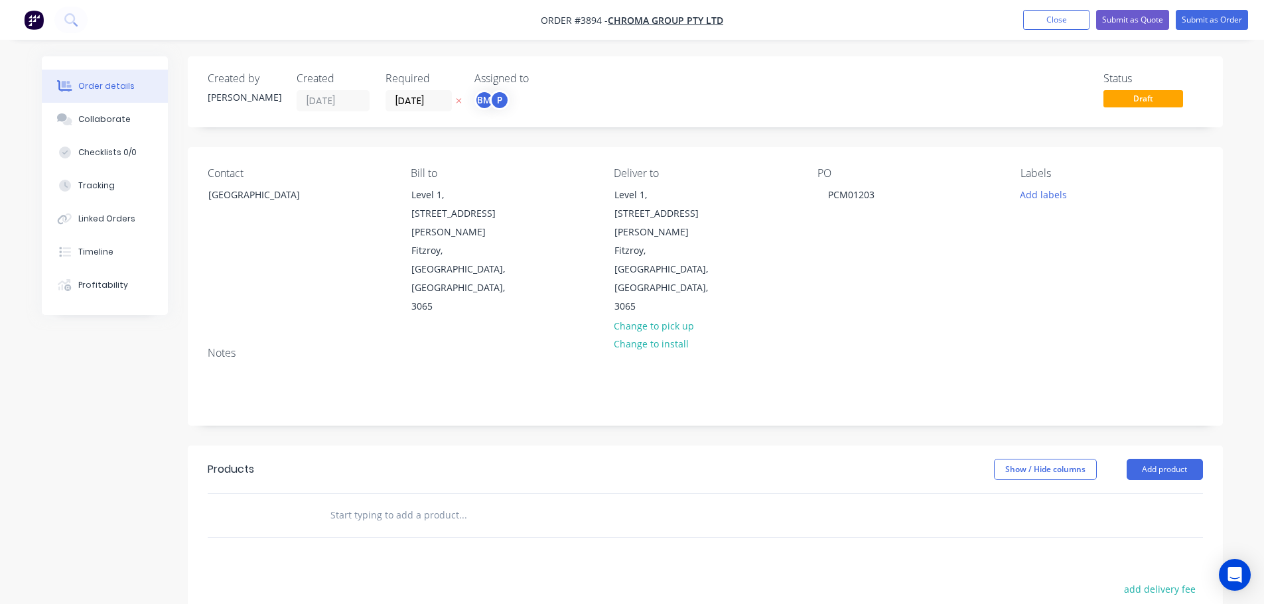
click at [792, 336] on div "Notes" at bounding box center [705, 380] width 1035 height 89
click at [1052, 24] on button "Close" at bounding box center [1056, 20] width 66 height 20
